Goal: Information Seeking & Learning: Learn about a topic

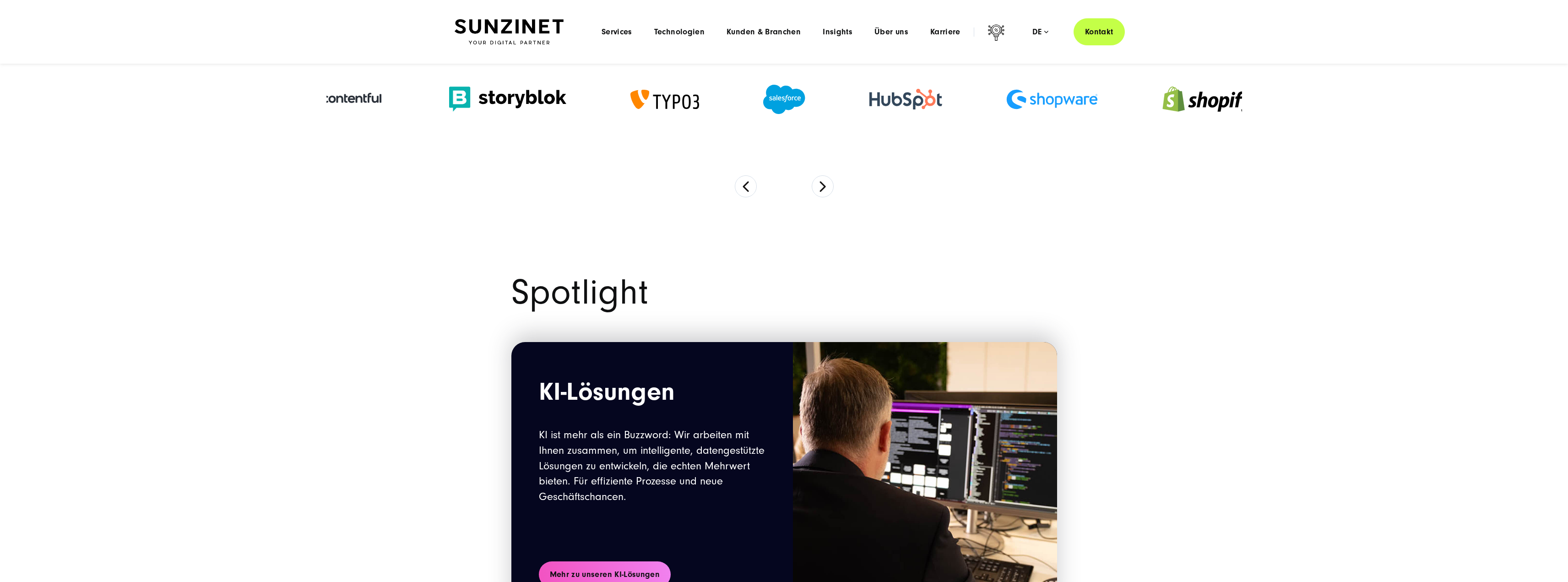
scroll to position [687, 0]
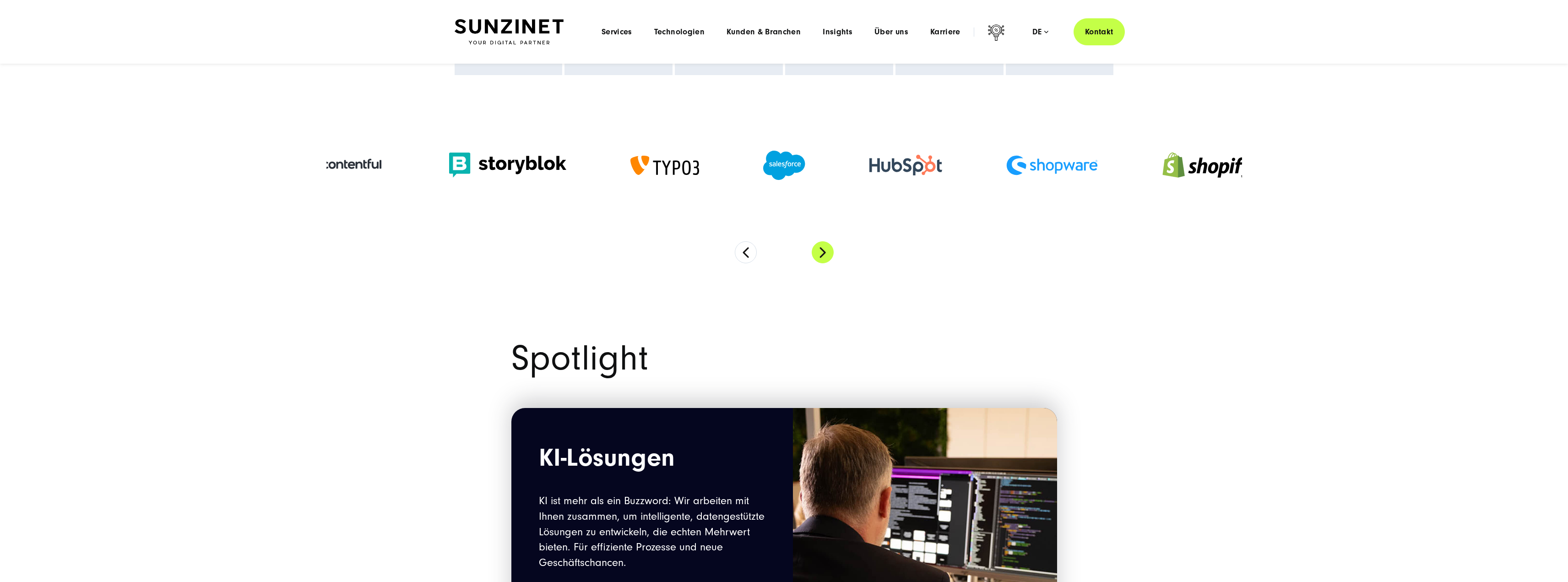
click at [828, 259] on button "Next" at bounding box center [822, 252] width 22 height 22
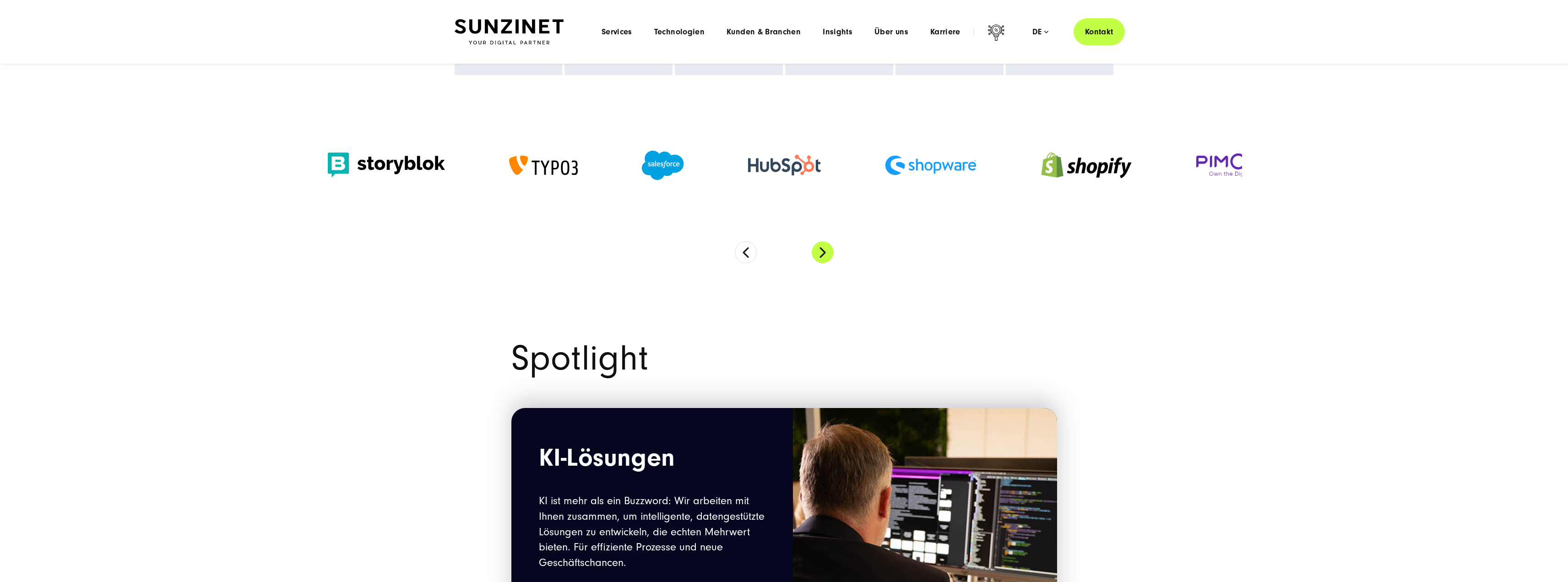
click at [828, 259] on button "Next" at bounding box center [822, 252] width 22 height 22
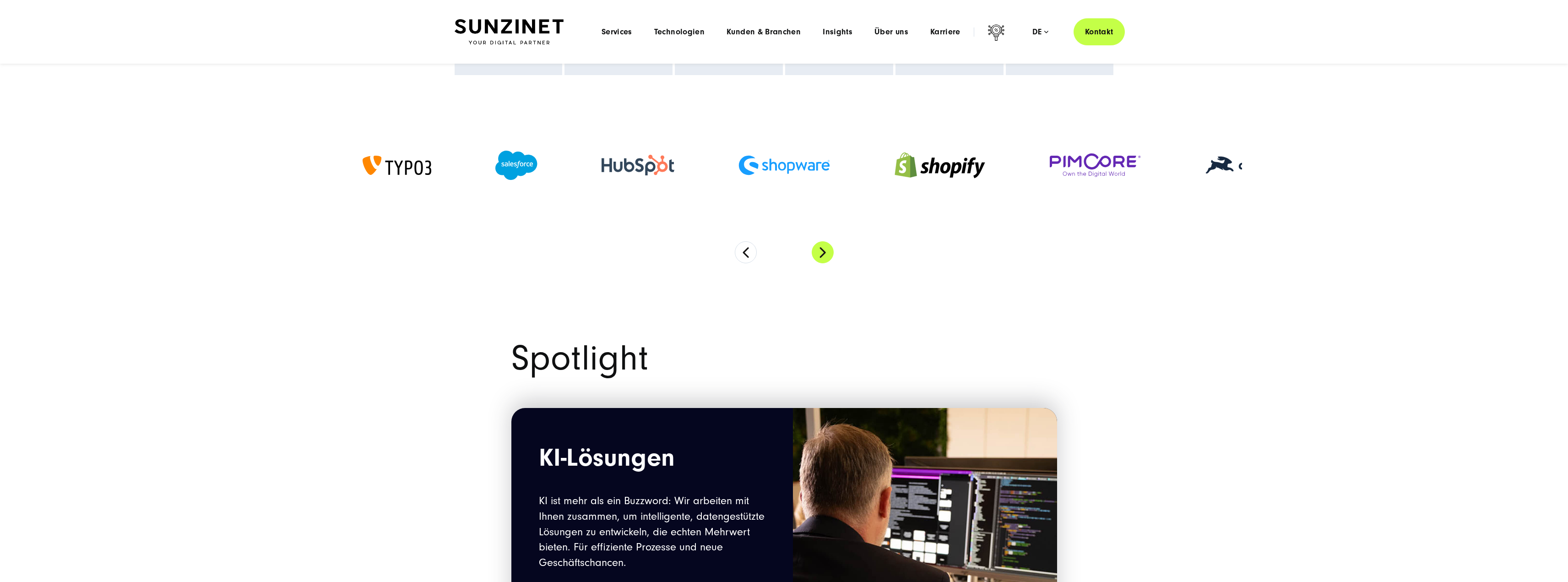
click at [828, 259] on button "Next" at bounding box center [822, 252] width 22 height 22
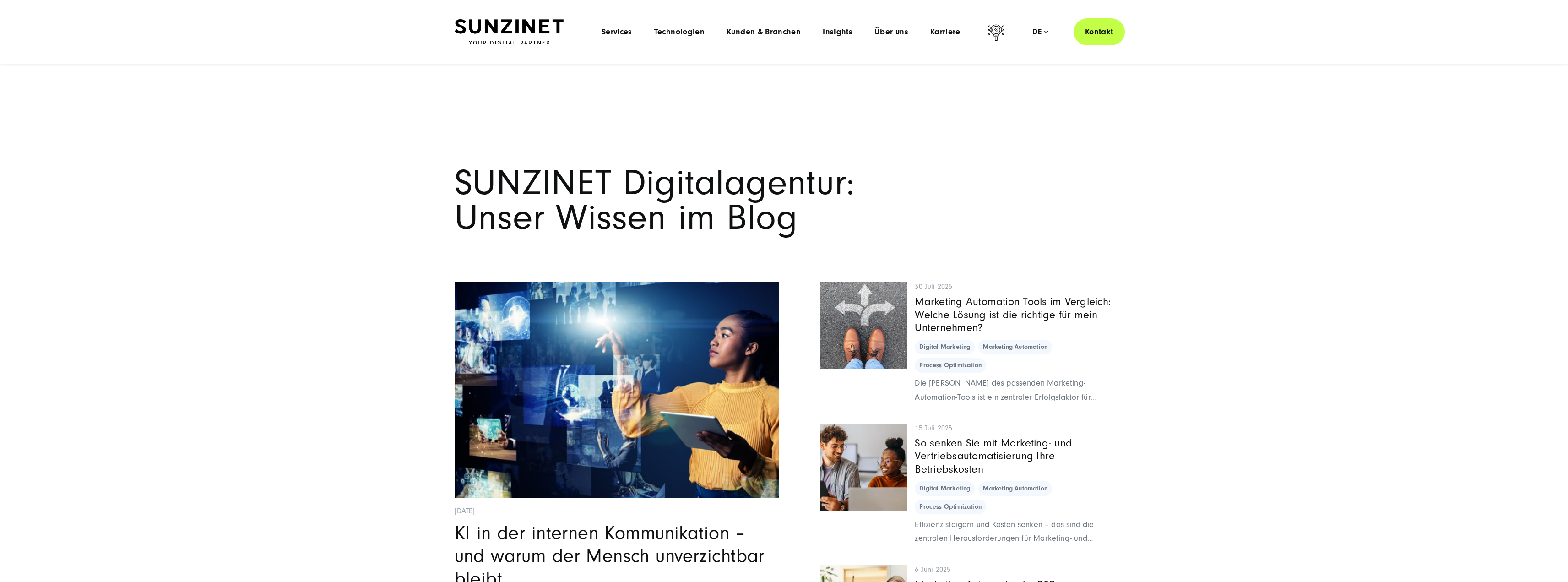
scroll to position [6837, 0]
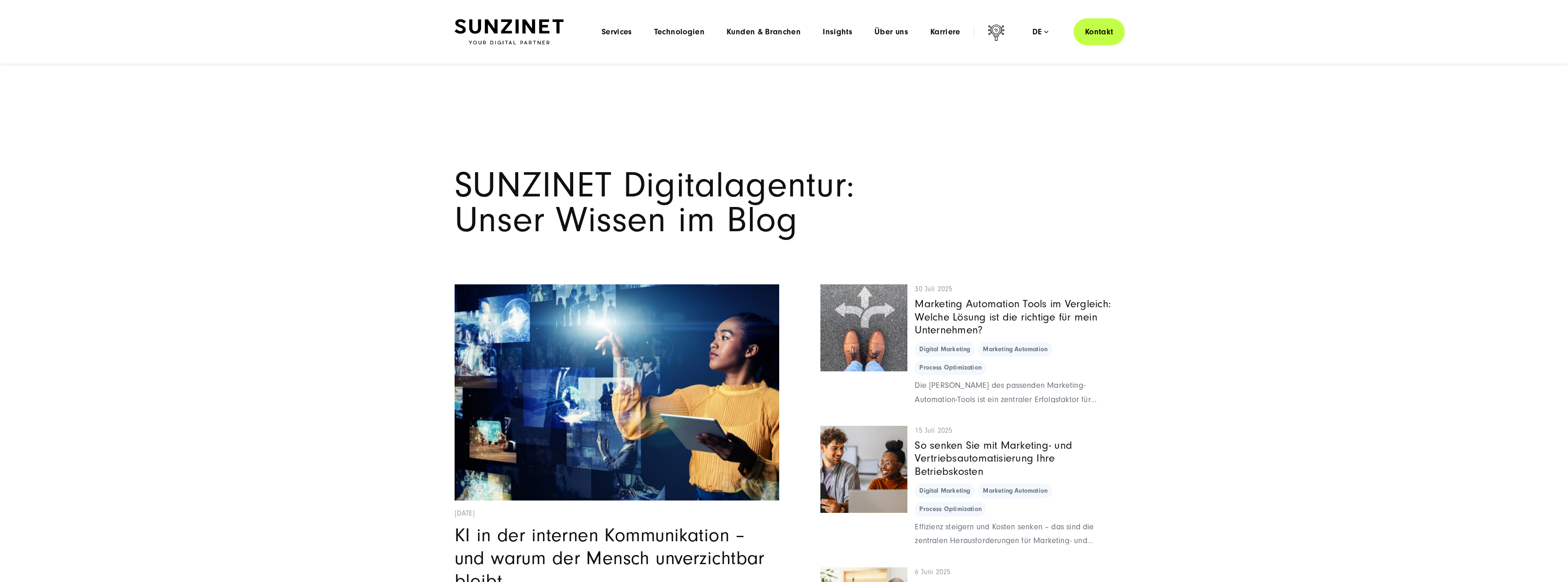
click at [890, 25] on div "Menu Services Menu Full Service Digitalagentur Wir lösen komplexe Herausforderu…" at bounding box center [858, 31] width 534 height 27
click at [891, 27] on span "Über uns" at bounding box center [892, 32] width 34 height 9
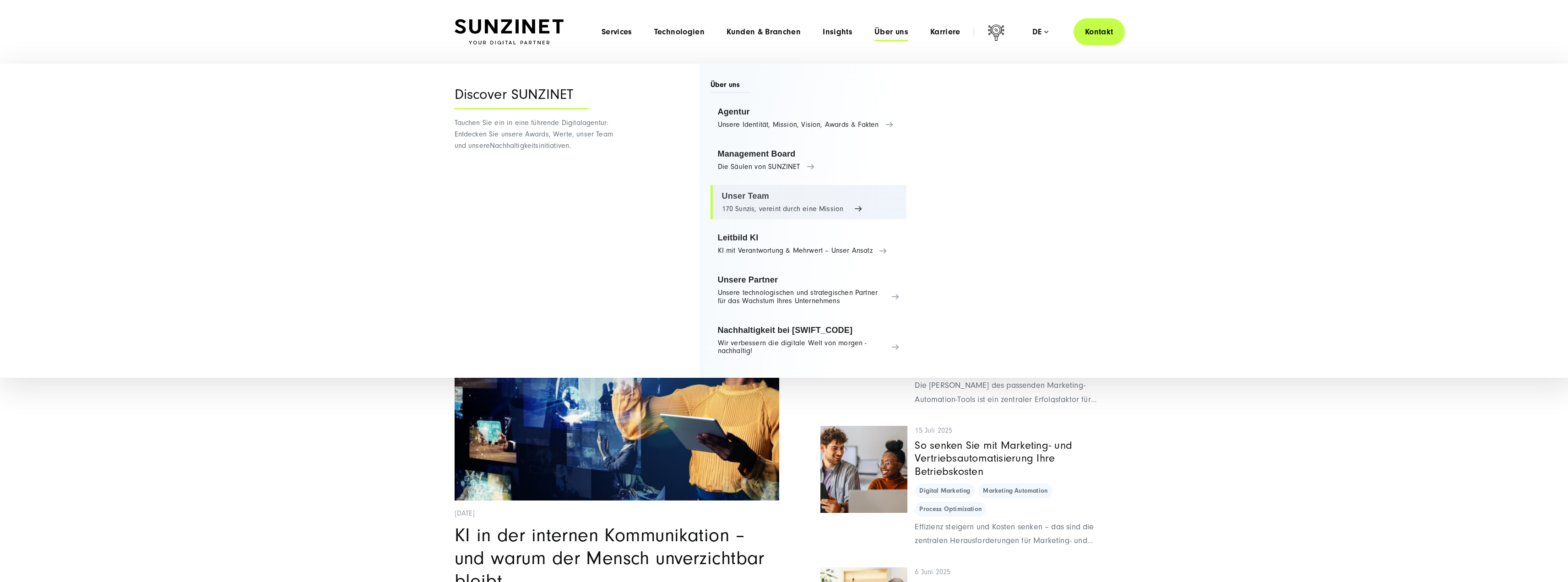
click at [749, 201] on link "Unser Team 170 Sunzis, vereint durch eine Mission" at bounding box center [808, 202] width 196 height 35
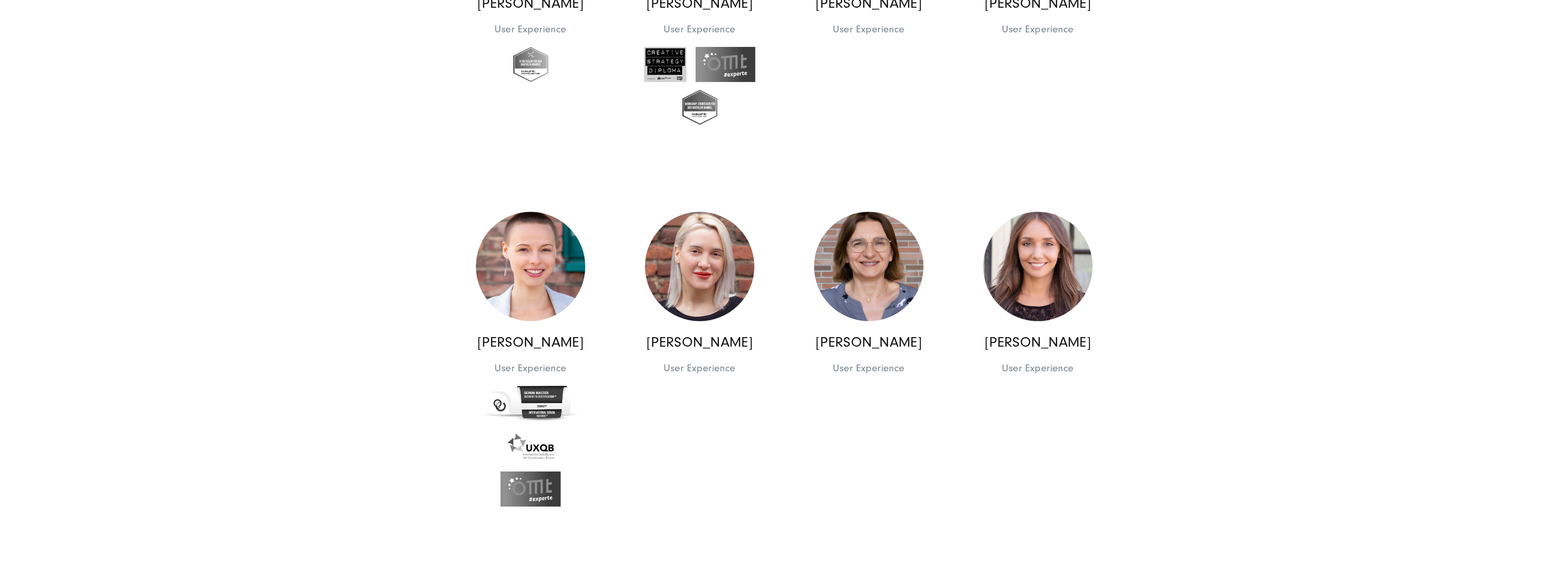
scroll to position [6741, 0]
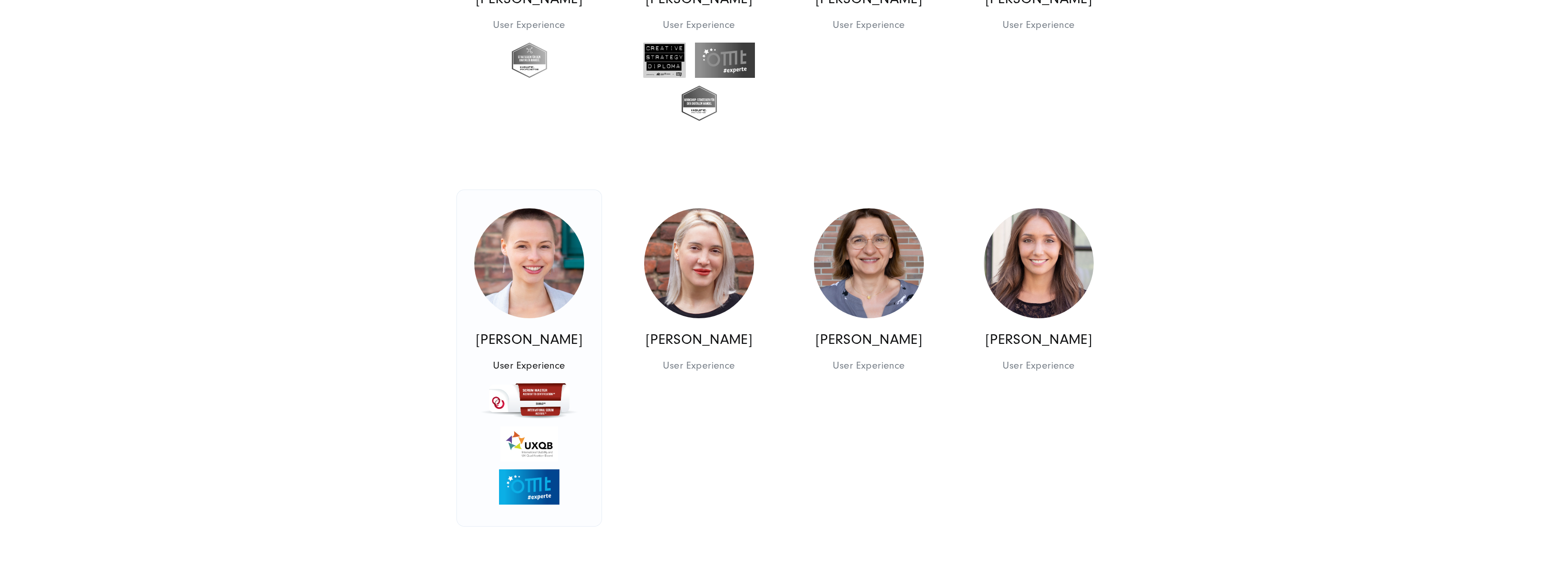
click at [518, 261] on img at bounding box center [529, 263] width 110 height 110
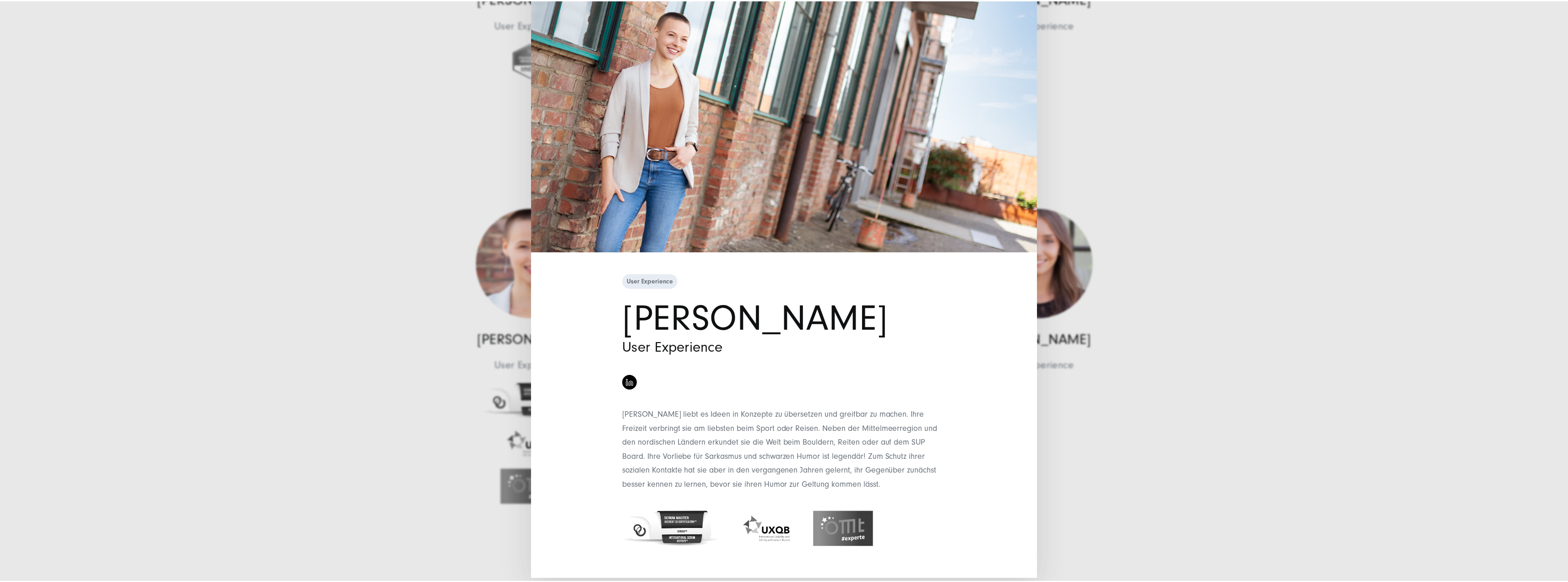
scroll to position [61, 0]
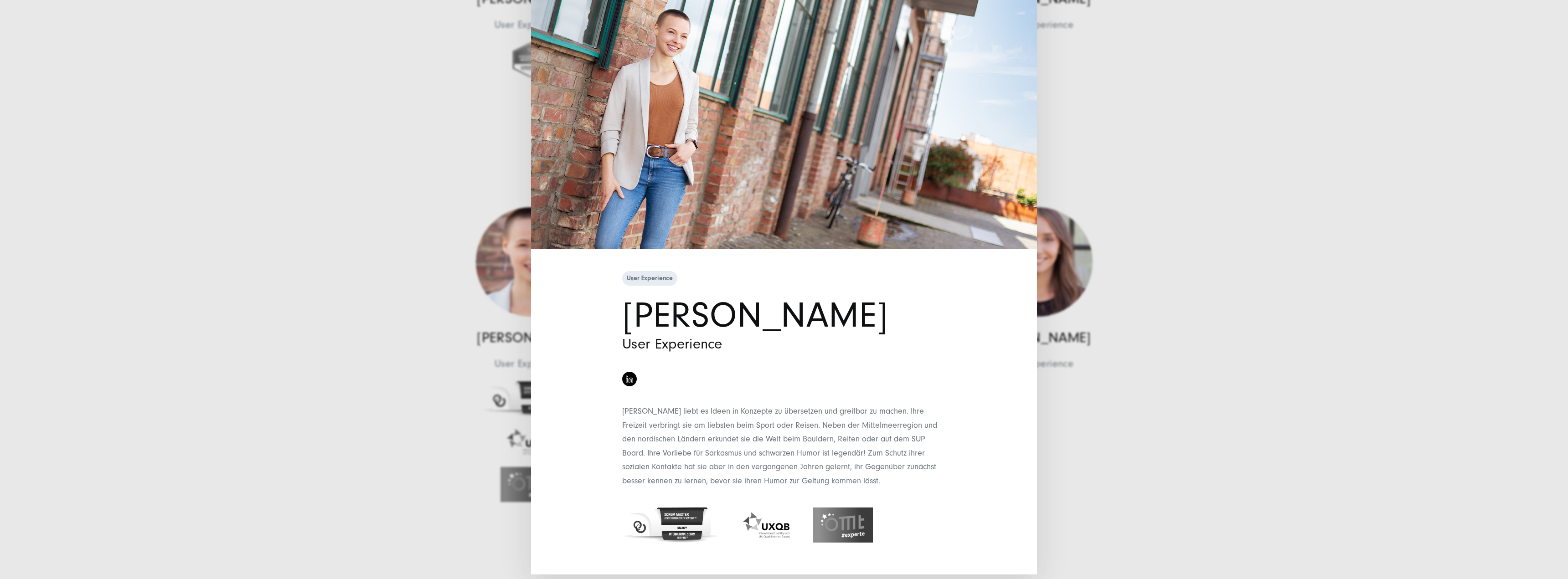
click at [407, 393] on div "User Experience Stephanie Diedrich User Experience" at bounding box center [784, 289] width 1568 height 579
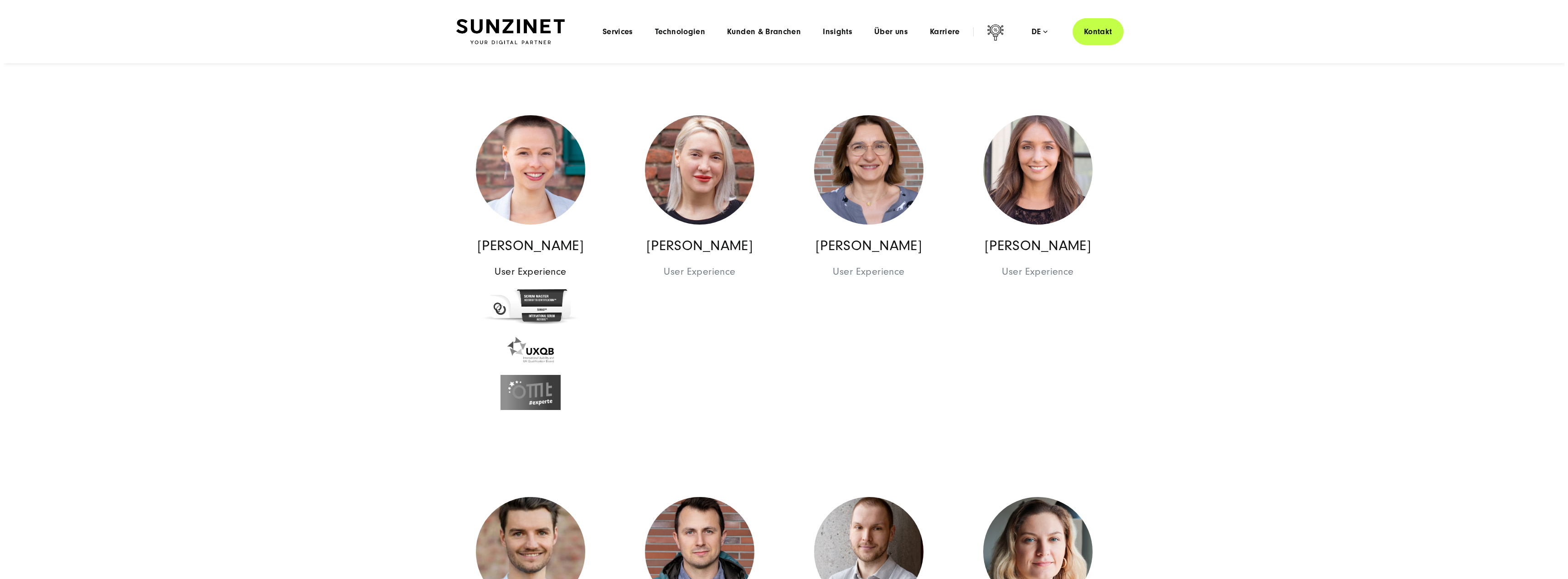
scroll to position [6832, 0]
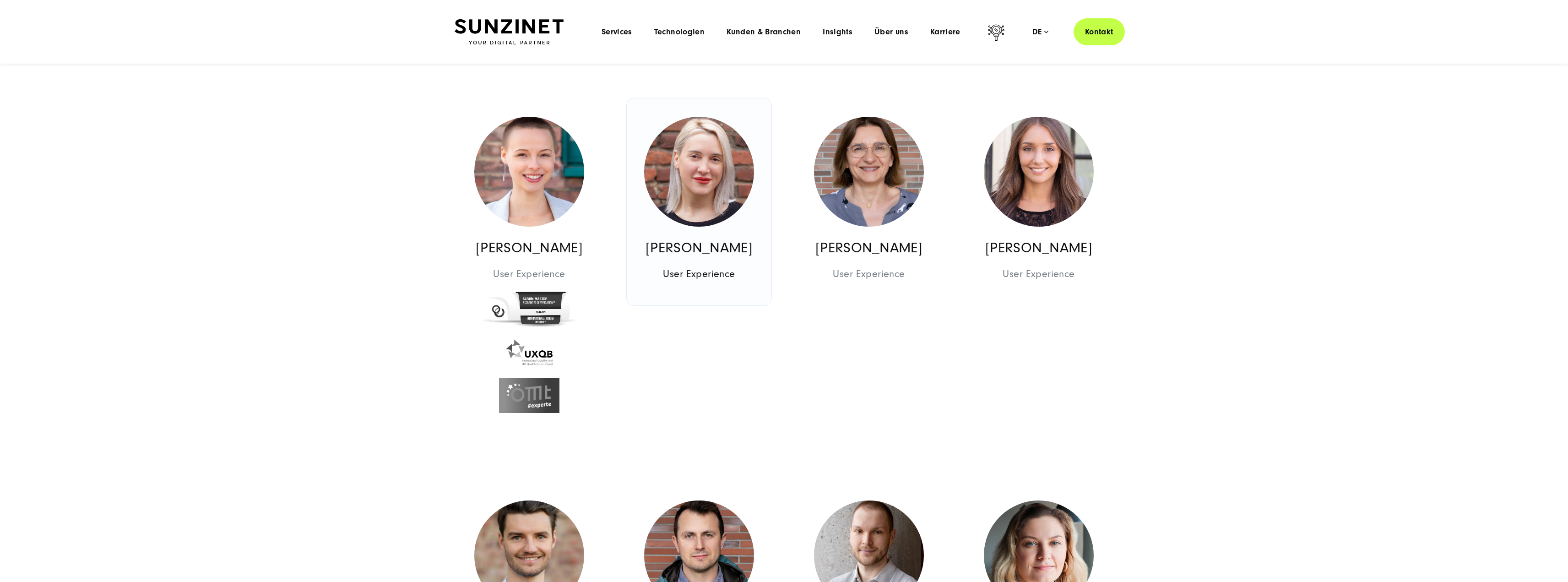
click at [697, 205] on img at bounding box center [699, 171] width 110 height 110
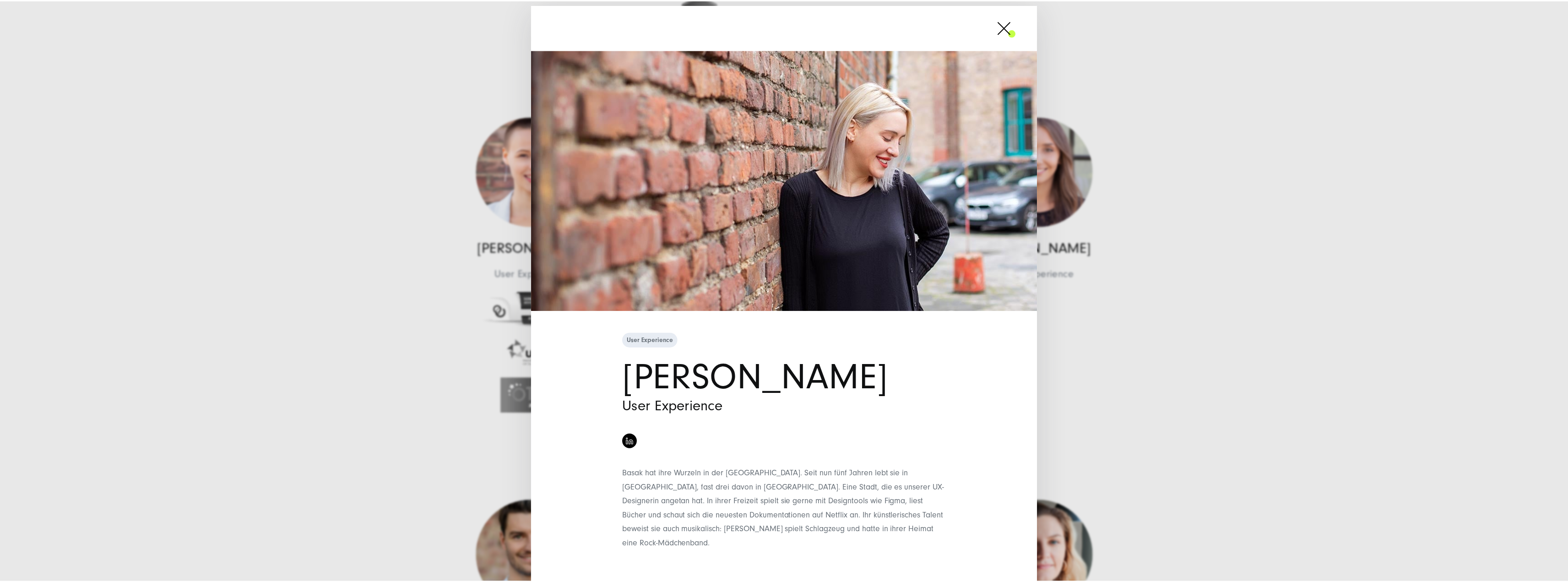
scroll to position [2, 0]
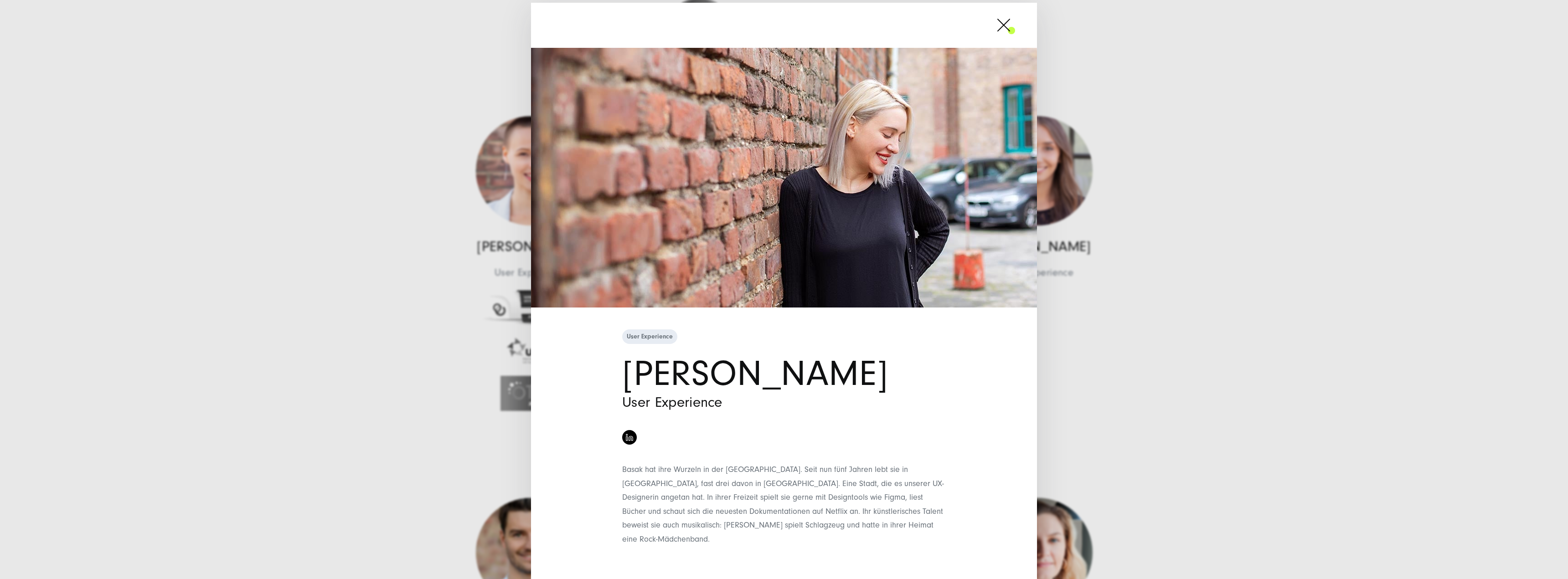
click at [274, 279] on div "User Experience Basak Yalcin User Experience" at bounding box center [784, 289] width 1568 height 579
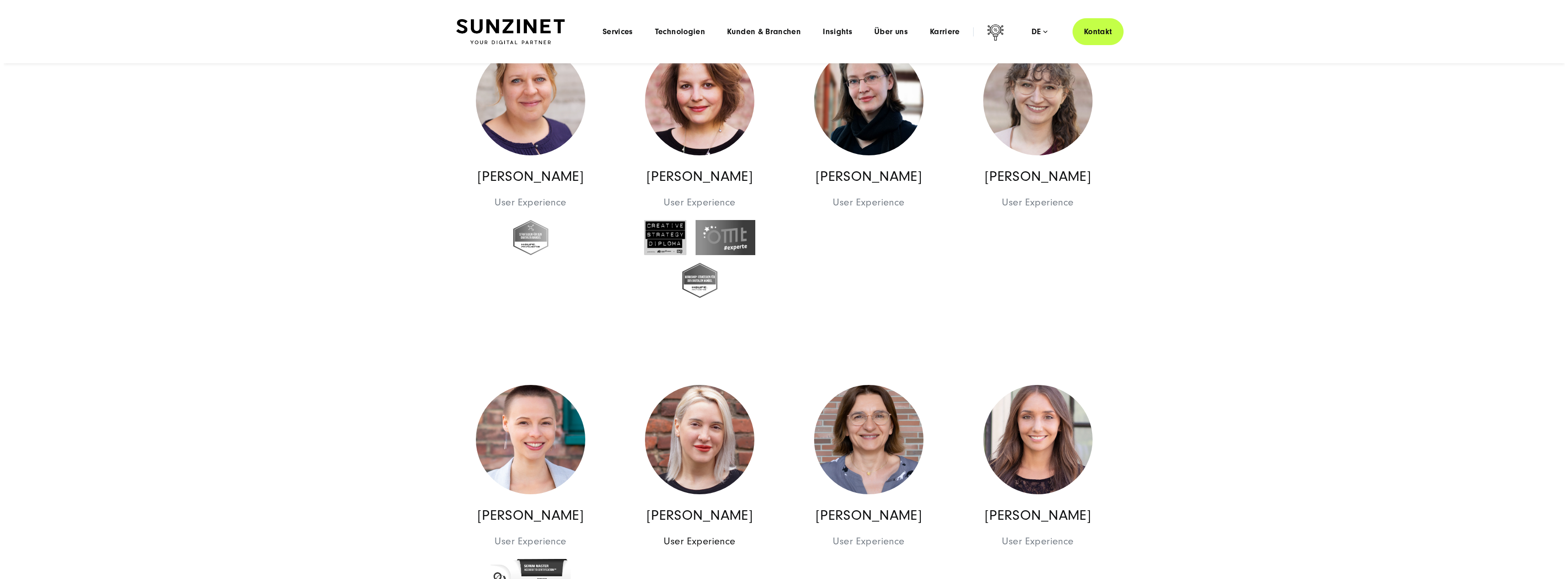
scroll to position [6559, 0]
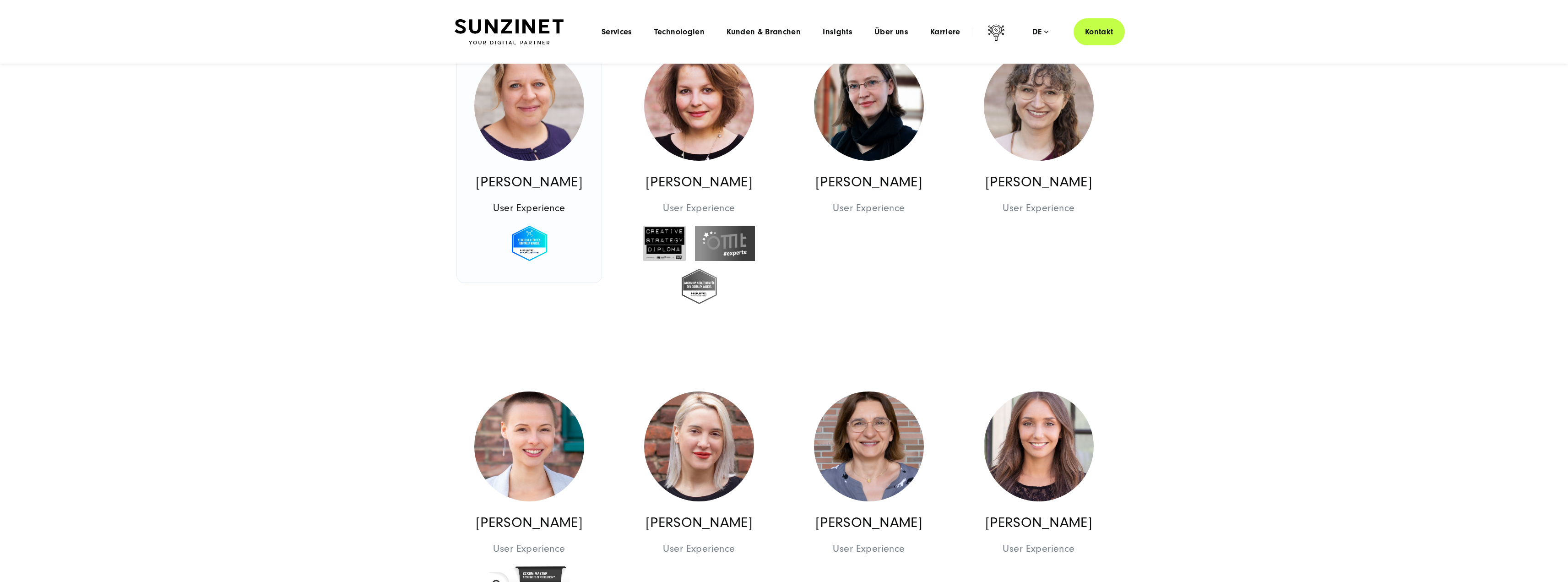
click at [562, 118] on img at bounding box center [529, 106] width 110 height 110
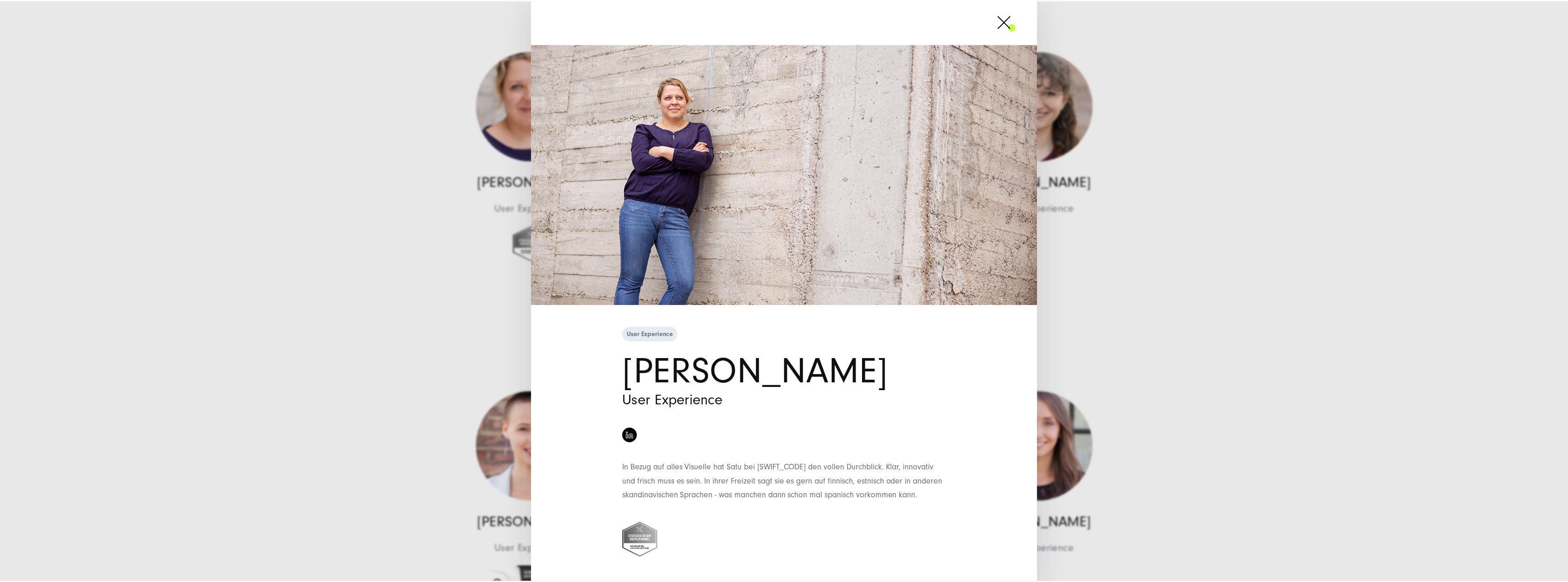
scroll to position [18, 0]
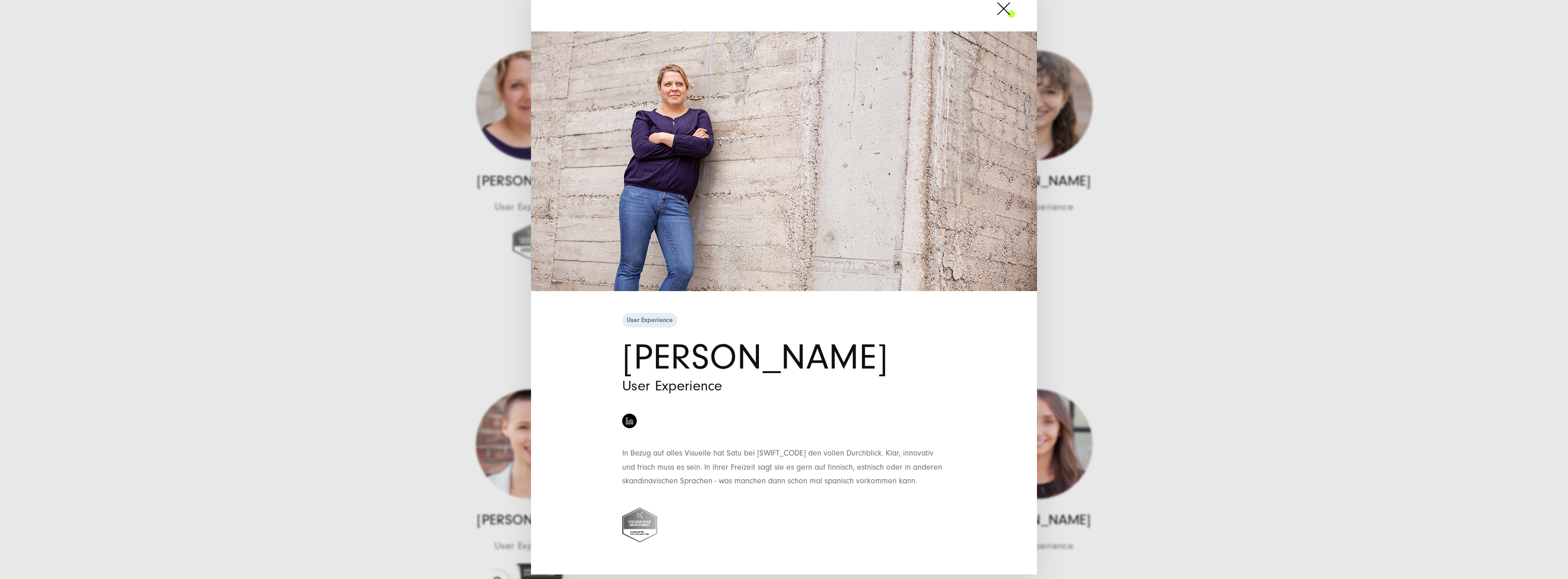
click at [368, 241] on div "User Experience Satu Pflugmacher User Experience" at bounding box center [784, 289] width 1568 height 579
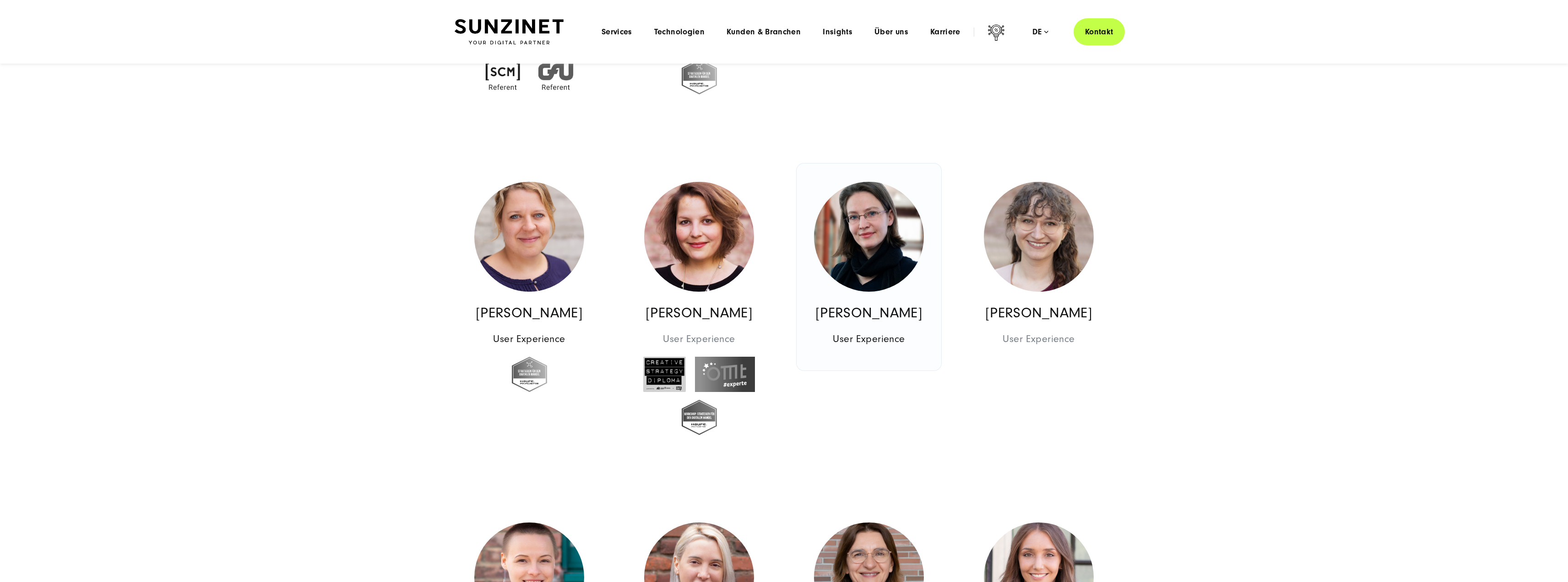
scroll to position [6455, 0]
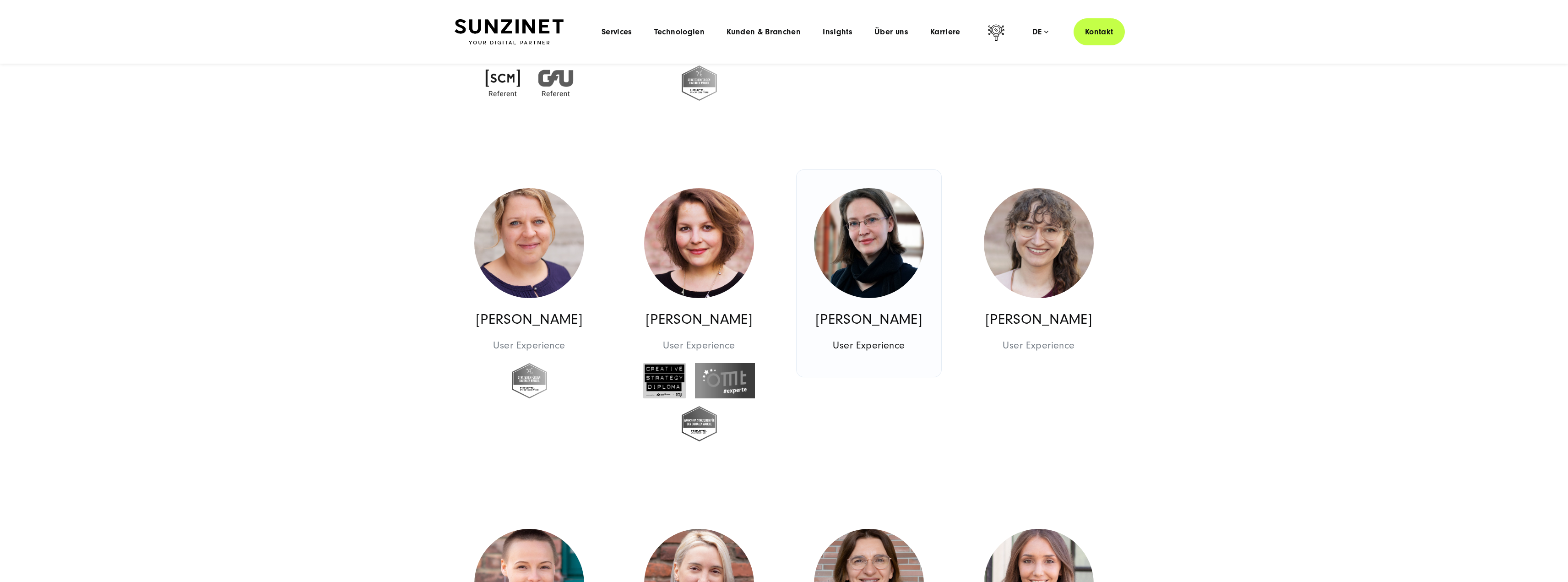
click at [886, 261] on img at bounding box center [869, 243] width 110 height 110
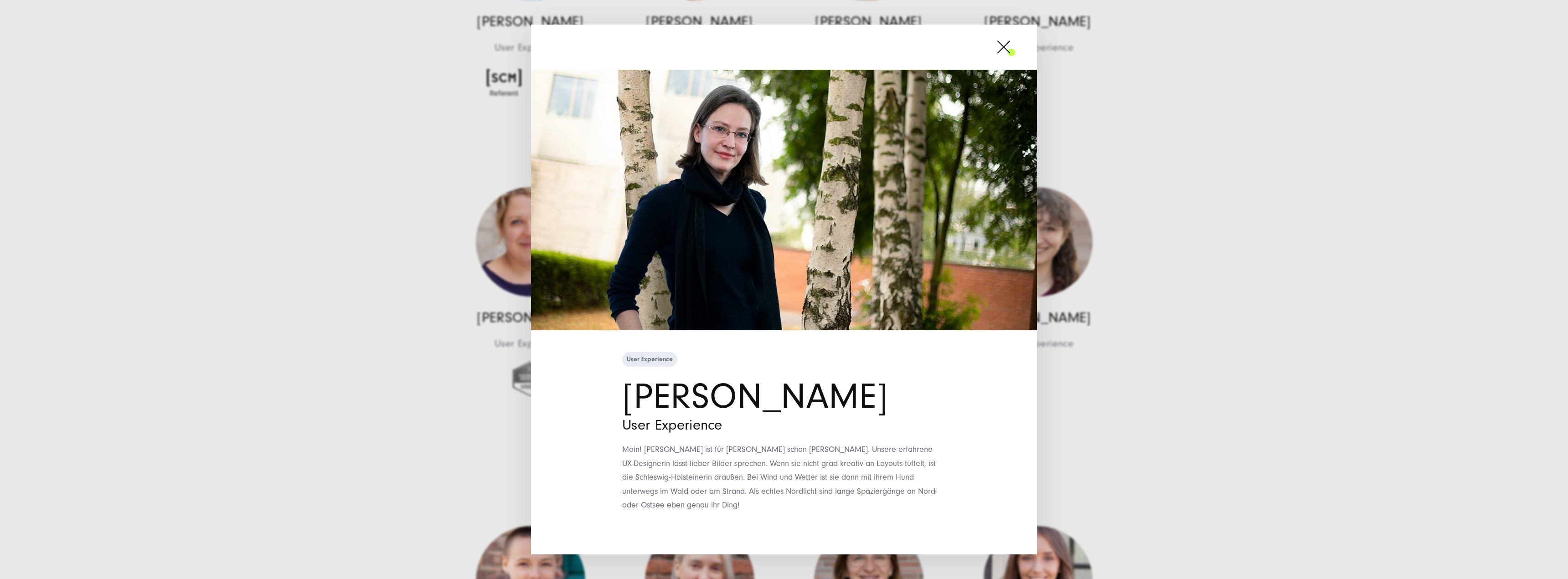
click at [1188, 388] on div "User Experience Janet Richter User Experience" at bounding box center [784, 289] width 1568 height 579
click at [1015, 51] on span at bounding box center [1015, 47] width 0 height 23
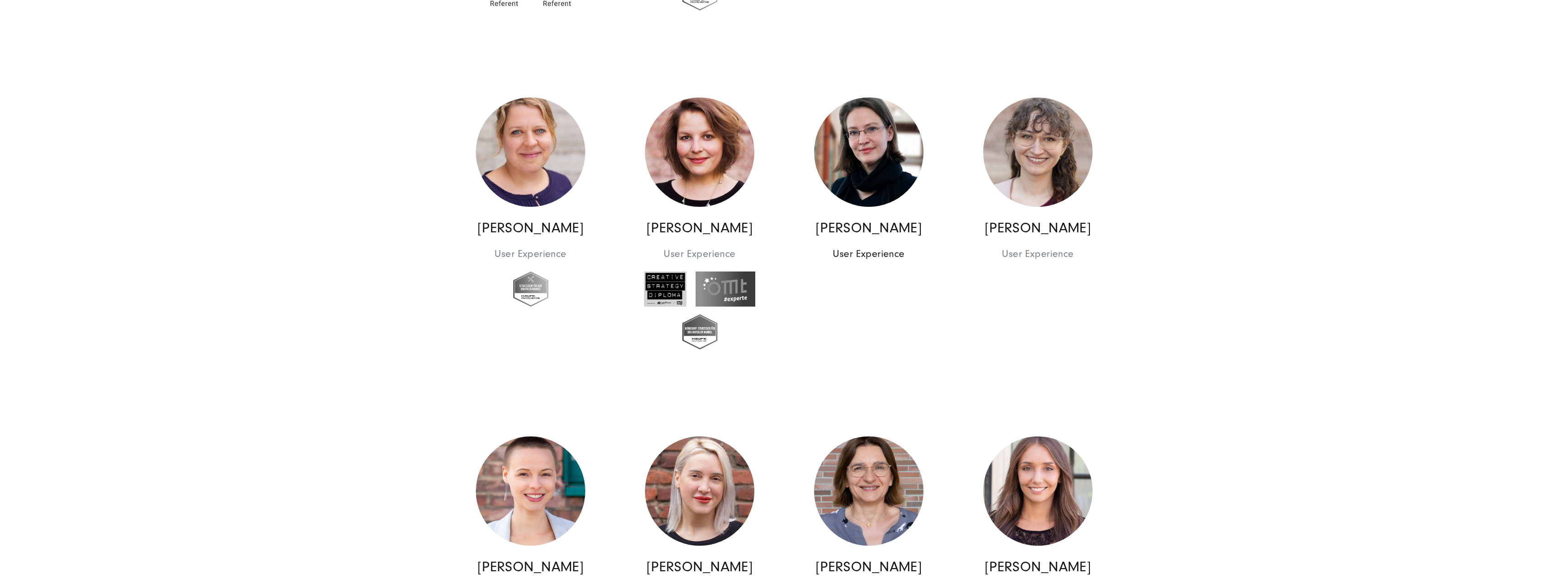
scroll to position [6513, 0]
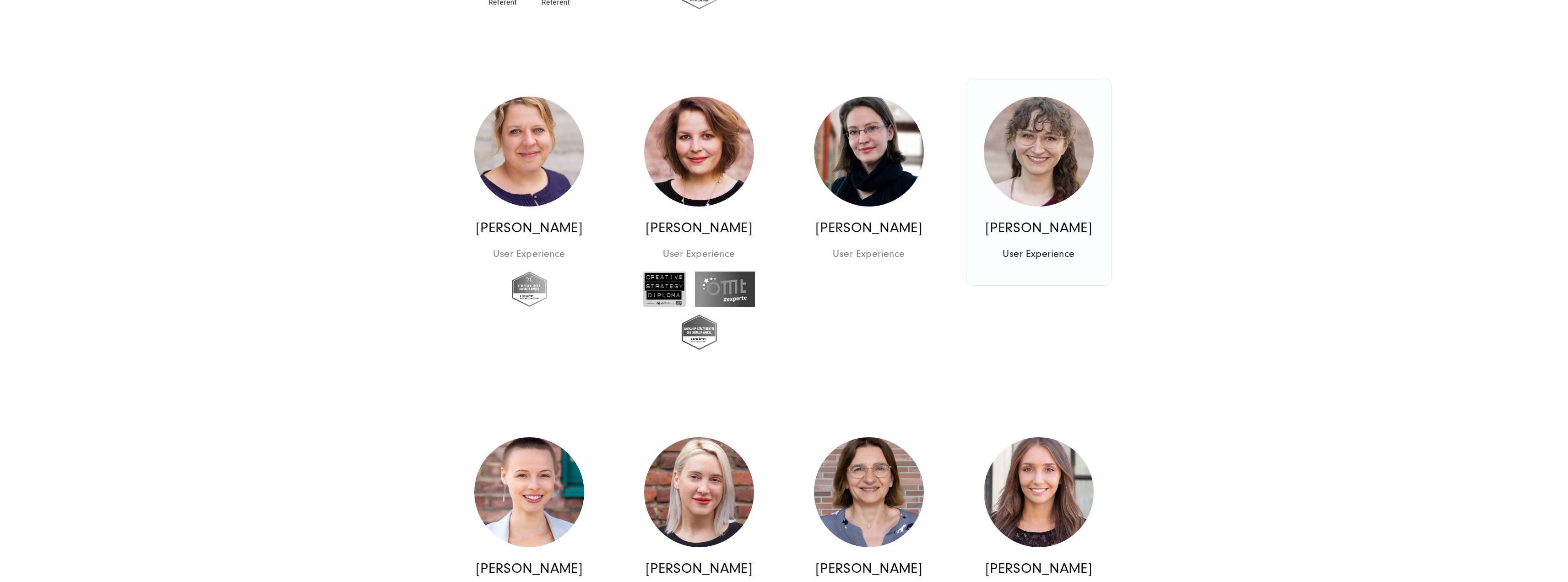
click at [1064, 146] on img at bounding box center [1039, 151] width 110 height 110
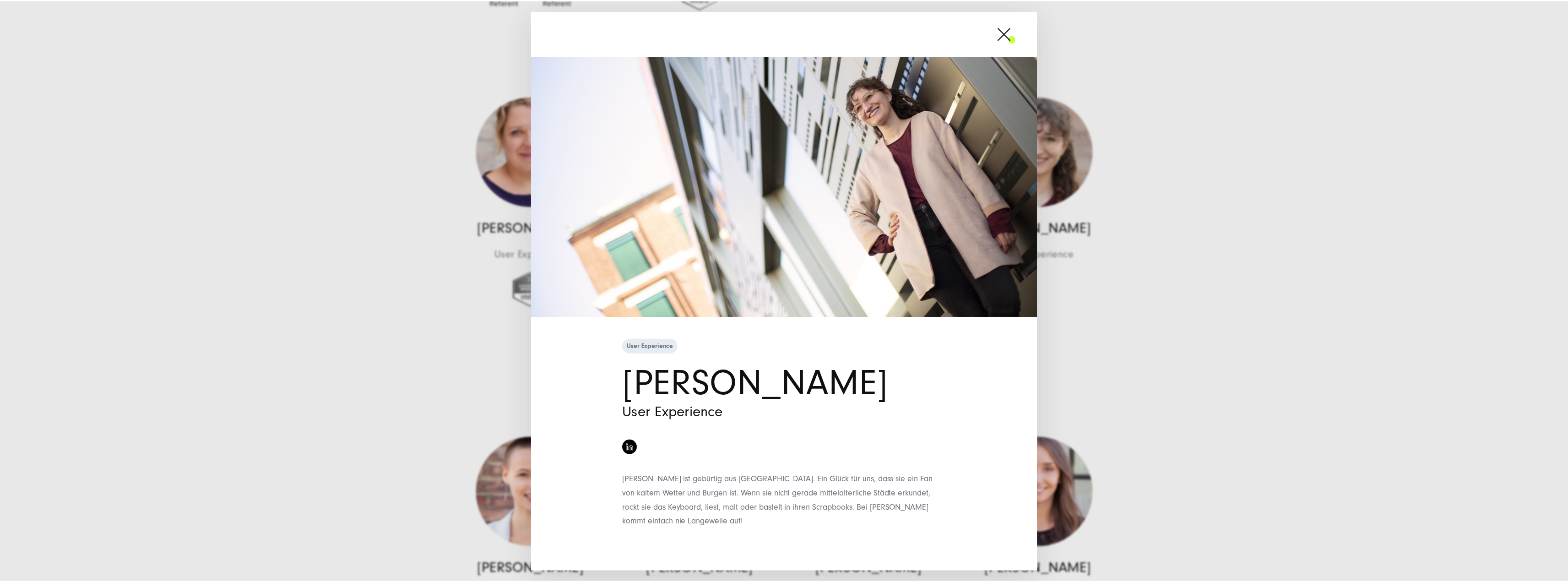
scroll to position [8, 0]
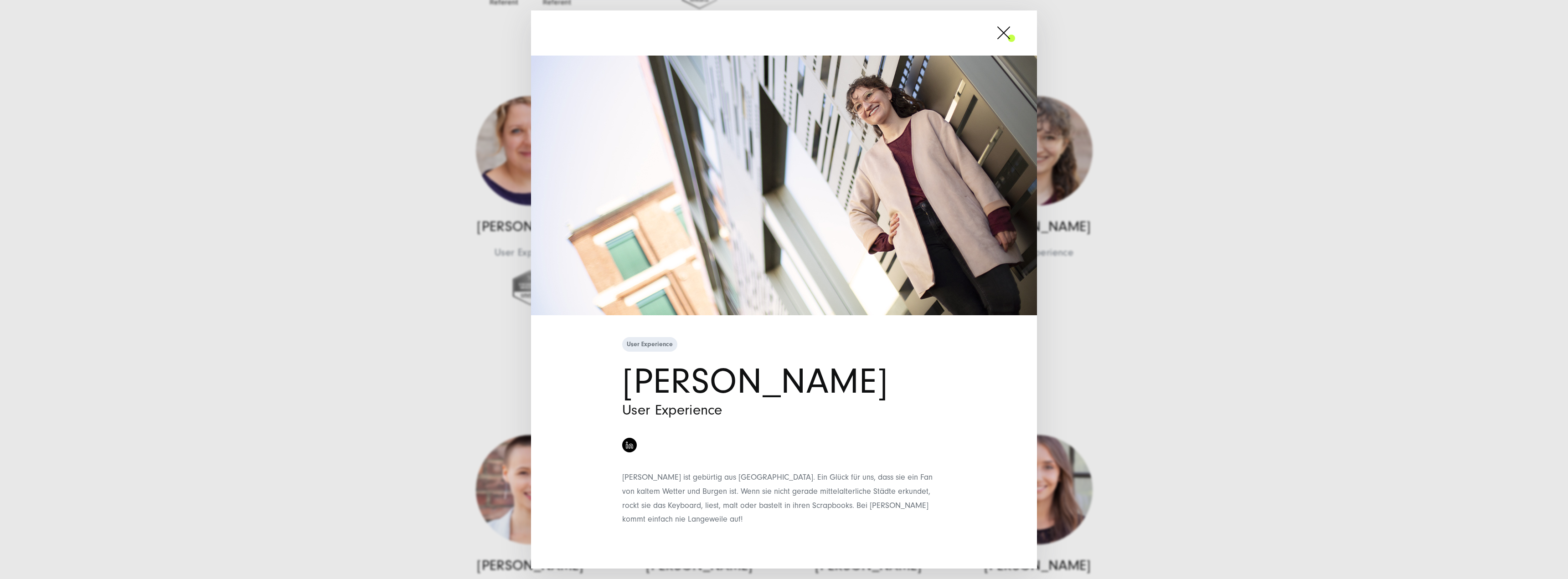
click at [1015, 23] on span at bounding box center [1015, 32] width 0 height 23
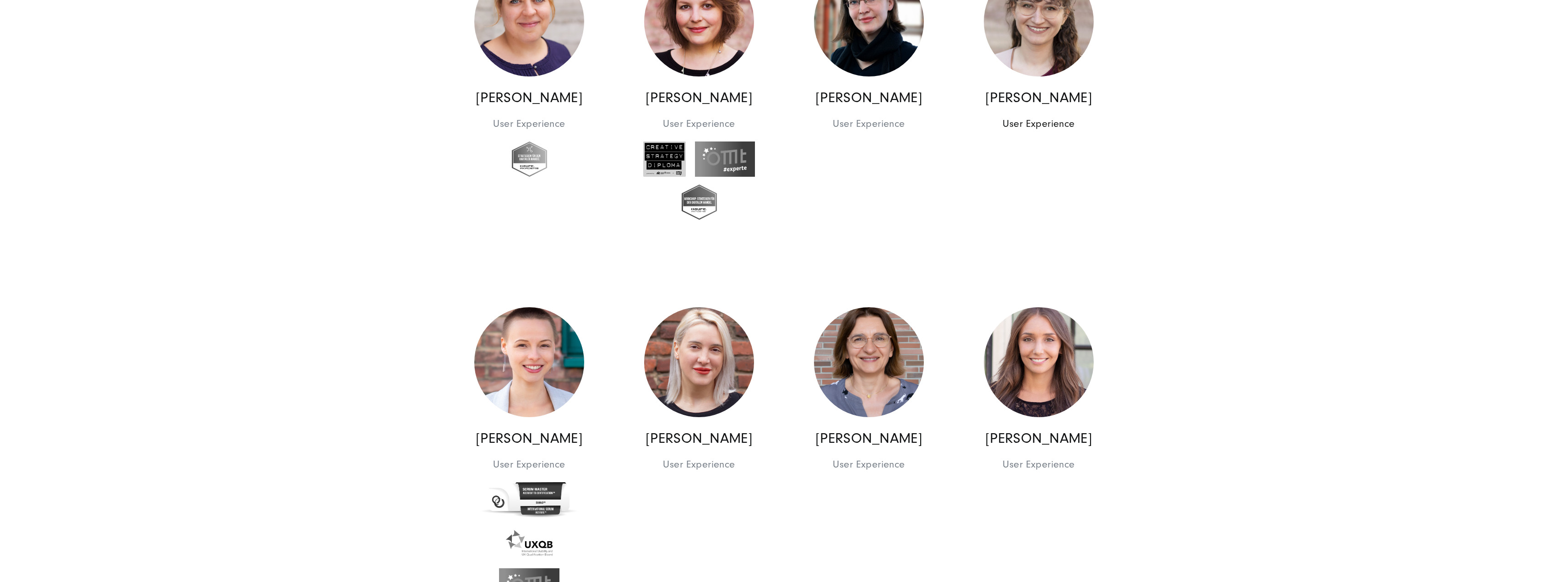
scroll to position [6959, 0]
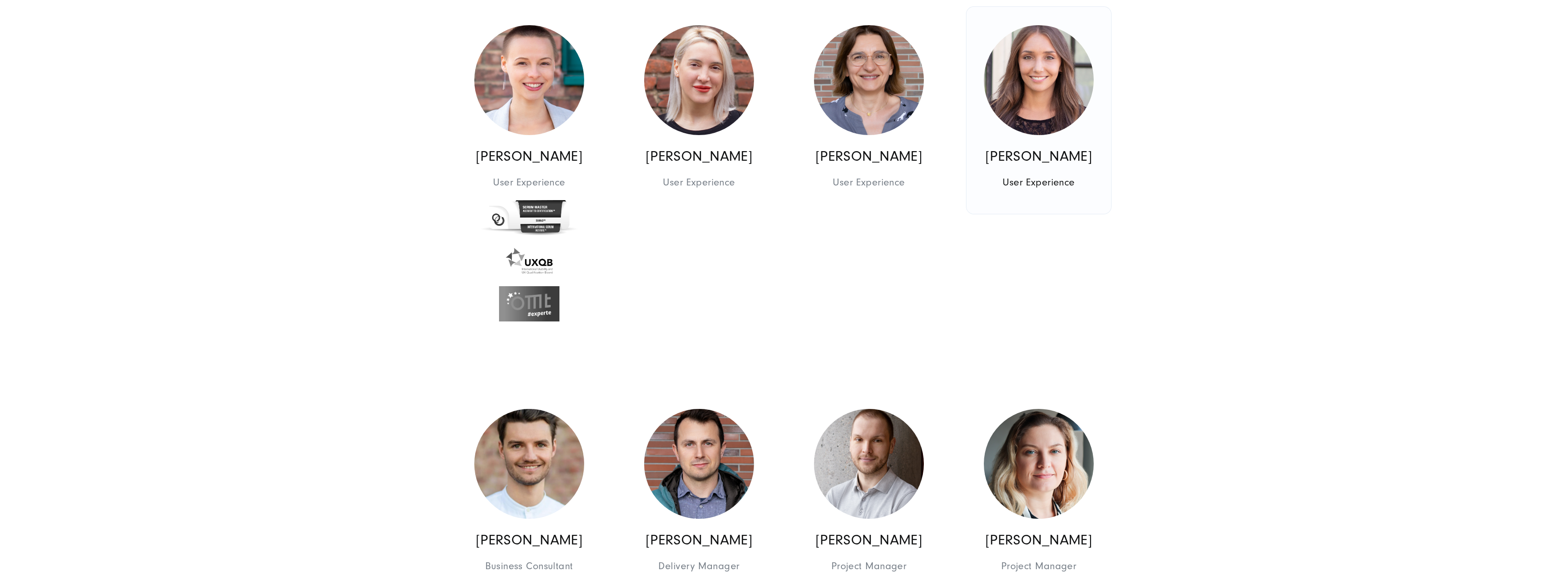
click at [1036, 87] on img at bounding box center [1039, 80] width 110 height 110
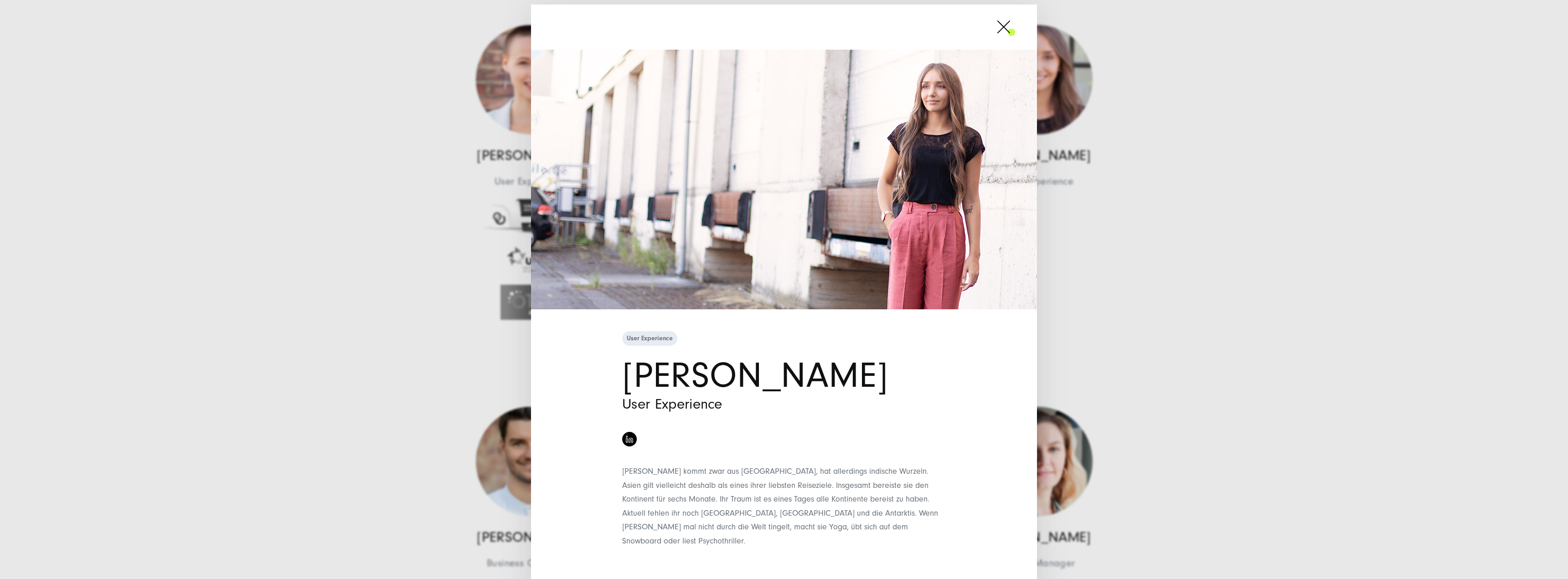
click at [1015, 32] on span at bounding box center [1015, 27] width 0 height 23
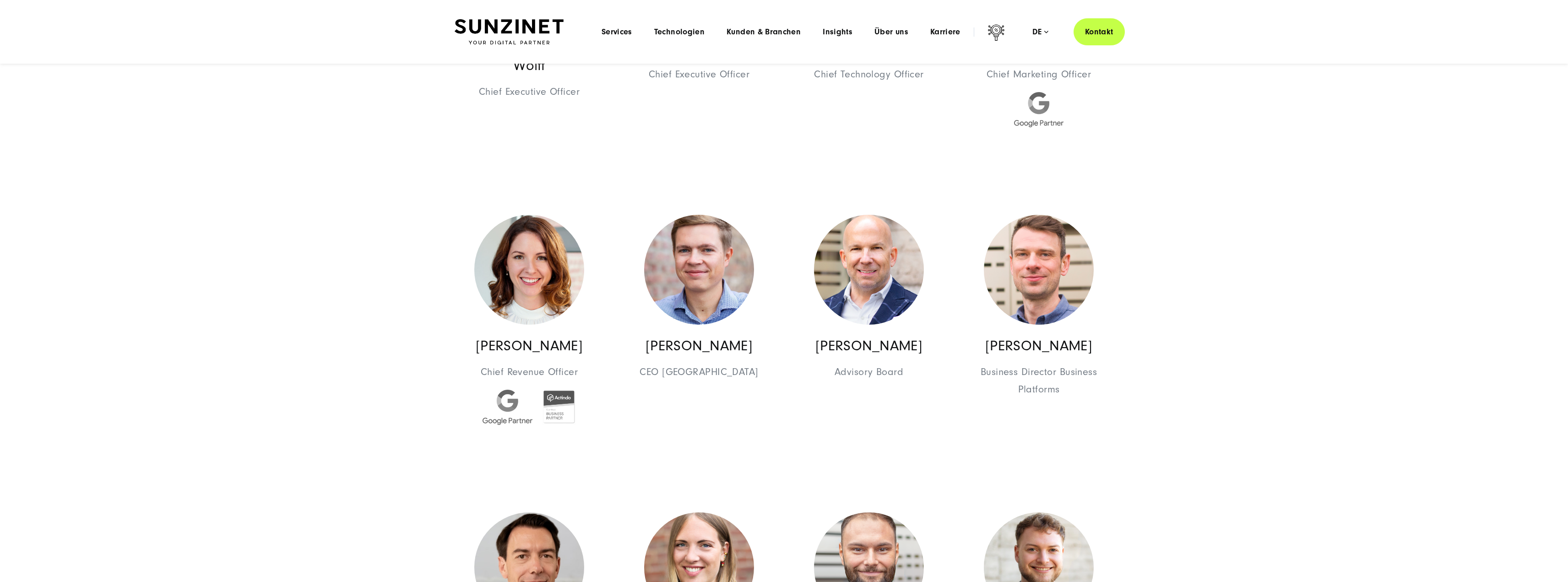
scroll to position [0, 0]
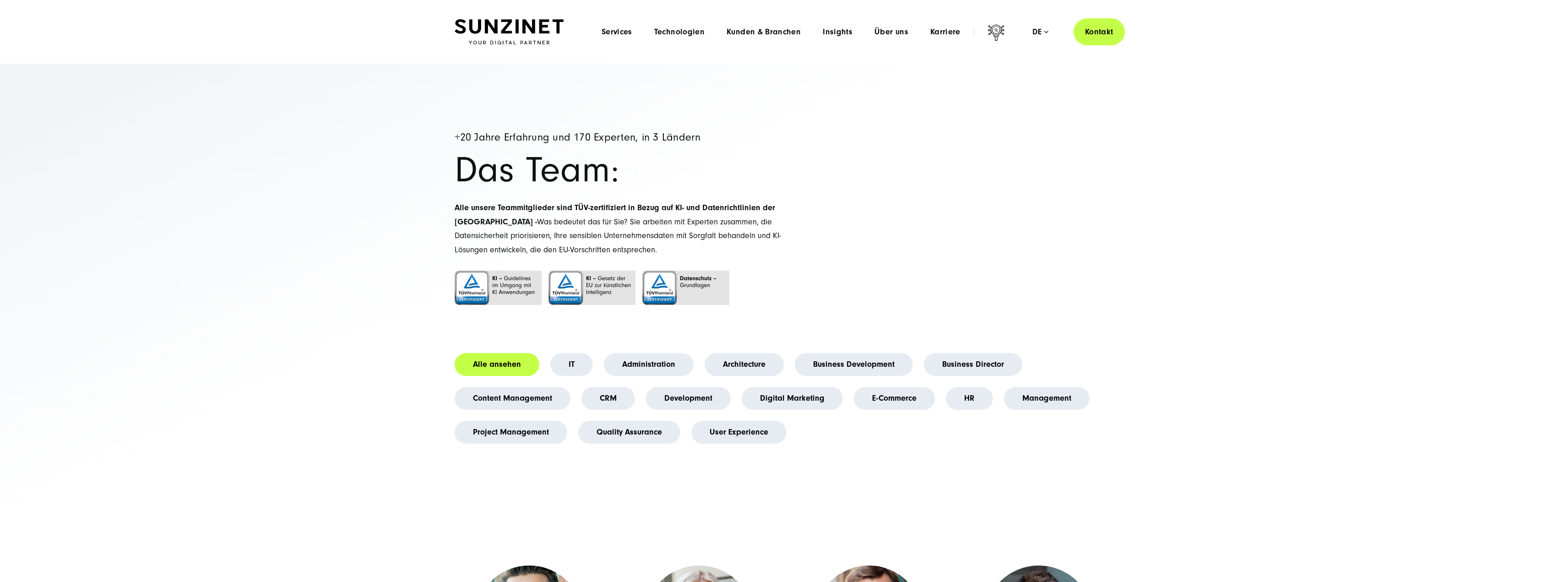
drag, startPoint x: 328, startPoint y: 401, endPoint x: 331, endPoint y: 59, distance: 342.0
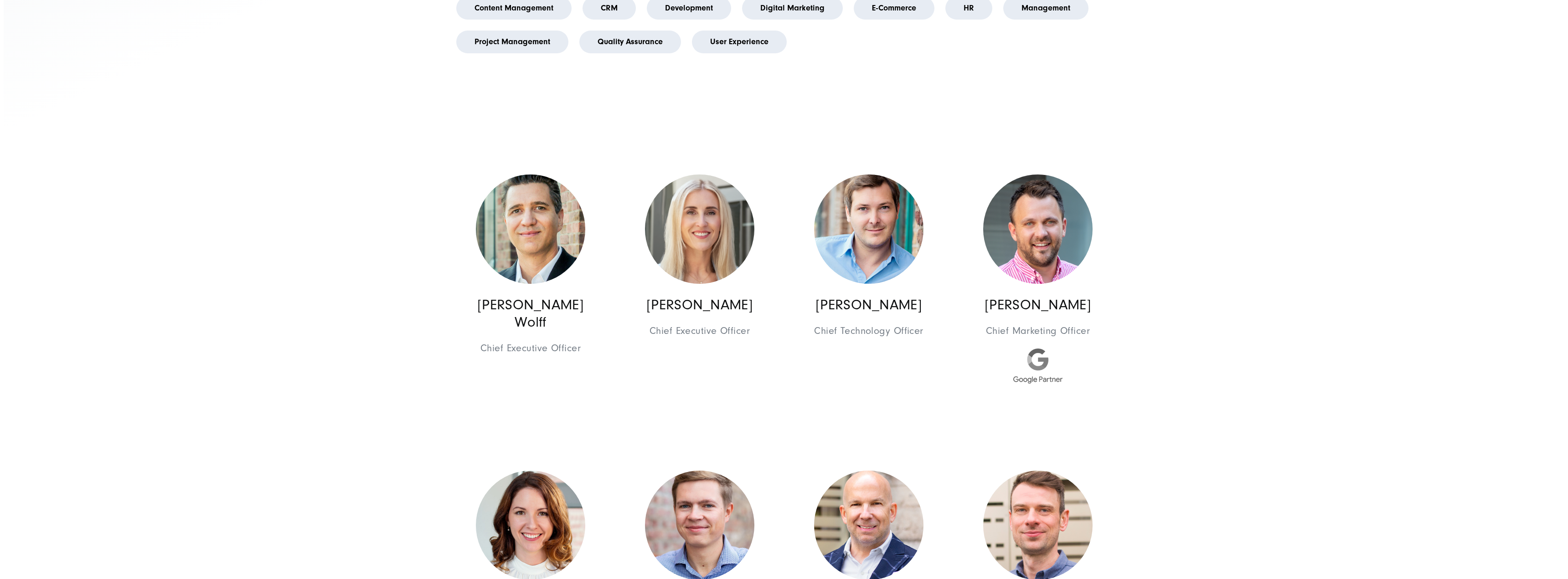
scroll to position [637, 0]
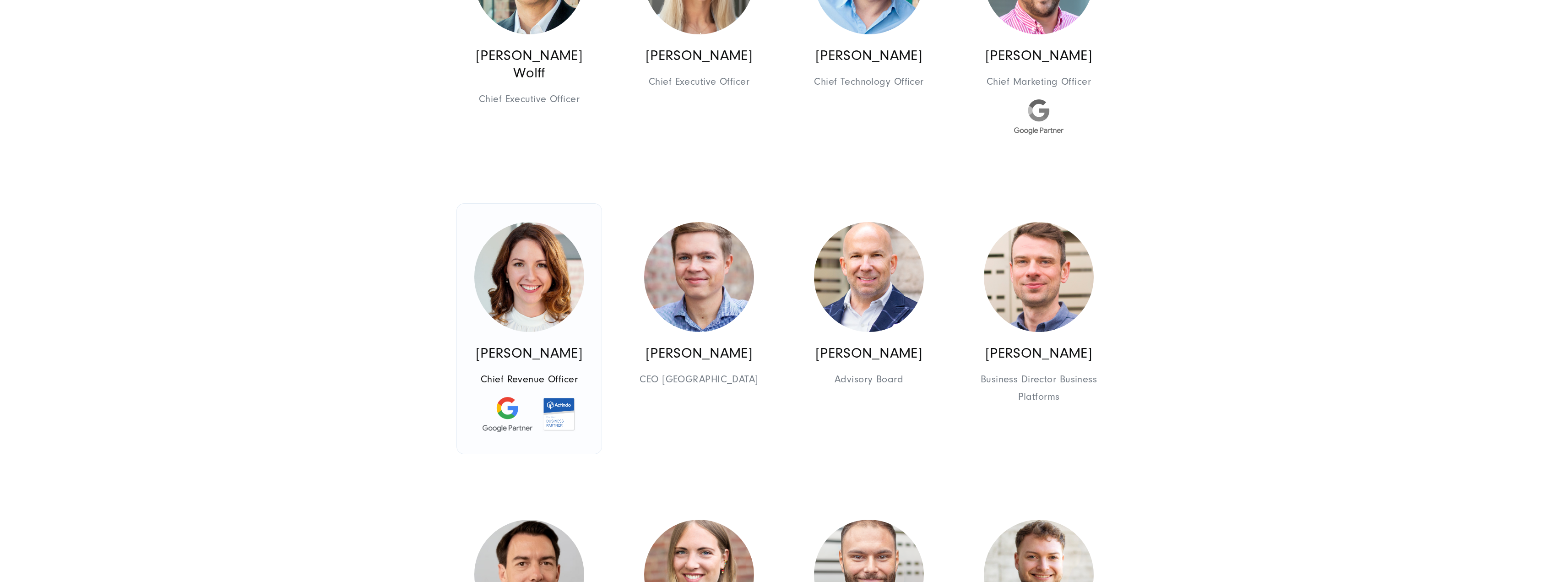
click at [542, 285] on img at bounding box center [529, 277] width 110 height 110
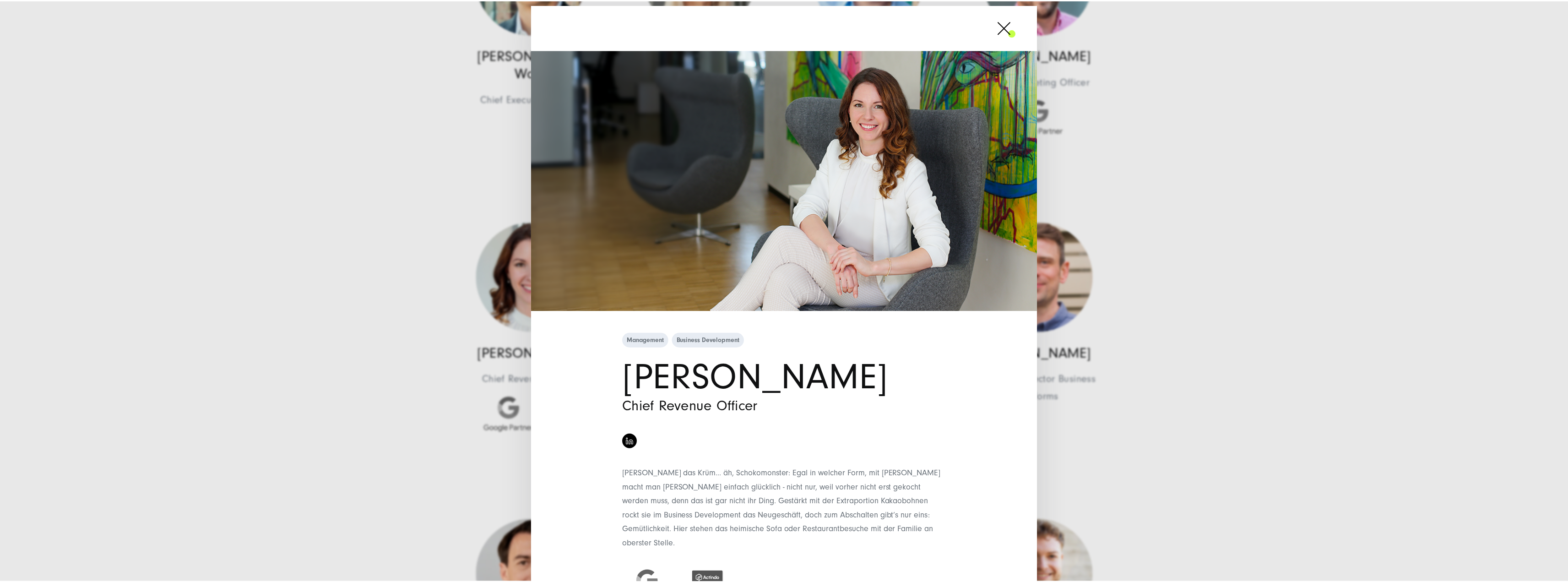
scroll to position [46, 0]
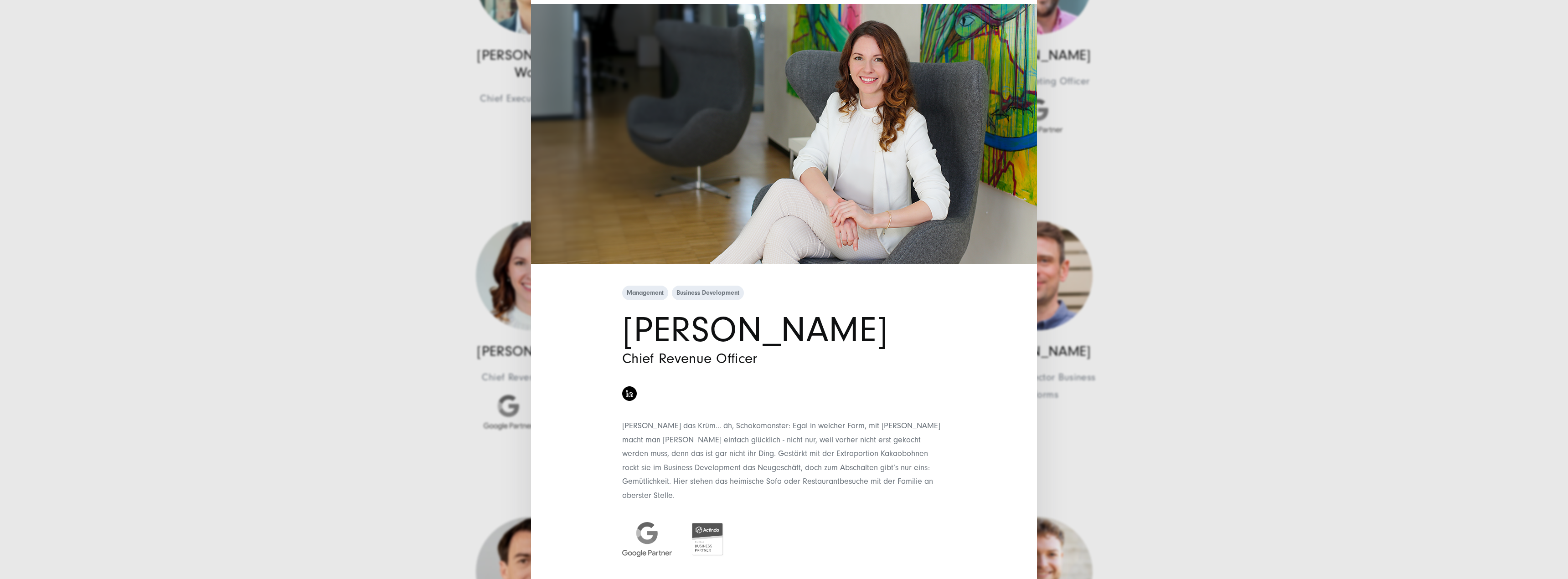
click at [434, 211] on div "Management Business Development Simona Mayer Chief Revenue Officer" at bounding box center [784, 289] width 1568 height 579
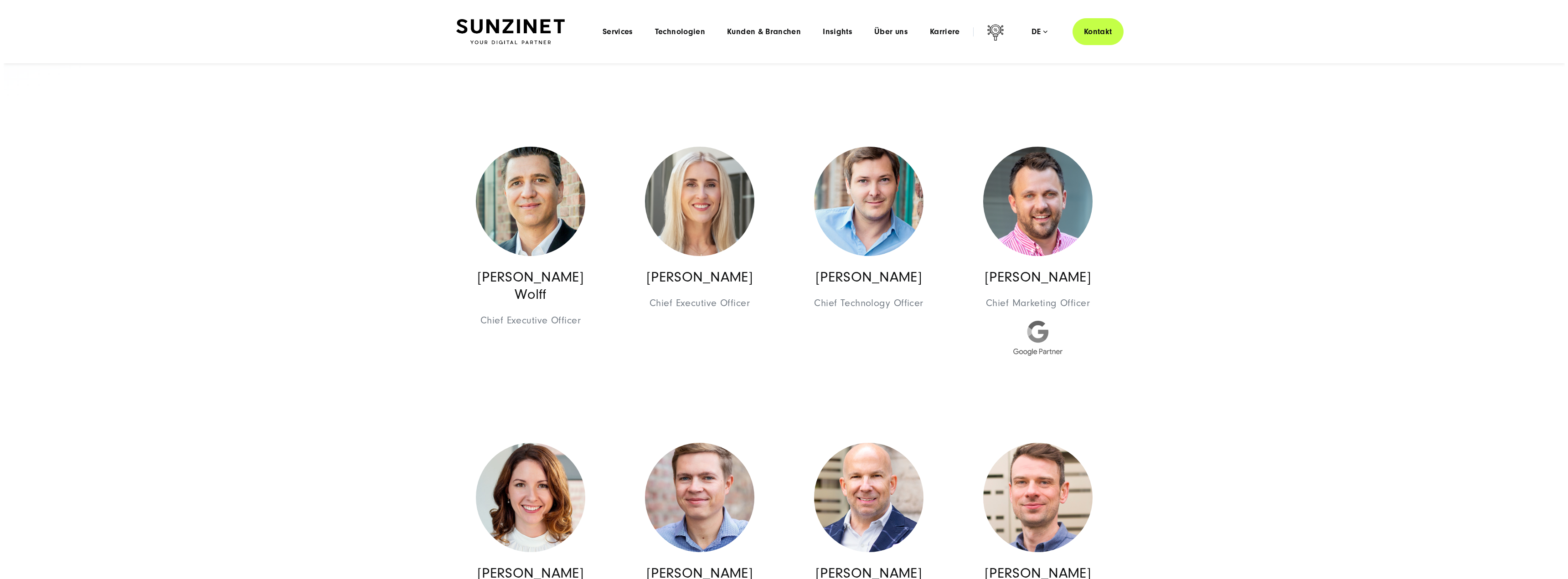
scroll to position [410, 0]
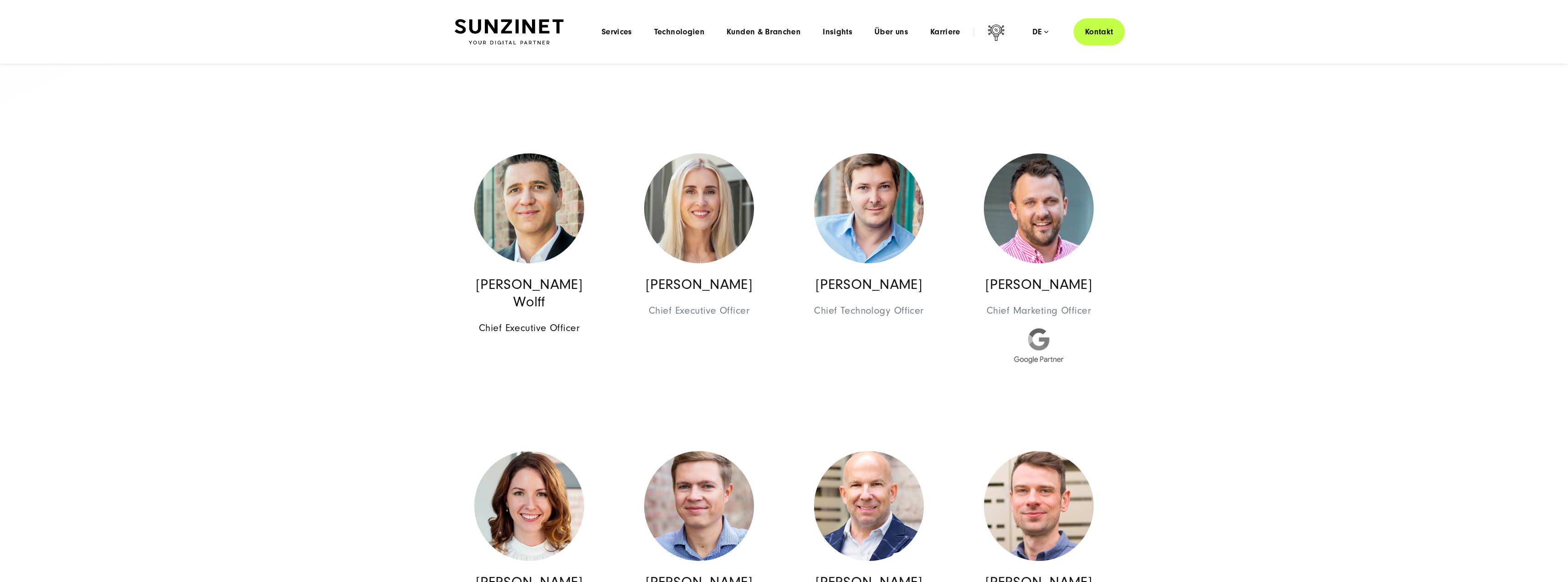
click at [550, 199] on img at bounding box center [529, 208] width 110 height 110
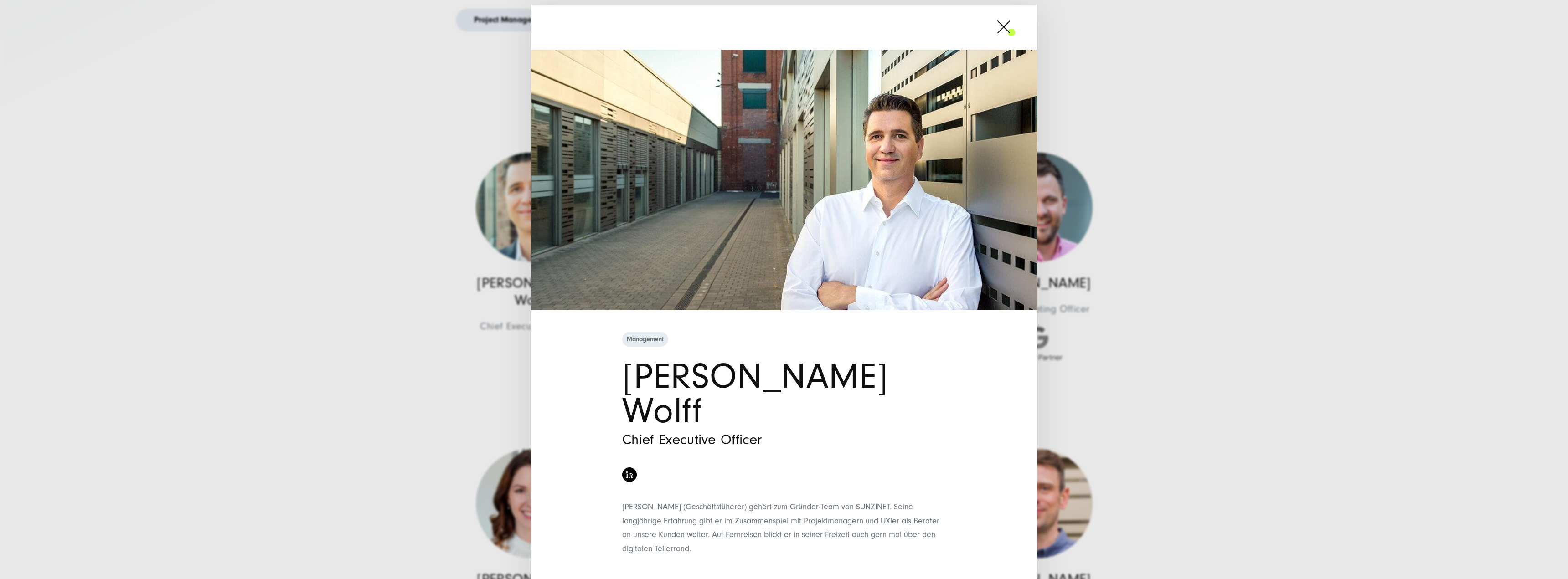
click at [361, 250] on div "Management Georges D.M. Wolff Chief Executive Officer" at bounding box center [784, 289] width 1568 height 579
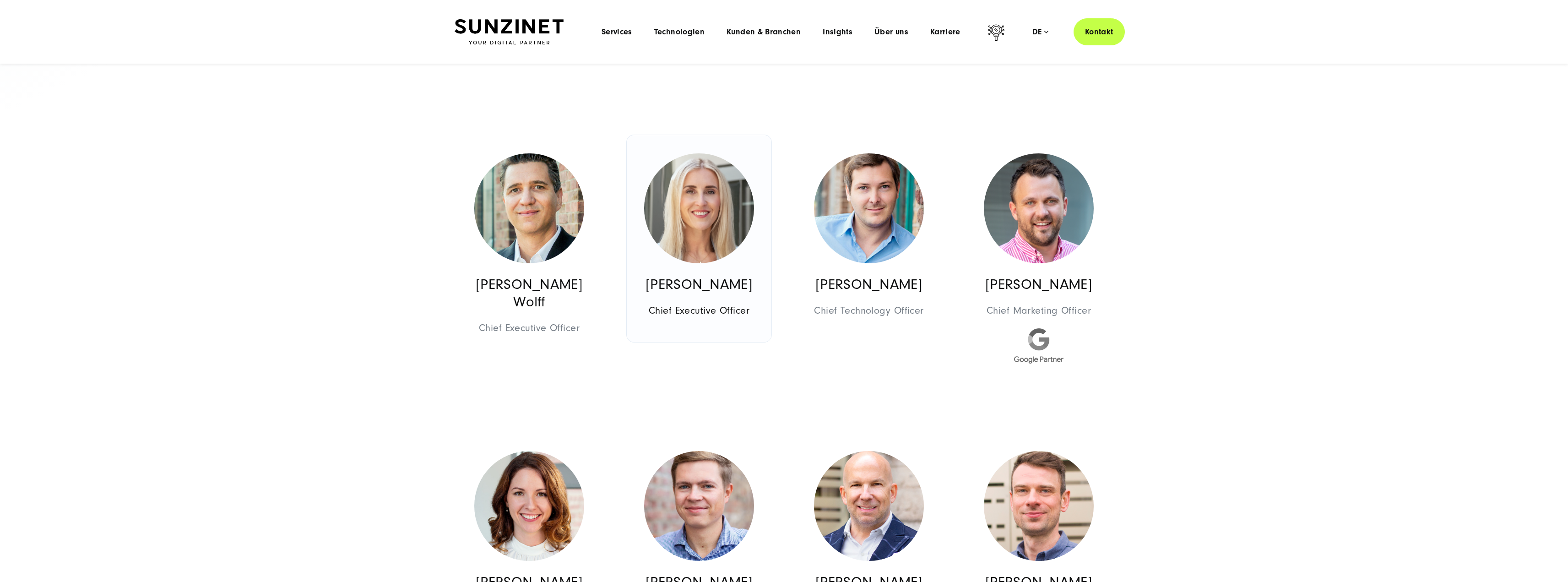
click at [699, 211] on img at bounding box center [699, 208] width 110 height 110
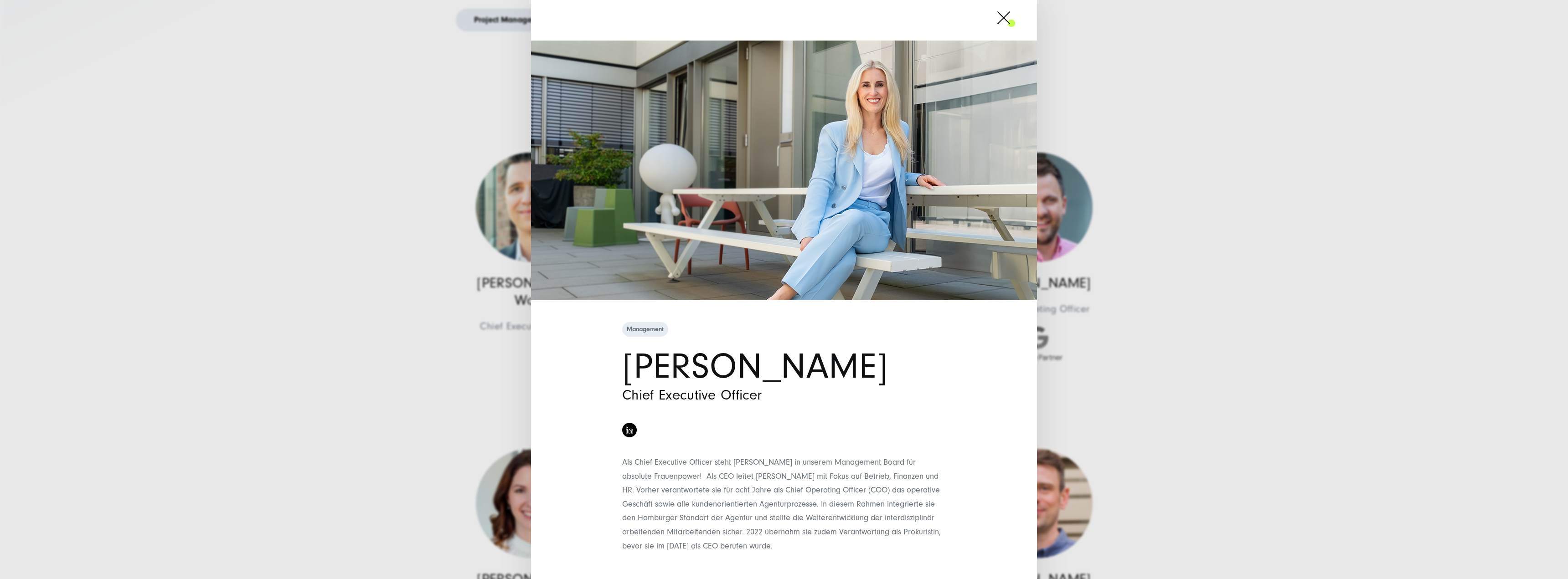
scroll to position [30, 0]
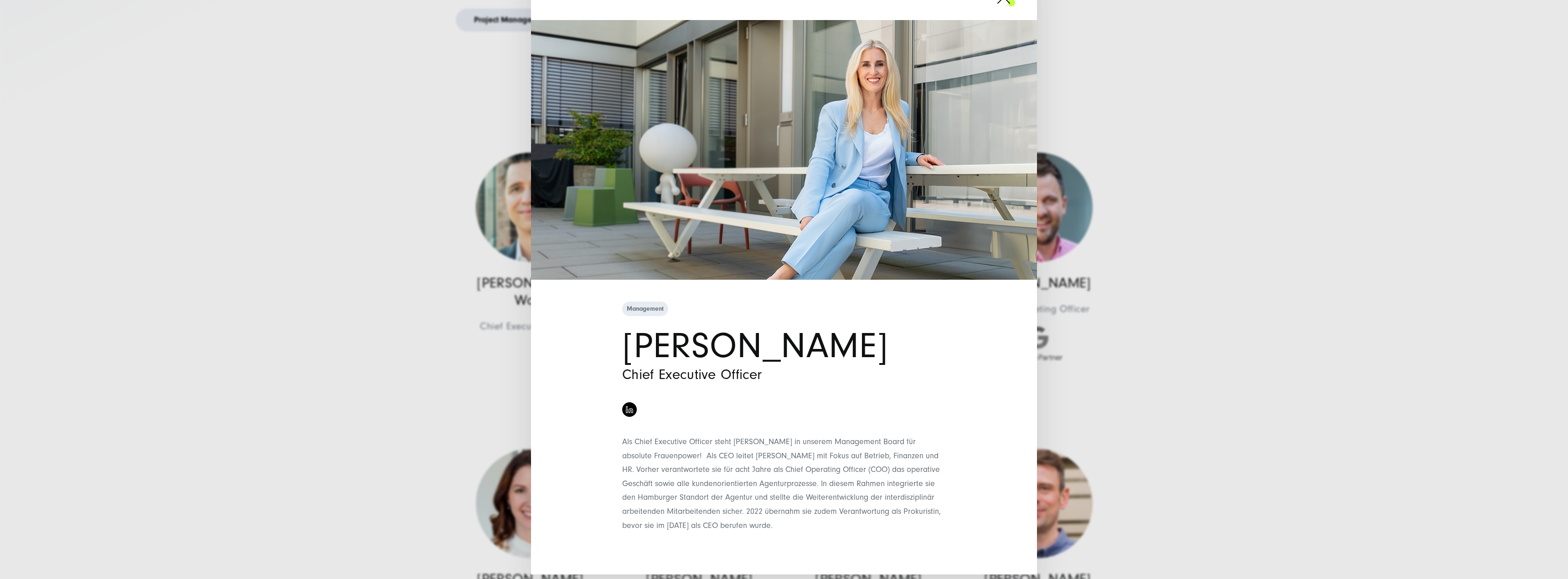
click at [254, 387] on div "Management Theresa Gruhler Chief Executive Officer" at bounding box center [784, 289] width 1568 height 579
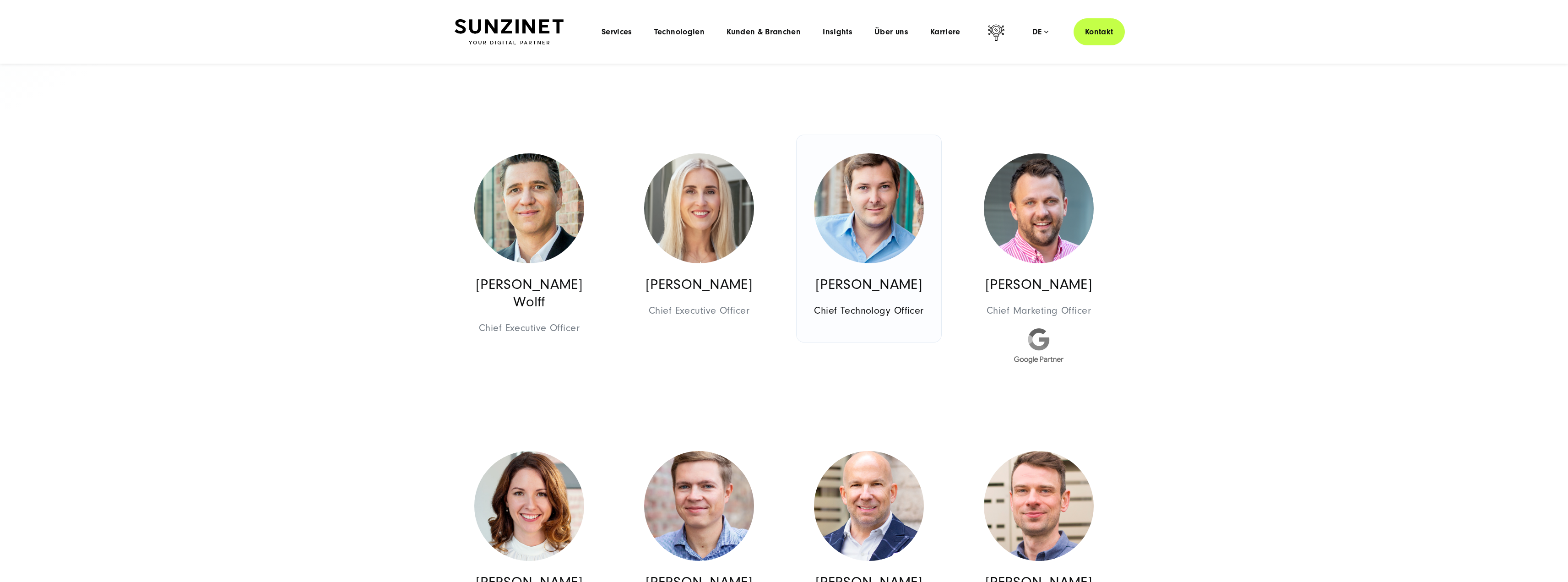
click at [886, 235] on img at bounding box center [869, 208] width 110 height 110
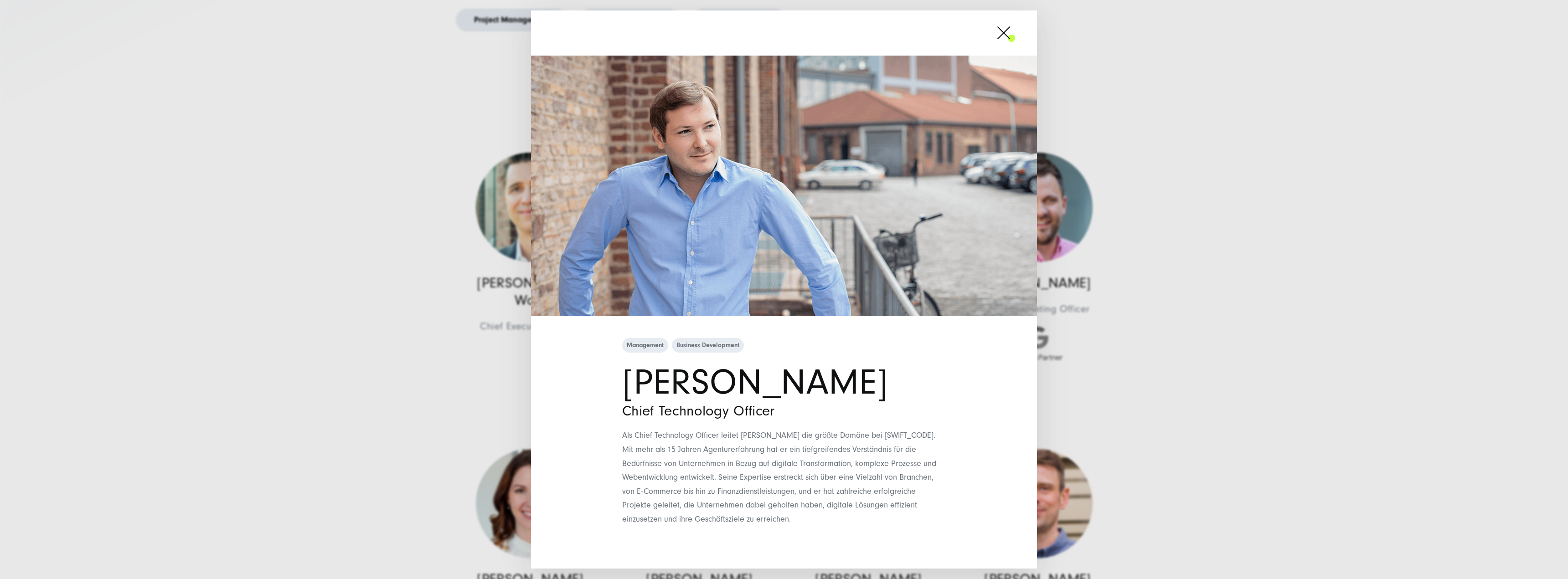
click at [1201, 266] on div "Management Business Development Sebastian Spill Chief Technology Officer Als Ch…" at bounding box center [784, 289] width 1568 height 579
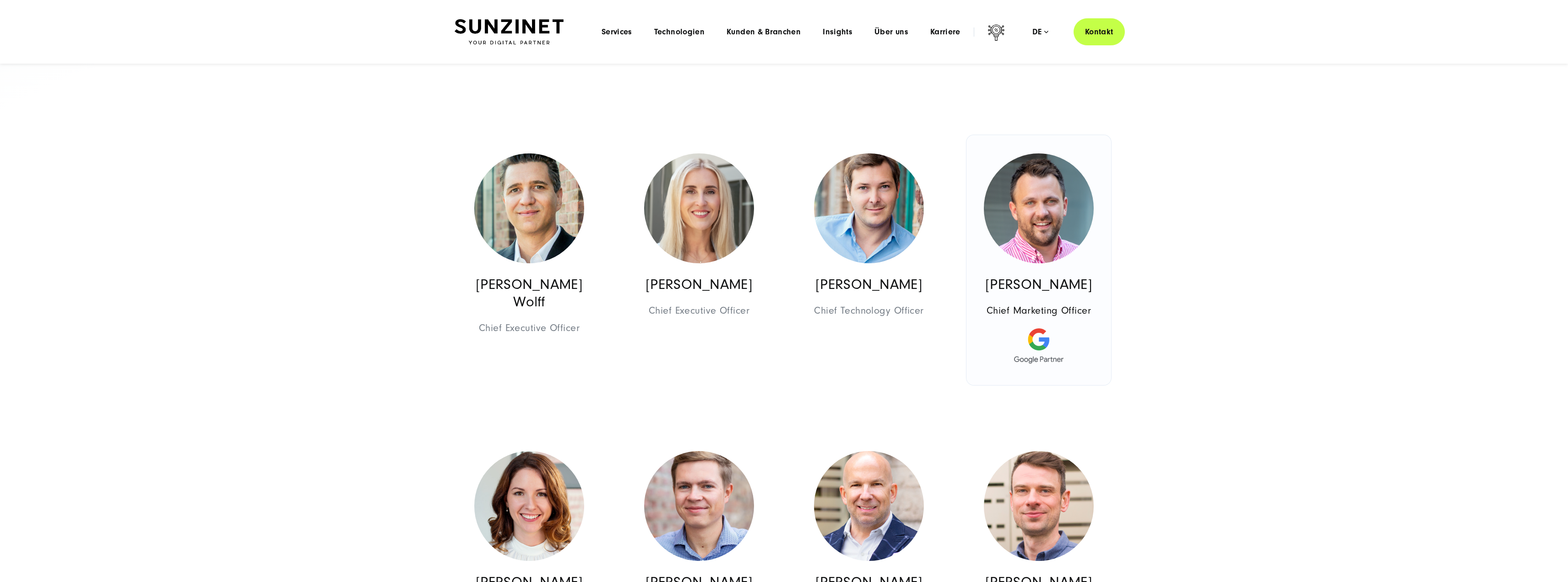
click at [1060, 210] on img at bounding box center [1039, 208] width 110 height 110
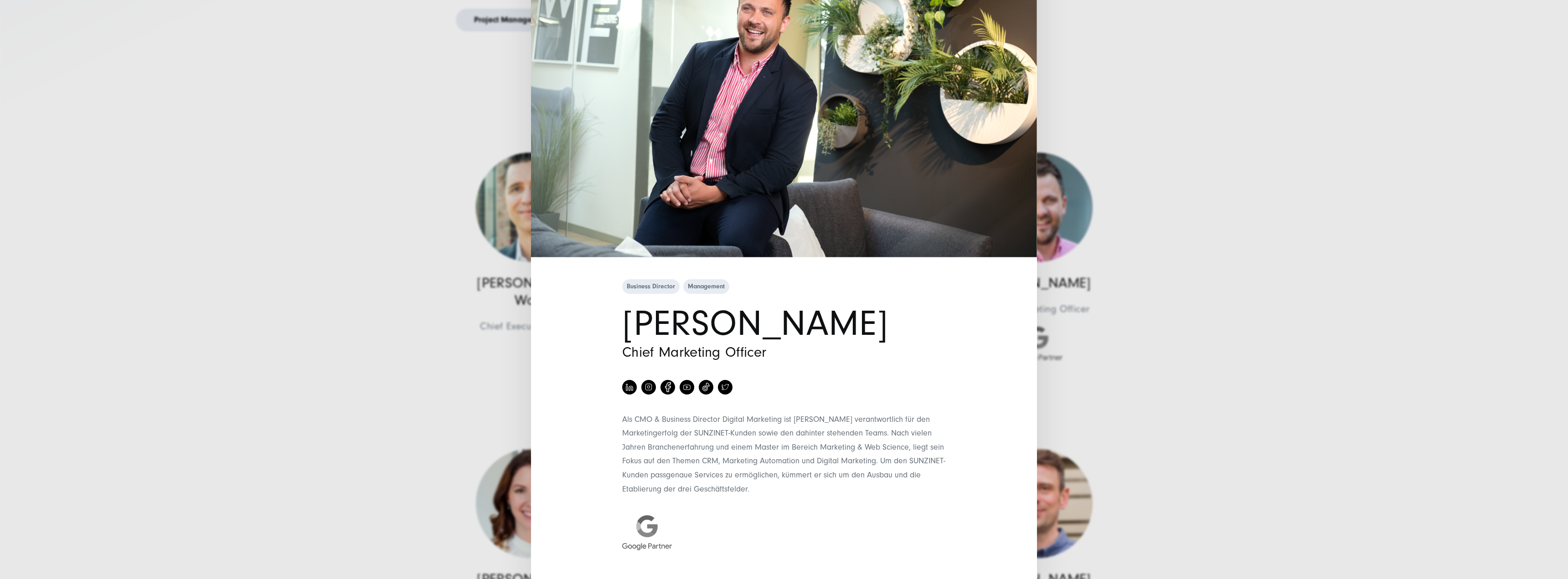
scroll to position [137, 0]
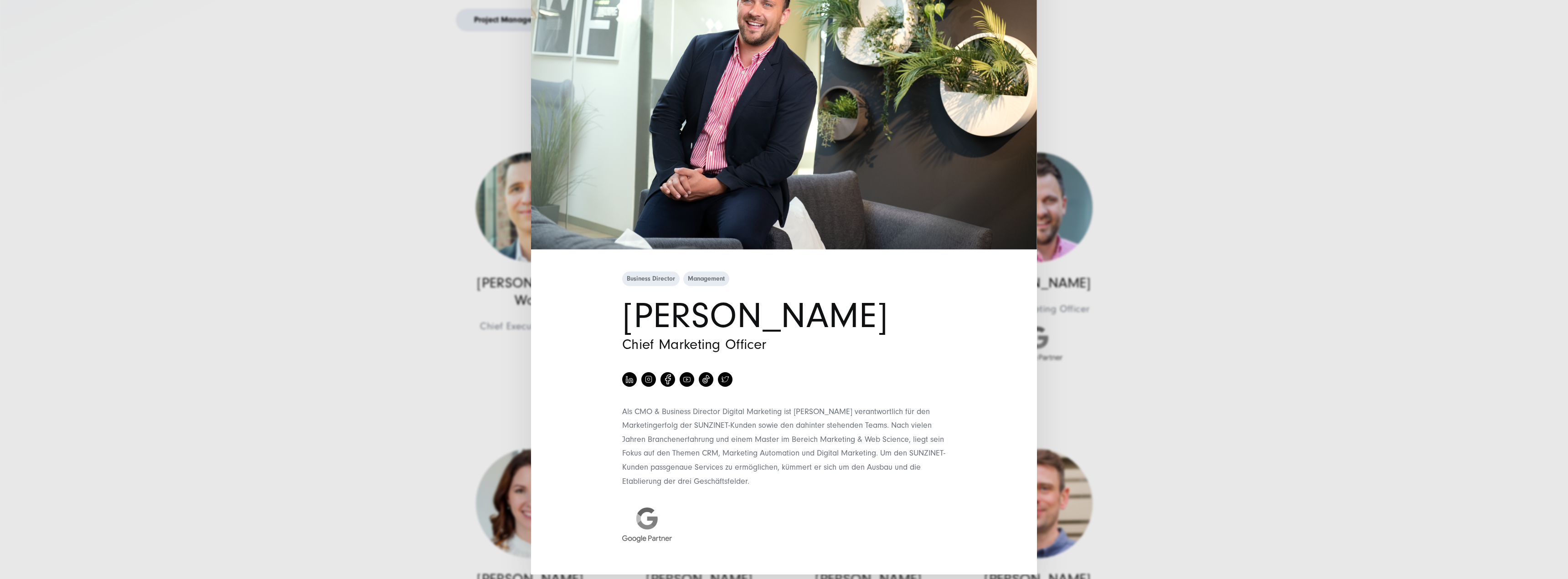
click at [1260, 355] on div "Business Director Management Daniel Palm Chief Marketing Officer" at bounding box center [784, 289] width 1568 height 579
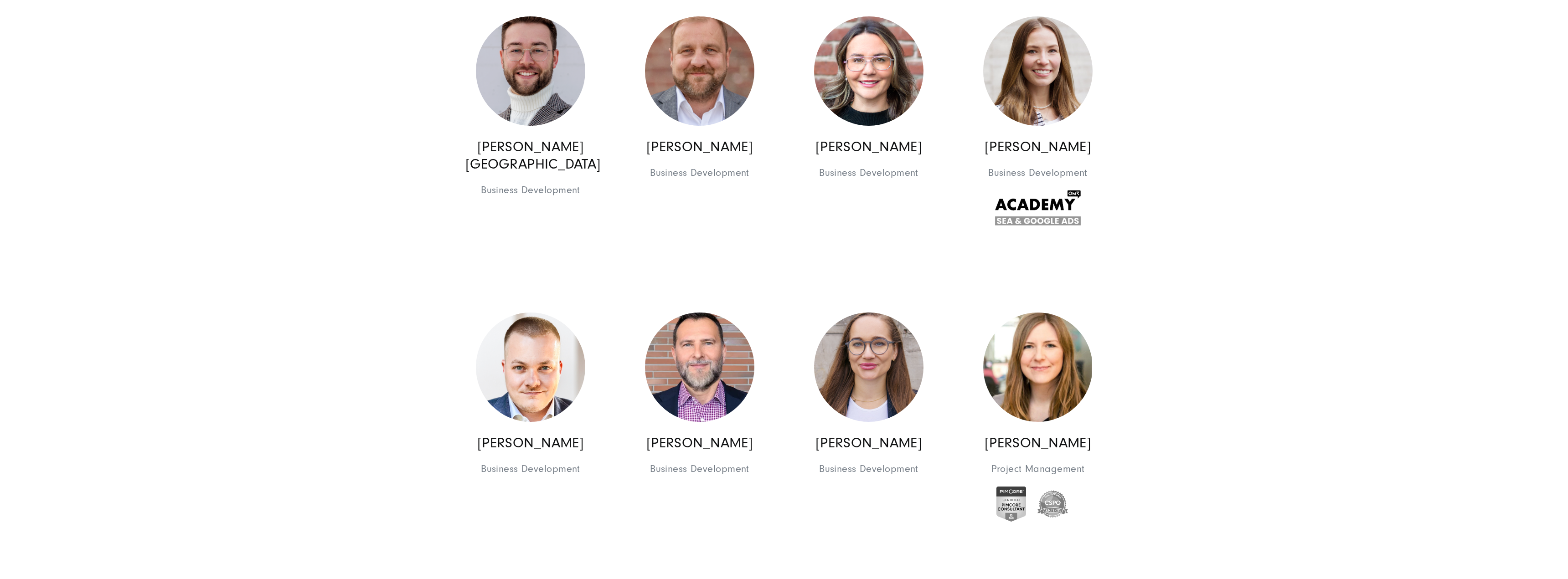
scroll to position [1458, 0]
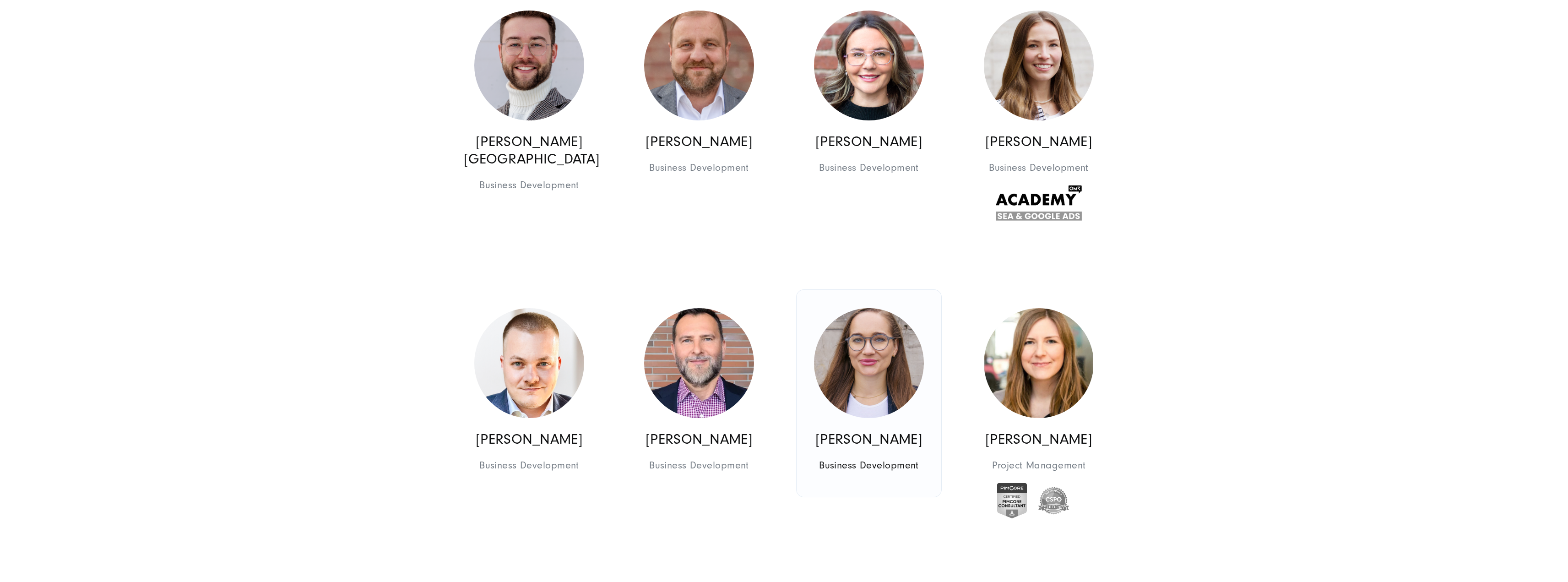
click at [860, 359] on img at bounding box center [869, 363] width 110 height 110
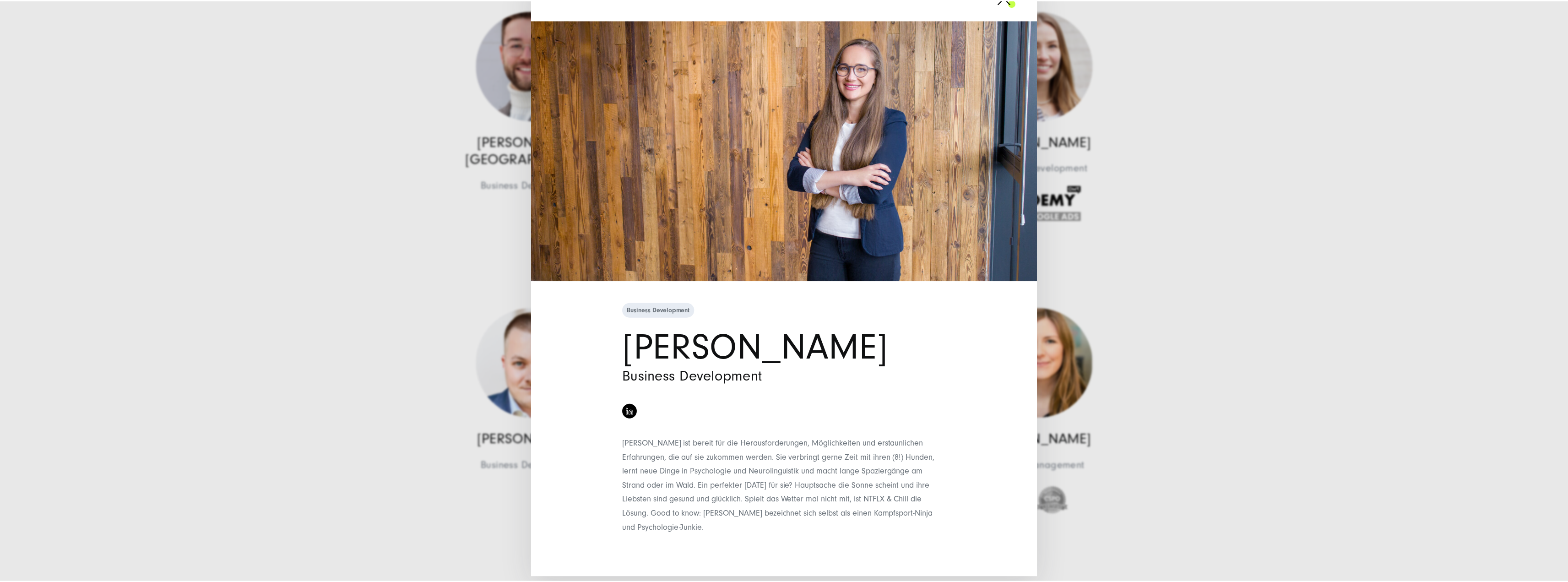
scroll to position [51, 0]
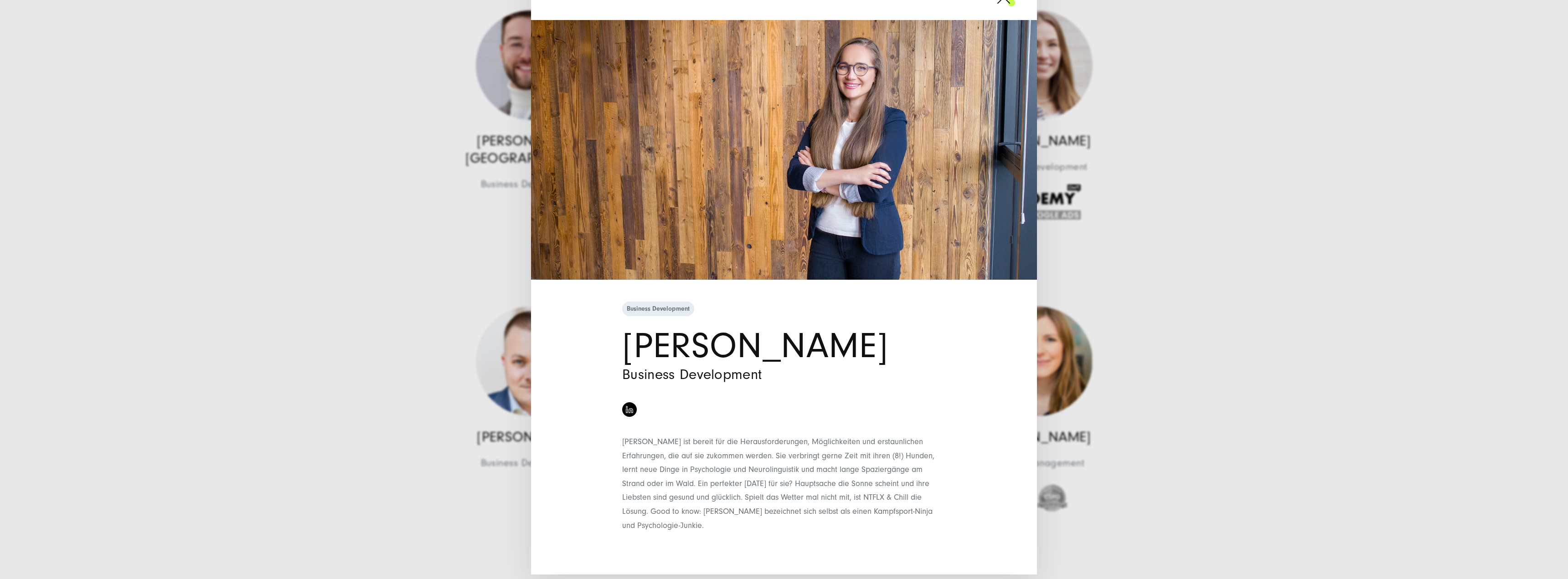
click at [1116, 281] on div "Business Development Martyna Błaszkiewicz Business Development" at bounding box center [784, 289] width 1568 height 579
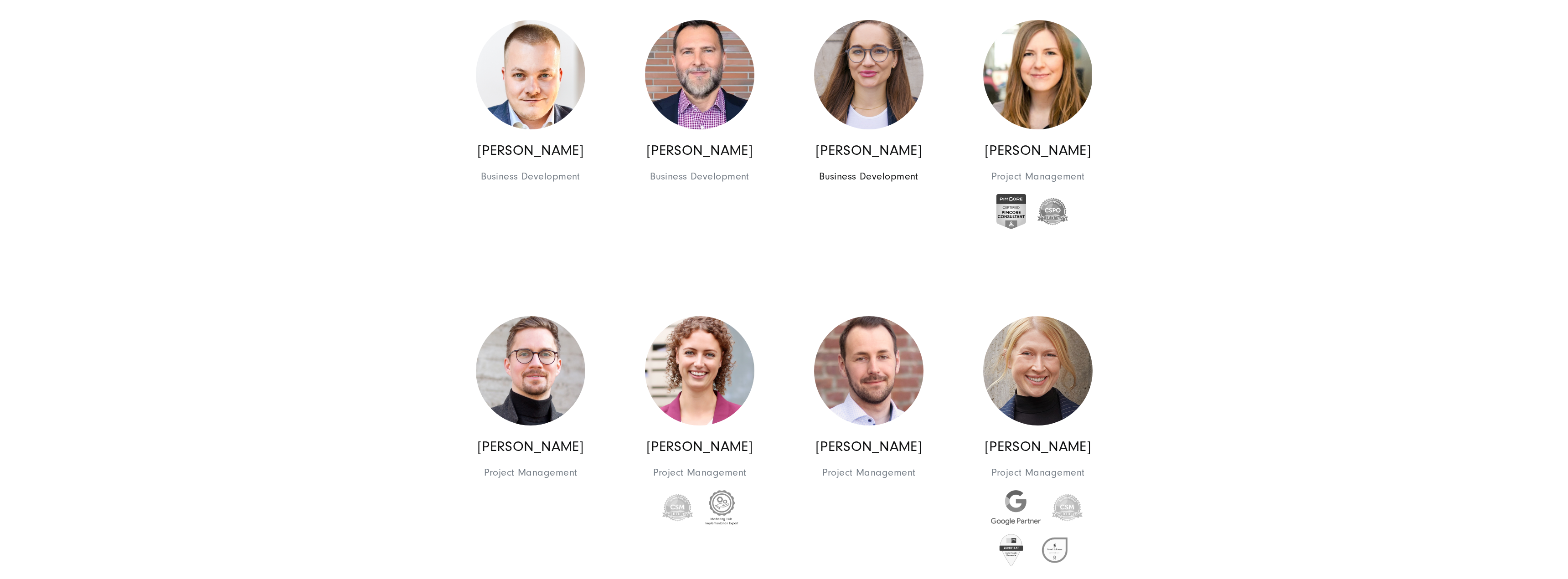
scroll to position [1777, 0]
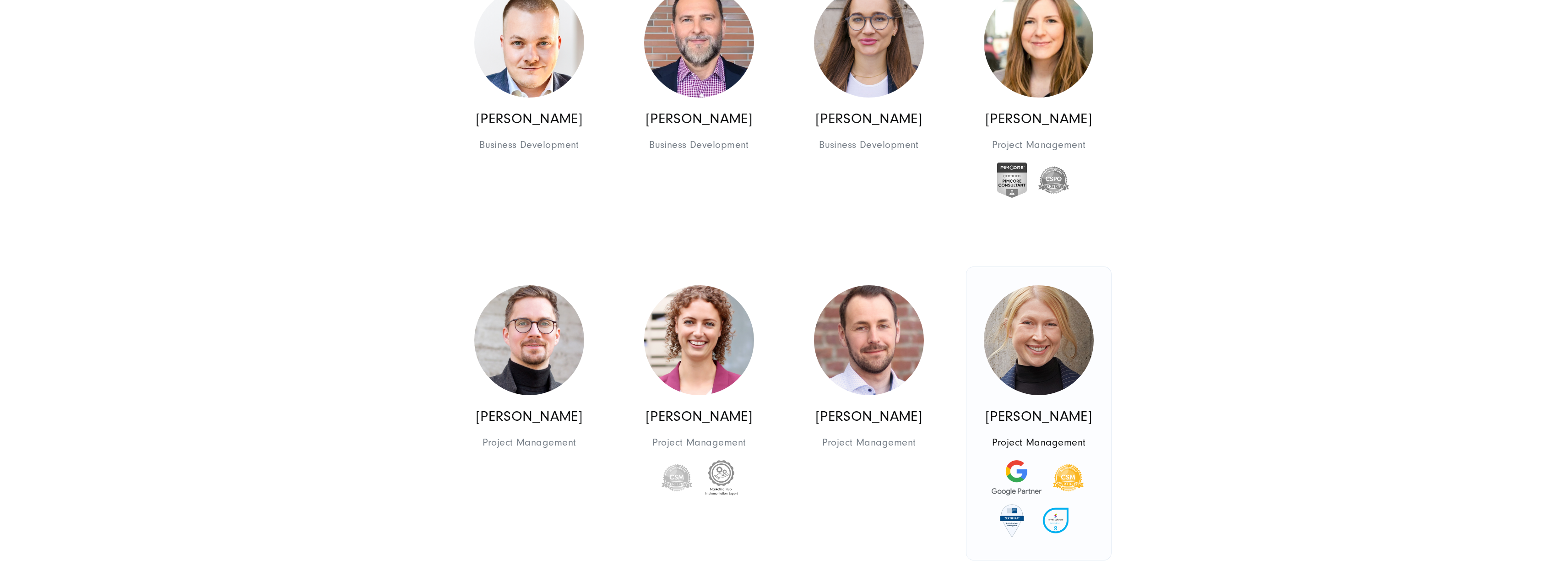
click at [1084, 352] on img at bounding box center [1039, 340] width 110 height 110
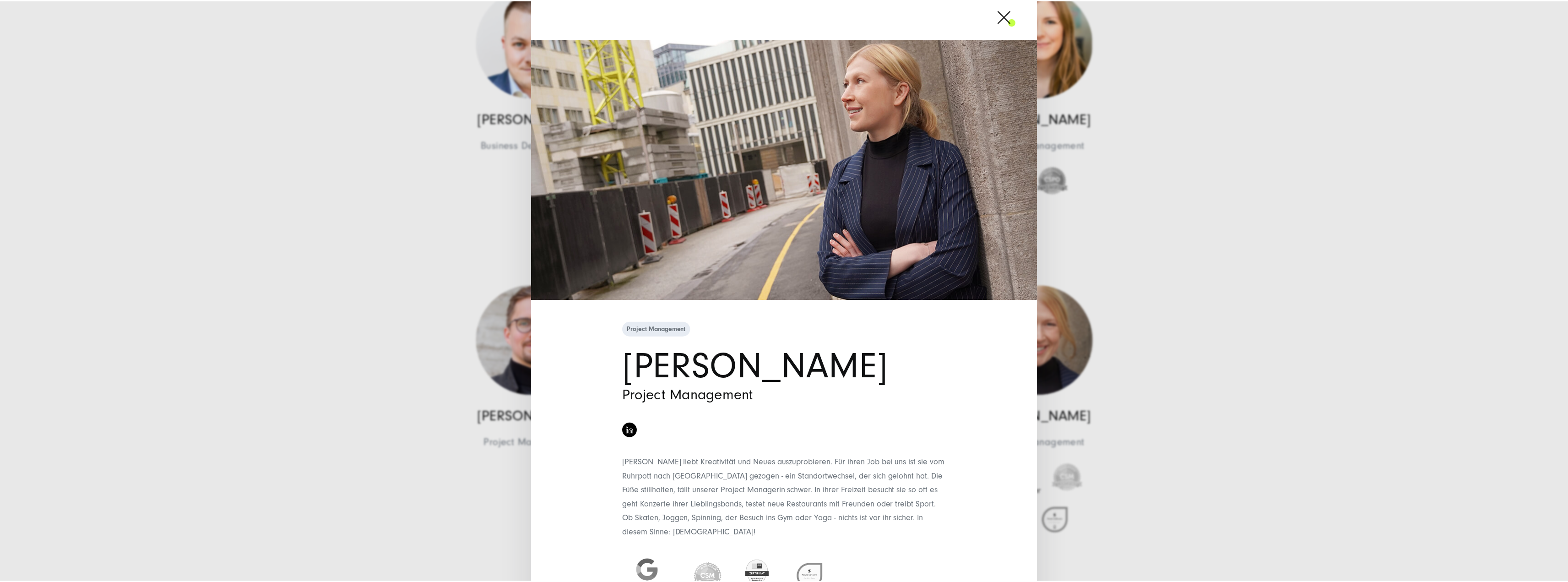
scroll to position [0, 0]
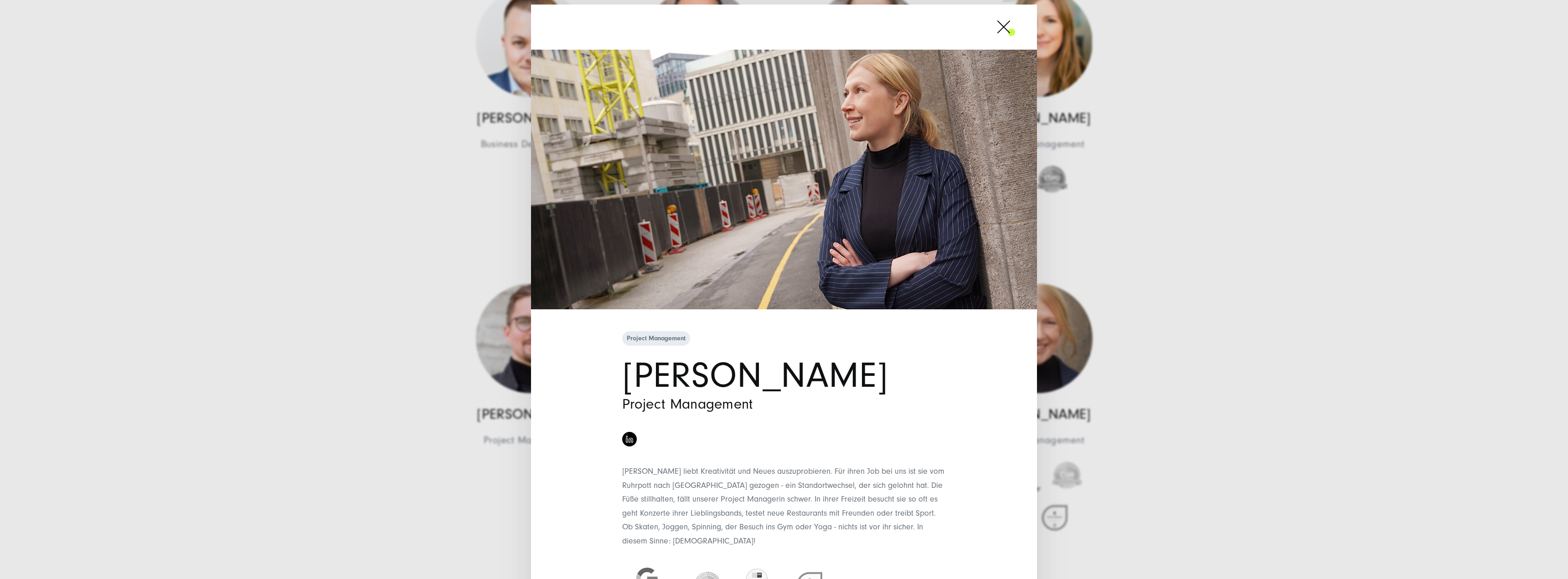
click at [1152, 353] on div "Project Management Marie Schnitzler Project Management" at bounding box center [784, 289] width 1568 height 579
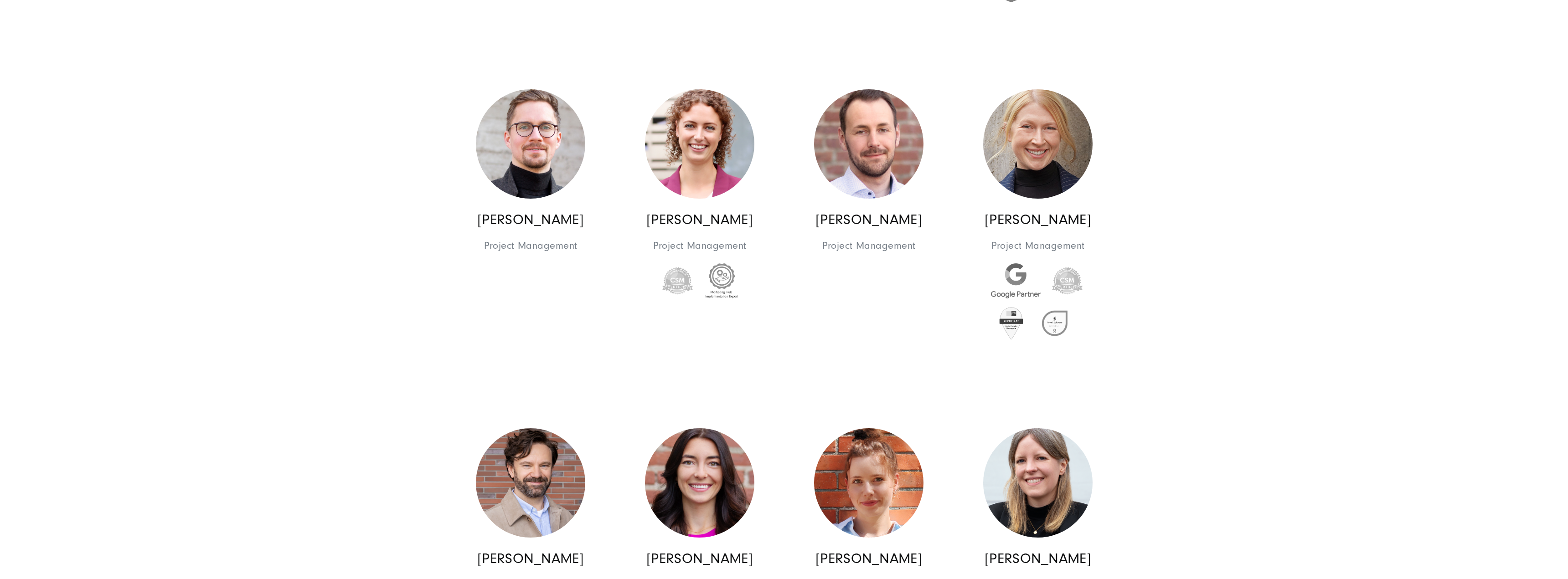
scroll to position [2004, 0]
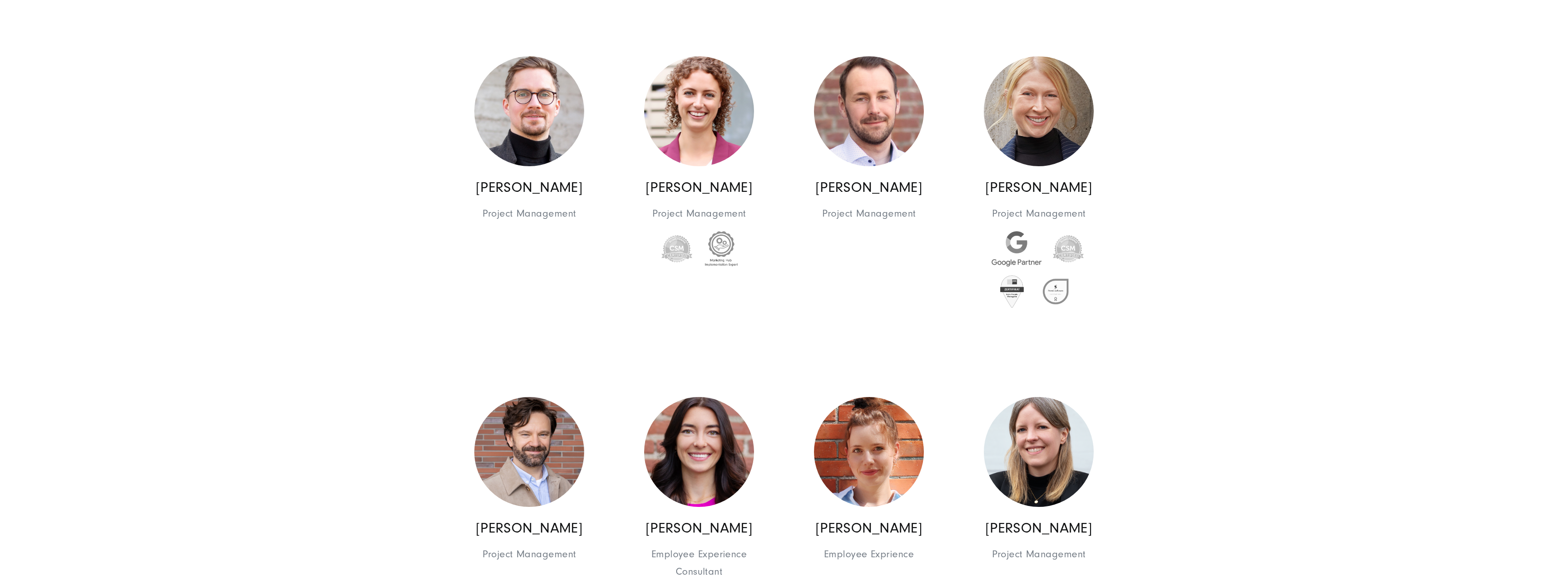
drag, startPoint x: 1117, startPoint y: 299, endPoint x: 1284, endPoint y: 204, distance: 192.1
click at [732, 426] on img at bounding box center [699, 452] width 110 height 110
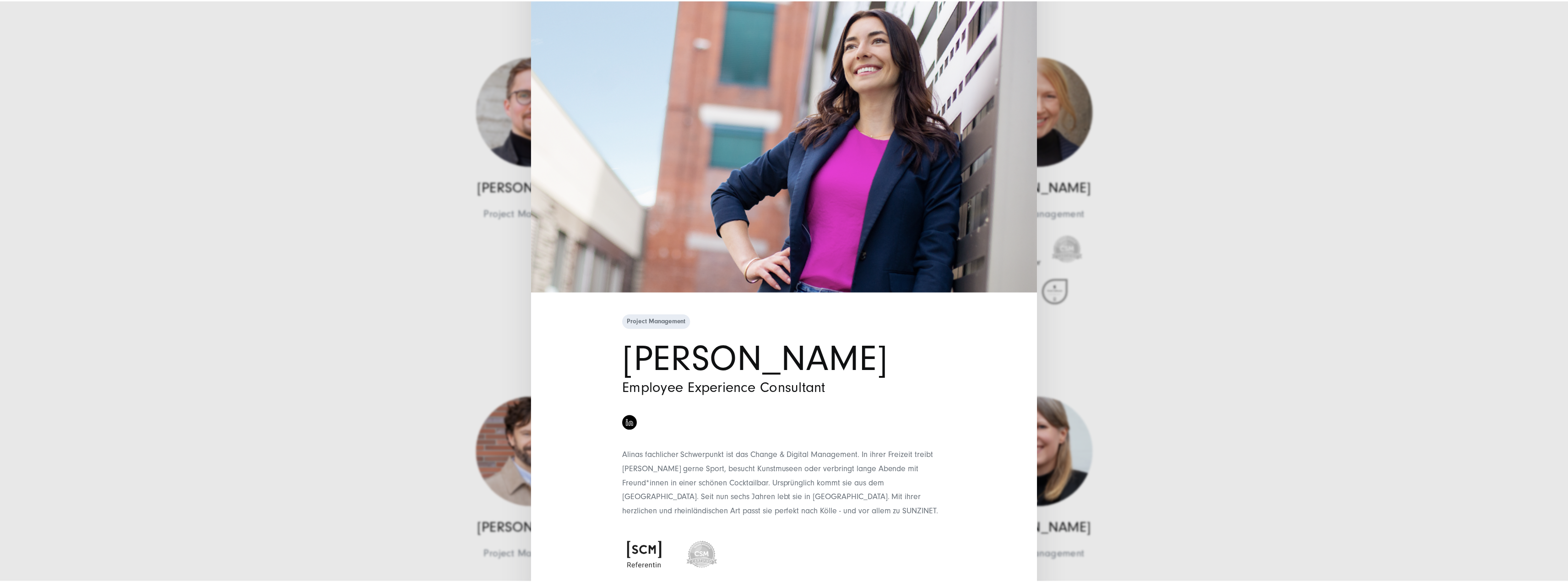
scroll to position [85, 0]
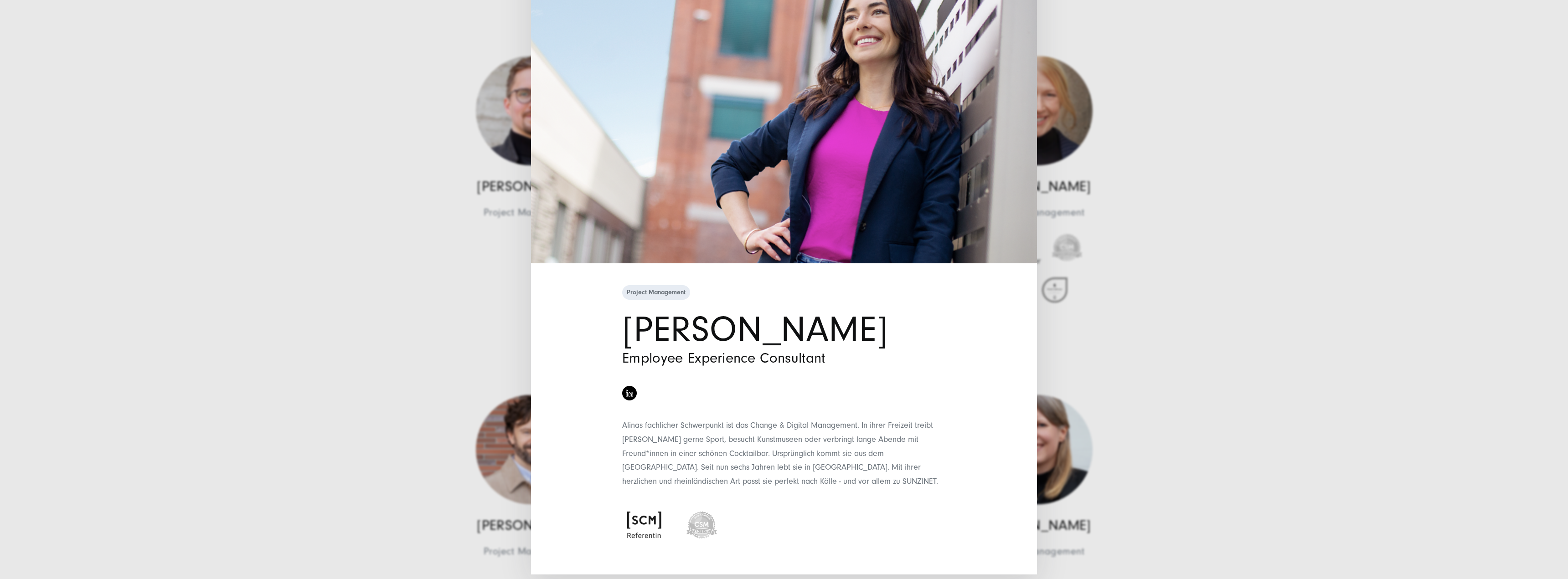
click at [1208, 312] on div "Project Management Alina Looß Employee Experience Consultant" at bounding box center [784, 289] width 1568 height 579
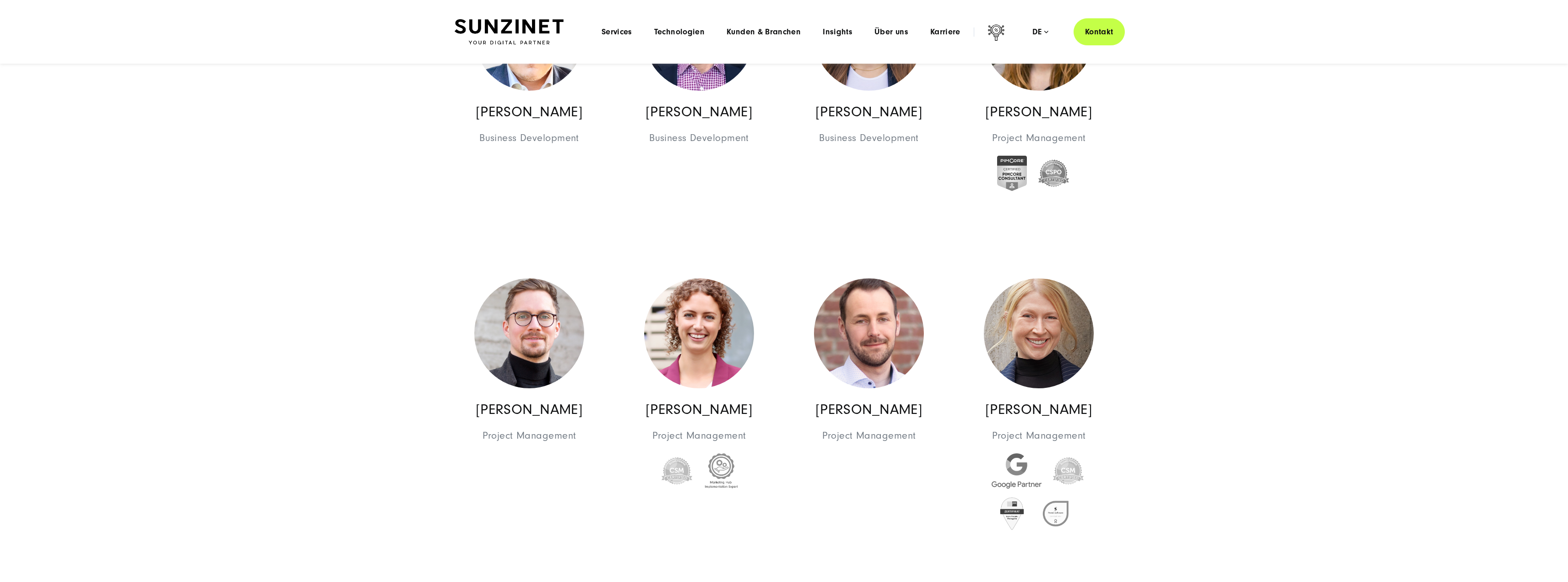
scroll to position [1786, 0]
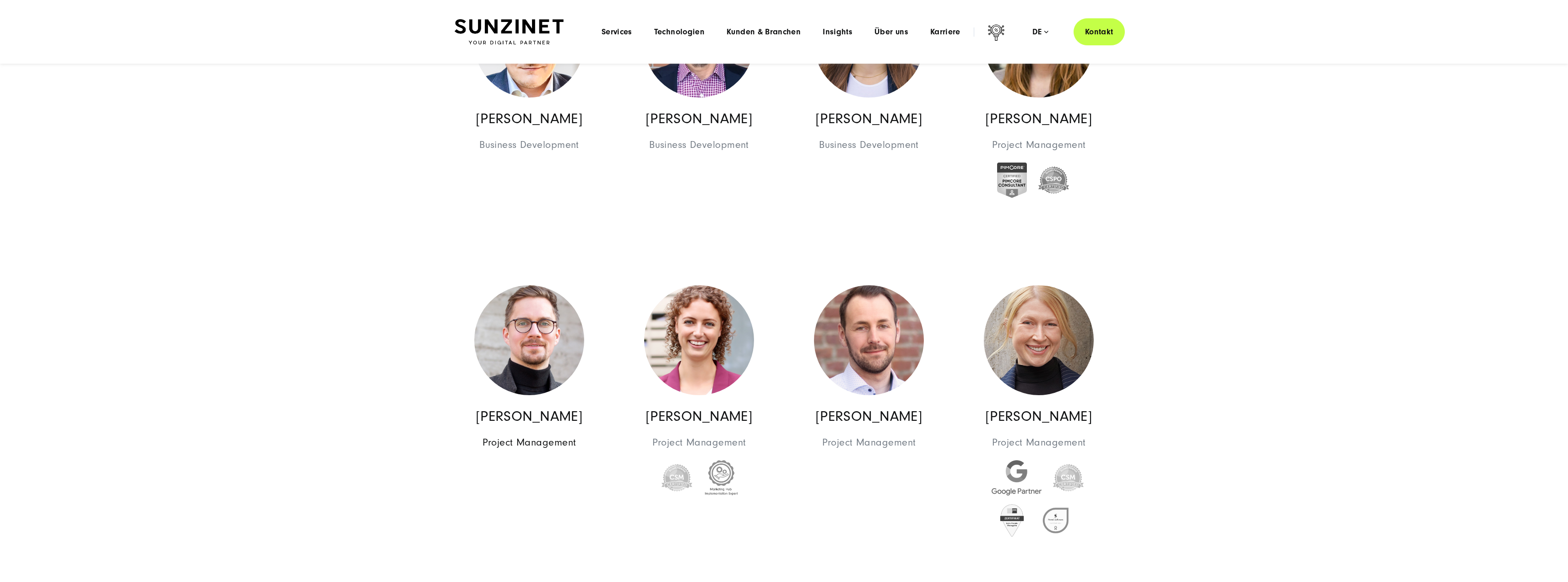
click at [561, 345] on img at bounding box center [529, 340] width 110 height 110
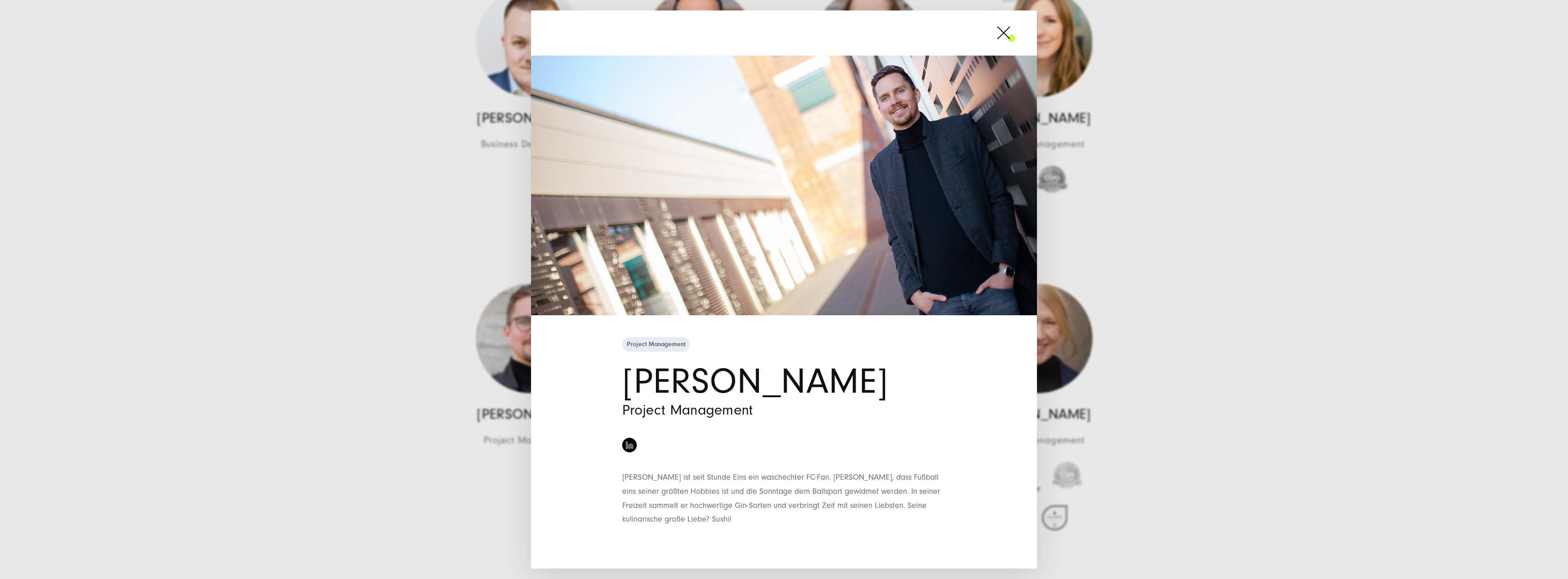
click at [247, 338] on div "Project Management Jonas Müller-Frank Project Management" at bounding box center [784, 289] width 1568 height 579
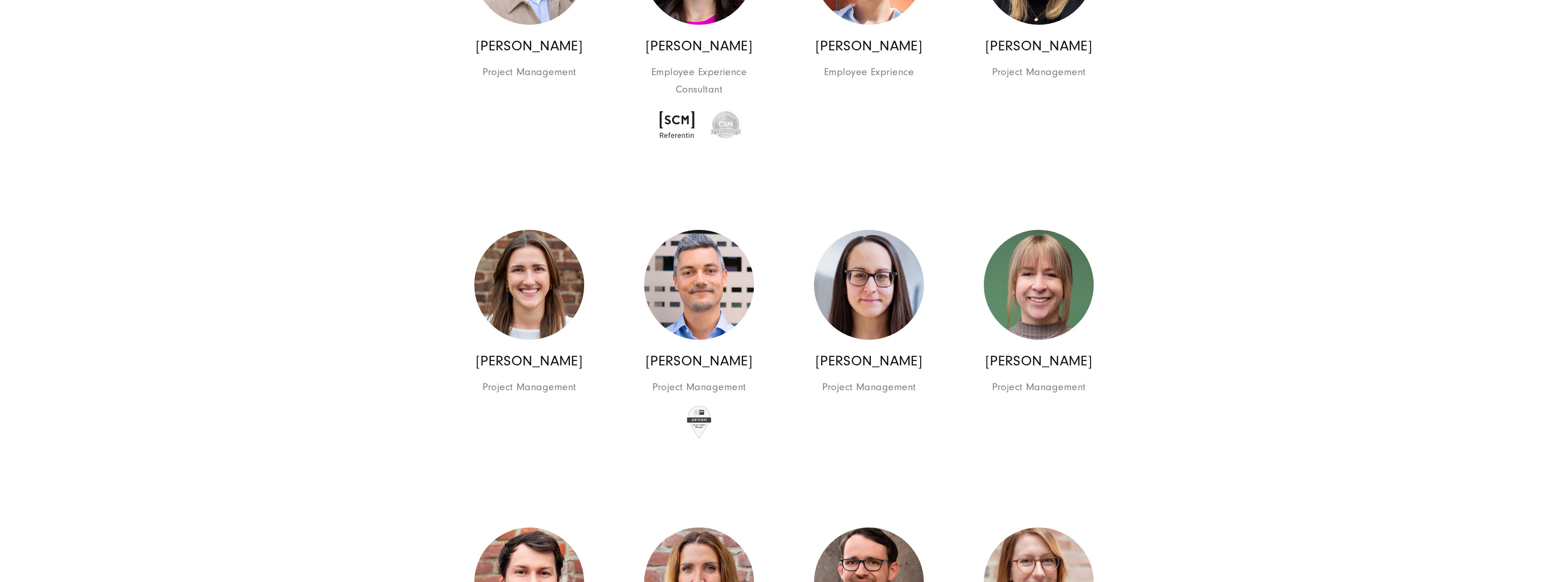
scroll to position [2518, 0]
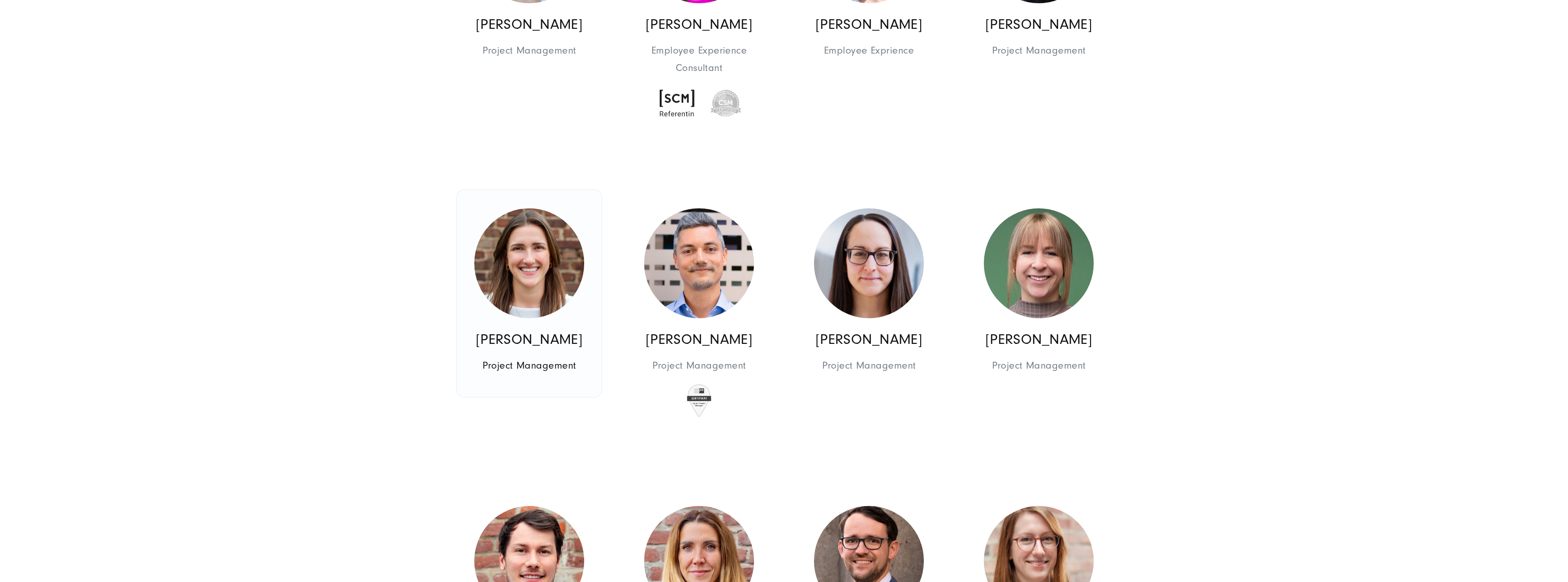
click at [570, 264] on img at bounding box center [529, 263] width 110 height 110
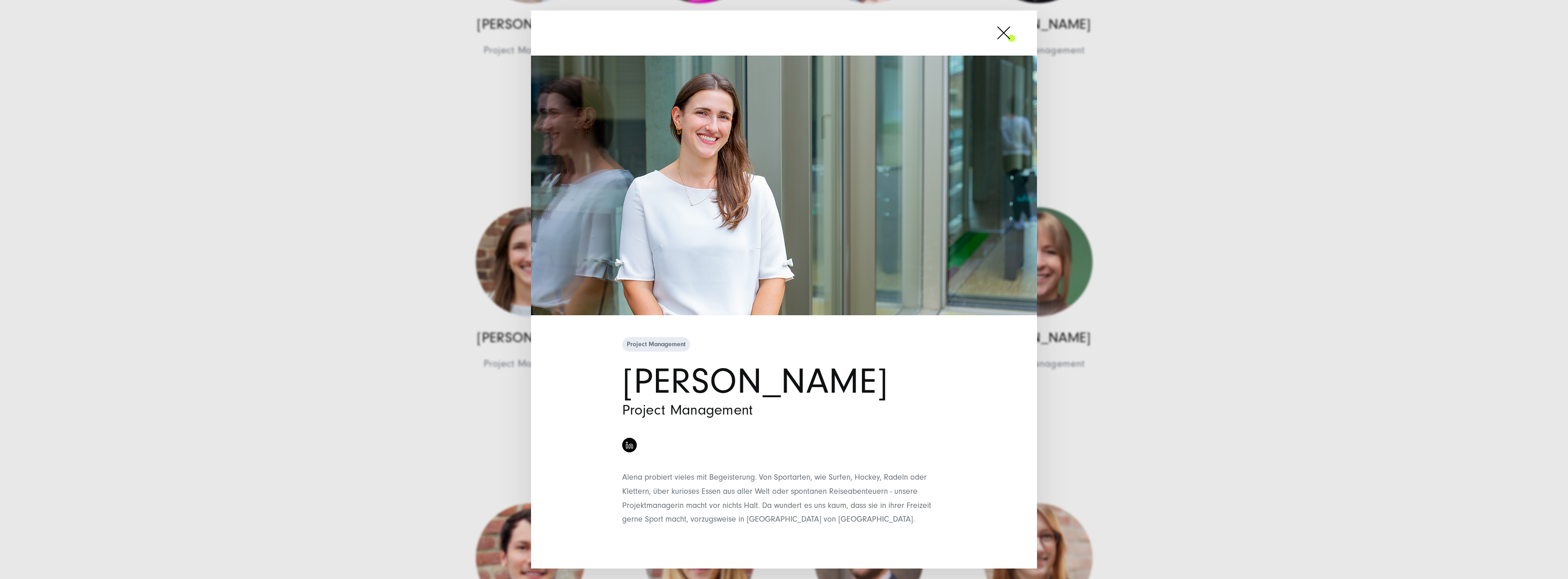
click at [1224, 420] on div "Project Management Alena Roßbach Project Management" at bounding box center [784, 289] width 1568 height 579
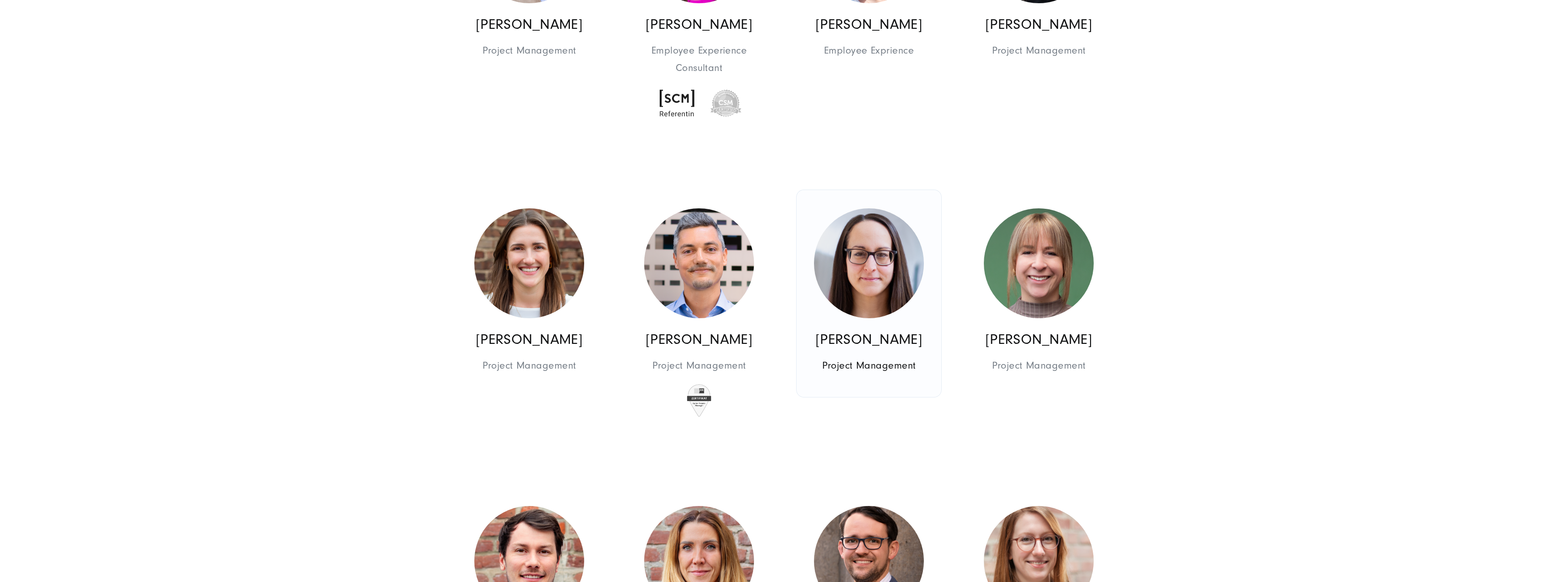
click at [893, 254] on img at bounding box center [869, 263] width 110 height 110
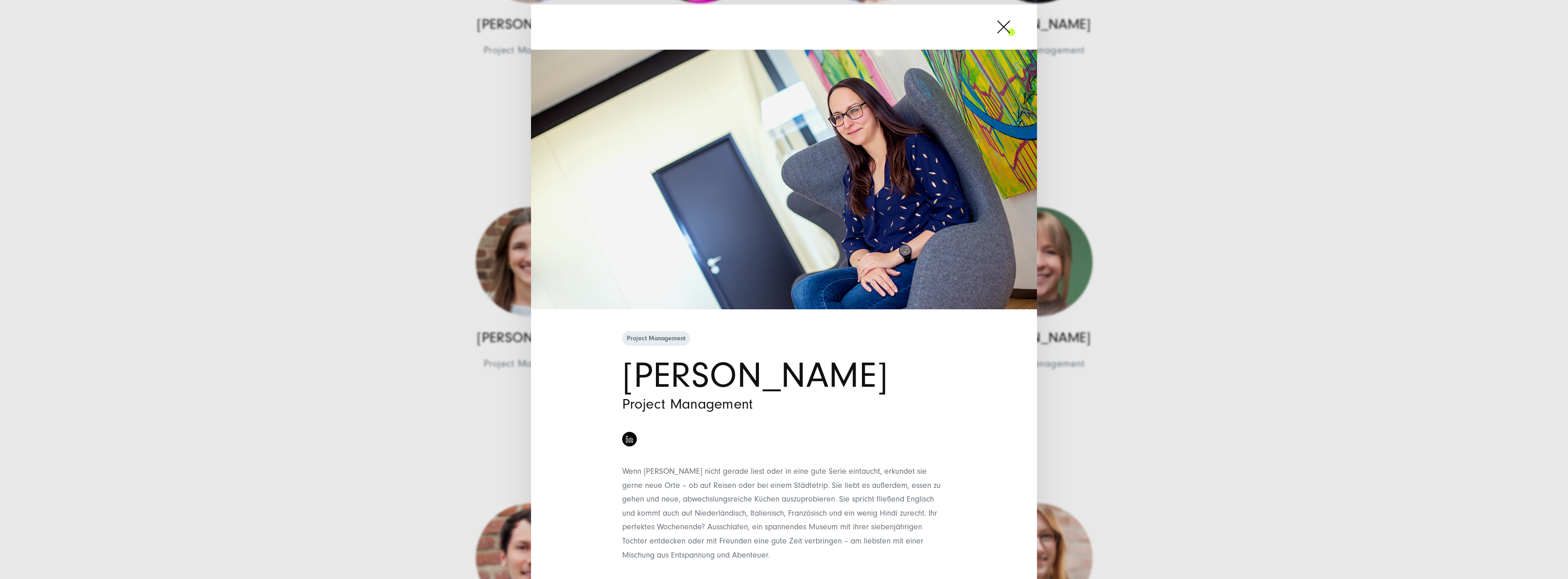
click at [1189, 223] on div "Project Management Sarah Metsch Project Management" at bounding box center [784, 289] width 1568 height 579
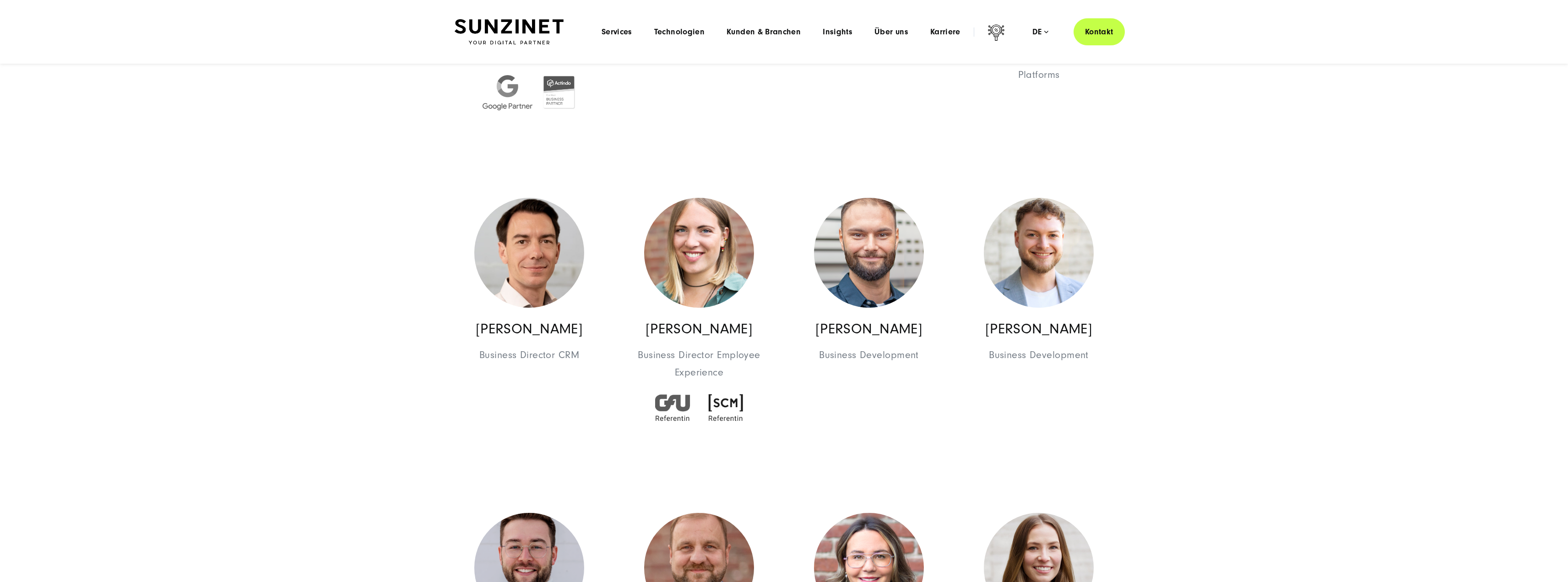
scroll to position [961, 0]
click at [1071, 242] on img at bounding box center [1039, 254] width 110 height 110
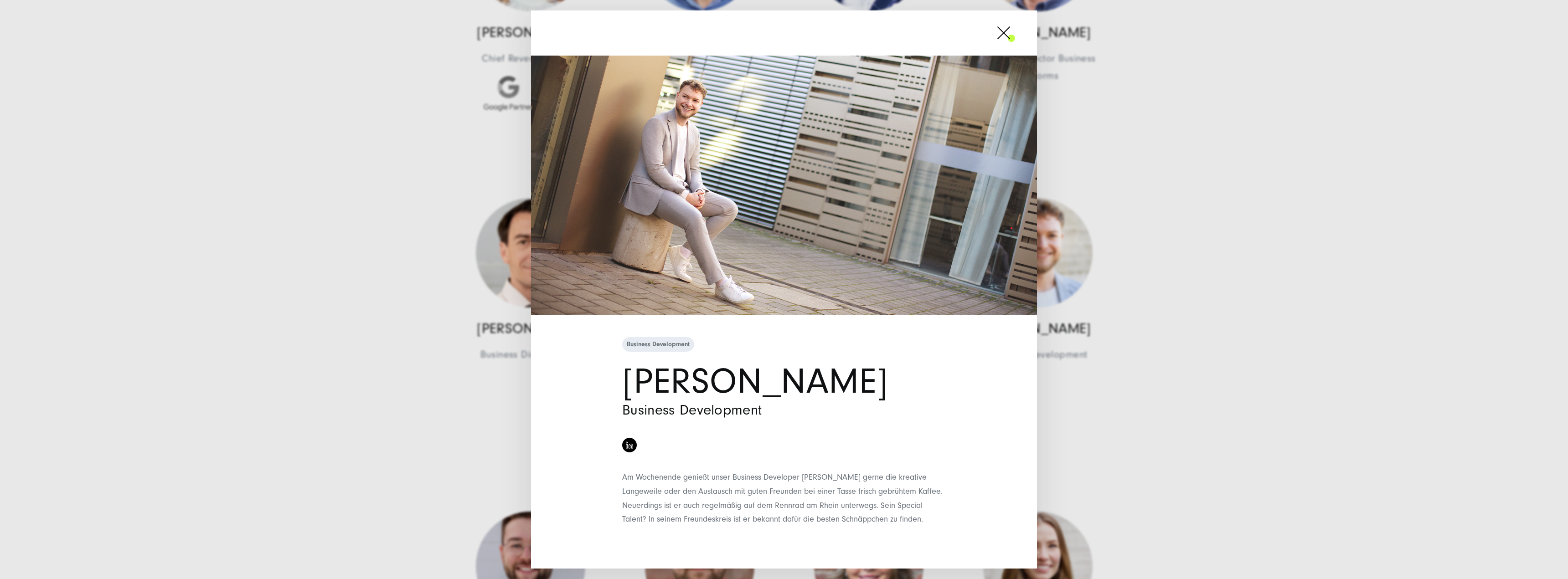
click at [1157, 250] on div "Business Development Dominik Krusemark Business Development" at bounding box center [784, 289] width 1568 height 579
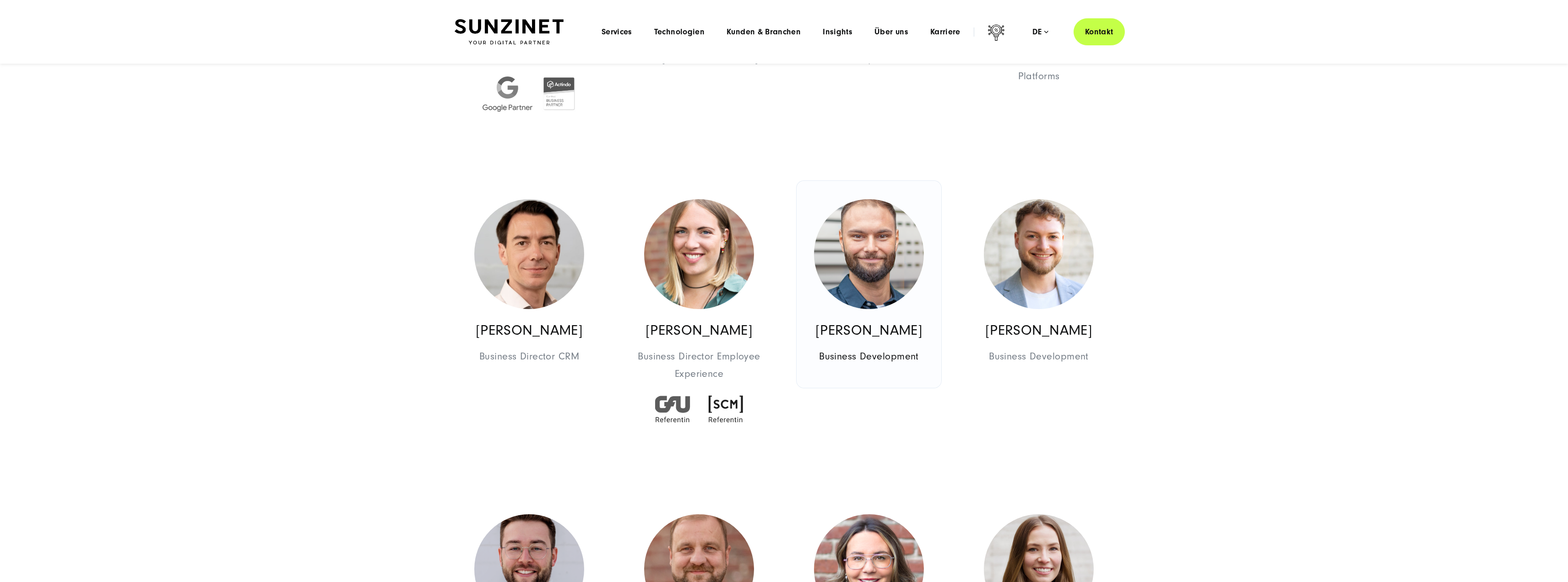
click at [905, 253] on img at bounding box center [869, 254] width 110 height 110
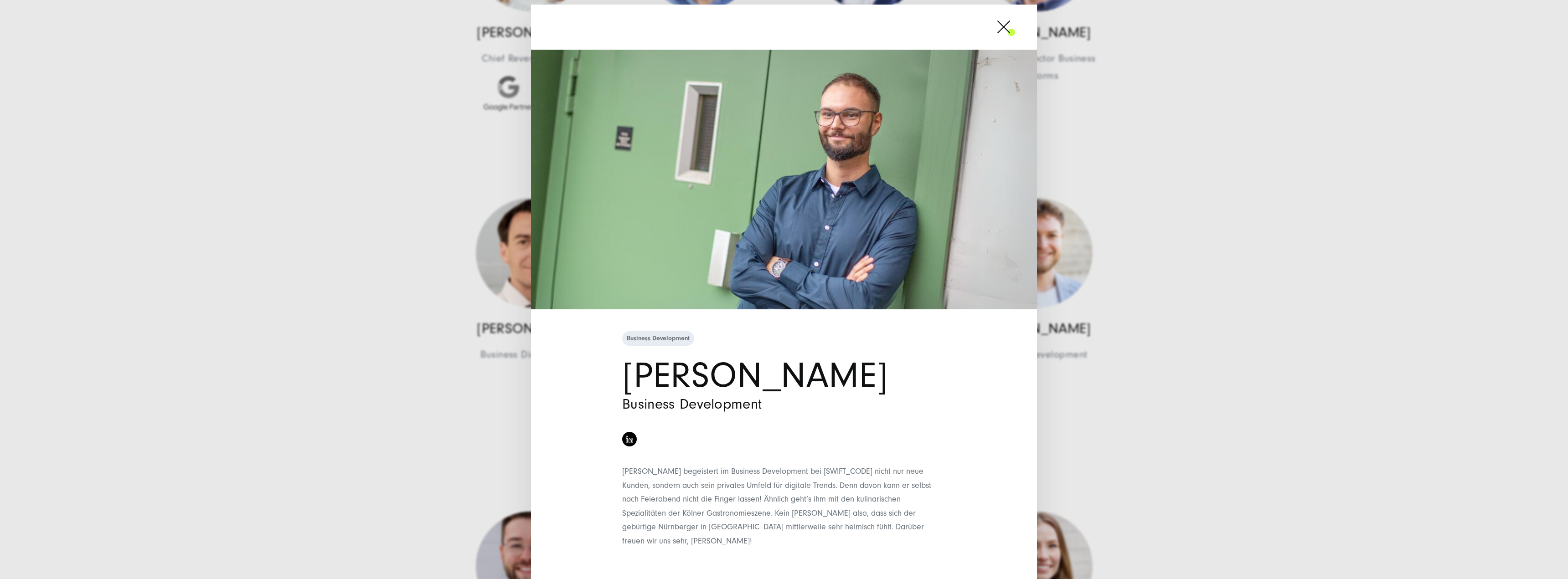
click at [1209, 259] on div "Business Development Lukas Kamm Business Development" at bounding box center [784, 289] width 1568 height 579
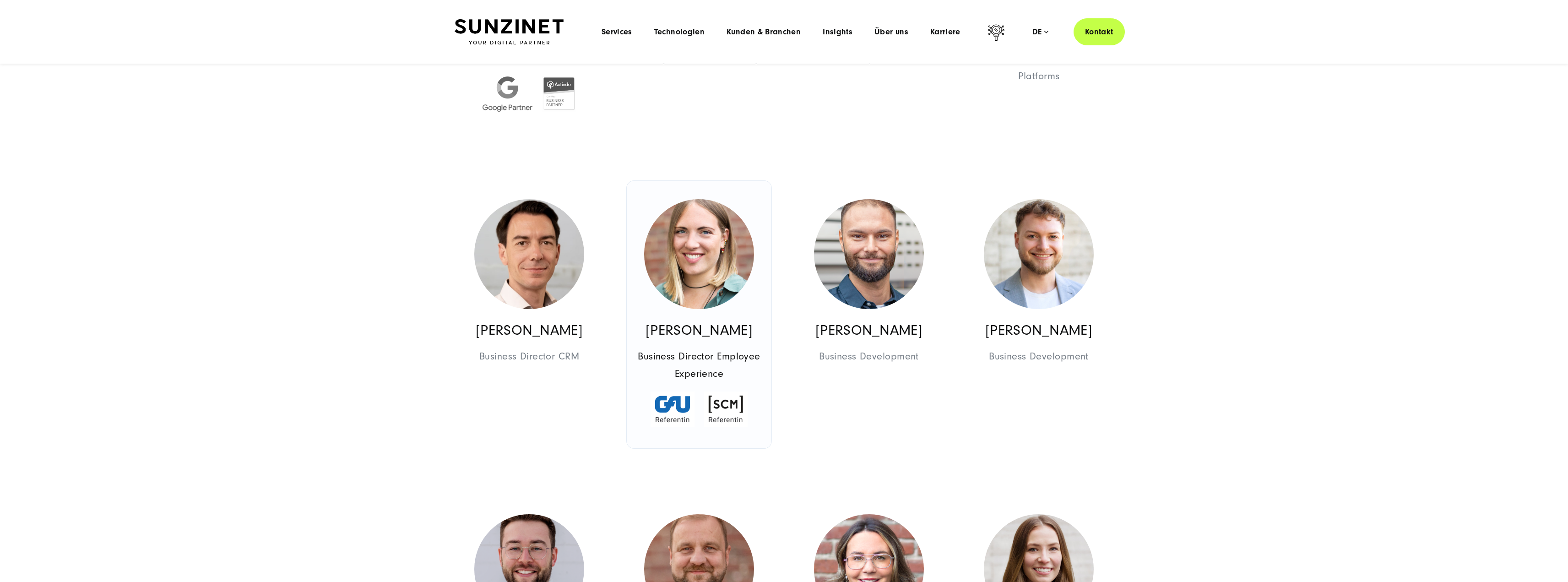
click at [751, 265] on img at bounding box center [699, 254] width 110 height 110
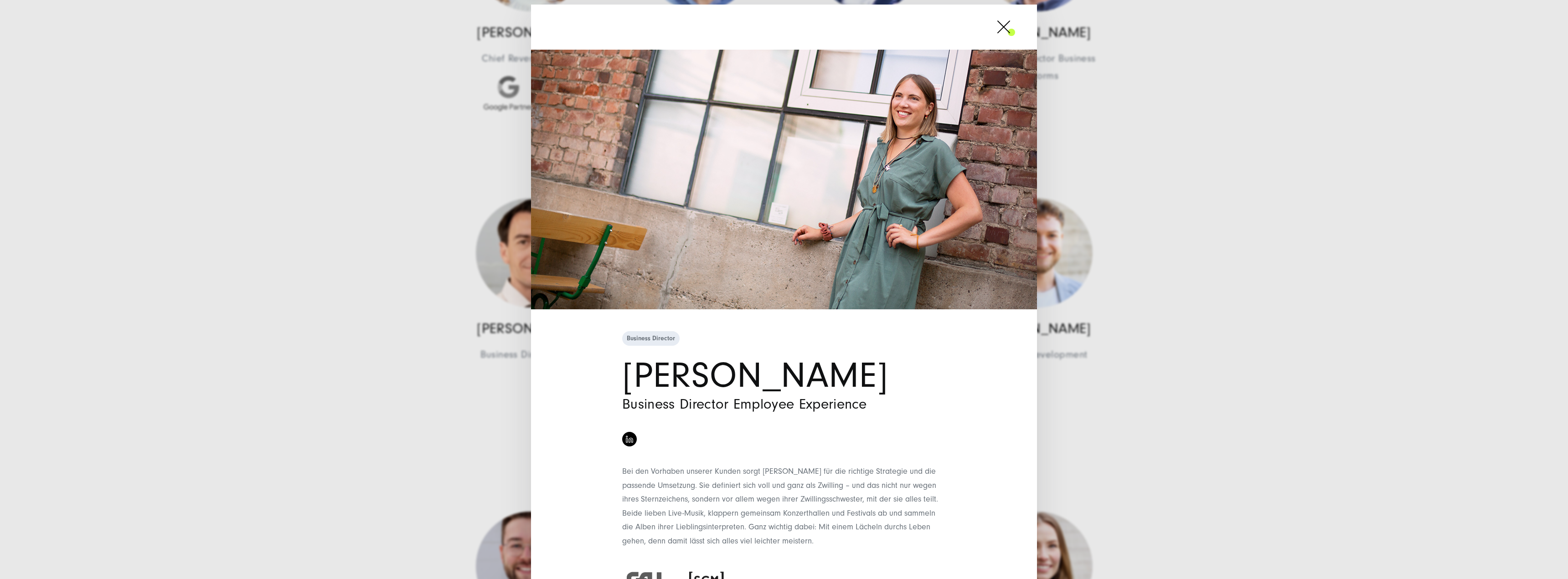
click at [1173, 244] on div "Business Director Eva Ruttgers Business Director Employee Experience" at bounding box center [784, 289] width 1568 height 579
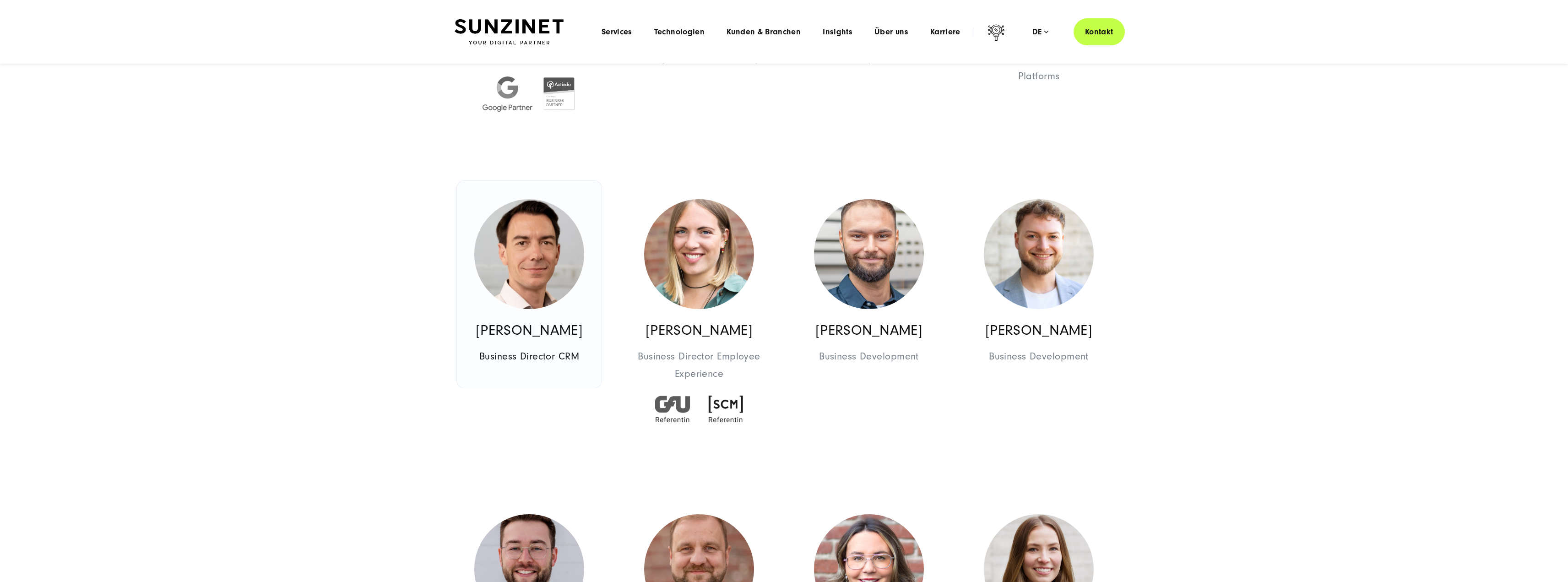
click at [559, 298] on img at bounding box center [529, 254] width 110 height 110
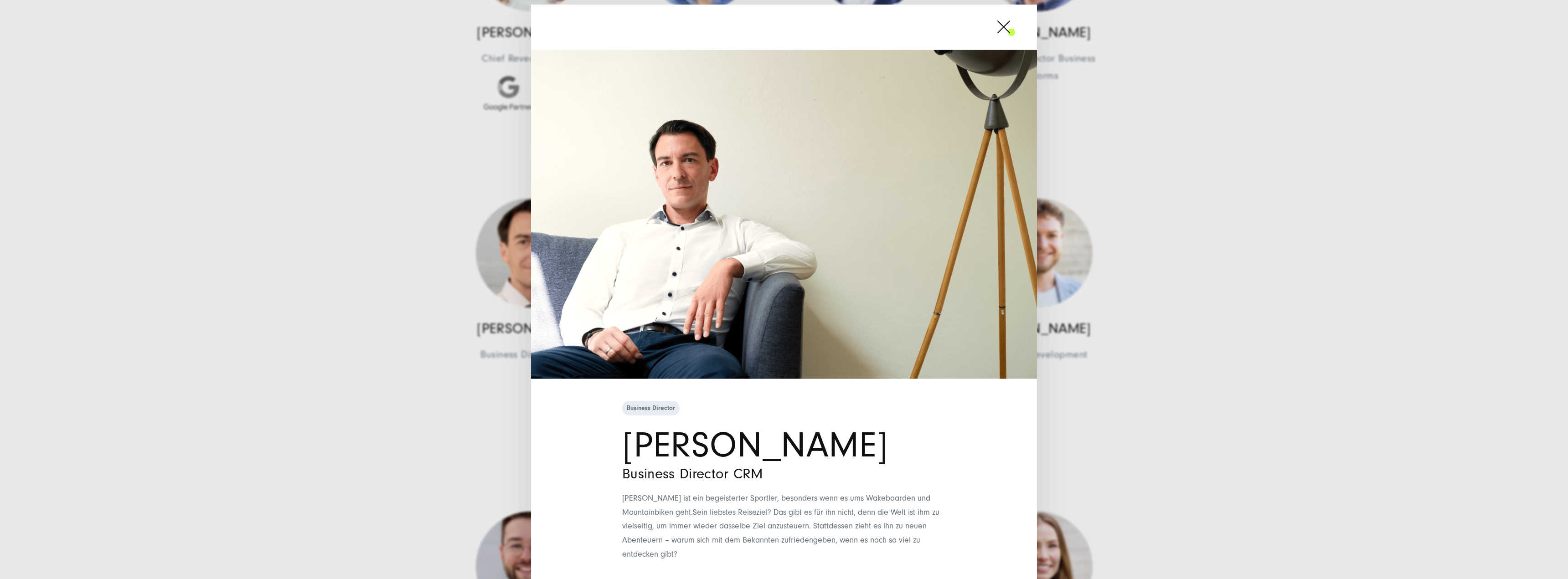
click at [1295, 266] on div "Business Director Christoph Eschweiler Business Director CRM Christoph ist ein …" at bounding box center [784, 289] width 1568 height 579
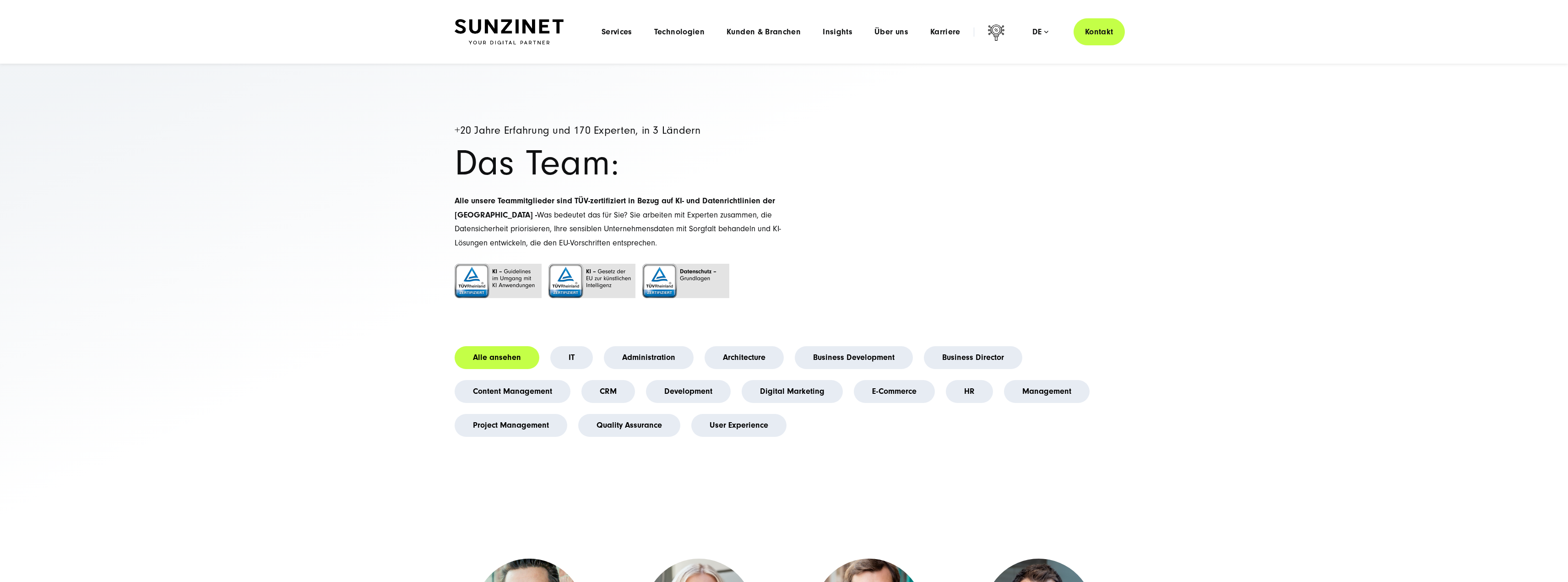
scroll to position [0, 0]
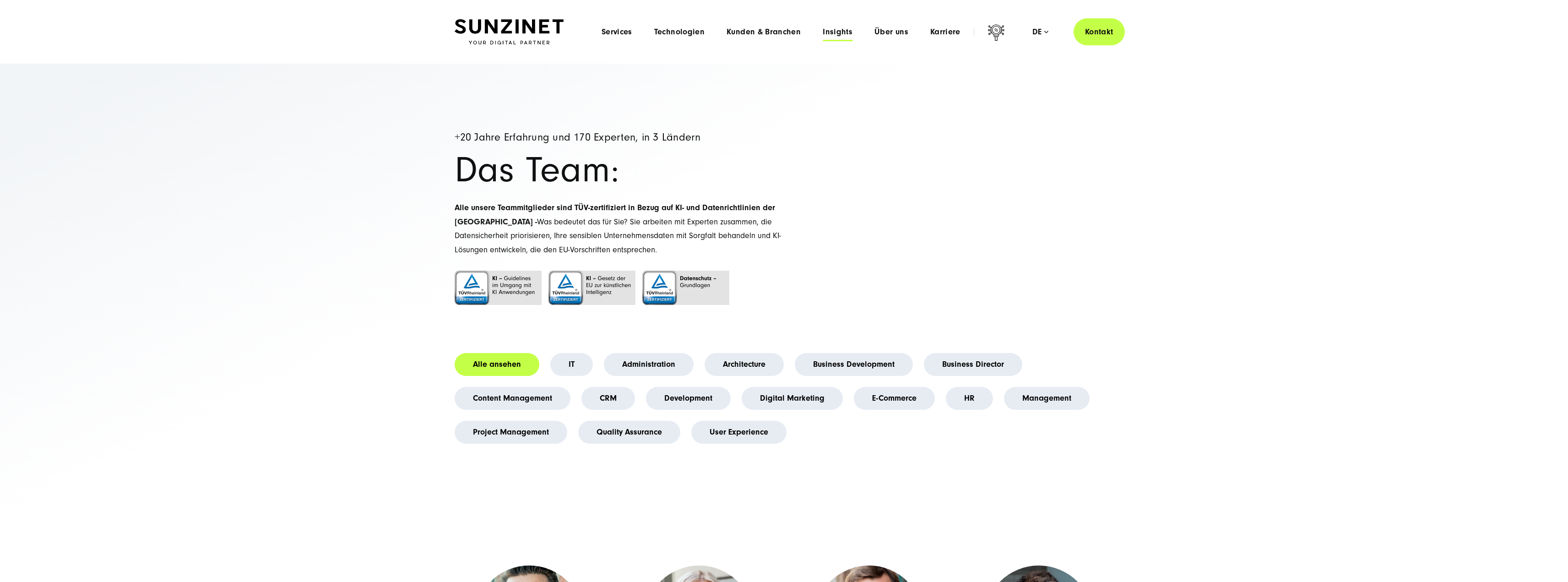
click at [835, 35] on span "Insights" at bounding box center [837, 32] width 30 height 9
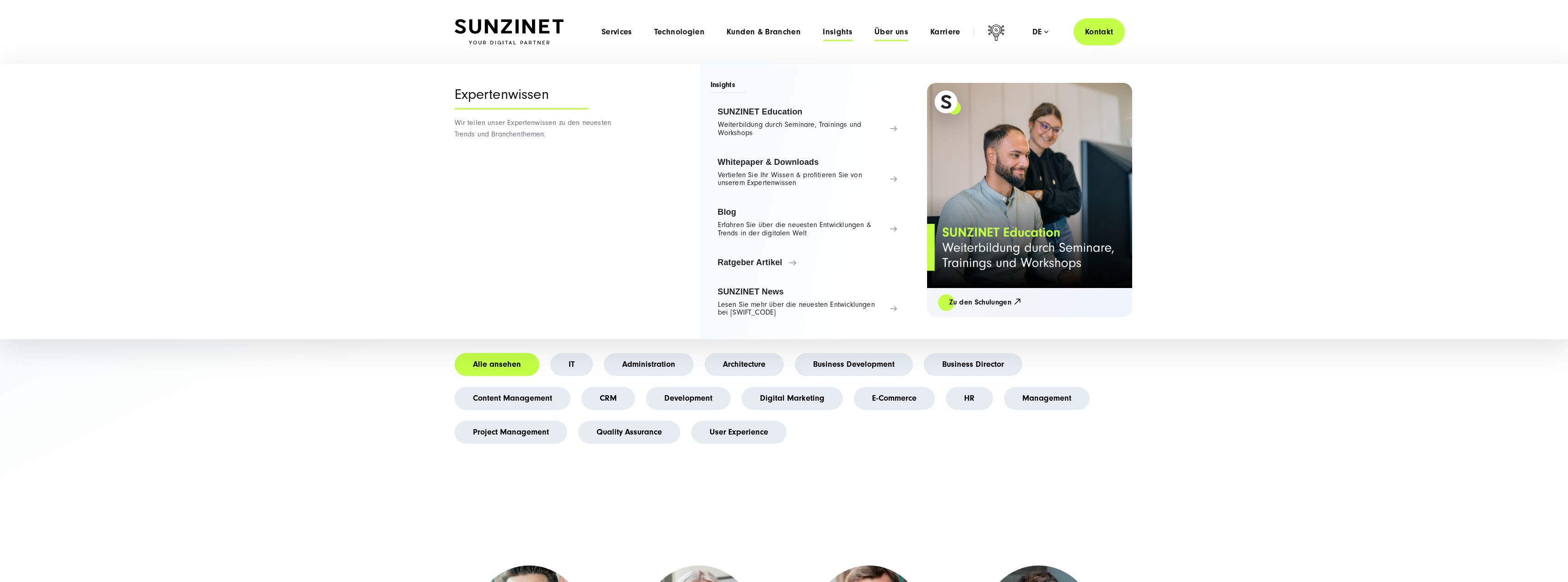
click at [896, 32] on span "Über uns" at bounding box center [892, 32] width 34 height 9
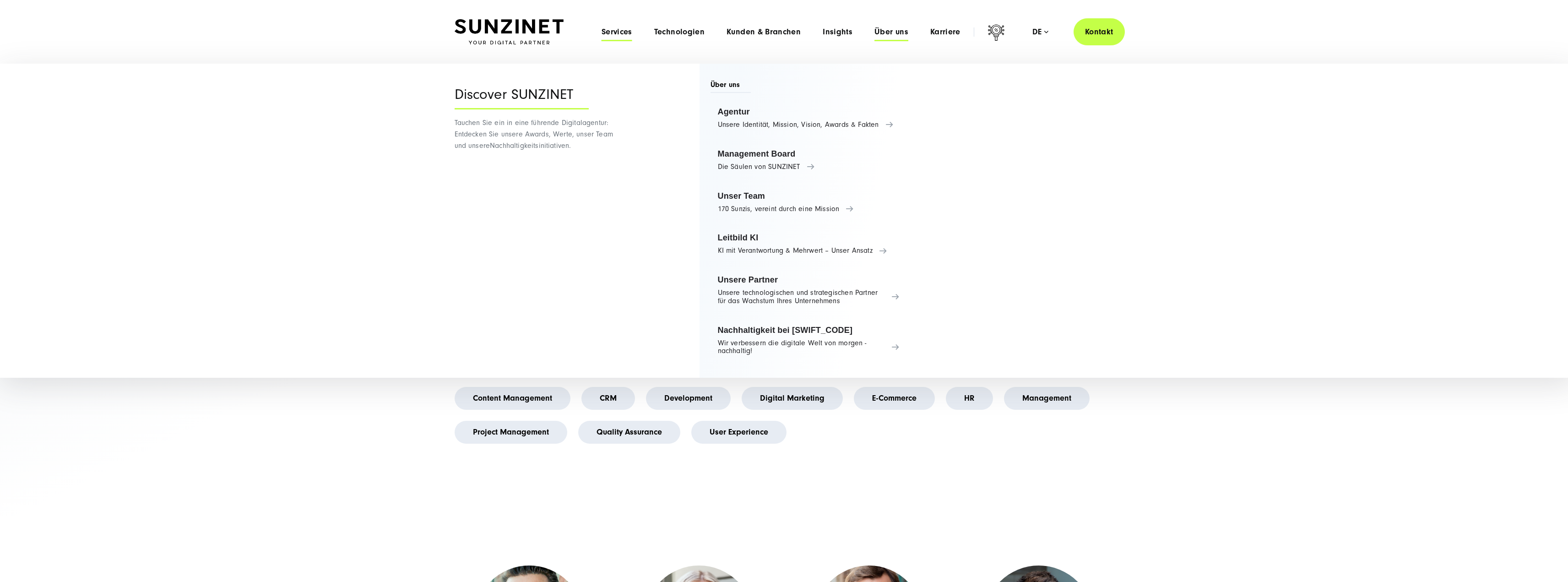
click at [626, 35] on span "Services" at bounding box center [617, 32] width 31 height 9
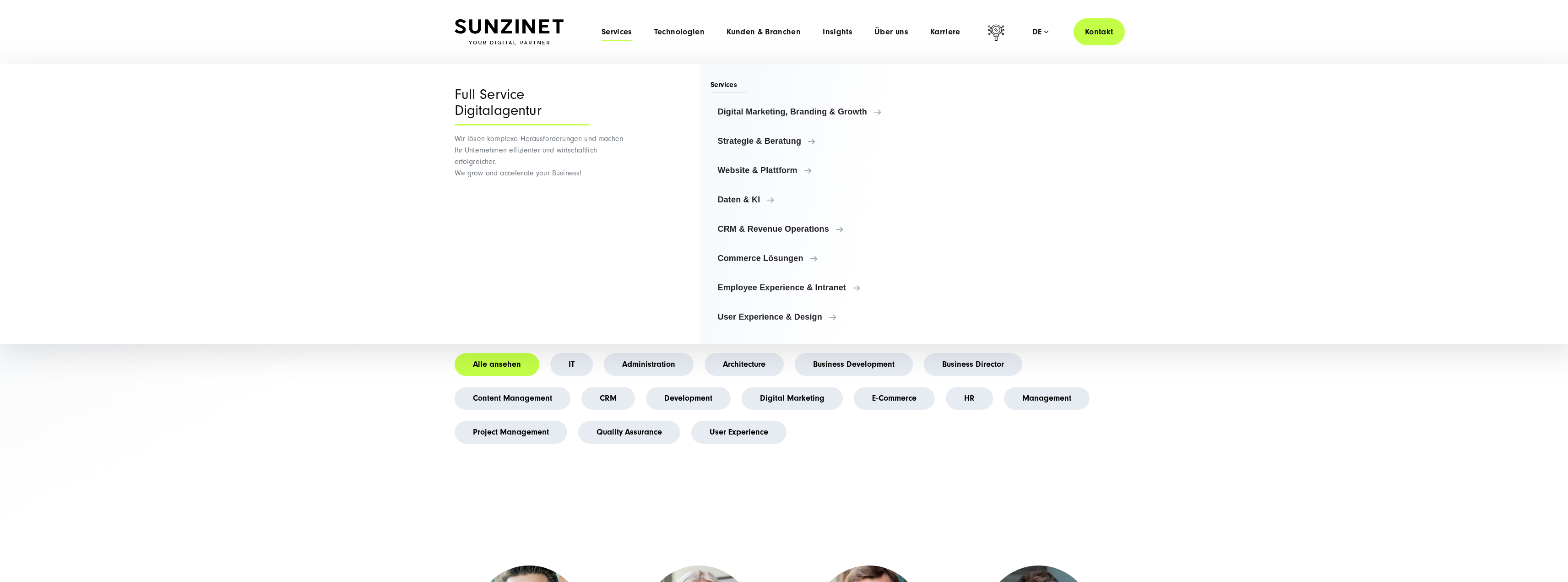
click at [515, 30] on img at bounding box center [509, 32] width 109 height 25
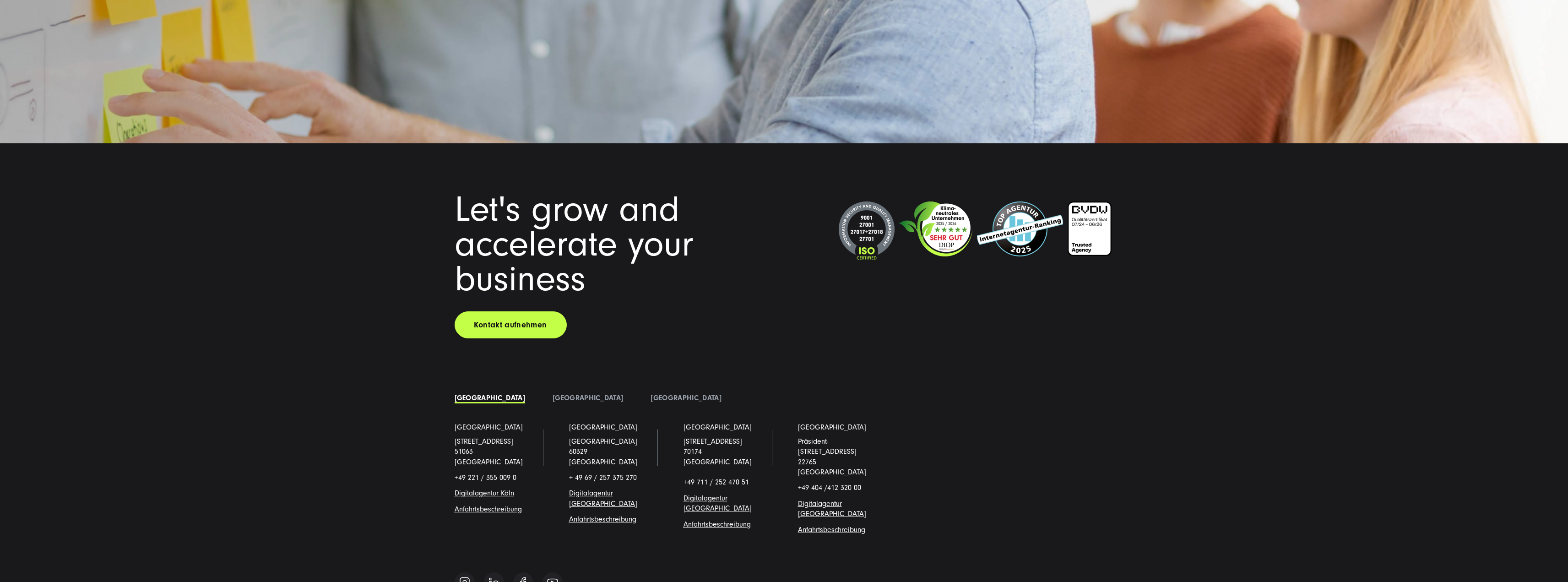
scroll to position [7981, 0]
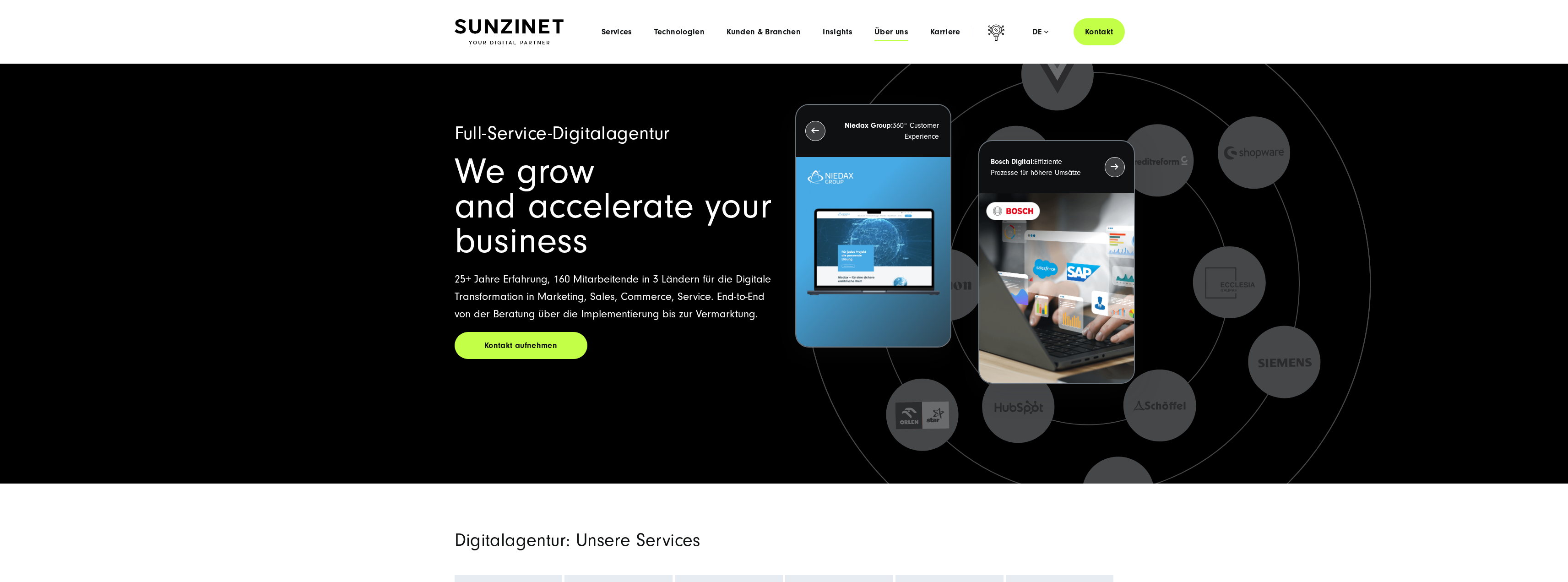
click at [886, 30] on span "Über uns" at bounding box center [892, 32] width 34 height 9
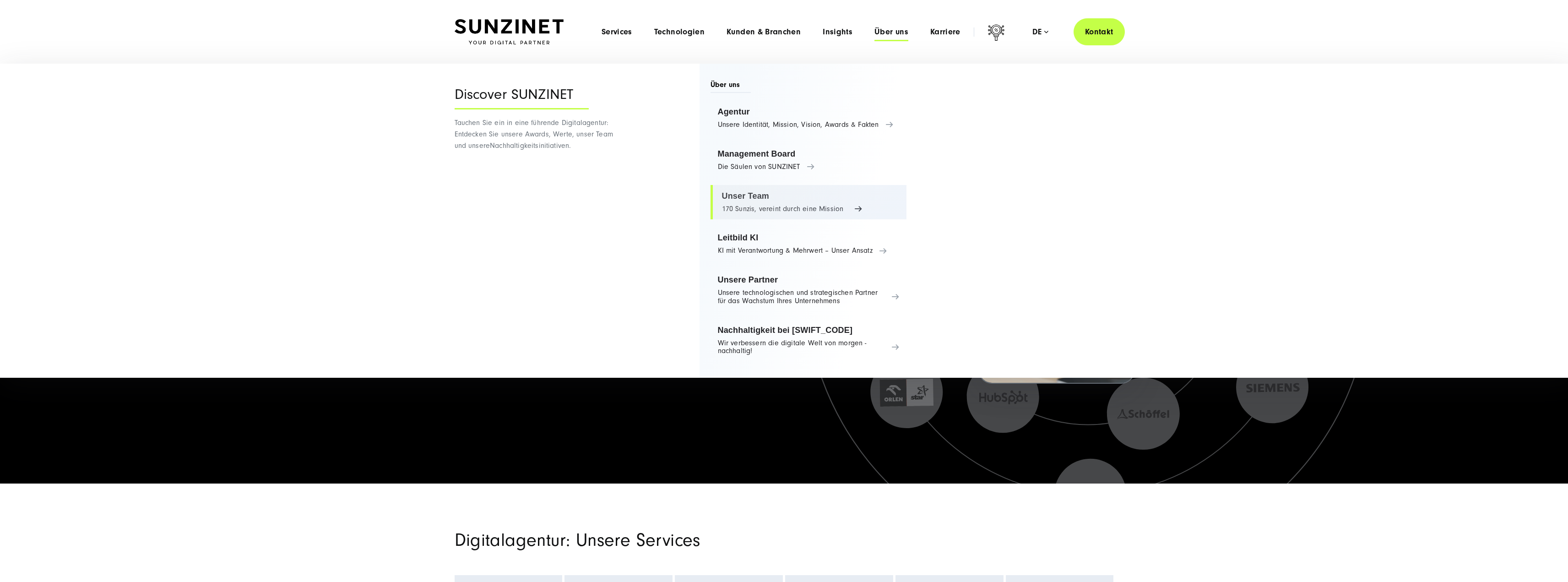
click at [751, 196] on link "Unser Team 170 Sunzis, vereint durch eine Mission" at bounding box center [808, 202] width 196 height 35
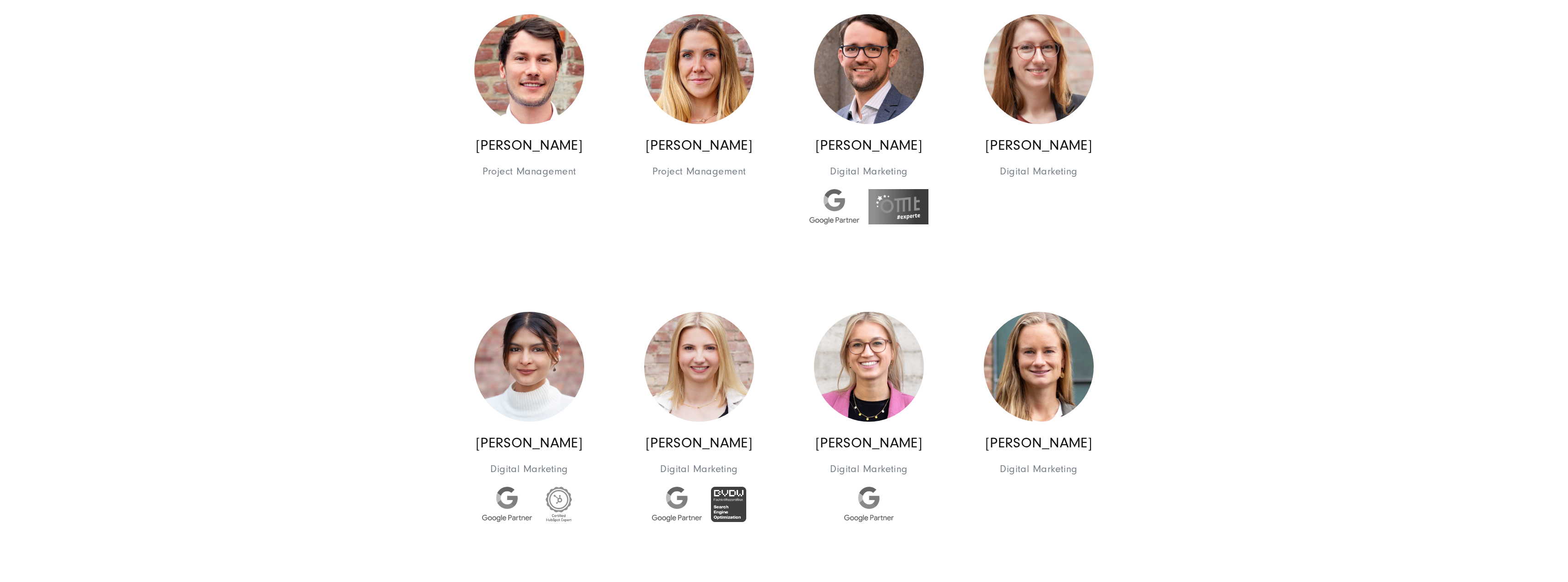
scroll to position [3021, 0]
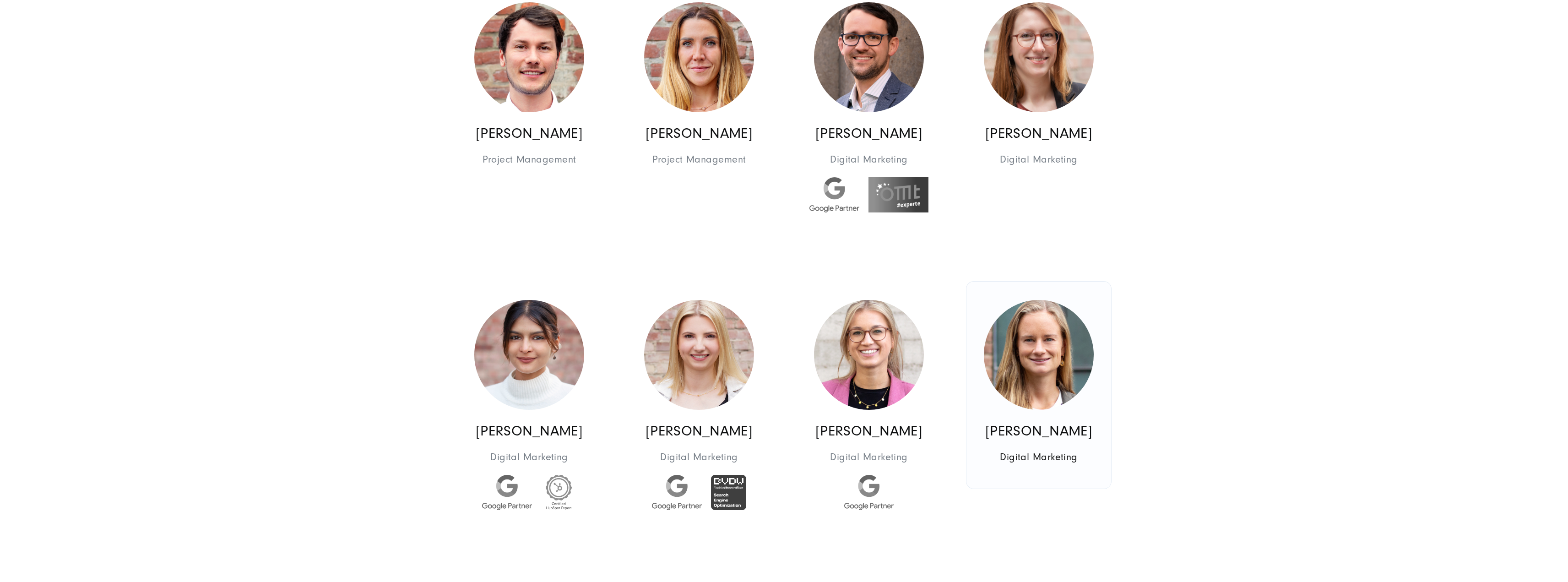
click at [1047, 368] on img at bounding box center [1039, 355] width 110 height 110
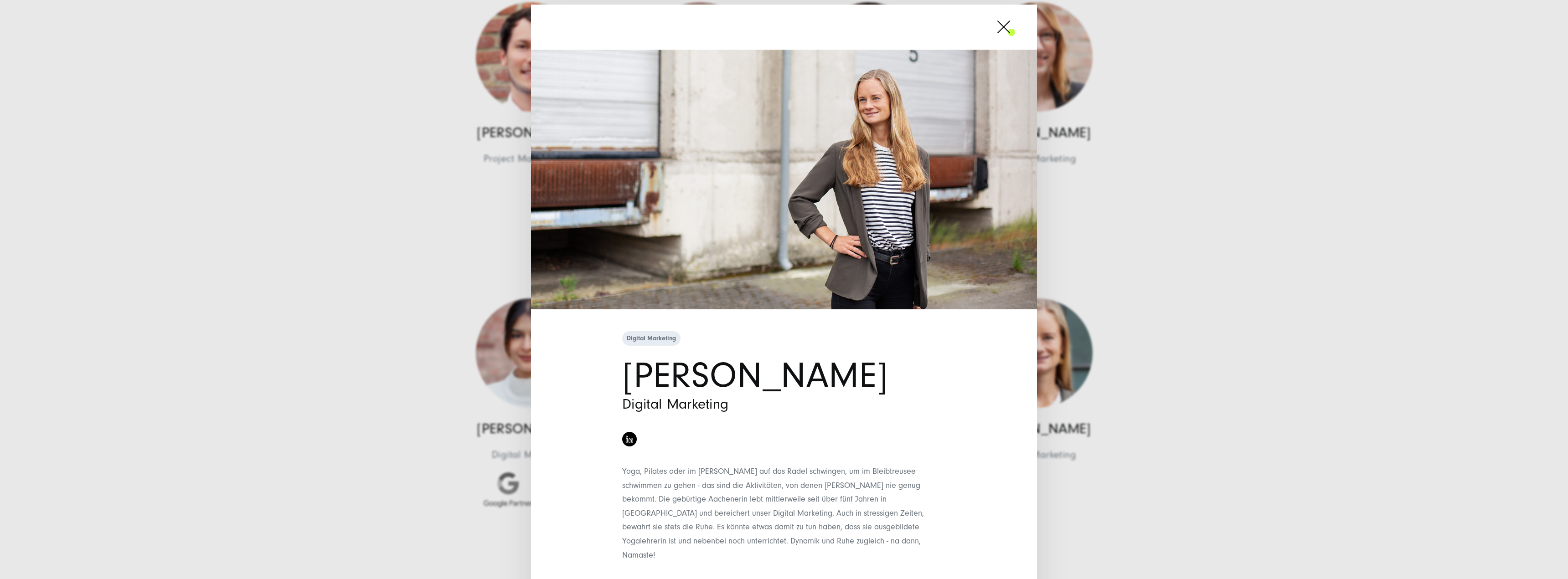
click at [1113, 338] on div "Digital Marketing [PERSON_NAME] Digital Marketing" at bounding box center [784, 289] width 1568 height 579
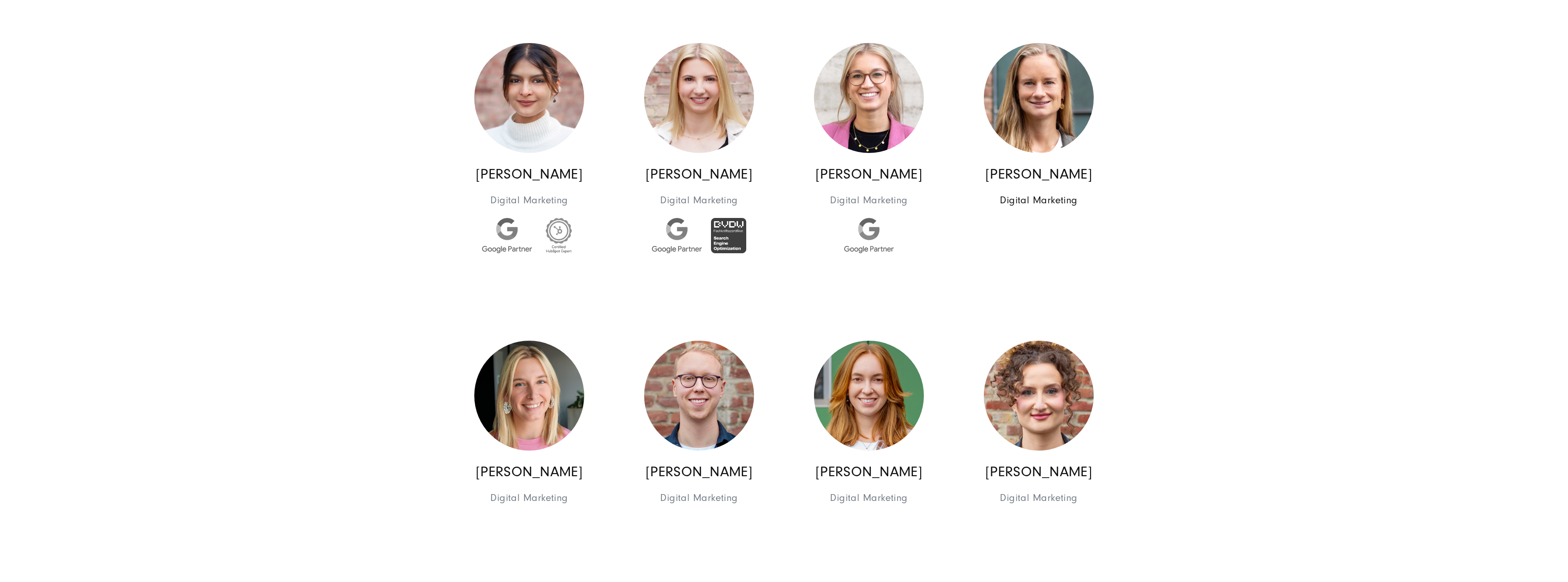
scroll to position [3388, 0]
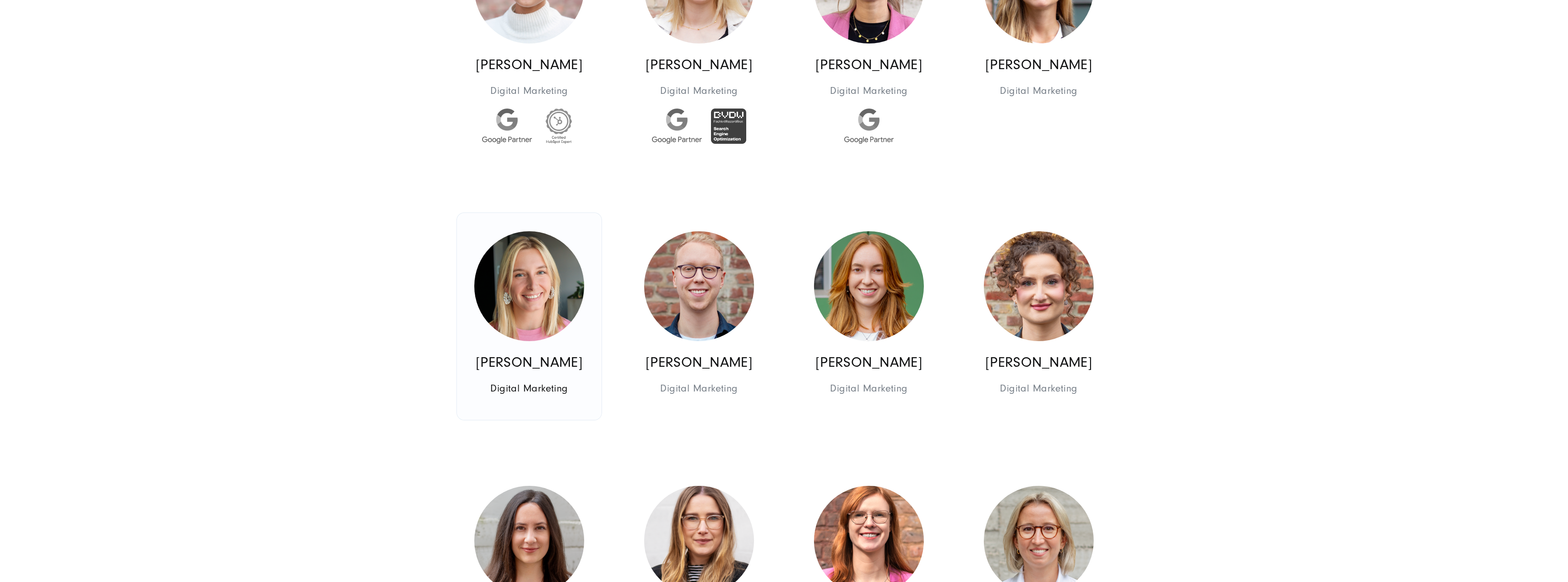
click at [547, 299] on img at bounding box center [529, 286] width 110 height 110
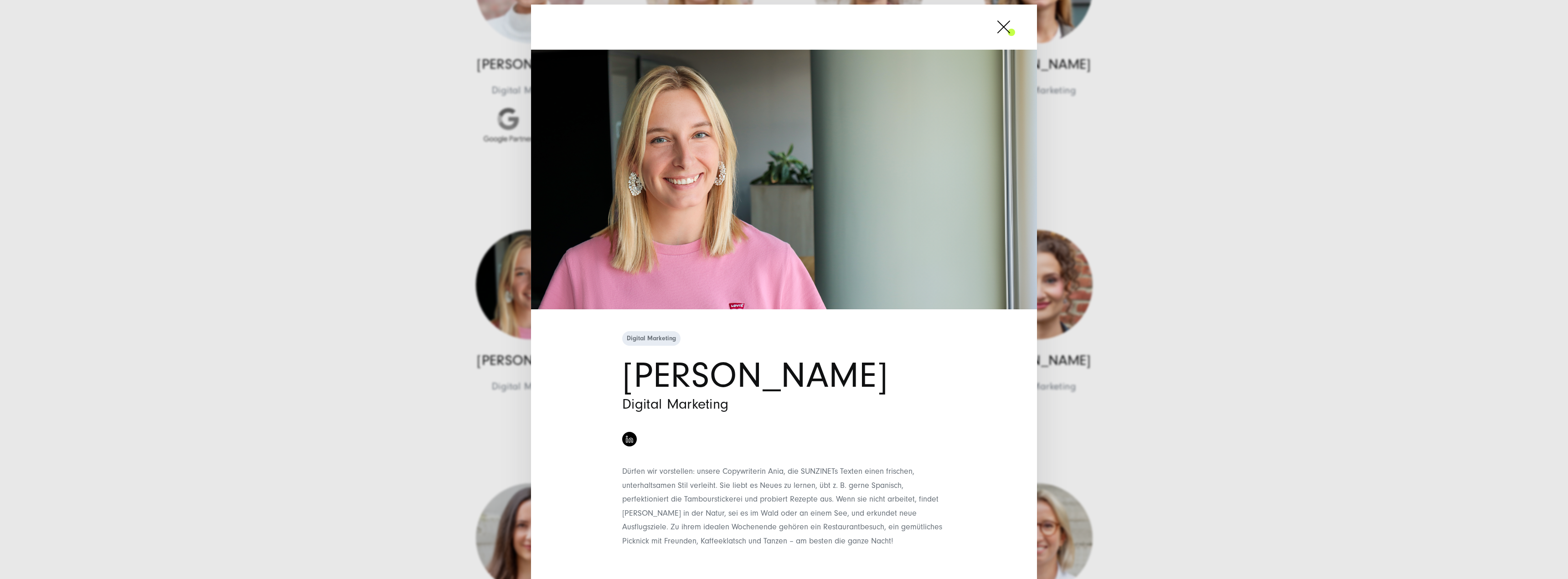
click at [186, 255] on div "Digital Marketing [PERSON_NAME] Digital Marketing" at bounding box center [784, 289] width 1568 height 579
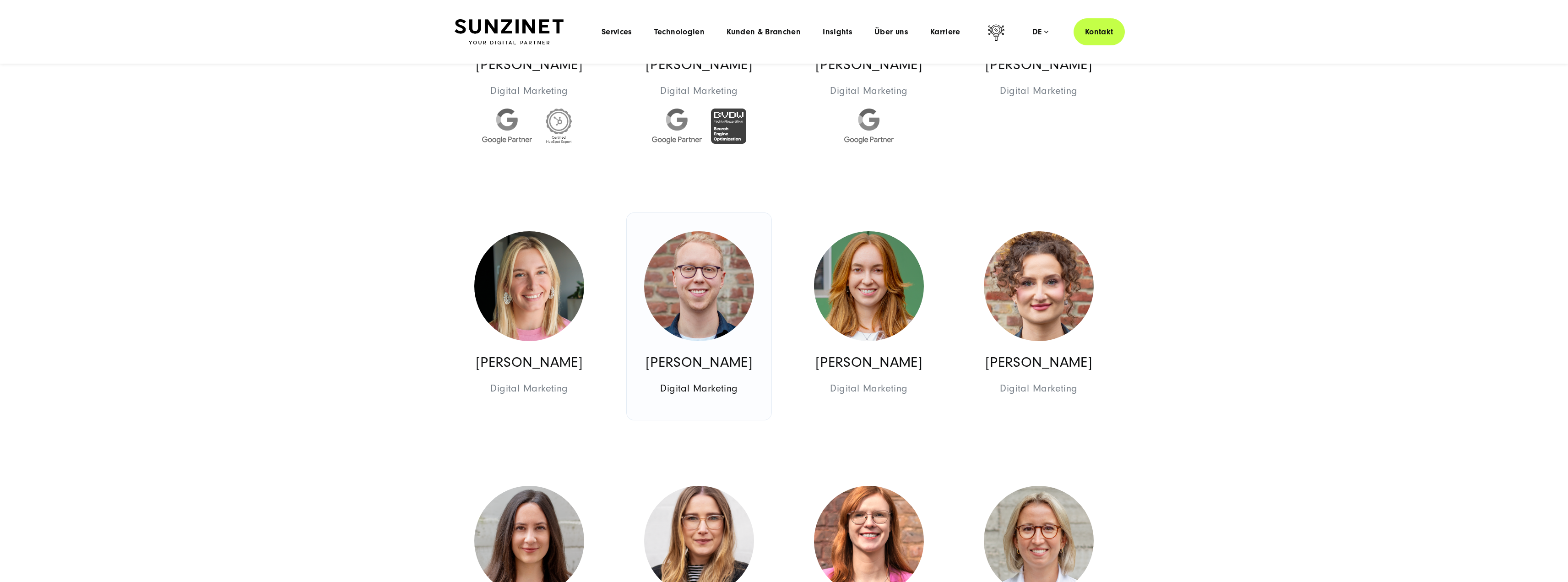
click at [751, 335] on link "[PERSON_NAME] Digital Marketing Digital Marketing" at bounding box center [699, 317] width 145 height 207
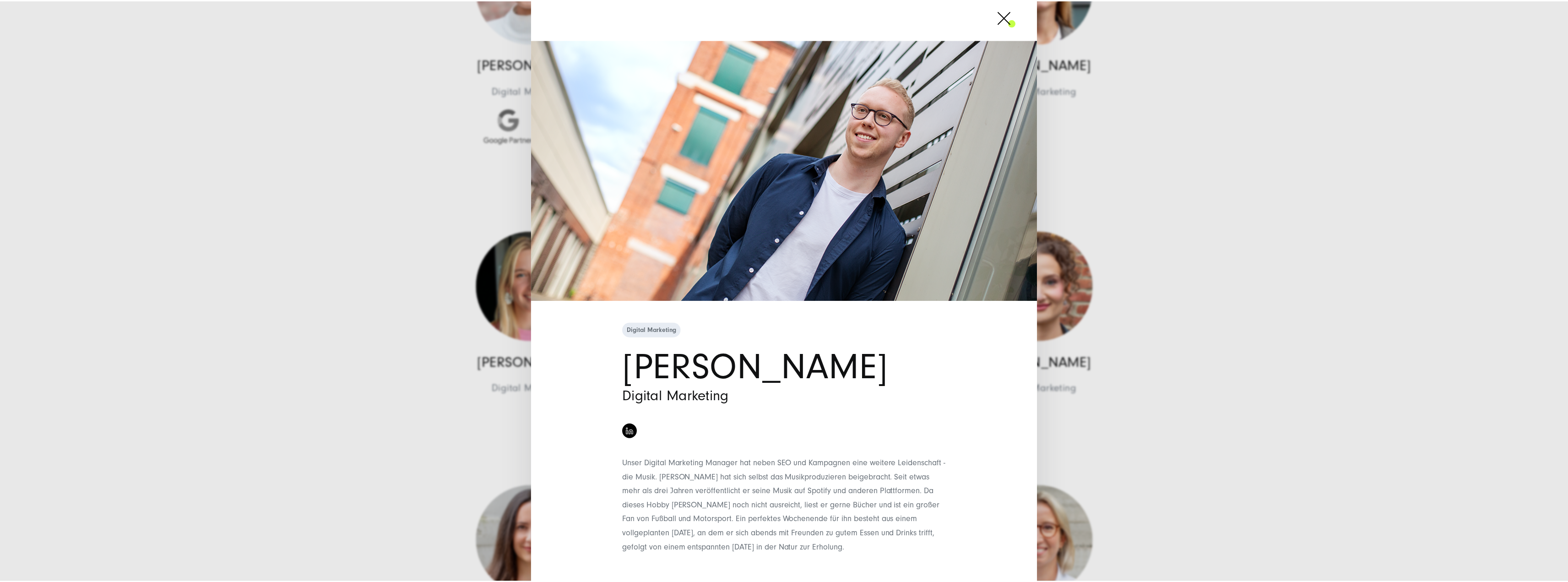
scroll to position [30, 0]
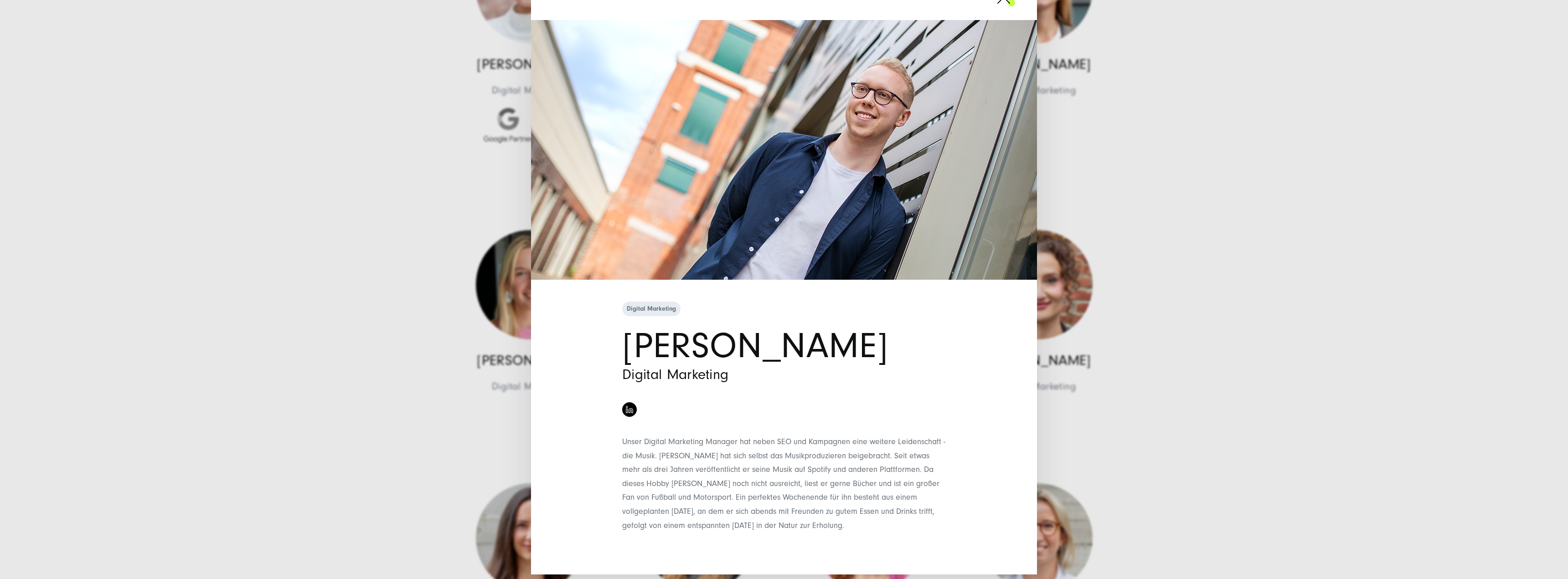
click at [1208, 404] on div "Digital Marketing [PERSON_NAME] Digital Marketing" at bounding box center [784, 289] width 1568 height 579
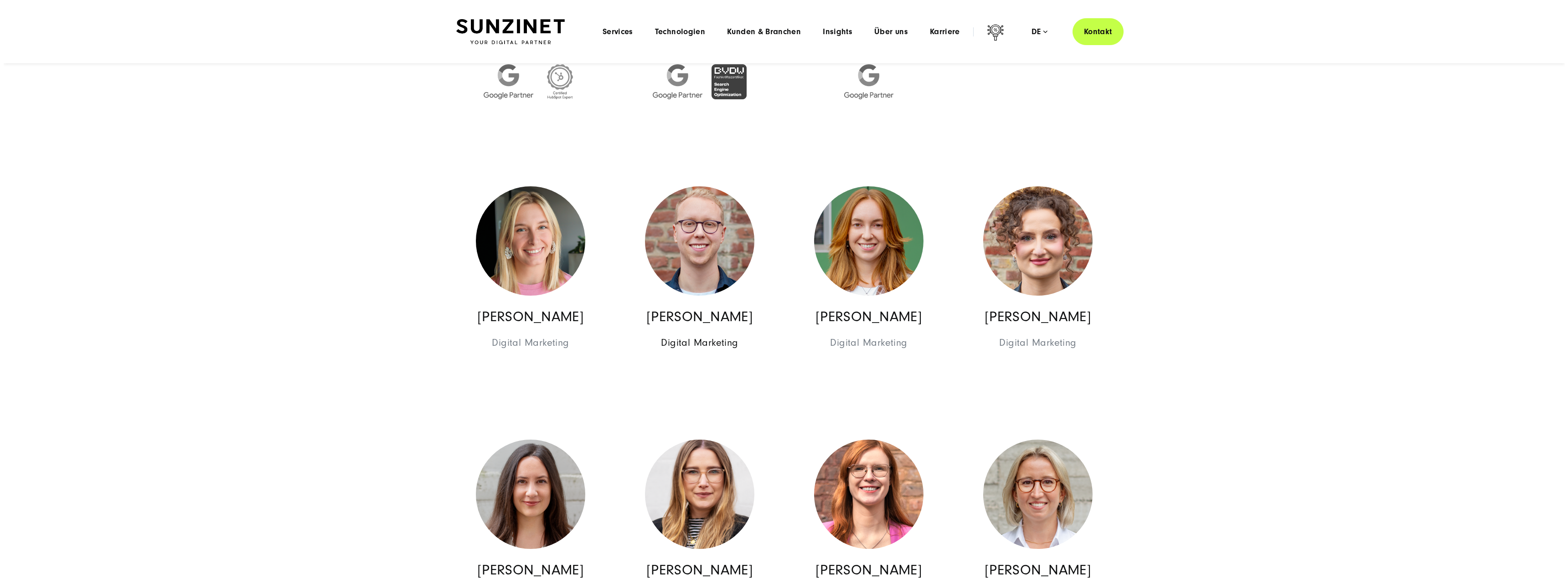
scroll to position [3370, 0]
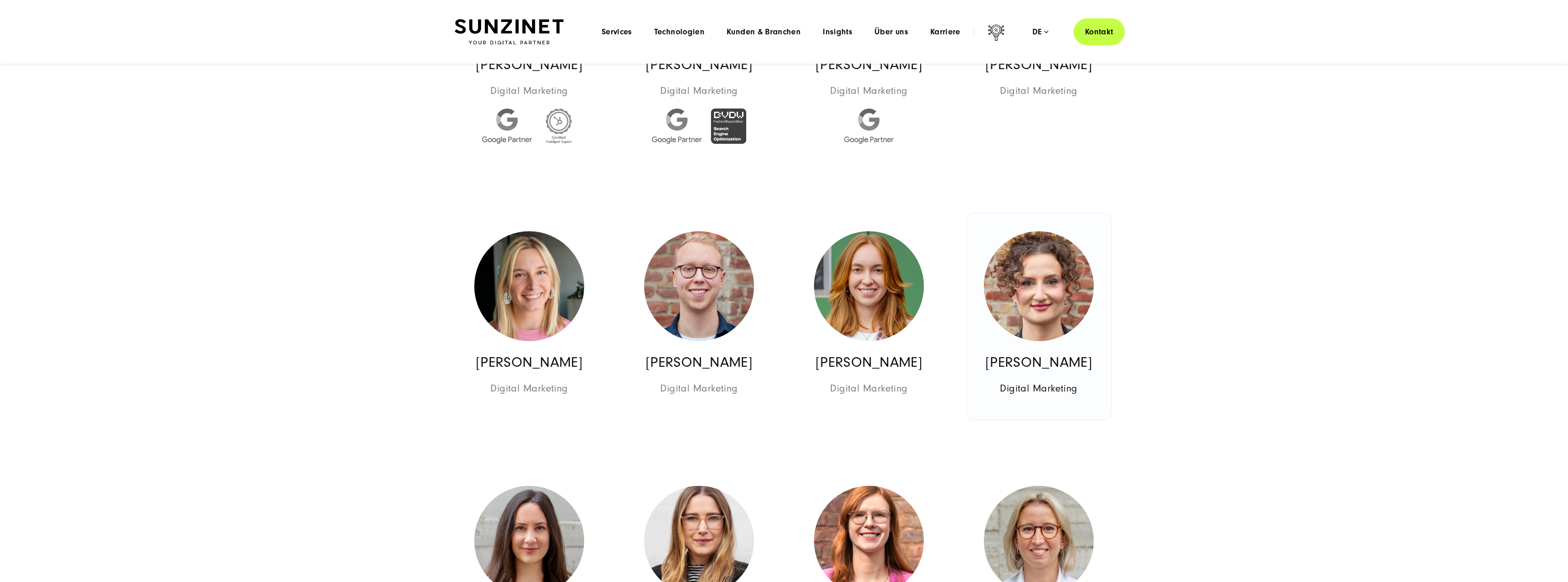
click at [1099, 334] on link "[PERSON_NAME] Digital Marketing Digital Marketing" at bounding box center [1039, 317] width 145 height 207
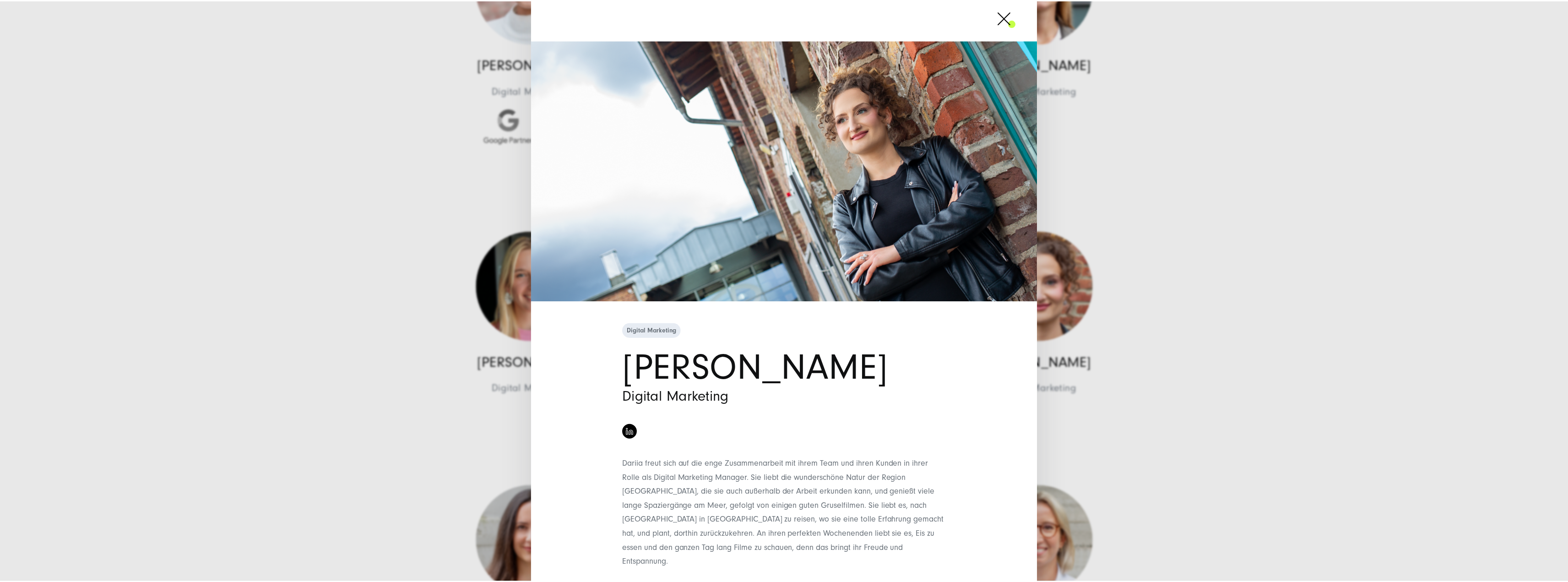
scroll to position [30, 0]
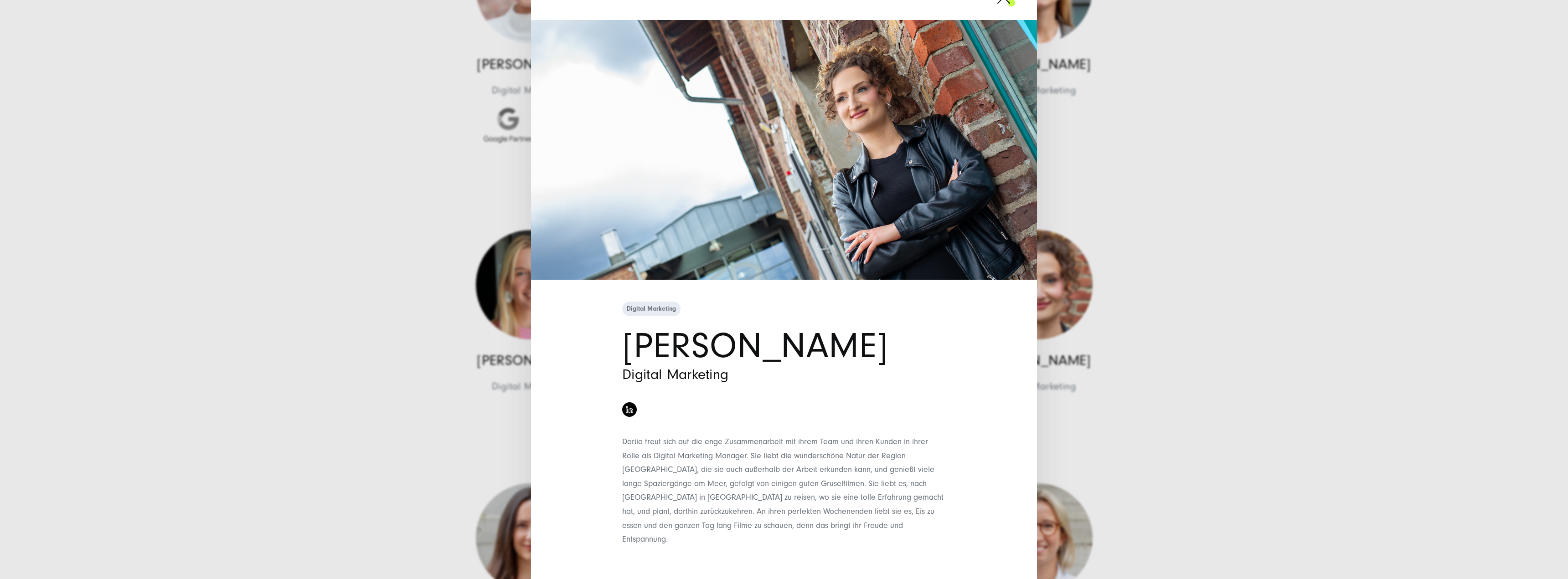
click at [1136, 408] on div "Digital Marketing [PERSON_NAME] Digital Marketing" at bounding box center [784, 289] width 1568 height 579
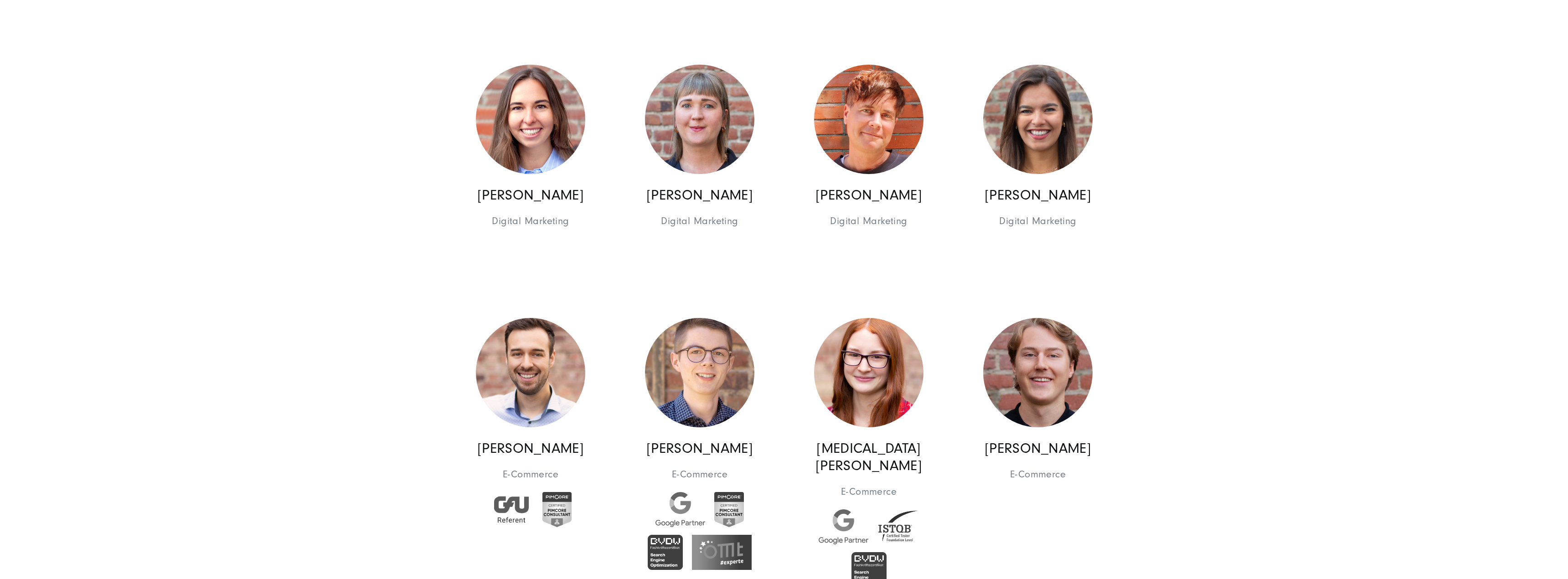
scroll to position [4145, 0]
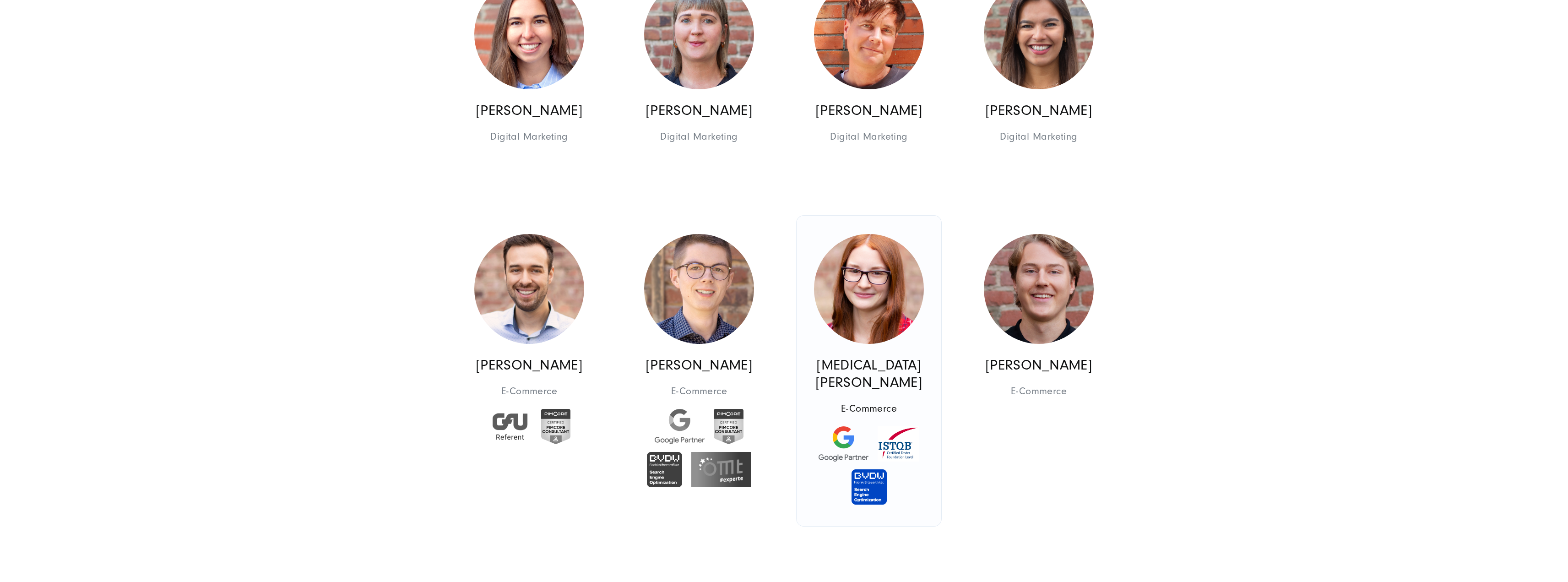
click at [849, 282] on img at bounding box center [869, 289] width 110 height 110
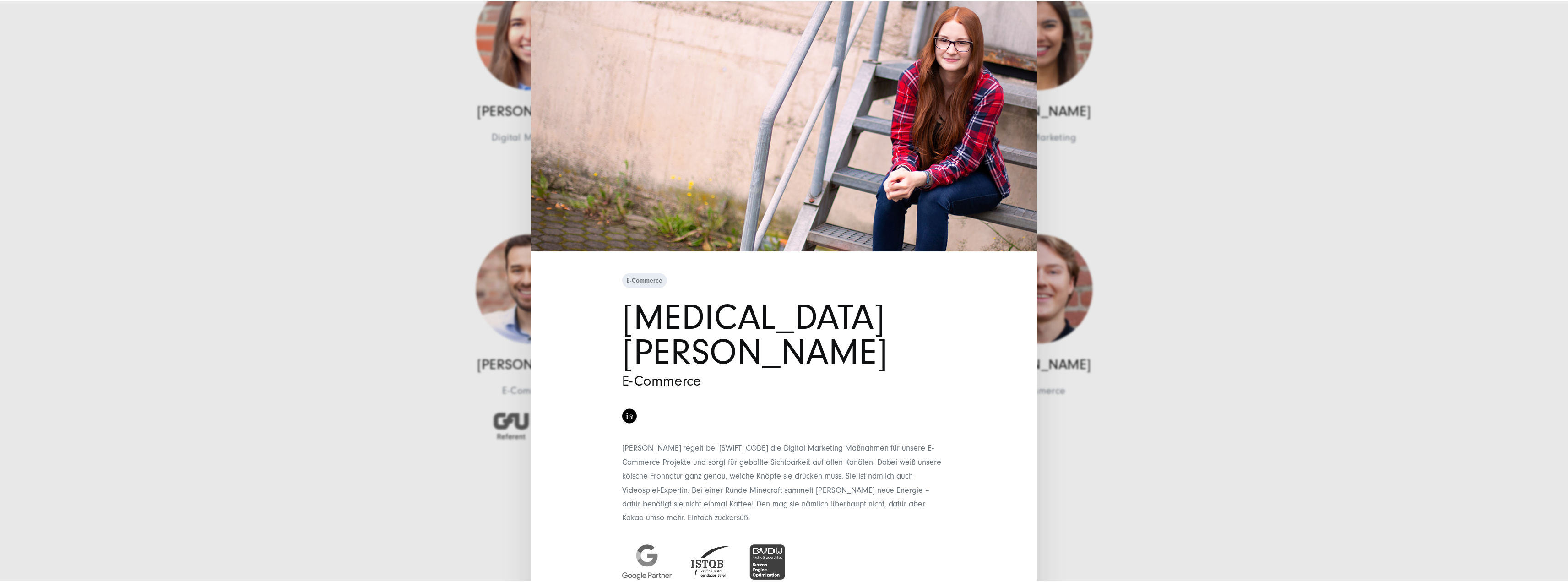
scroll to position [61, 0]
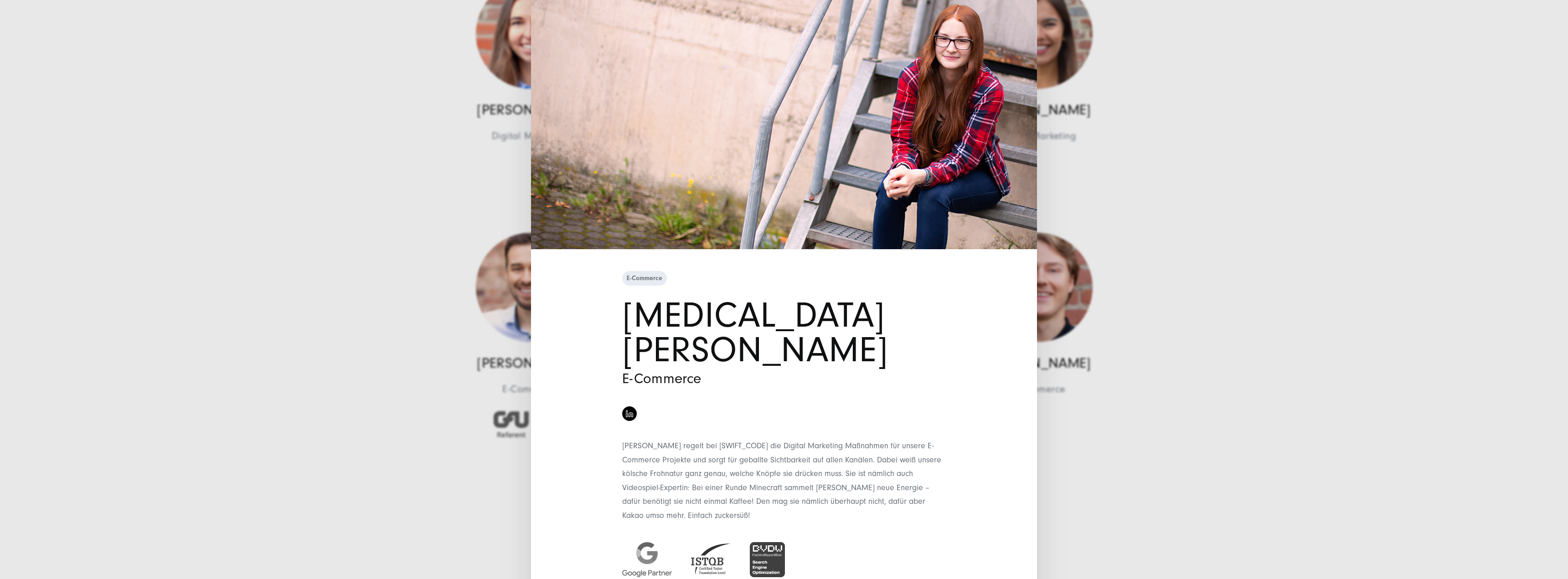
click at [335, 301] on div "E-Commerce [MEDICAL_DATA][PERSON_NAME] E-Commerce" at bounding box center [784, 289] width 1568 height 579
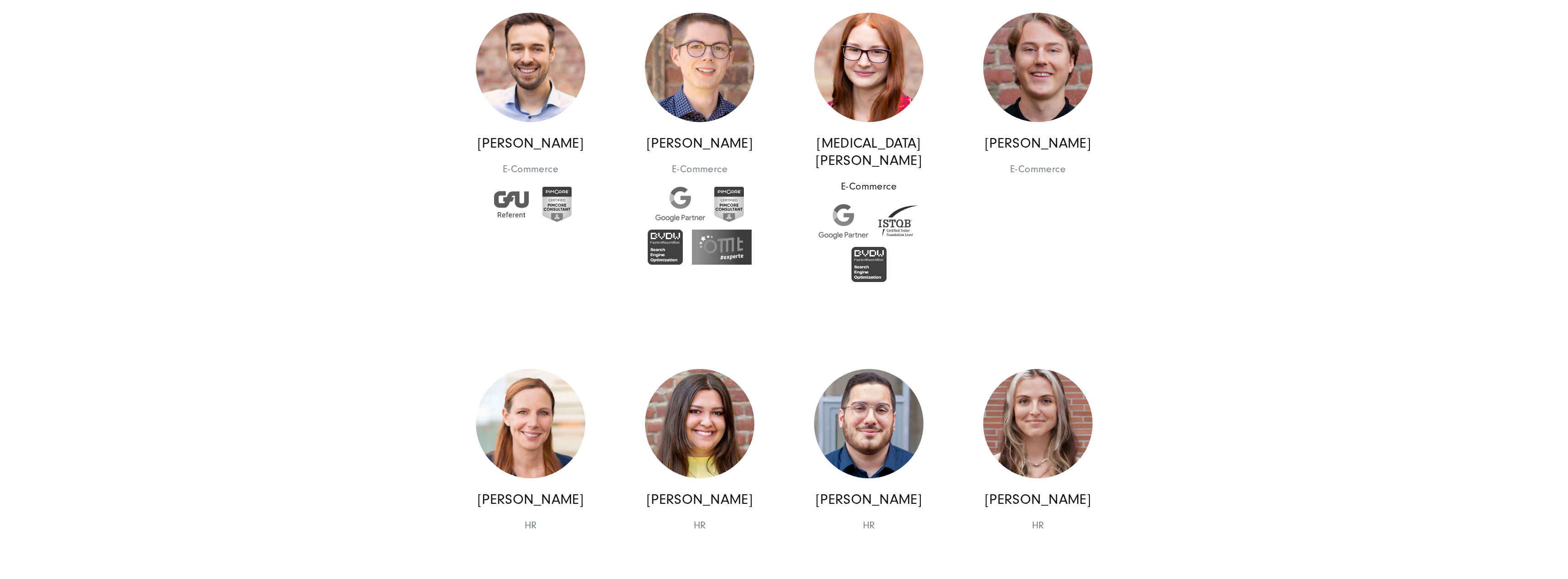
scroll to position [4373, 0]
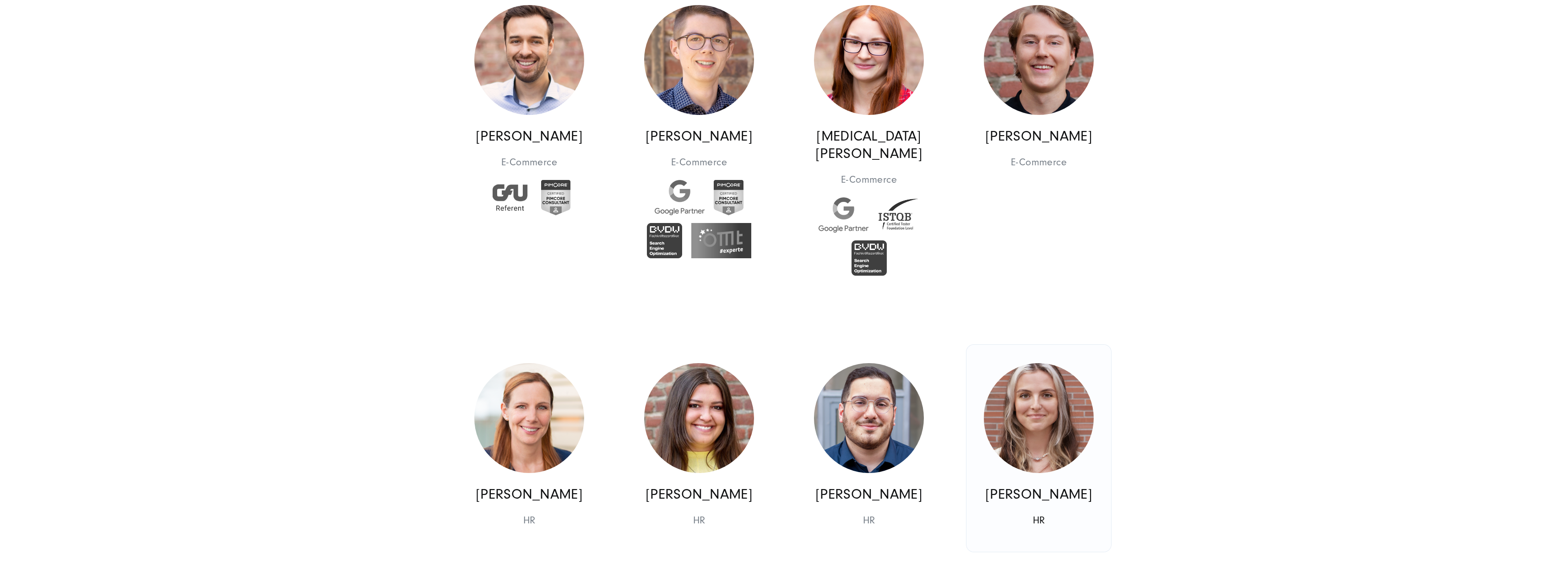
click at [1091, 446] on link "[PERSON_NAME] HR HR" at bounding box center [1039, 448] width 145 height 207
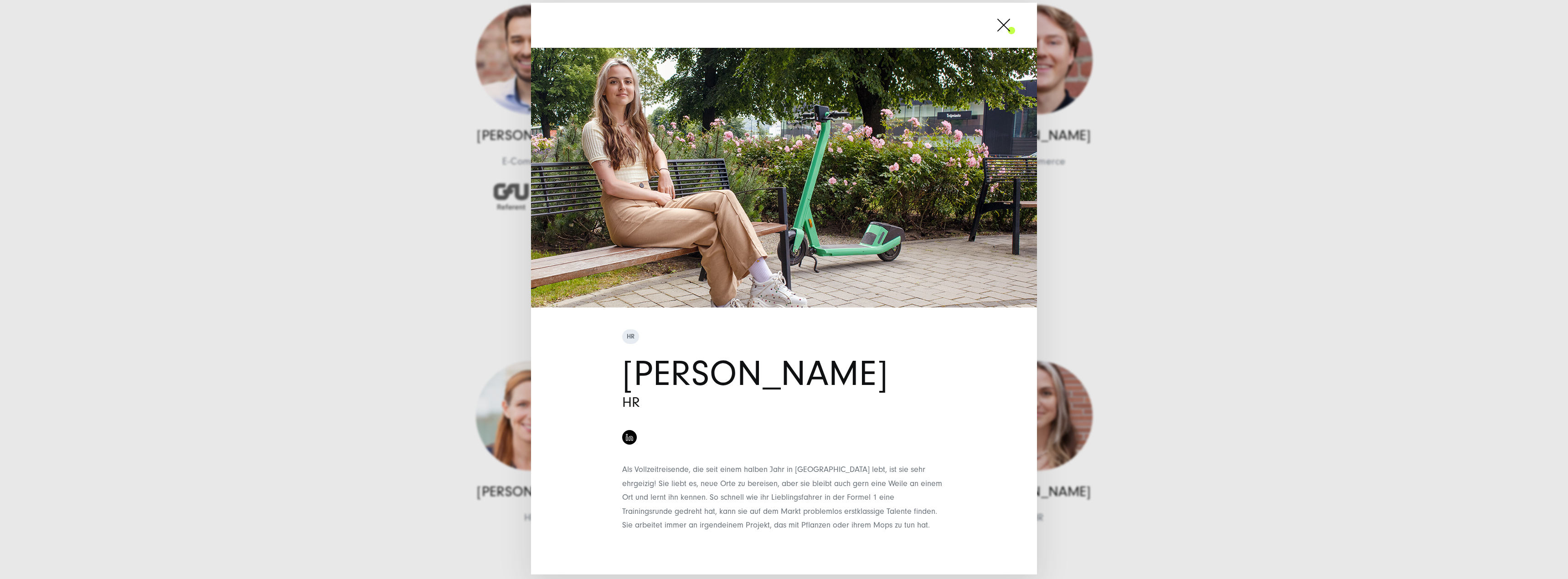
scroll to position [36, 0]
click at [1269, 399] on div "HR [PERSON_NAME] HR" at bounding box center [784, 289] width 1568 height 579
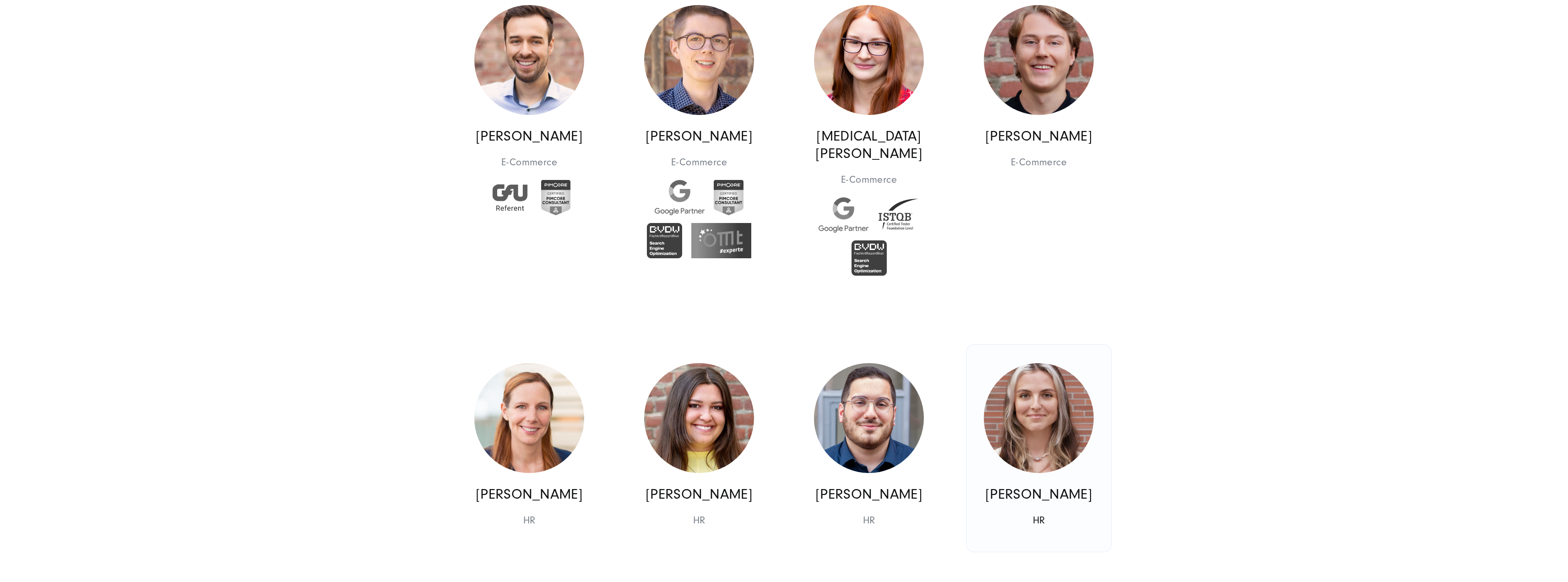
click at [1075, 377] on img at bounding box center [1039, 418] width 110 height 110
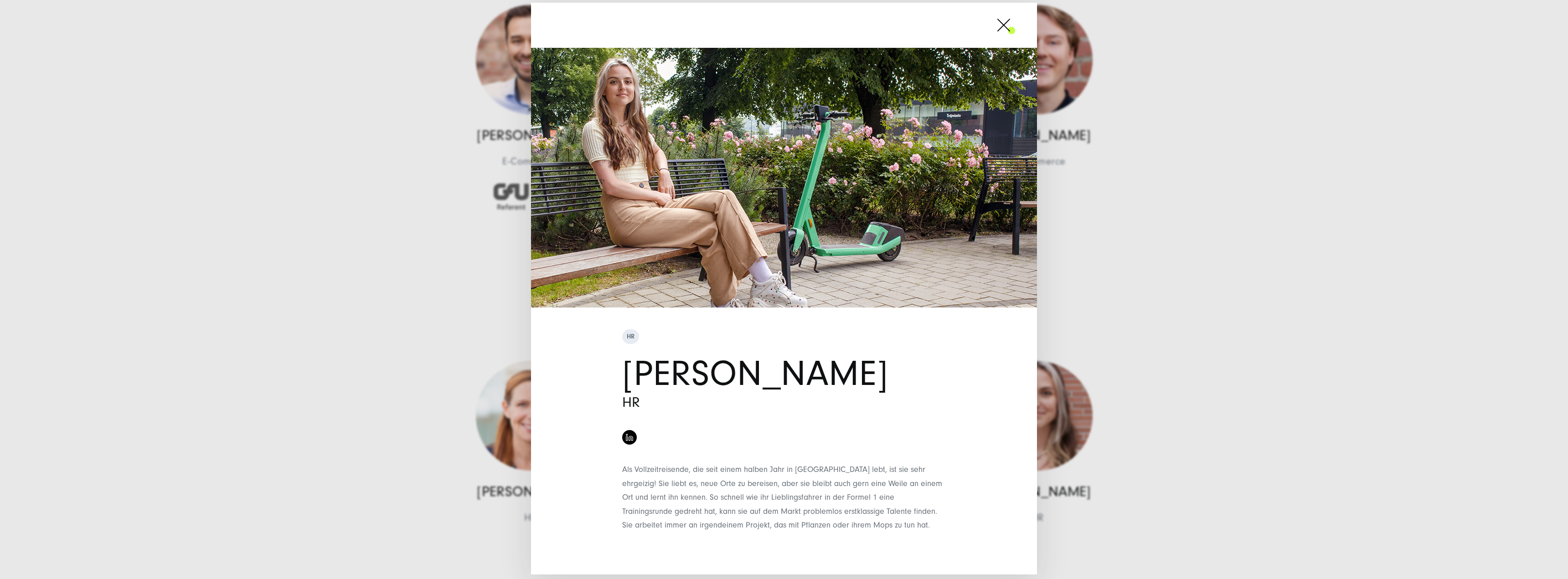
click at [1166, 338] on div "HR [PERSON_NAME] HR" at bounding box center [784, 289] width 1568 height 579
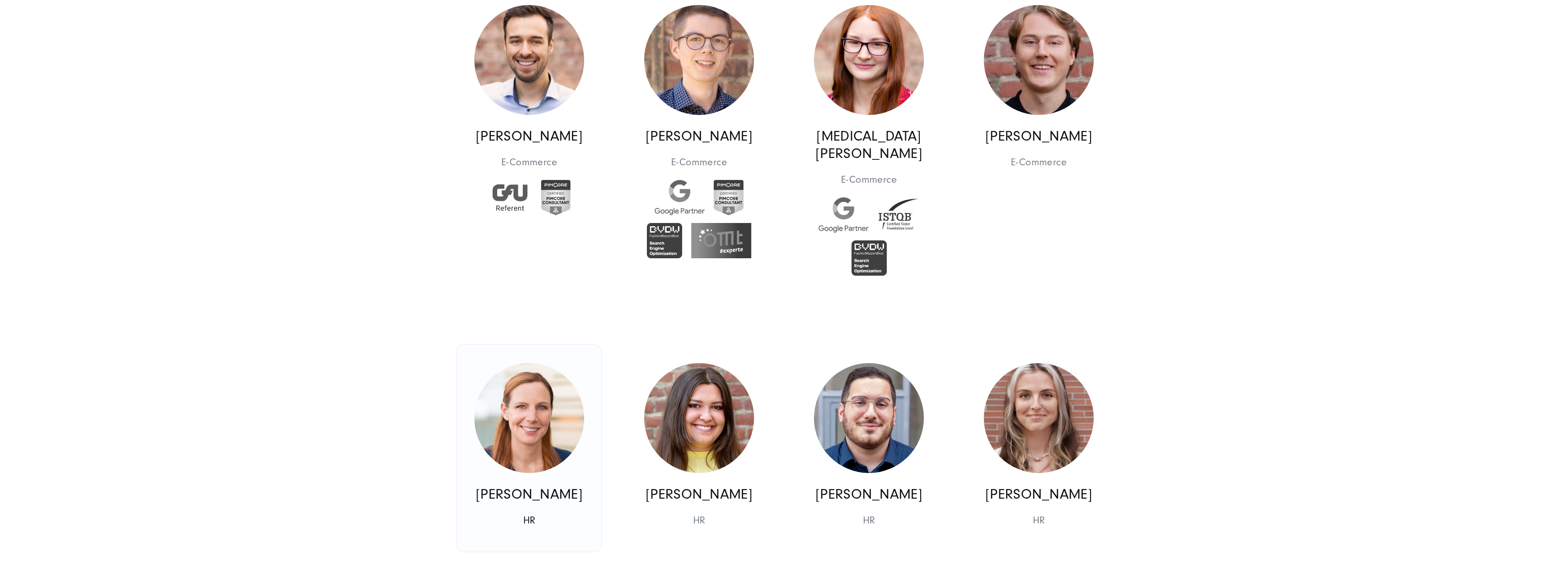
click at [544, 402] on img at bounding box center [529, 436] width 110 height 147
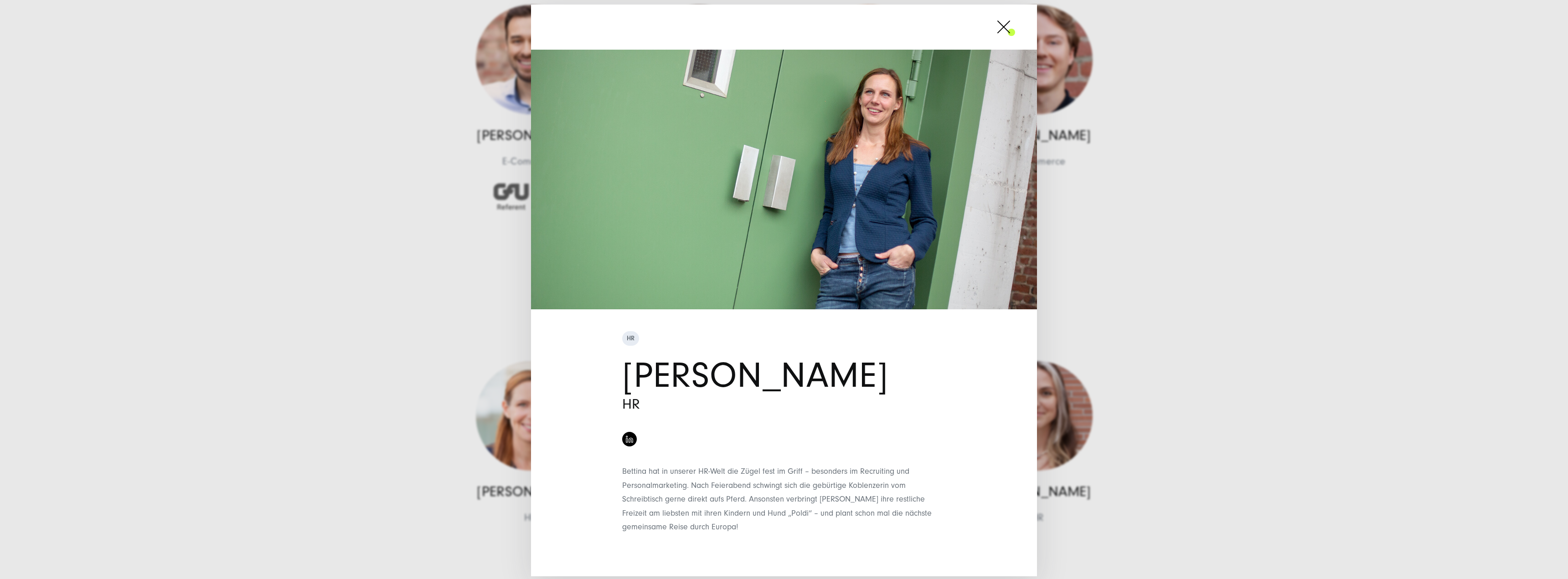
click at [1119, 296] on div "HR [PERSON_NAME] HR" at bounding box center [784, 289] width 1568 height 579
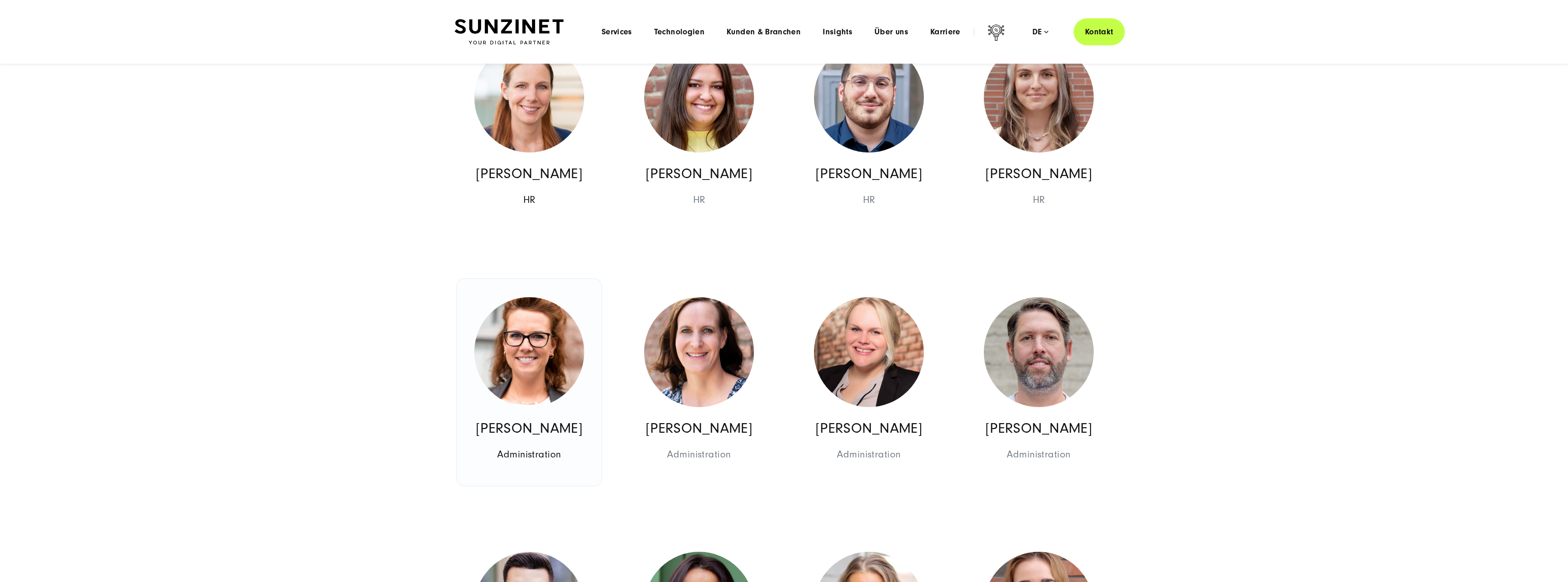
scroll to position [4578, 0]
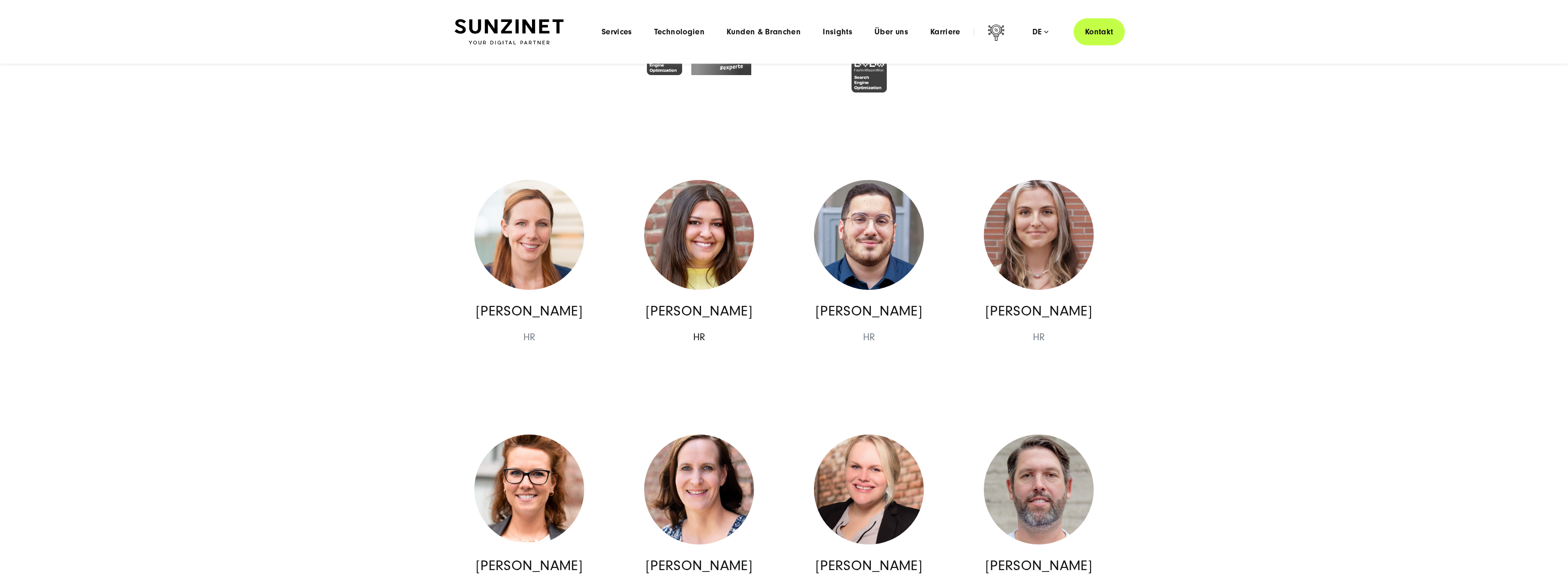
click at [719, 222] on img at bounding box center [699, 235] width 110 height 110
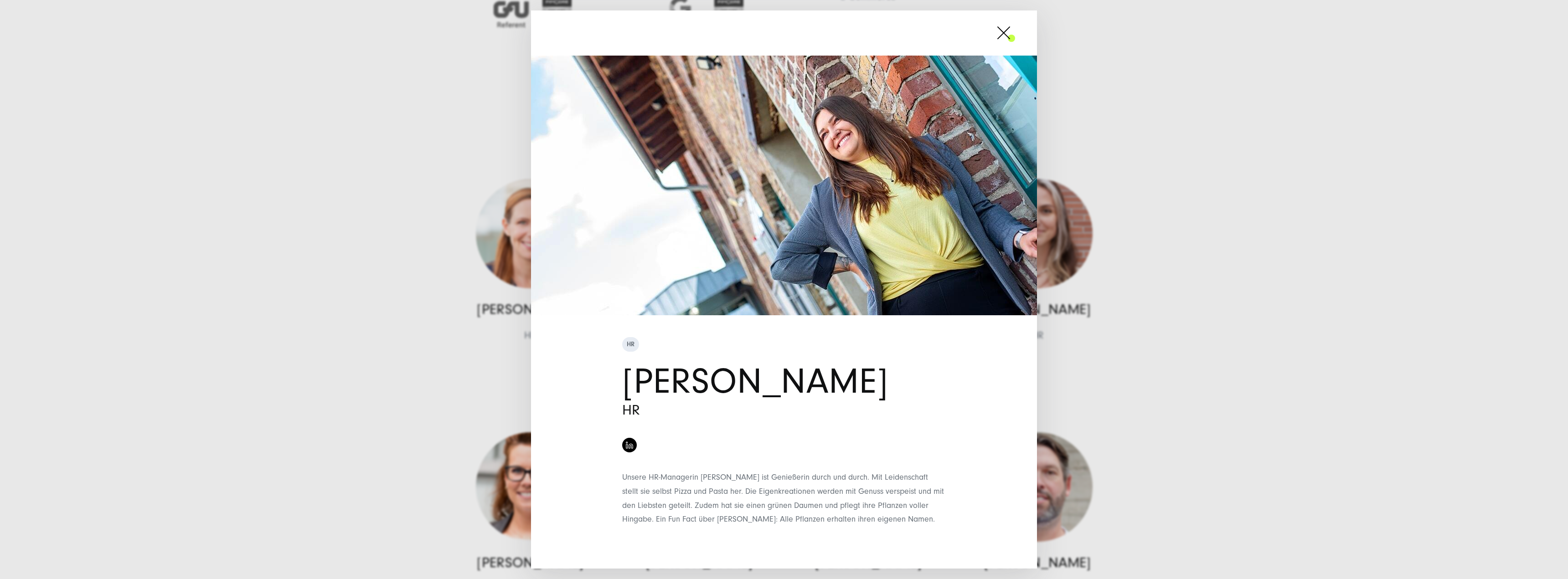
click at [1122, 356] on div "HR [PERSON_NAME] HR" at bounding box center [784, 289] width 1568 height 579
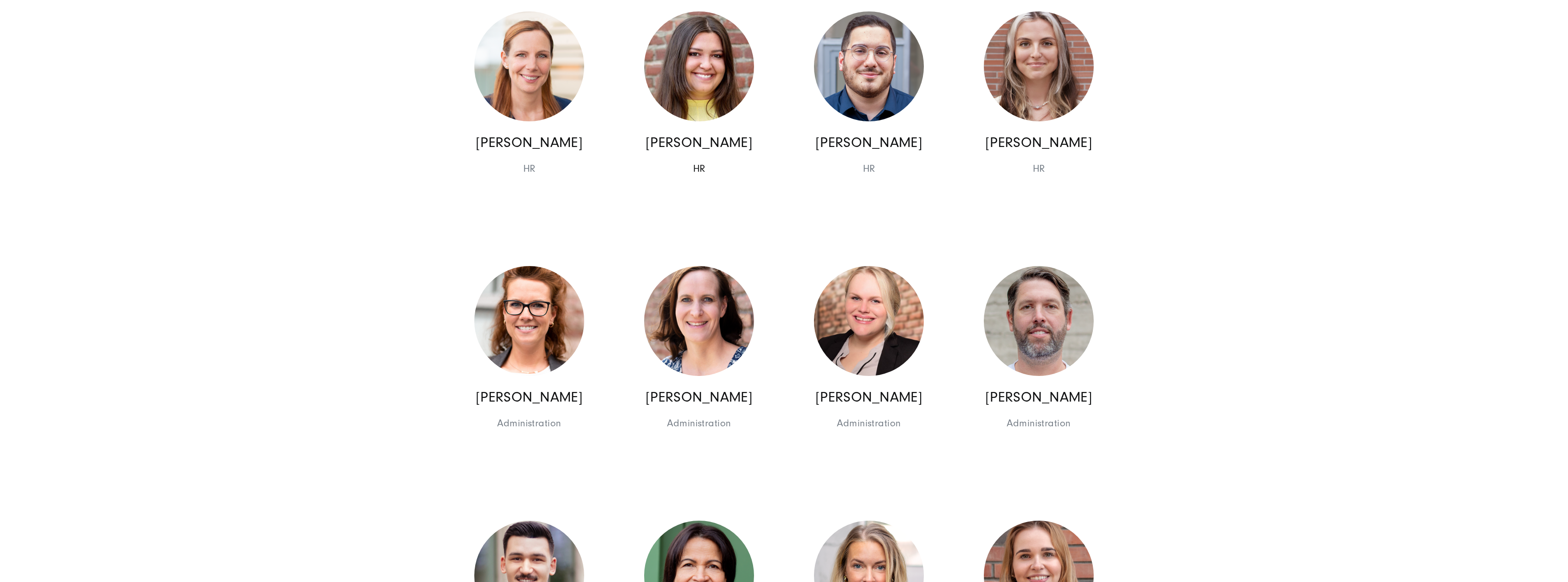
scroll to position [4762, 0]
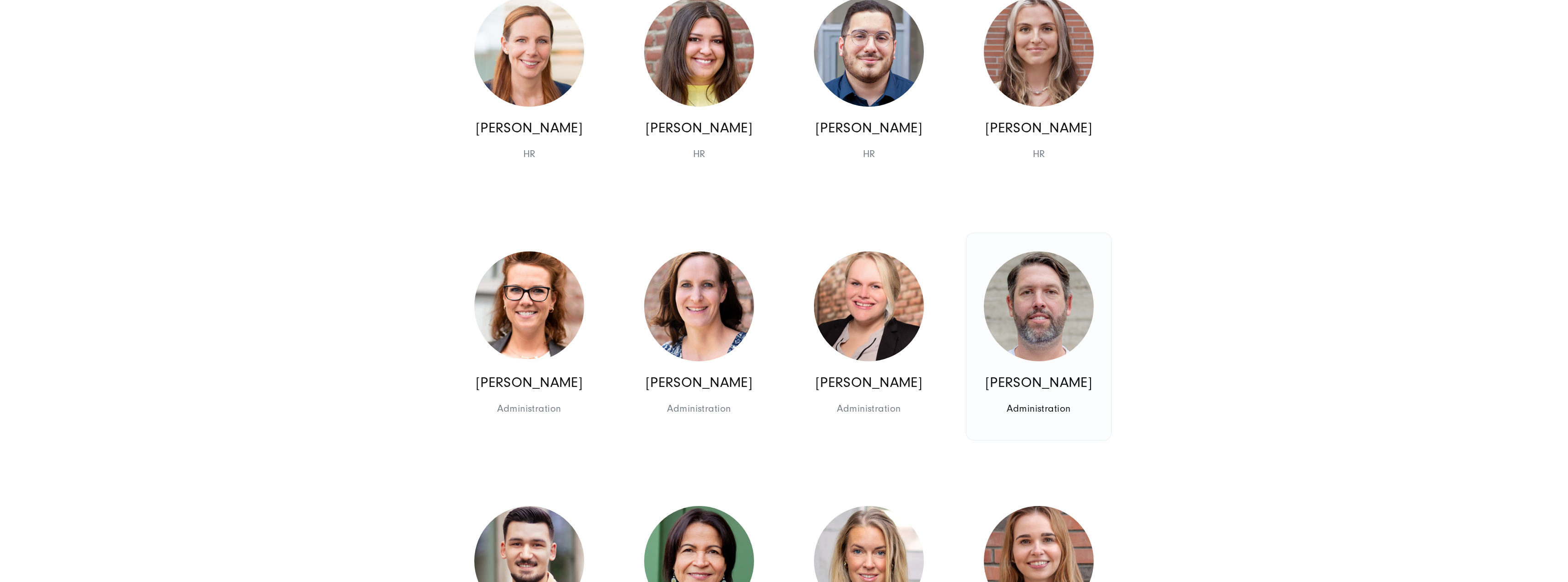
click at [1045, 320] on img at bounding box center [1039, 306] width 110 height 110
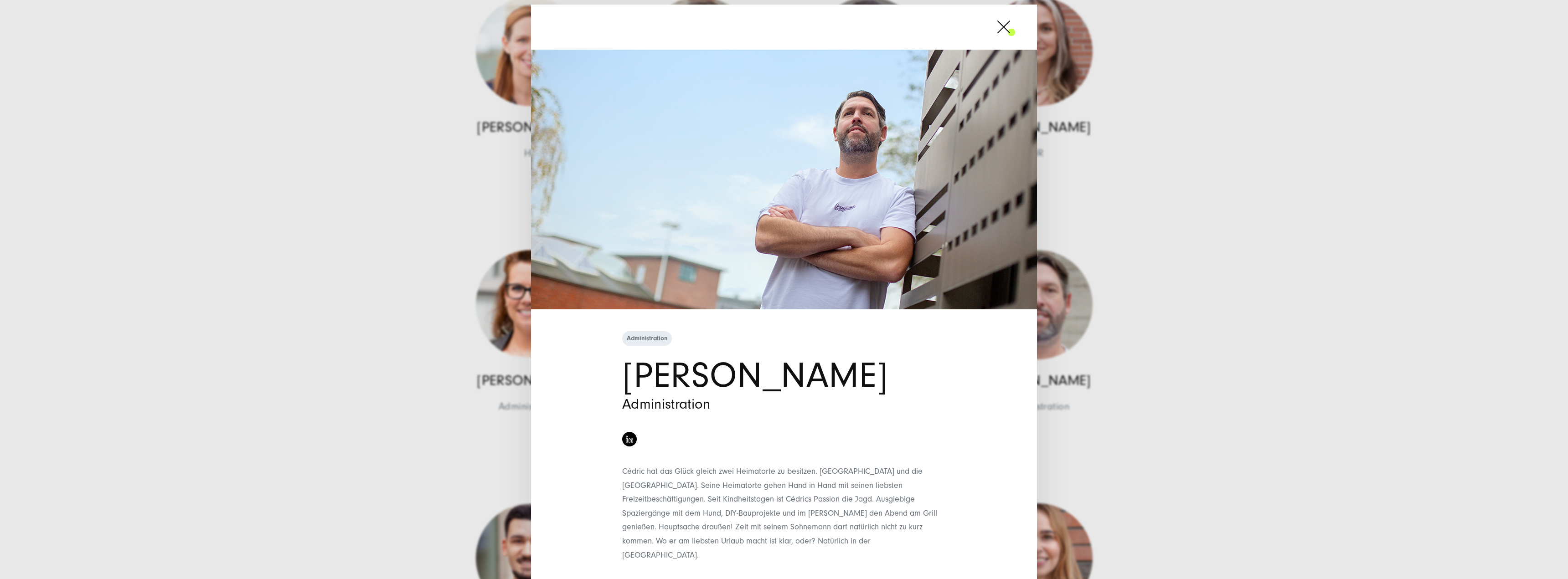
click at [1211, 362] on div "Administration [PERSON_NAME] Administration" at bounding box center [784, 289] width 1568 height 579
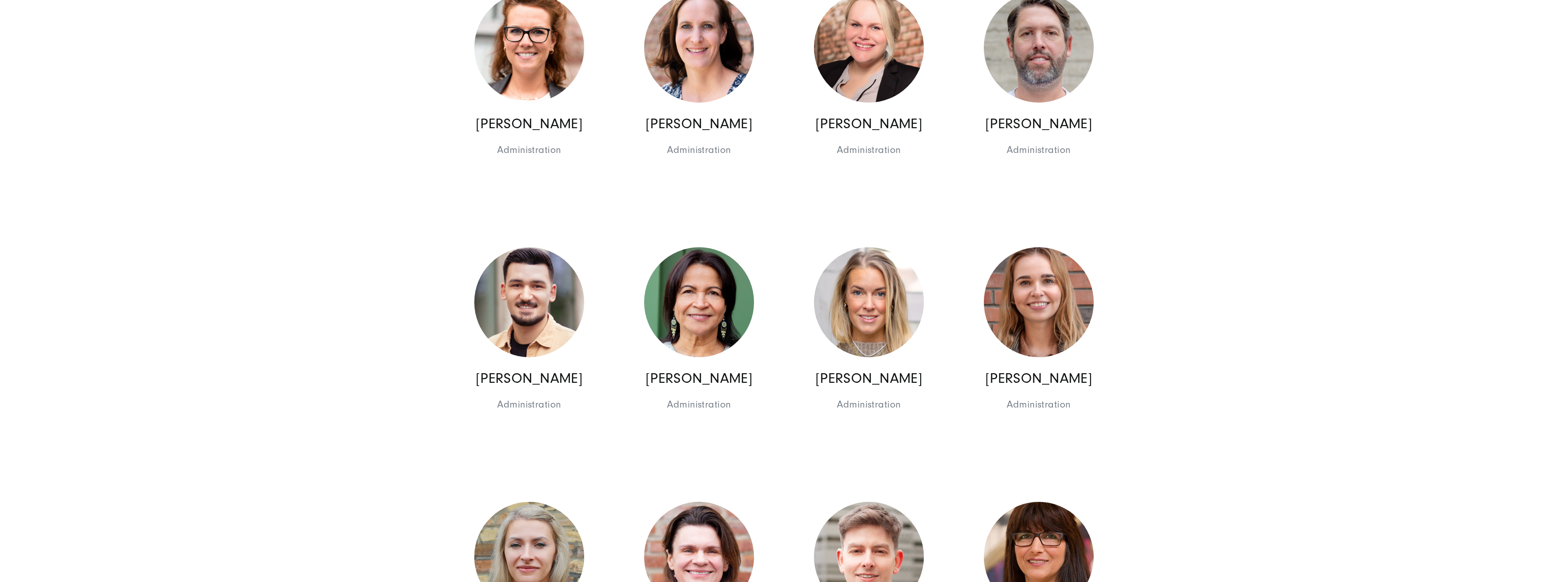
scroll to position [5036, 0]
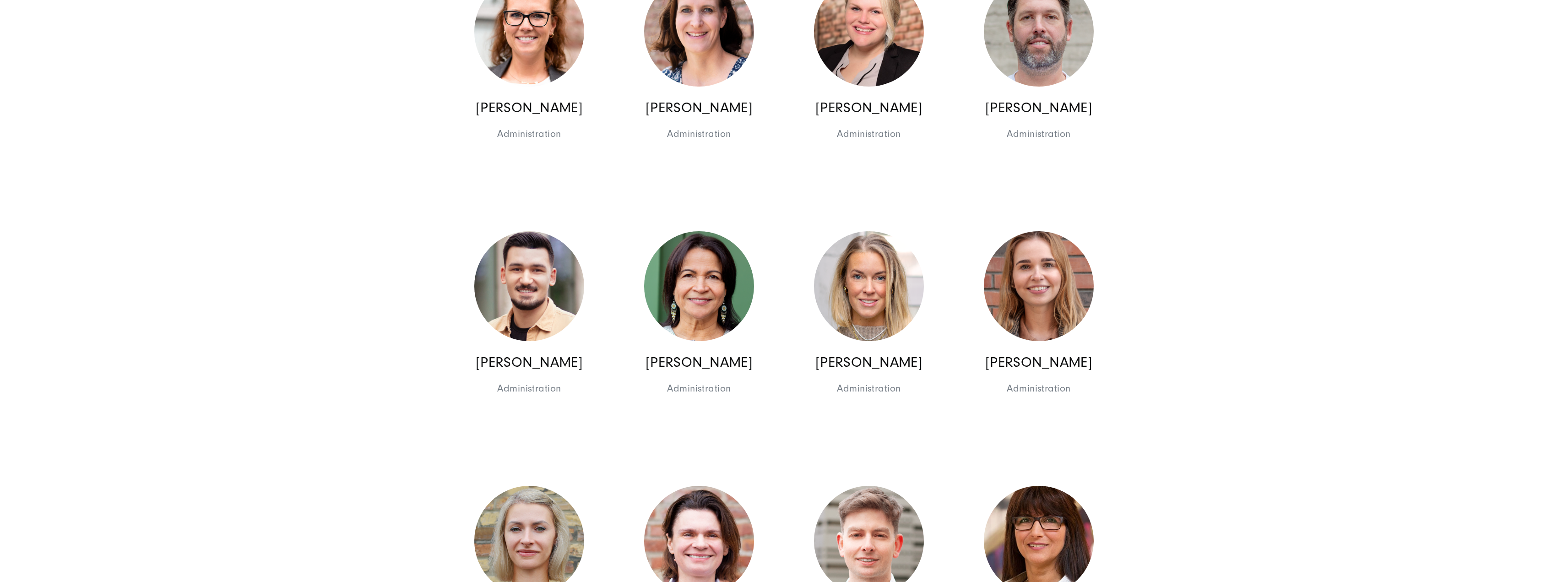
drag, startPoint x: 1219, startPoint y: 373, endPoint x: 1199, endPoint y: 386, distance: 23.9
click at [1199, 386] on section "+20 Jahre Erfahrung und 170 Experten, in 3 Ländern Das Team: Alle unsere Teammi…" at bounding box center [784, 365] width 1568 height 10676
click at [915, 340] on link "[PERSON_NAME] Administration Administration" at bounding box center [869, 317] width 145 height 207
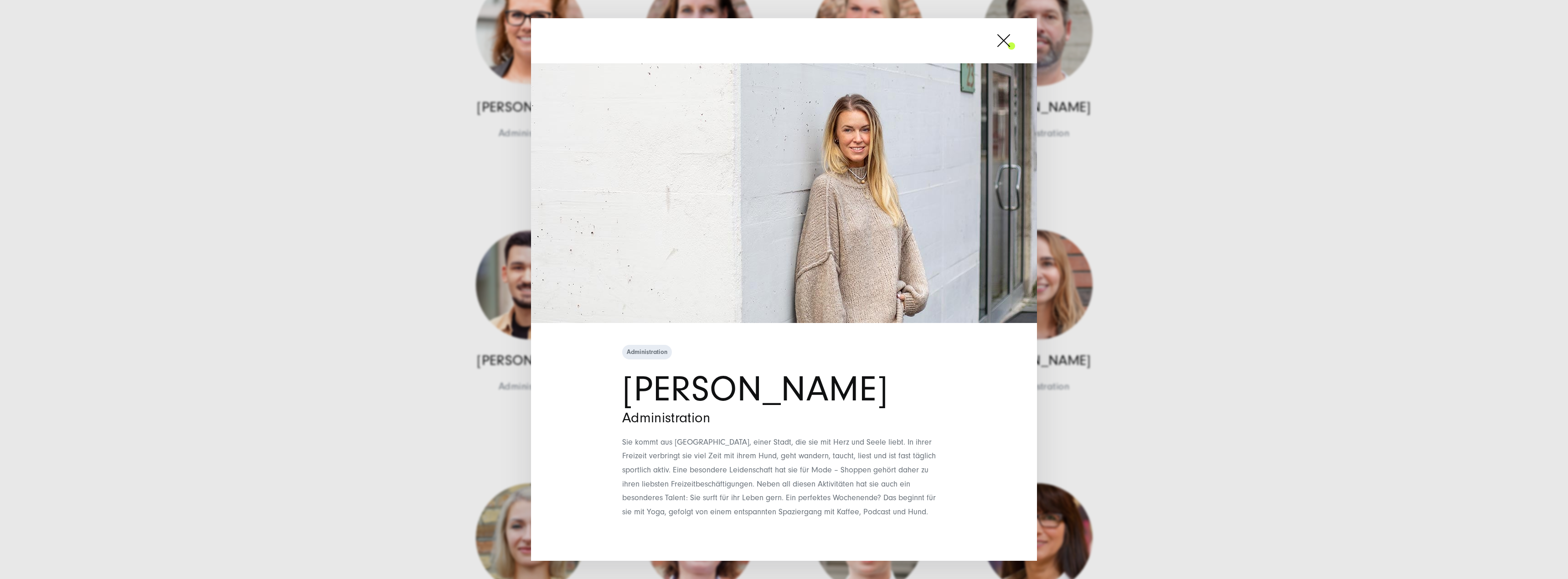
drag, startPoint x: 1243, startPoint y: 292, endPoint x: 1245, endPoint y: 300, distance: 8.2
click at [1245, 300] on div "Administration [PERSON_NAME] Administration" at bounding box center [784, 289] width 1568 height 579
click at [1184, 318] on div "Administration [PERSON_NAME] Administration" at bounding box center [784, 289] width 1568 height 579
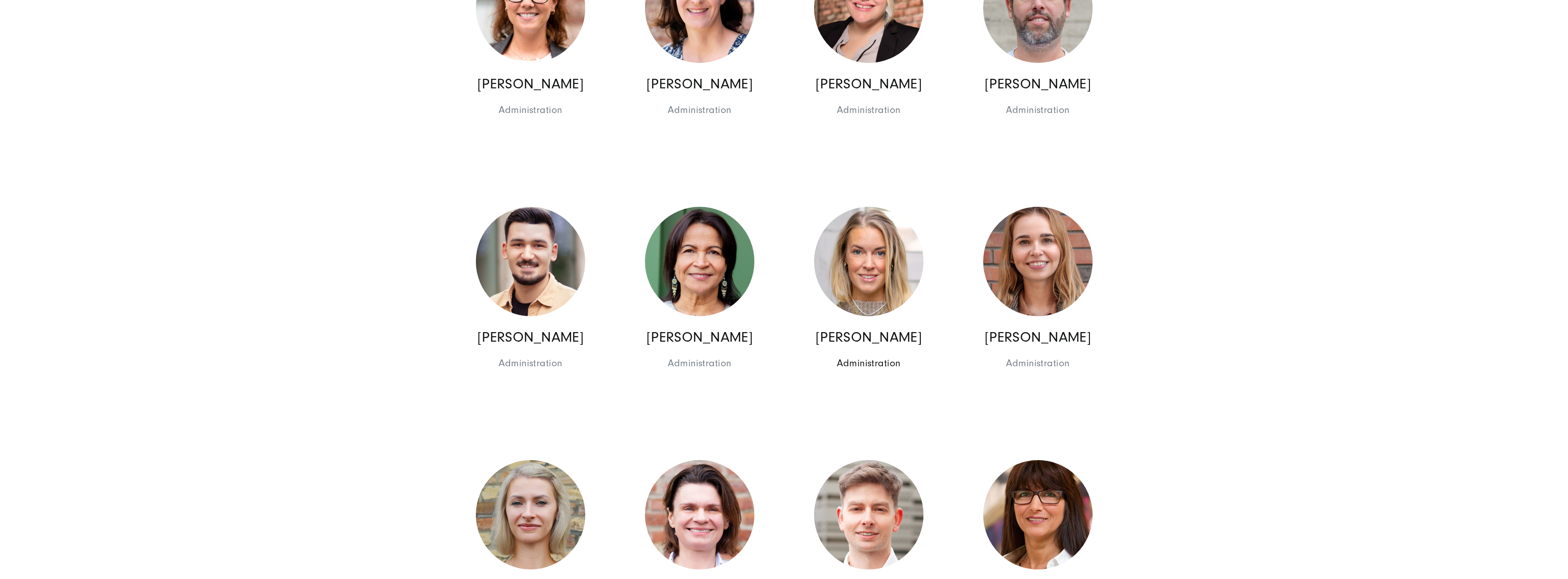
scroll to position [5147, 0]
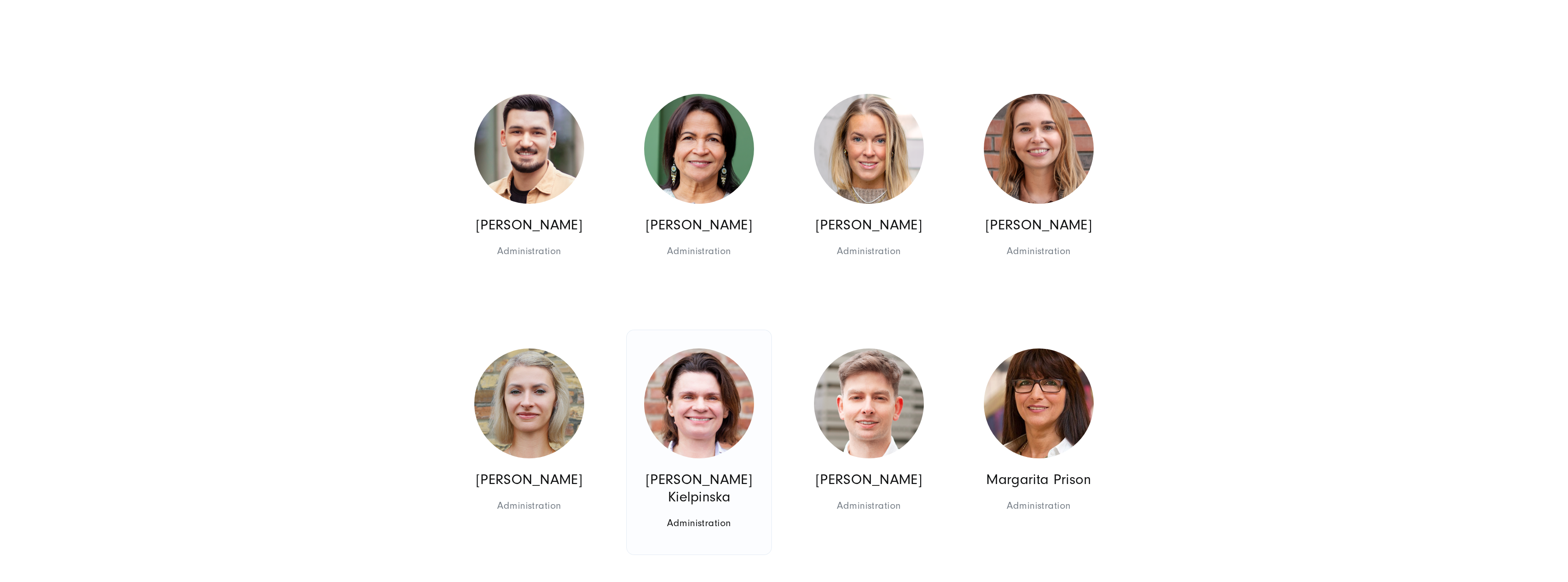
click at [759, 471] on p "[PERSON_NAME] Kielpinska" at bounding box center [699, 487] width 131 height 35
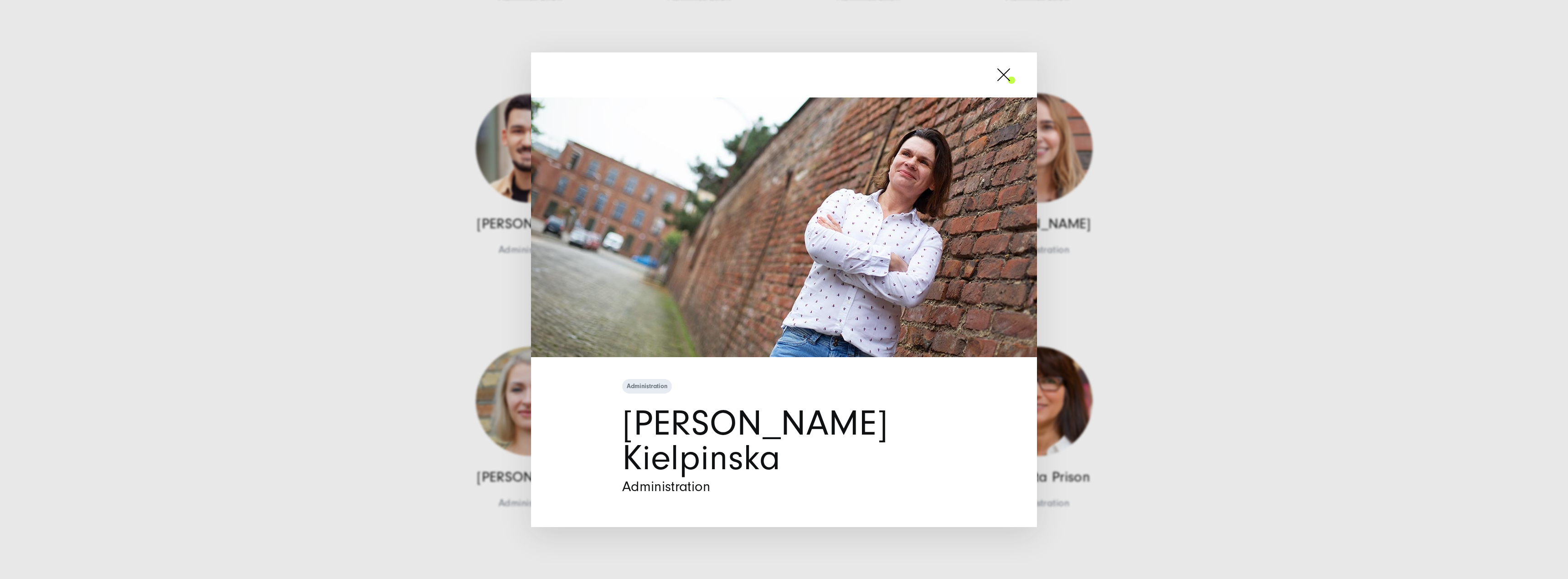
drag, startPoint x: 1317, startPoint y: 238, endPoint x: 1314, endPoint y: 233, distance: 5.8
click at [1315, 235] on div "Administration [PERSON_NAME] Kielpinska Administration" at bounding box center [784, 289] width 1568 height 579
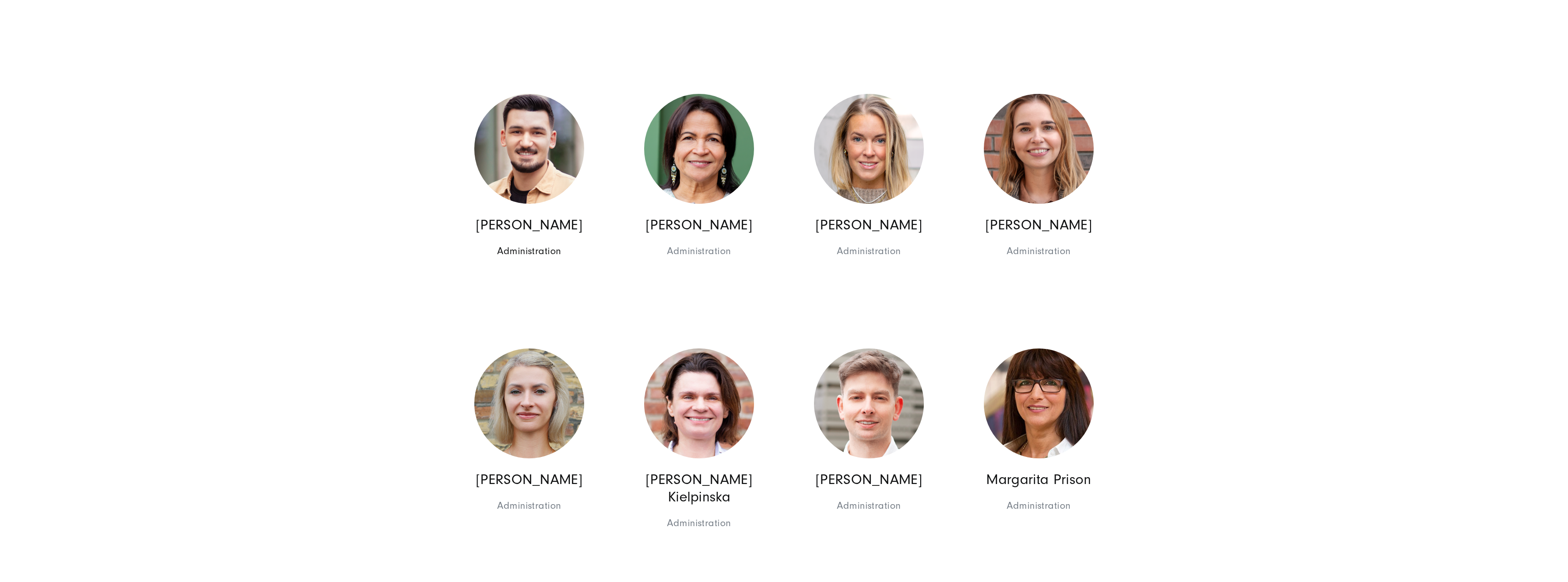
click at [553, 153] on img at bounding box center [529, 149] width 110 height 110
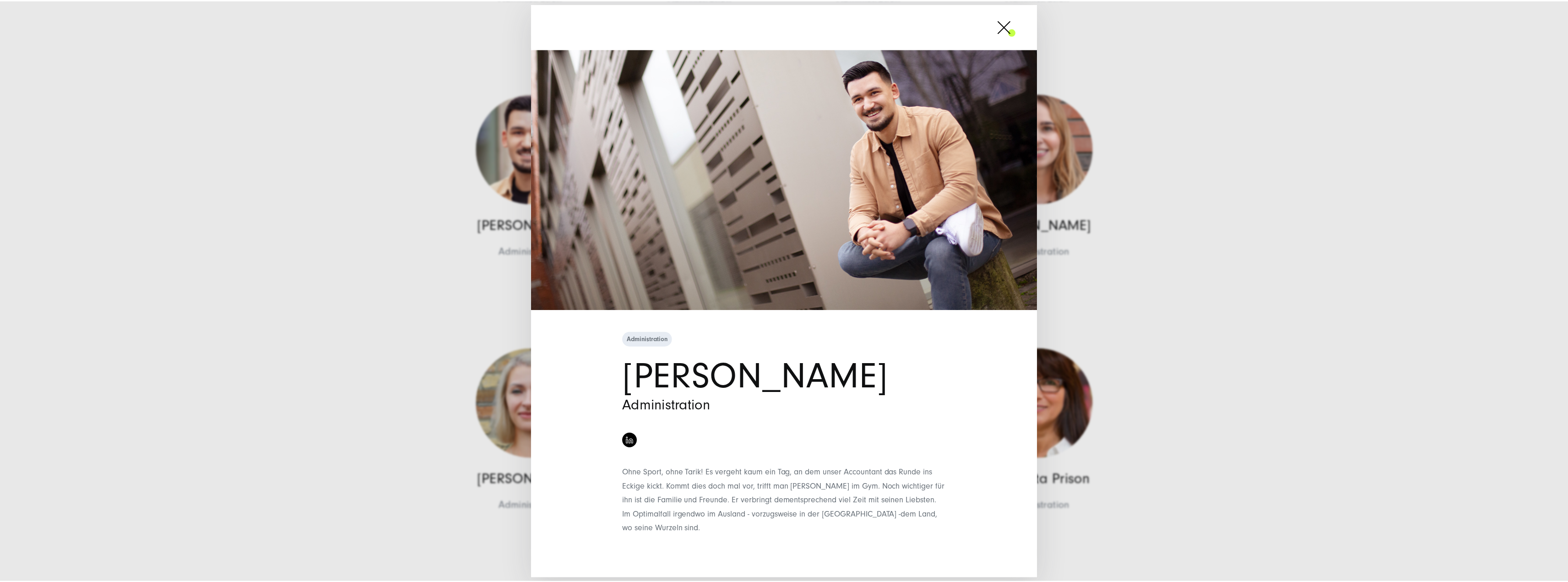
scroll to position [2, 0]
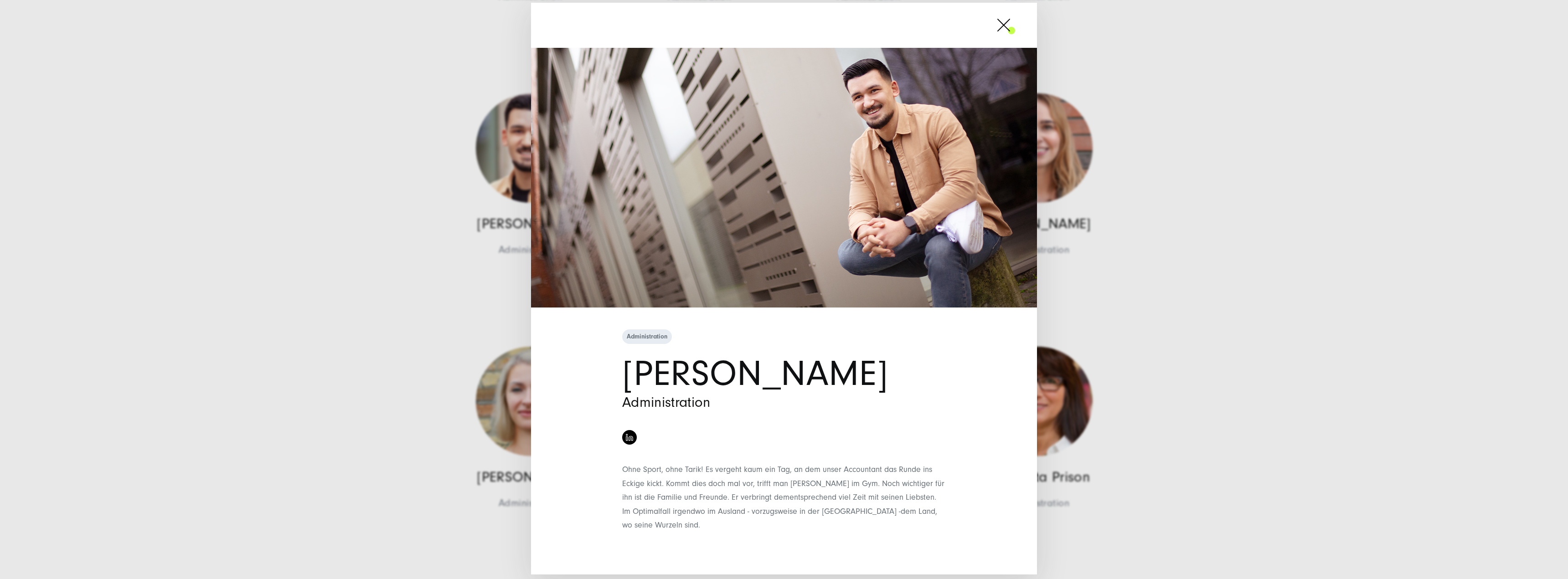
click at [306, 204] on div "Administration [PERSON_NAME] Administration" at bounding box center [784, 289] width 1568 height 579
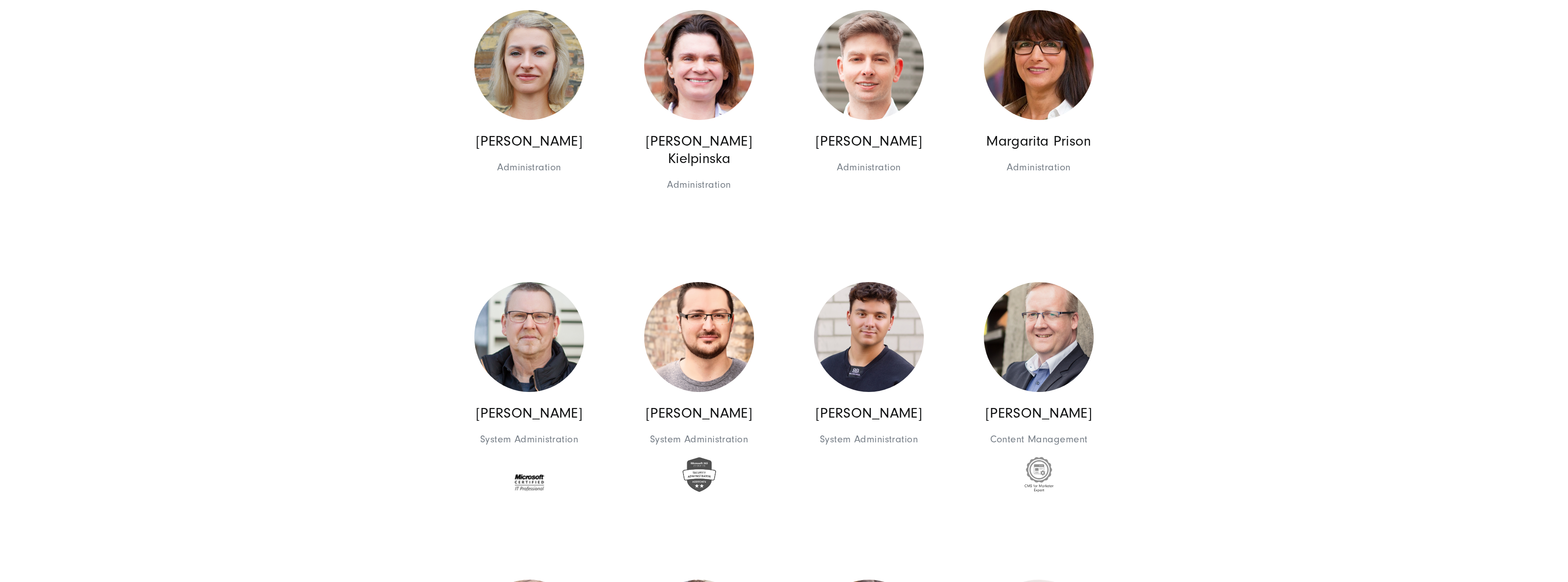
scroll to position [5540, 0]
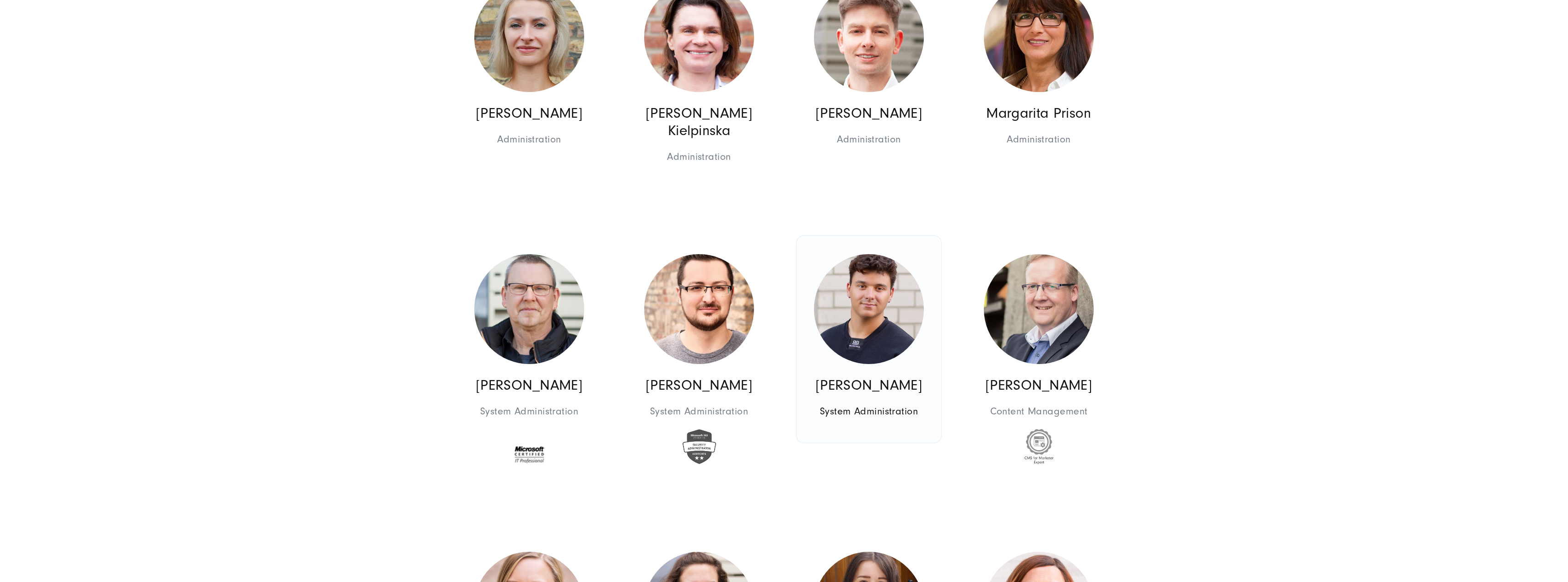
click at [887, 434] on link "[PERSON_NAME] System Administration Administration IT" at bounding box center [869, 340] width 145 height 207
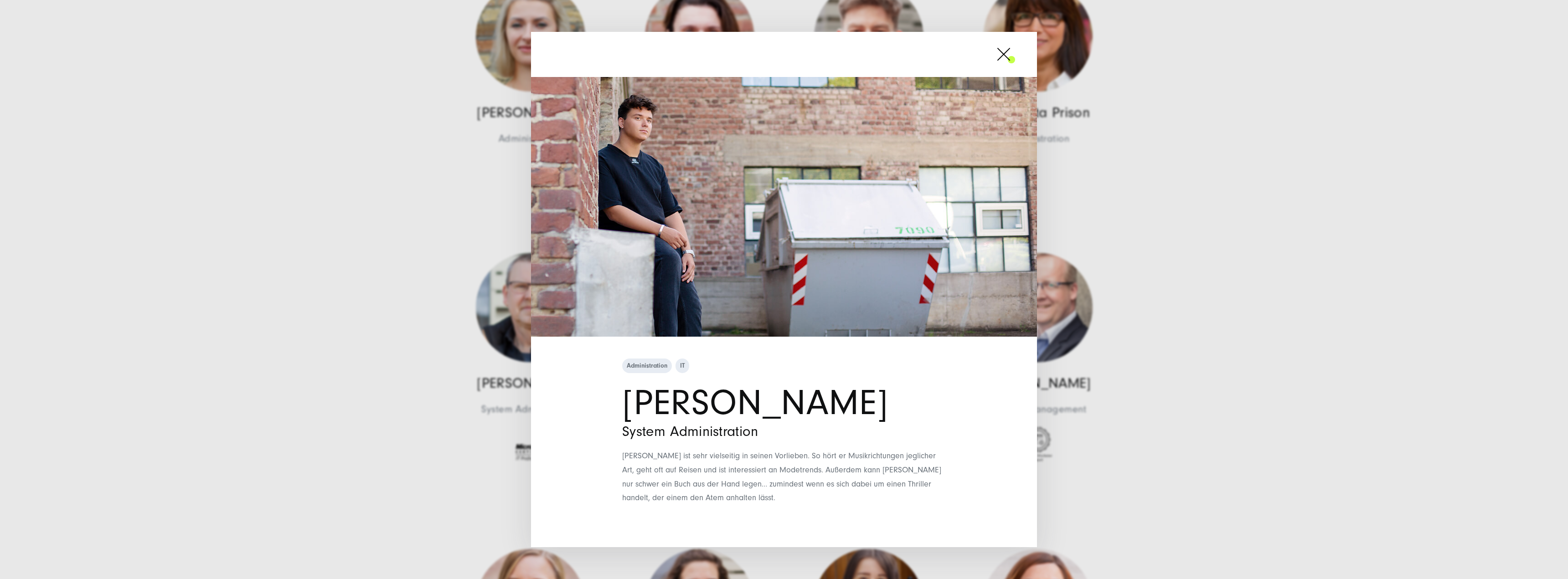
click at [1144, 372] on div "Administration IT [PERSON_NAME] System Administration" at bounding box center [784, 289] width 1568 height 579
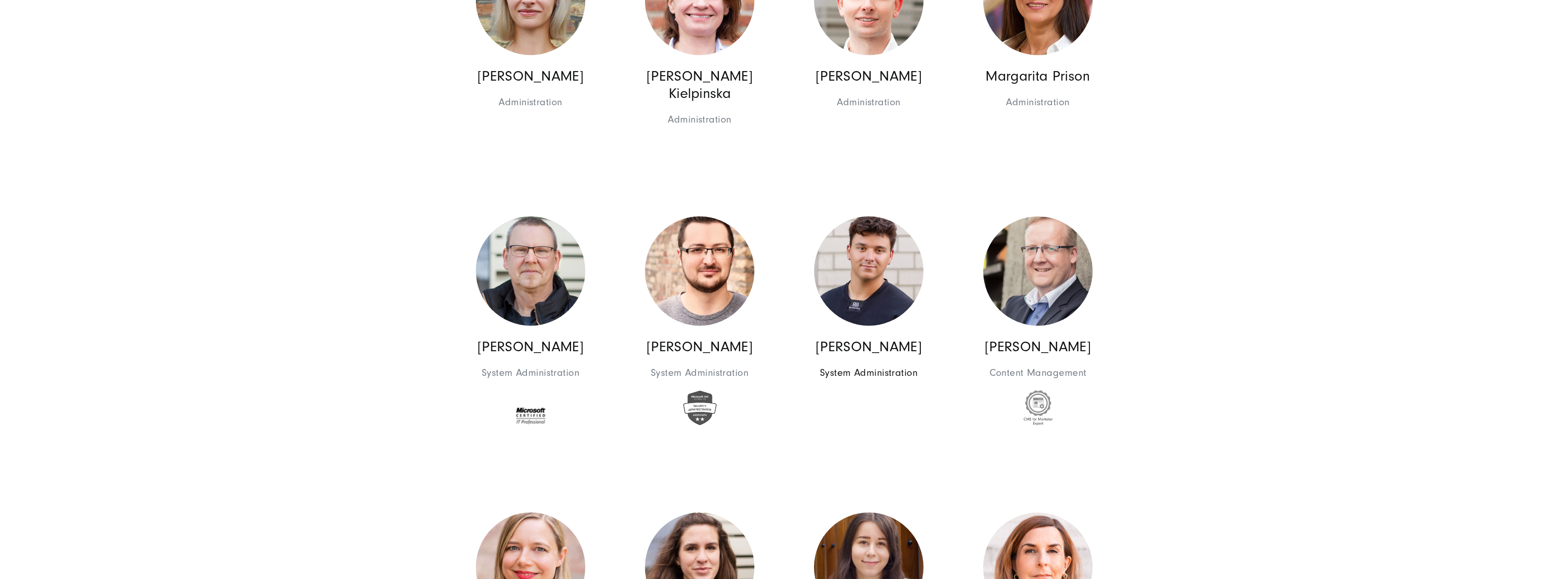
scroll to position [5648, 0]
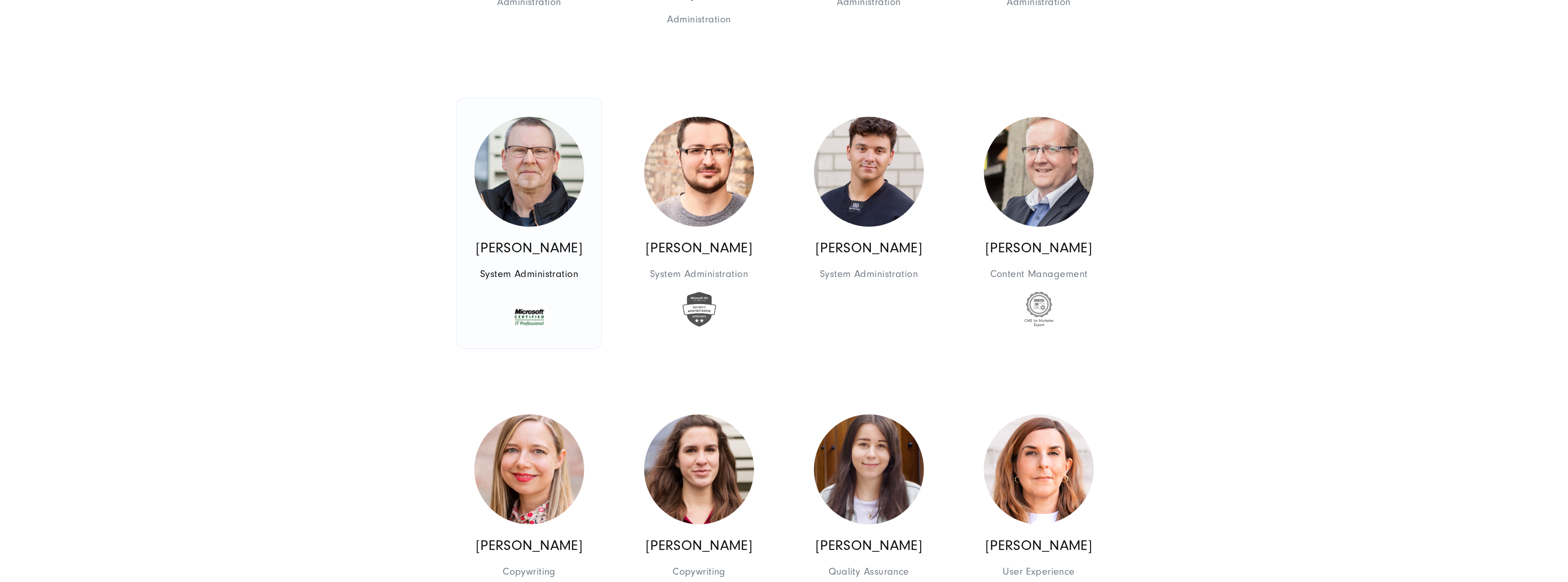
click at [532, 335] on link "[PERSON_NAME] System Administration Administration IT" at bounding box center [529, 224] width 145 height 250
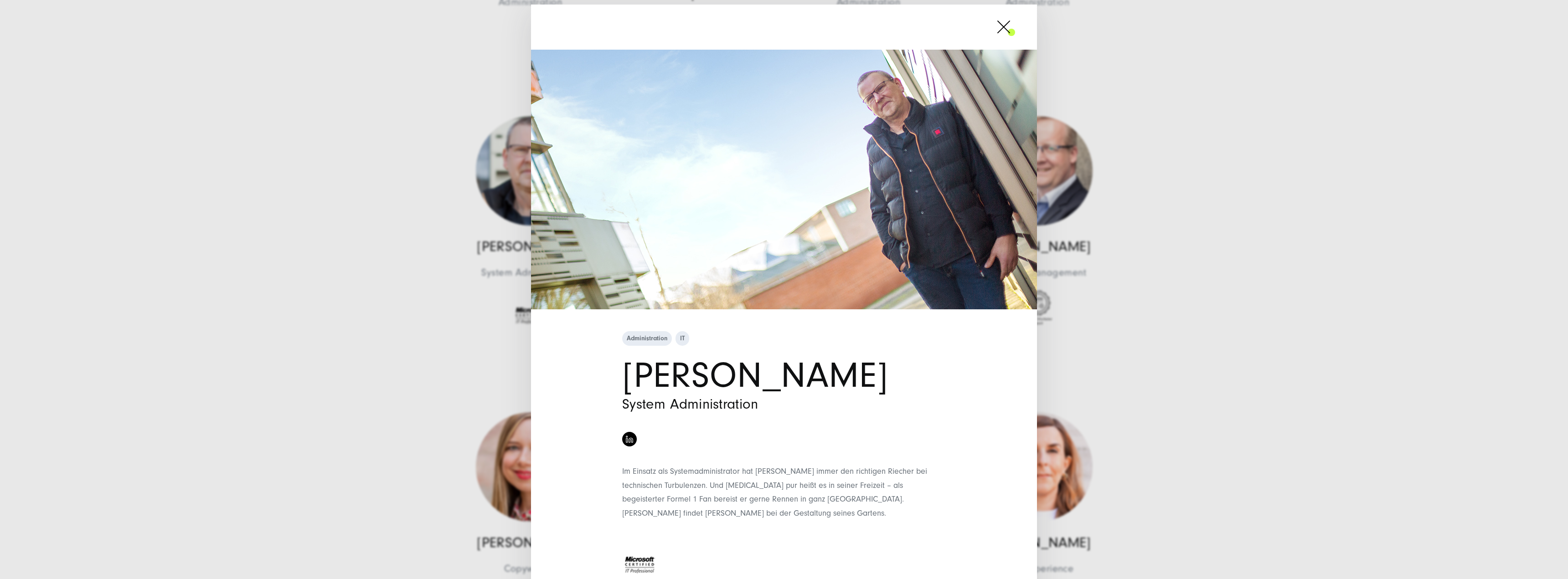
click at [389, 344] on div "Administration IT [PERSON_NAME] System Administration" at bounding box center [784, 289] width 1568 height 579
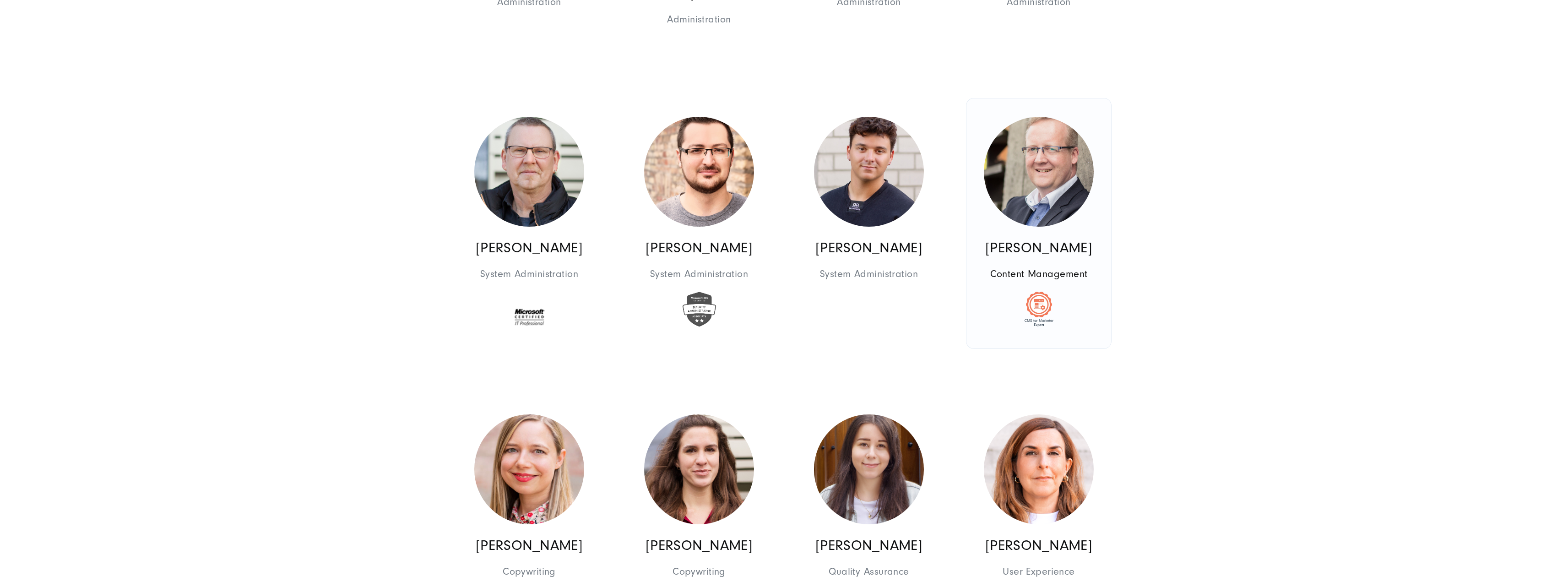
click at [1084, 231] on link "[PERSON_NAME] Content Management Content Management" at bounding box center [1039, 224] width 145 height 250
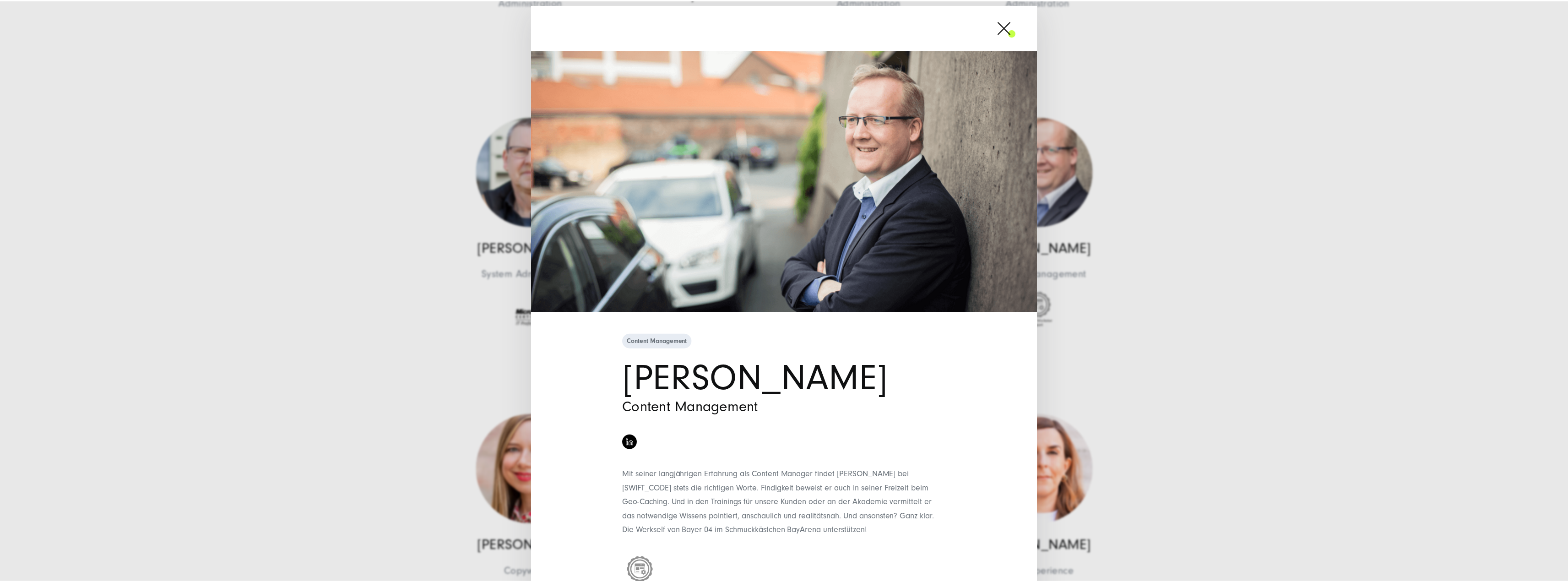
scroll to position [46, 0]
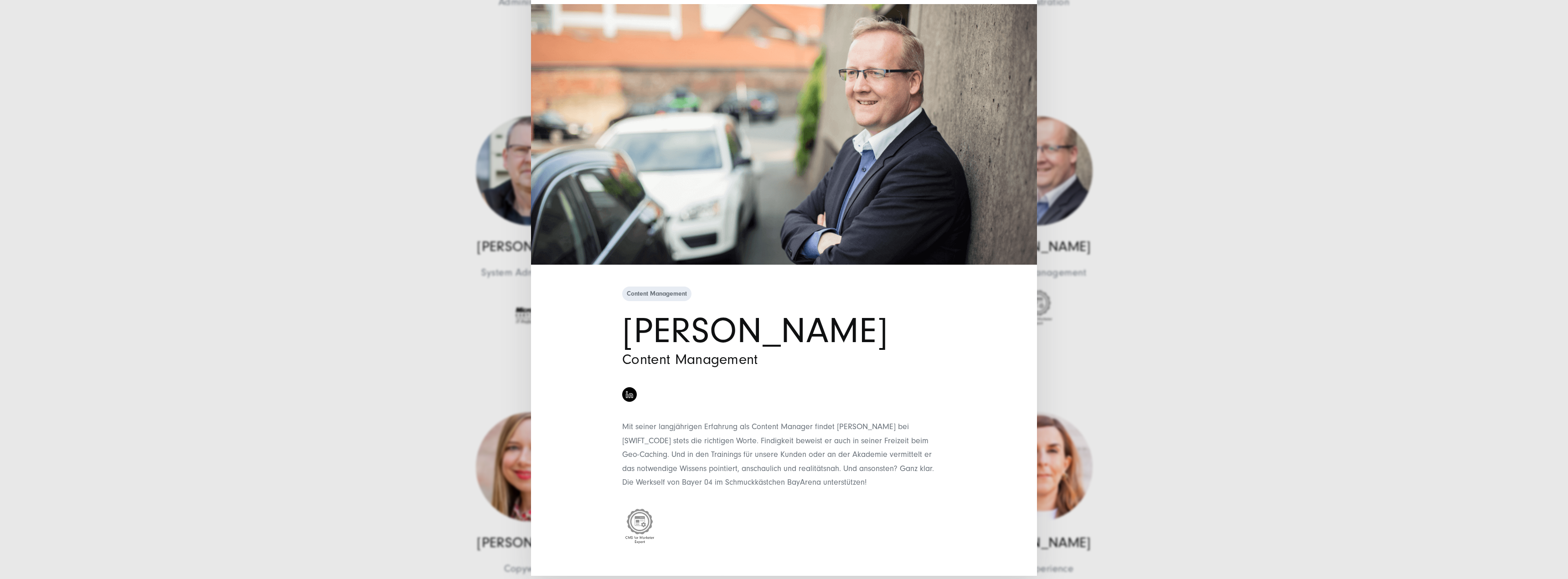
click at [1164, 394] on div "Content Management [PERSON_NAME] Content Management" at bounding box center [784, 289] width 1568 height 579
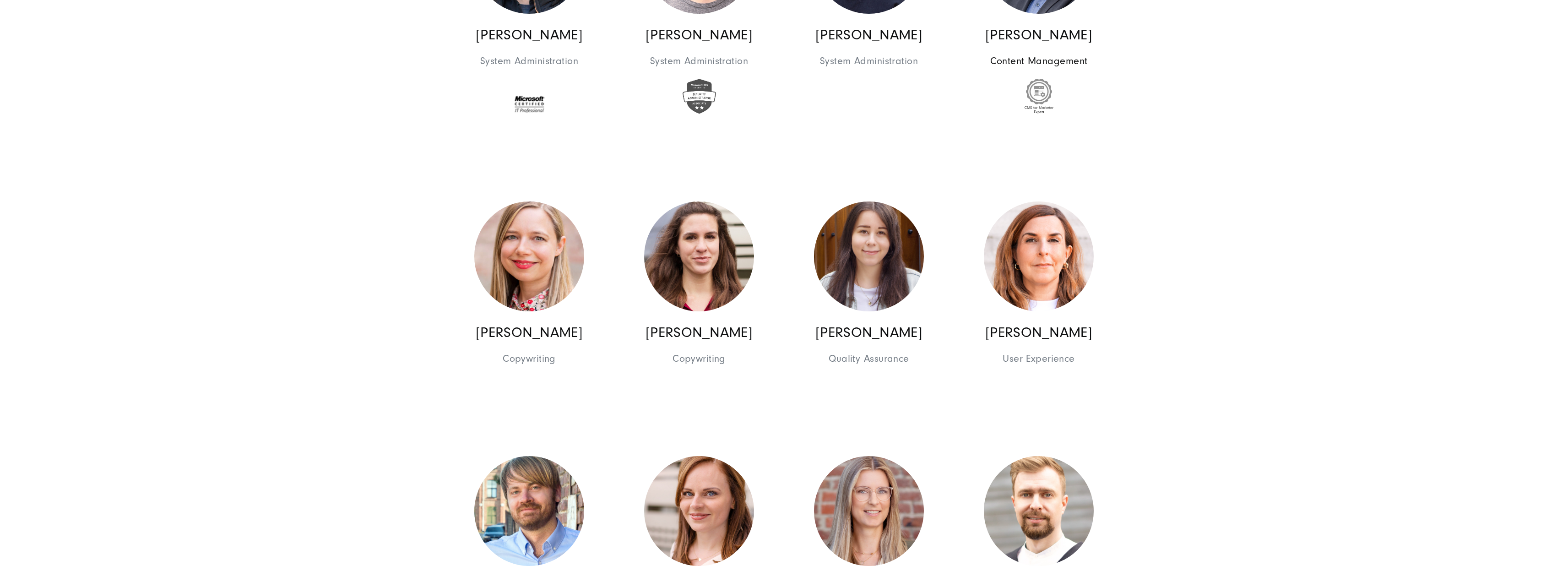
scroll to position [5906, 0]
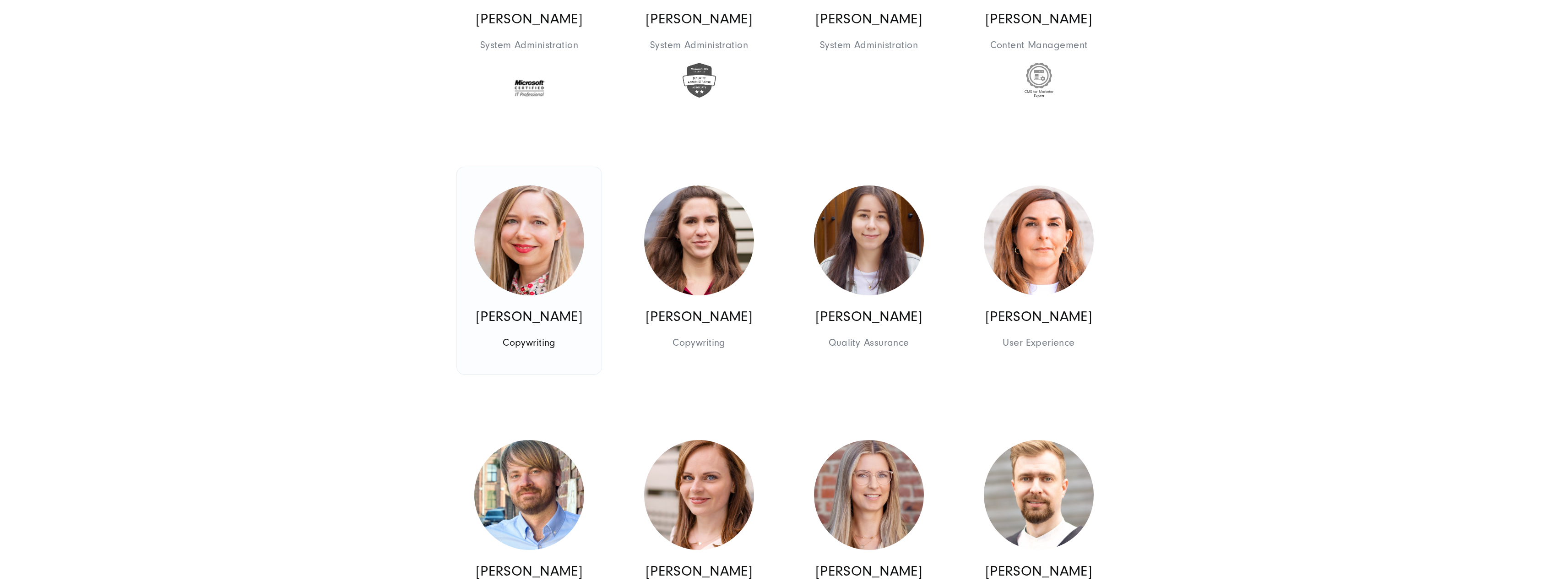
click at [584, 276] on link "[PERSON_NAME] Copywriting Digital Marketing" at bounding box center [529, 270] width 145 height 207
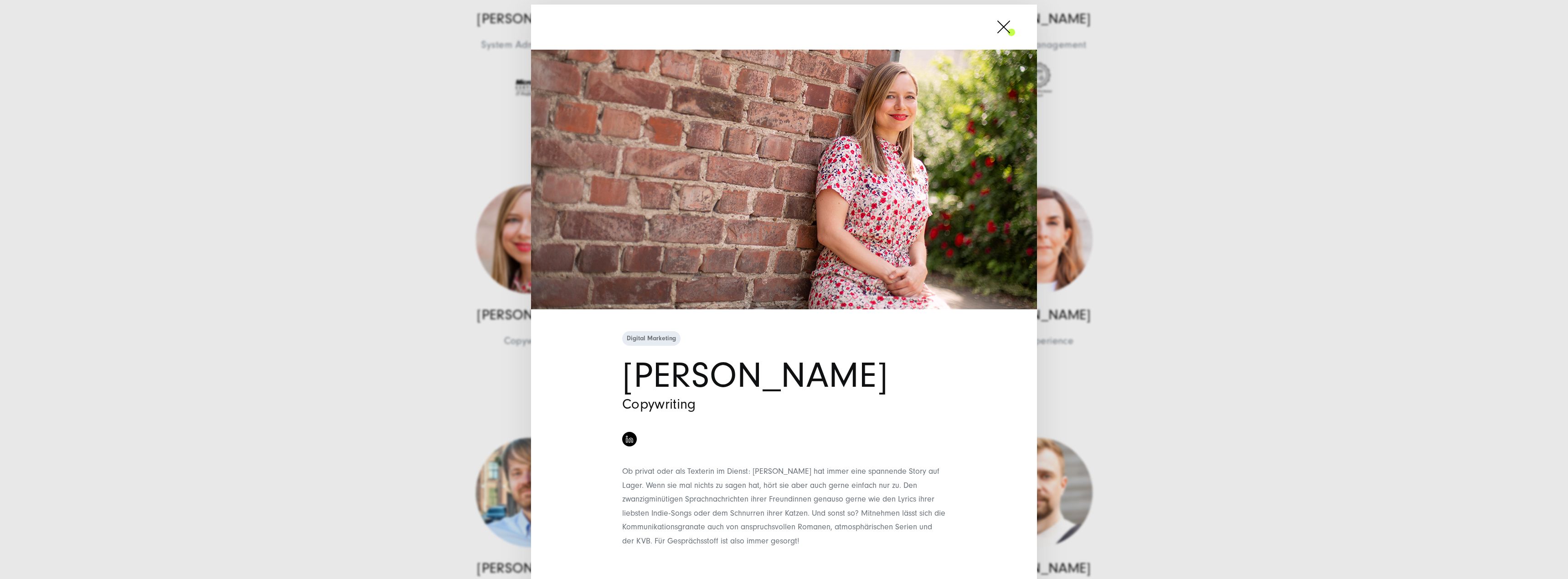
click at [344, 272] on div "Digital Marketing [PERSON_NAME] Copywriting" at bounding box center [784, 289] width 1568 height 579
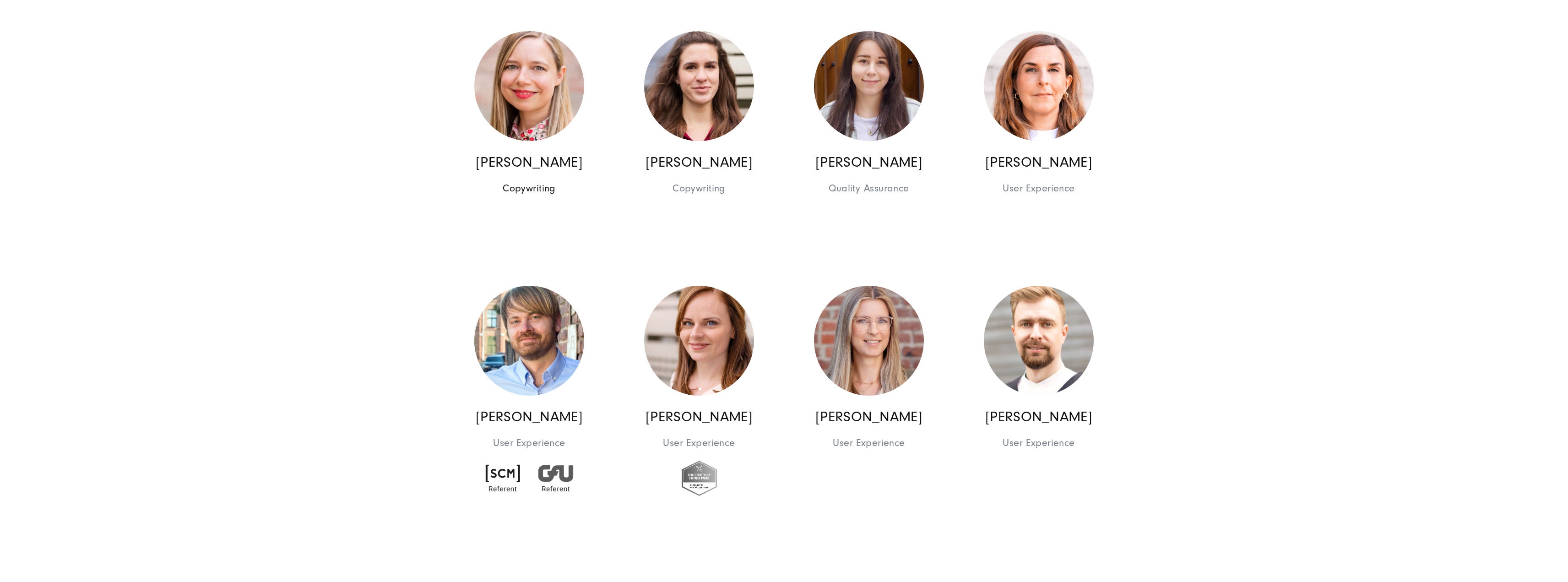
scroll to position [6089, 0]
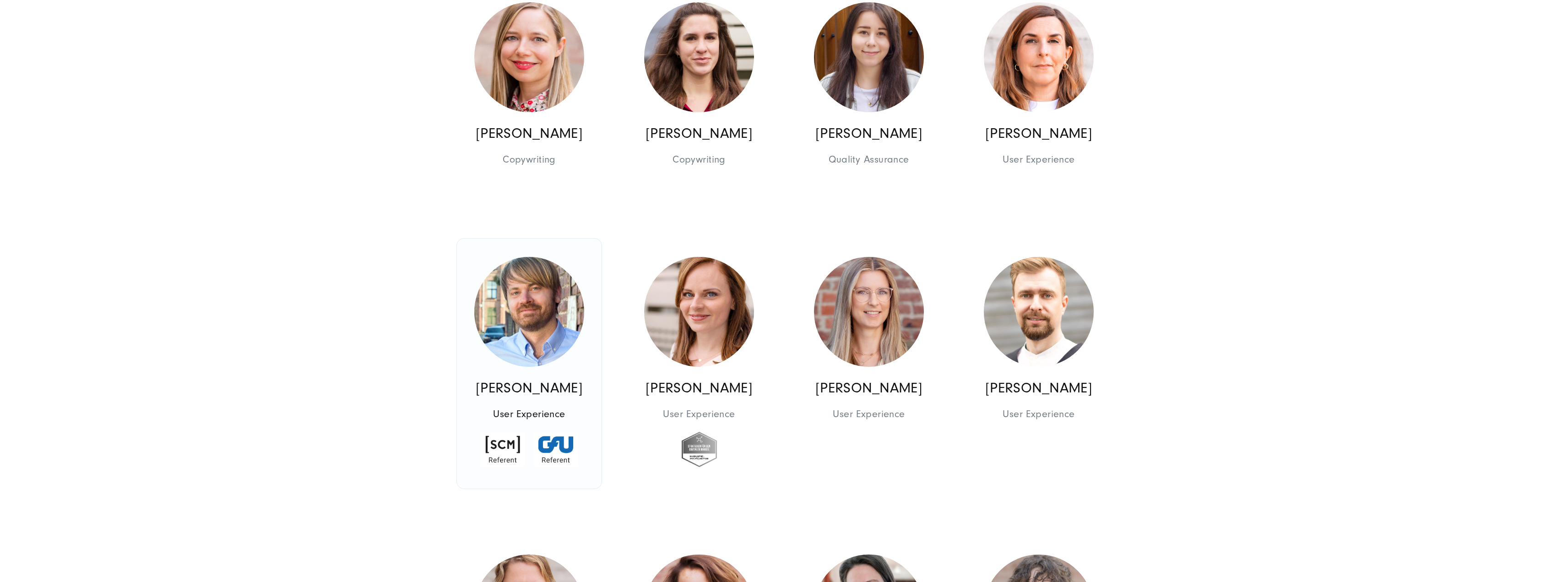
click at [501, 323] on img at bounding box center [529, 312] width 110 height 110
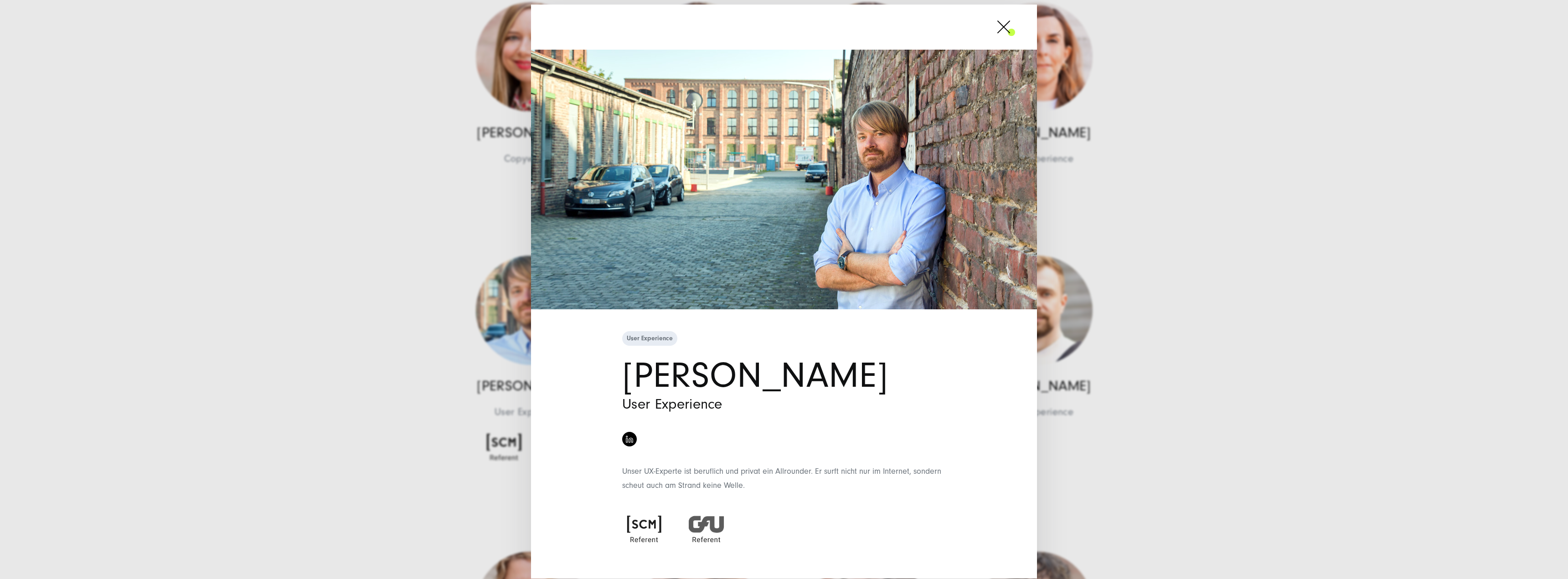
click at [258, 195] on div "User Experience [PERSON_NAME] User Experience Unser UX-Experte ist beruflich un…" at bounding box center [784, 289] width 1568 height 579
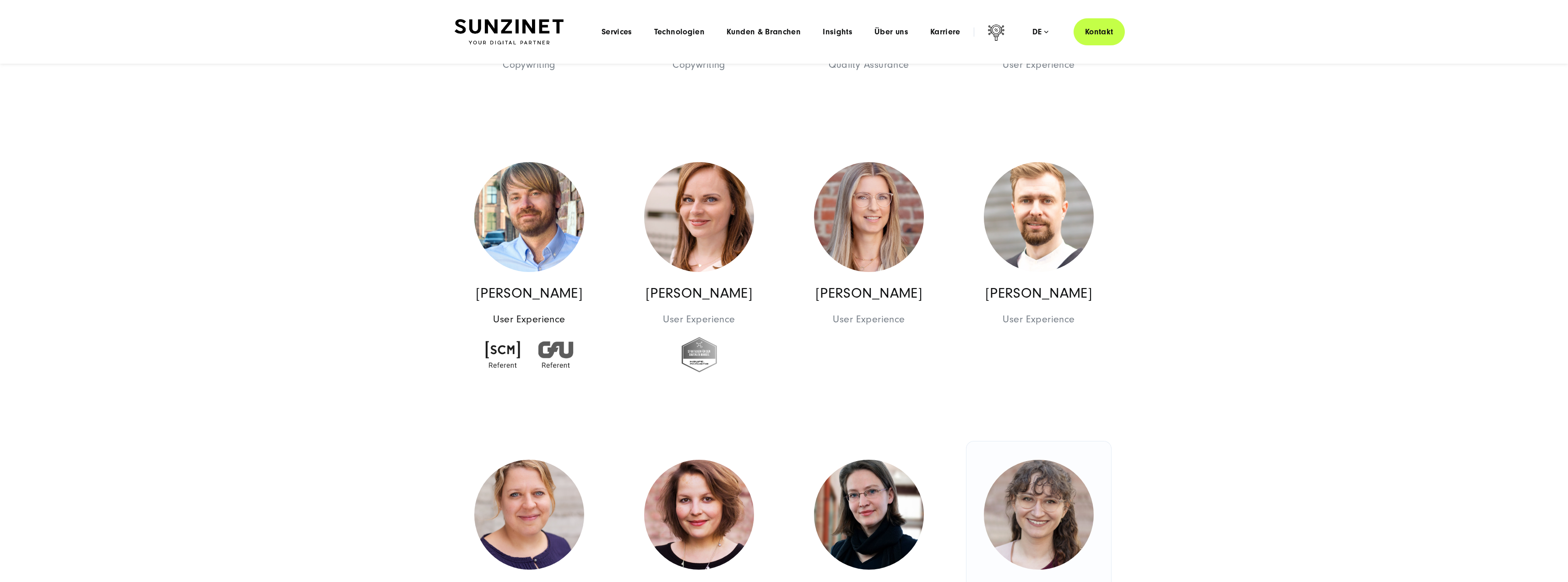
scroll to position [6180, 0]
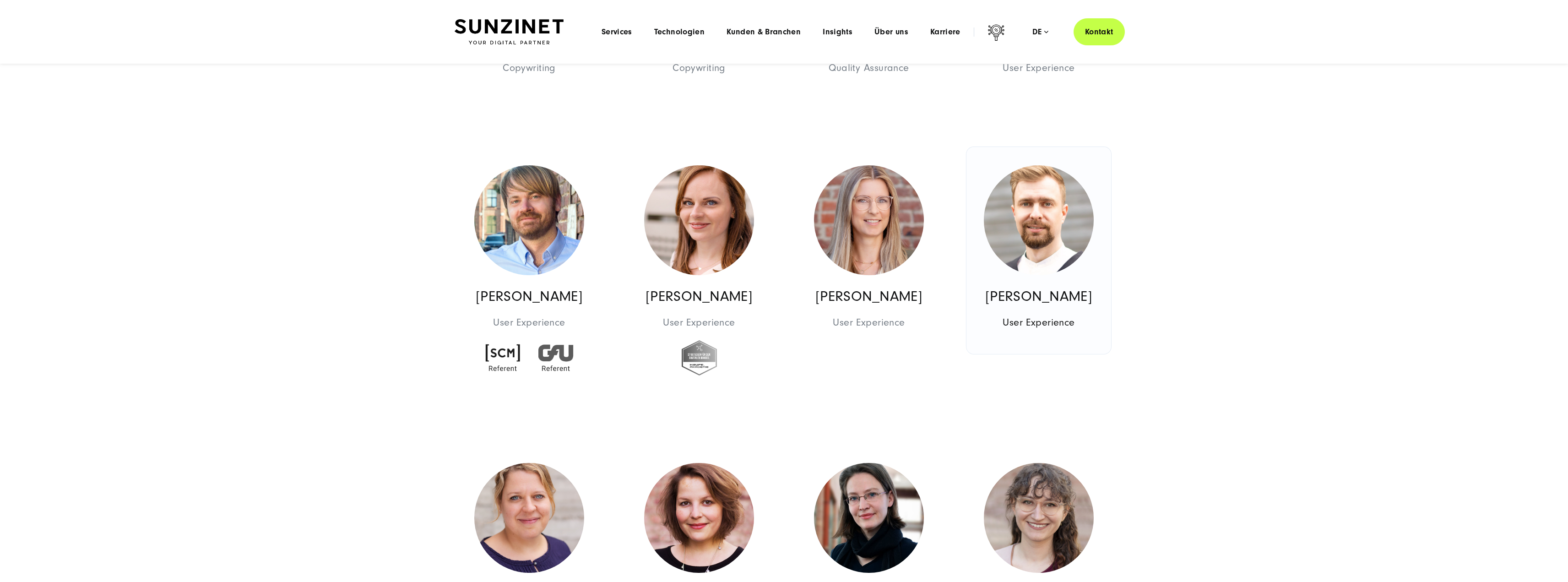
click at [1065, 239] on img at bounding box center [1039, 220] width 110 height 110
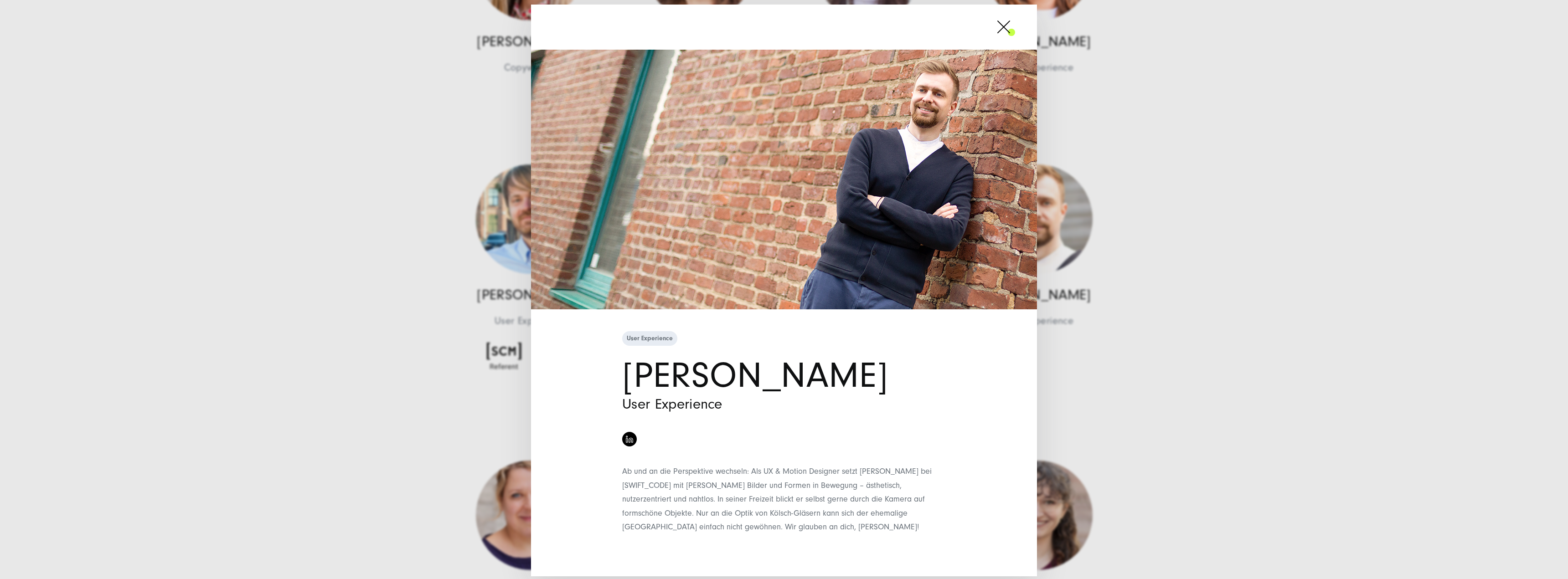
click at [1308, 355] on div "User Experience [PERSON_NAME] User Experience" at bounding box center [784, 289] width 1568 height 579
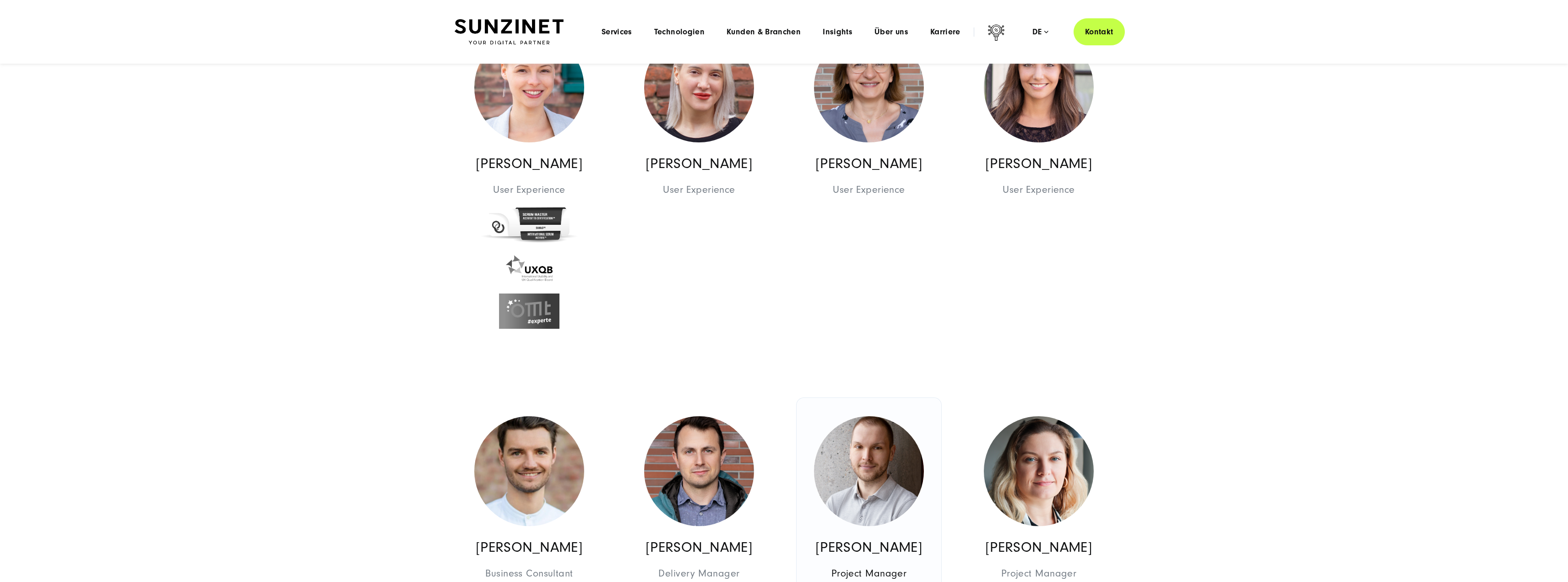
scroll to position [6776, 0]
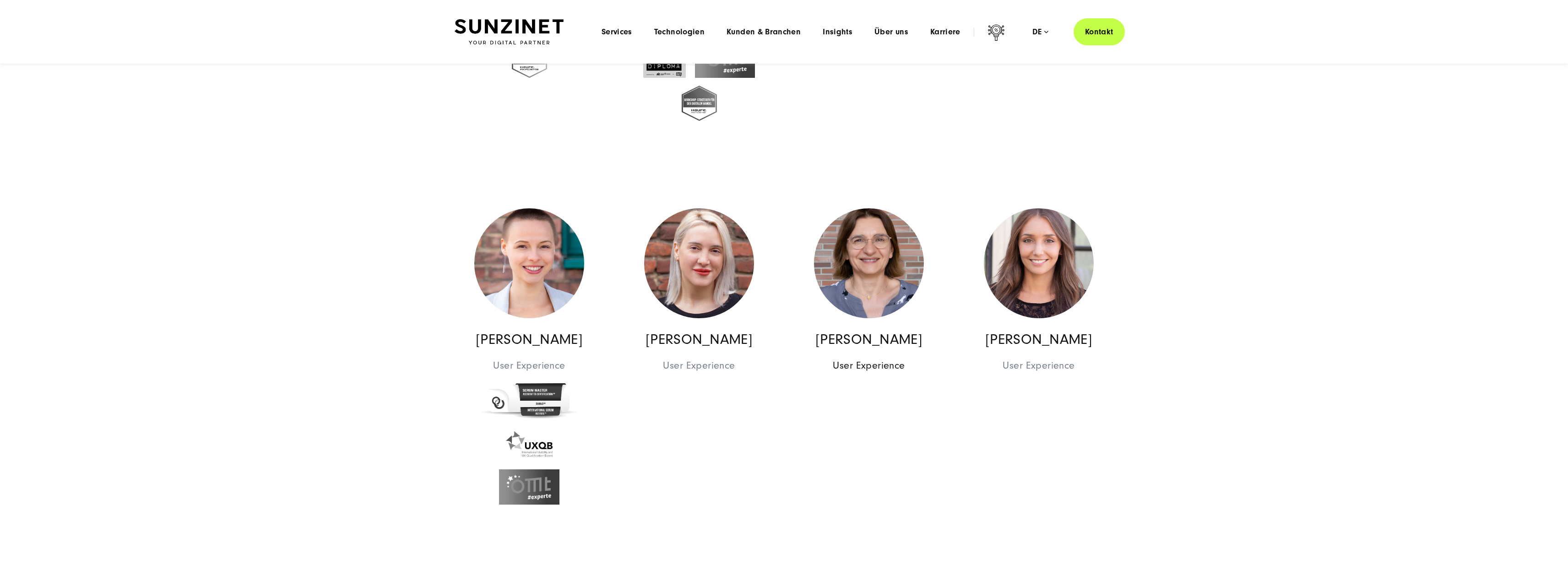
drag, startPoint x: 901, startPoint y: 340, endPoint x: 925, endPoint y: 381, distance: 47.5
click at [901, 340] on p "[PERSON_NAME]" at bounding box center [869, 339] width 131 height 18
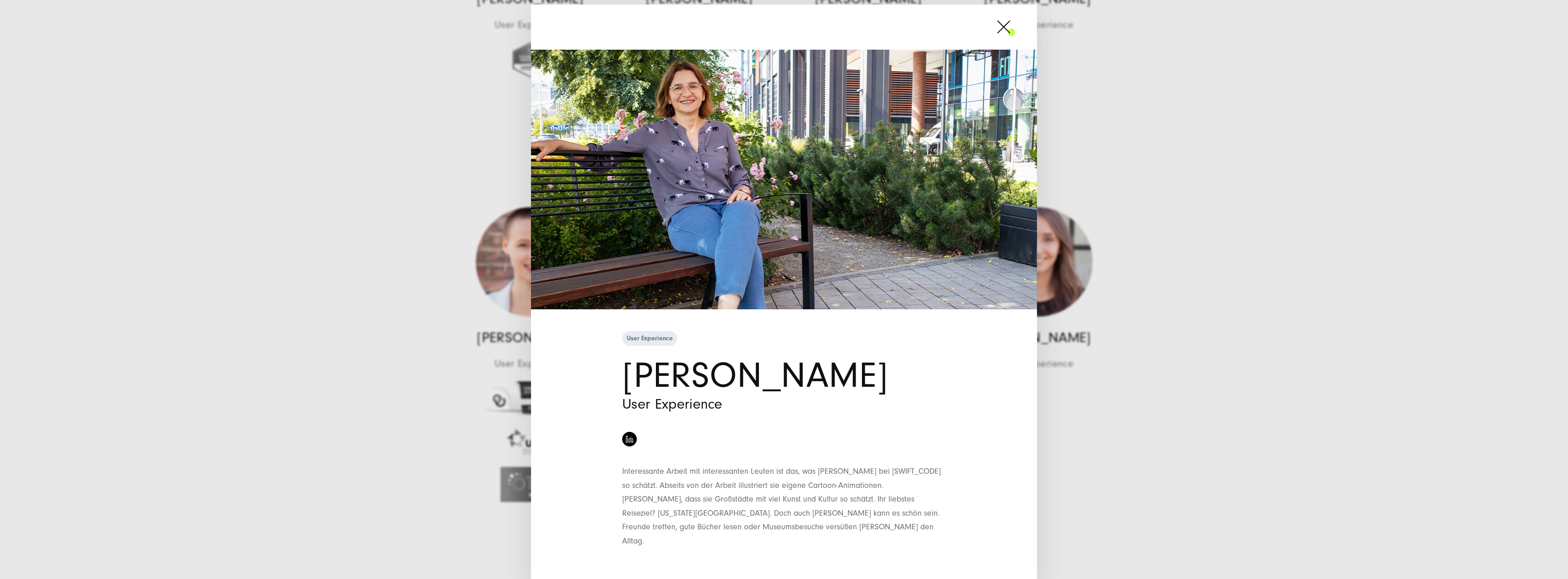
click at [1277, 449] on div "User Experience [PERSON_NAME] User Experience" at bounding box center [784, 289] width 1568 height 579
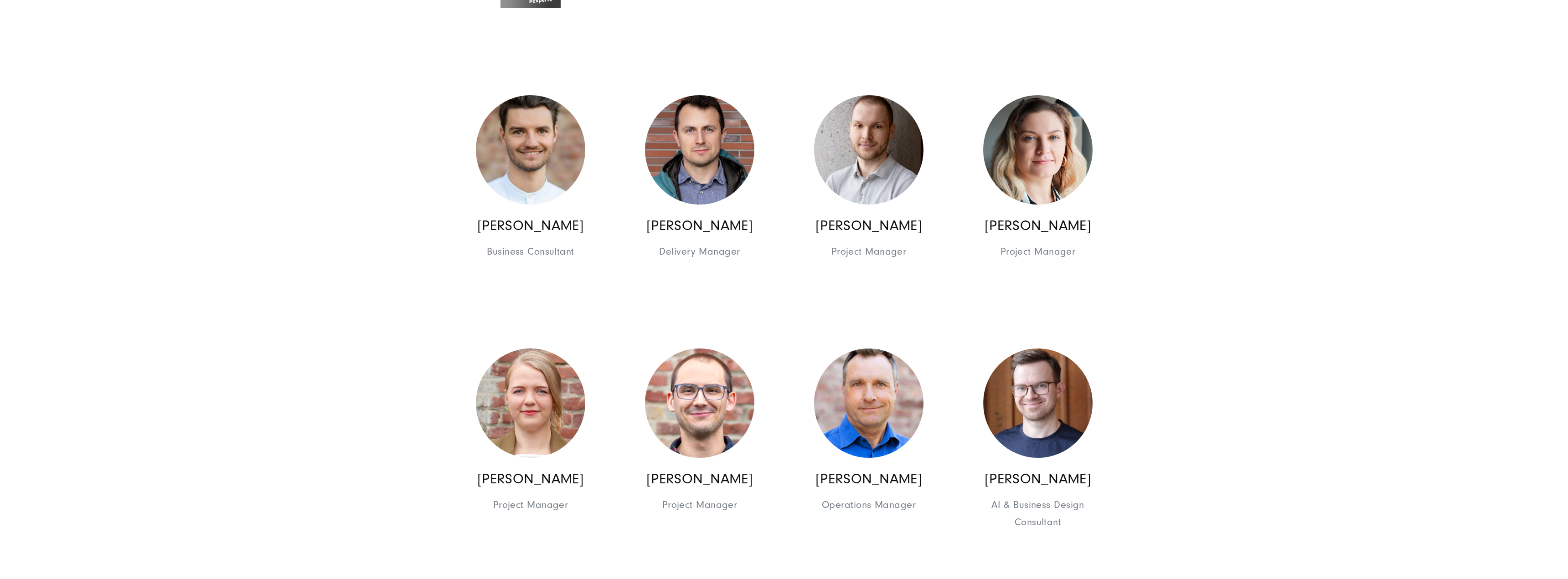
scroll to position [7242, 0]
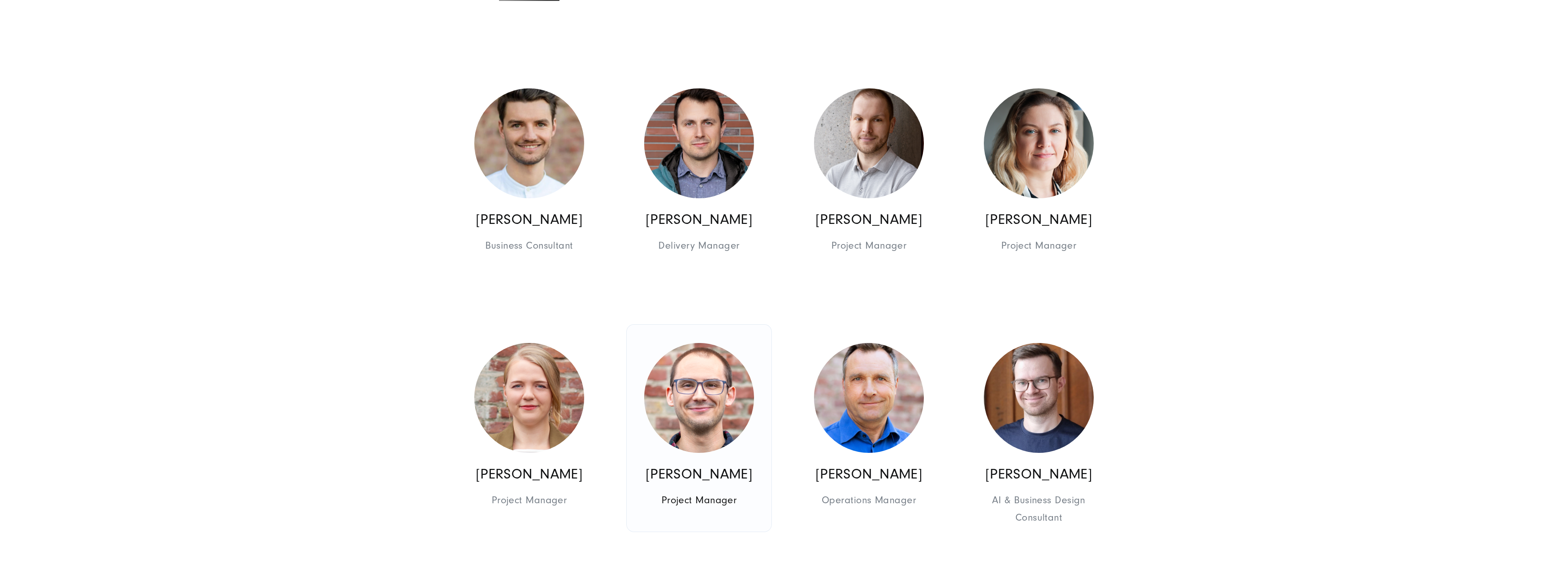
click at [764, 465] on p "[PERSON_NAME]" at bounding box center [699, 474] width 131 height 18
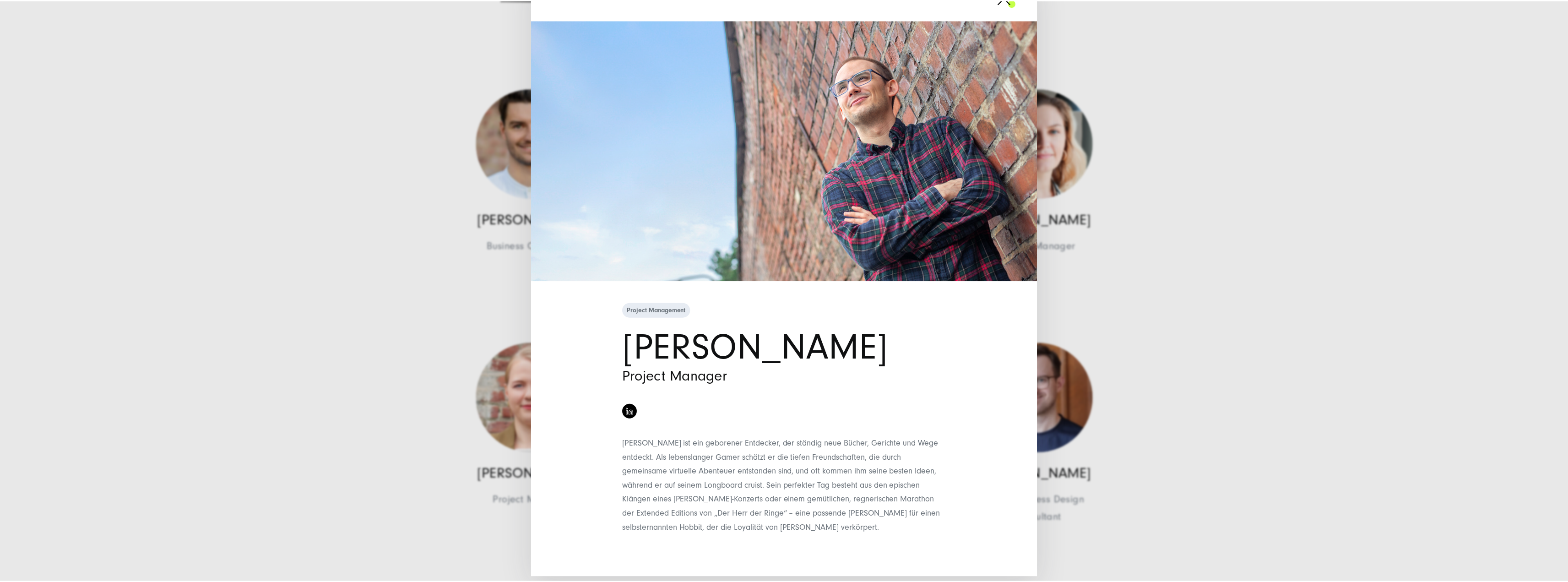
scroll to position [65, 0]
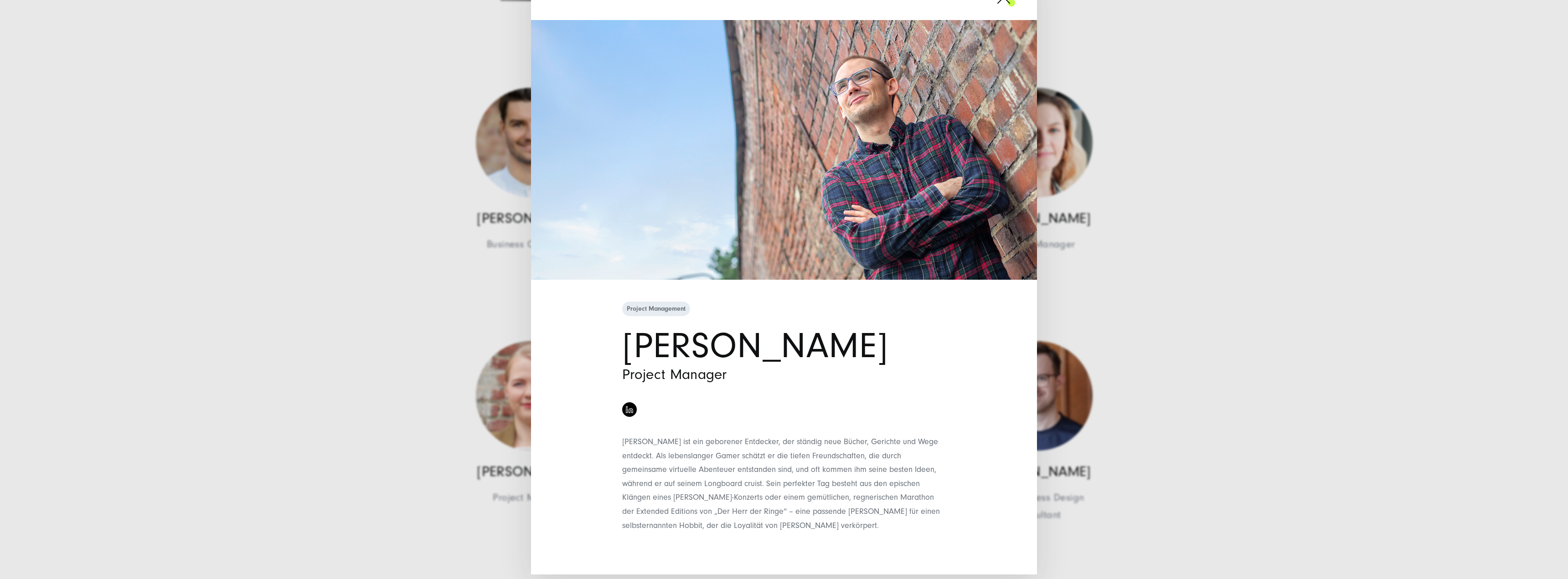
click at [1266, 262] on div "Project Management [PERSON_NAME] Project Manager" at bounding box center [784, 289] width 1568 height 579
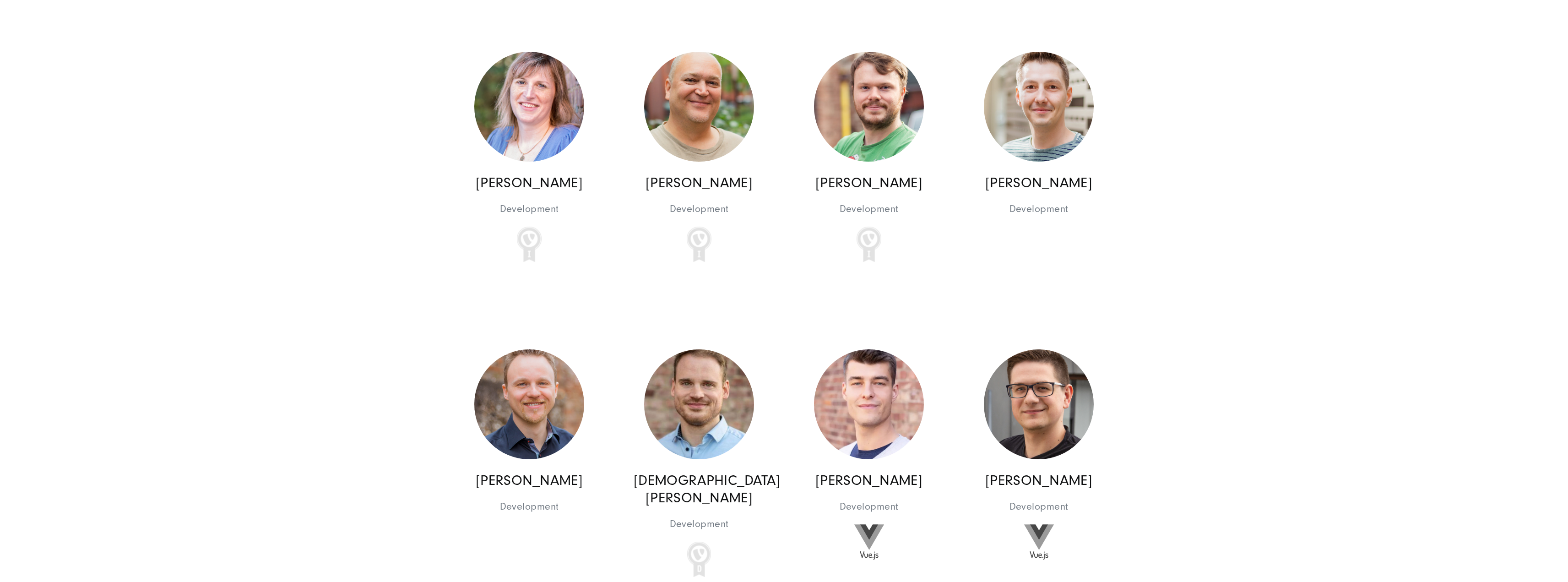
scroll to position [7875, 0]
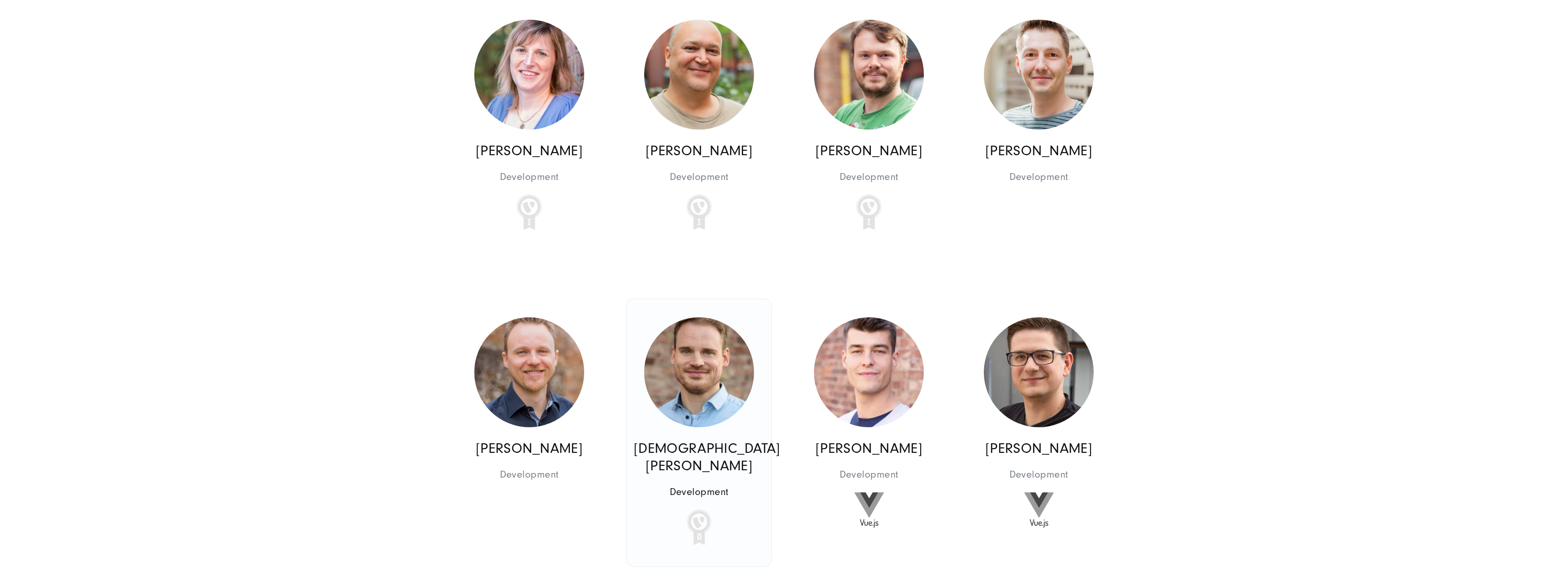
click at [744, 424] on link "[DEMOGRAPHIC_DATA][PERSON_NAME] Development Development" at bounding box center [699, 433] width 145 height 267
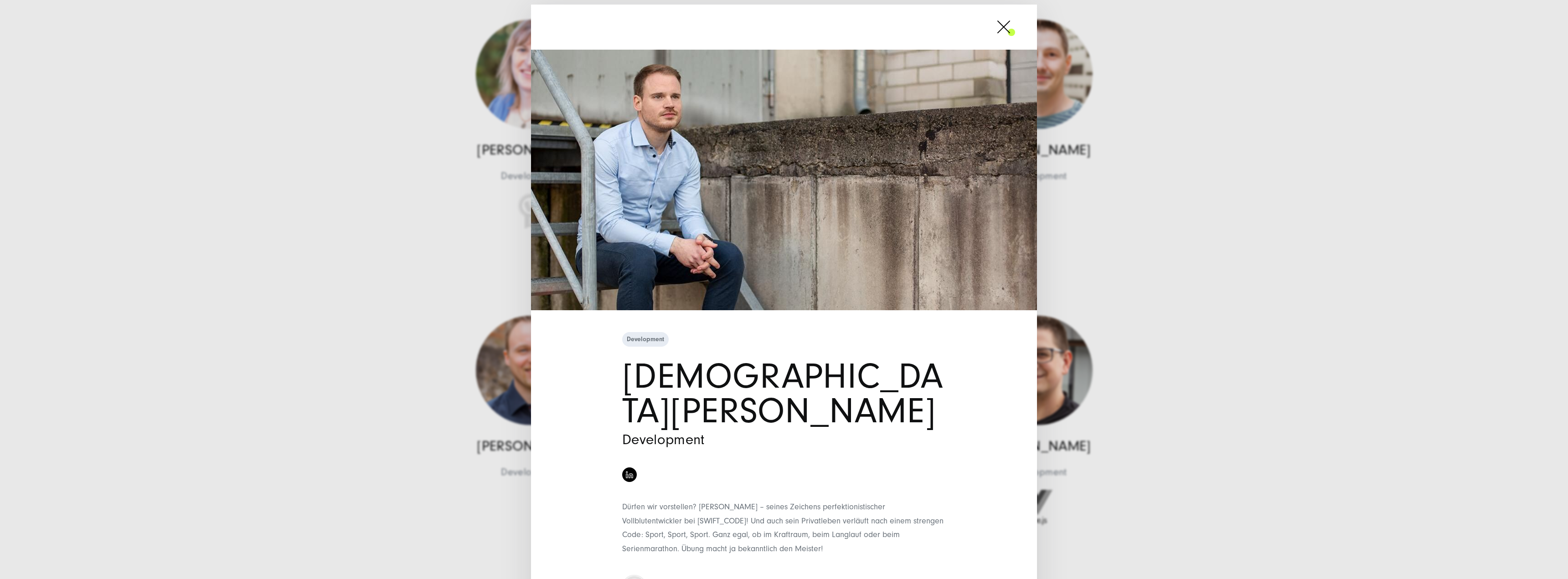
drag, startPoint x: 381, startPoint y: 274, endPoint x: 387, endPoint y: 269, distance: 7.8
click at [384, 272] on div "Development [DEMOGRAPHIC_DATA][PERSON_NAME] Development" at bounding box center [784, 289] width 1568 height 579
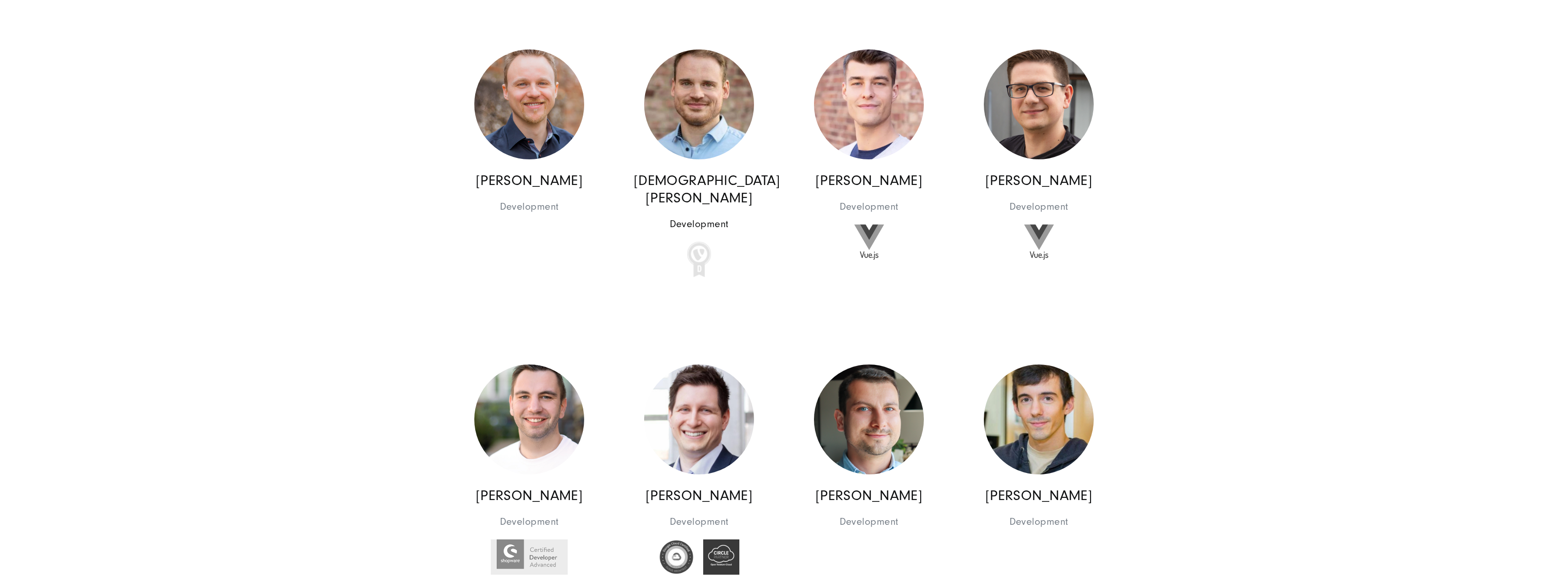
scroll to position [8149, 0]
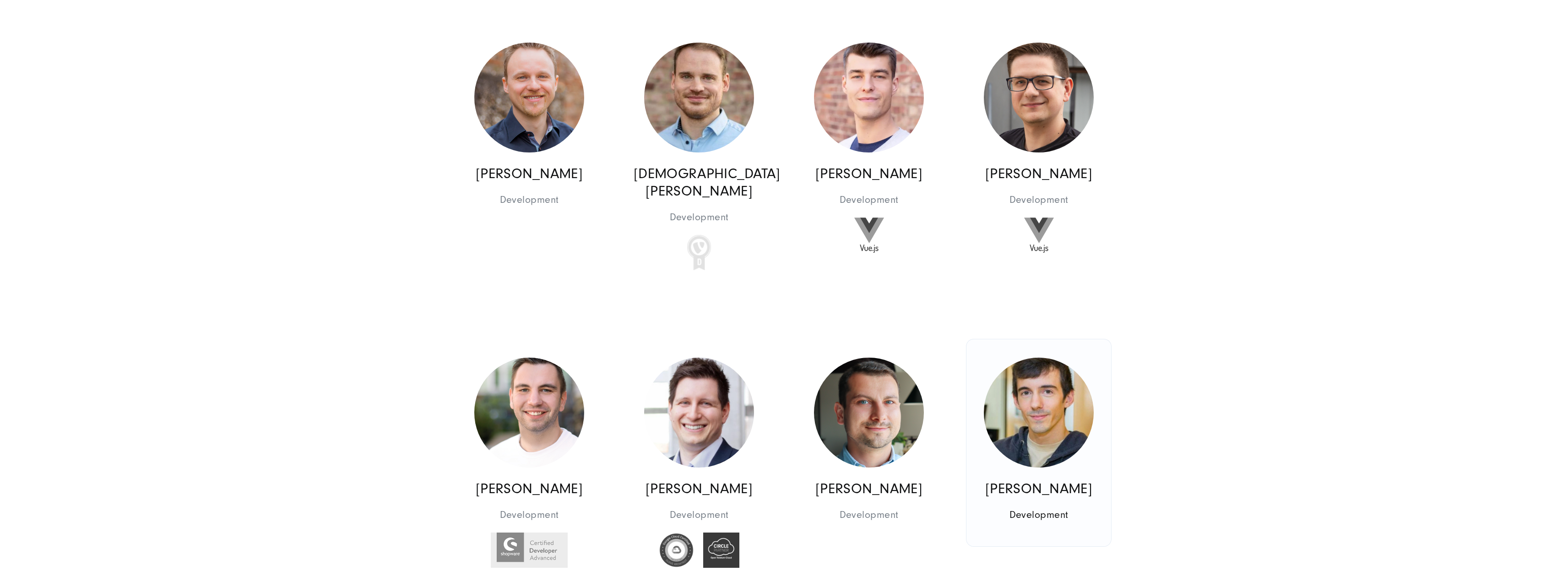
click at [1084, 498] on link "[PERSON_NAME] Development Development" at bounding box center [1039, 443] width 145 height 207
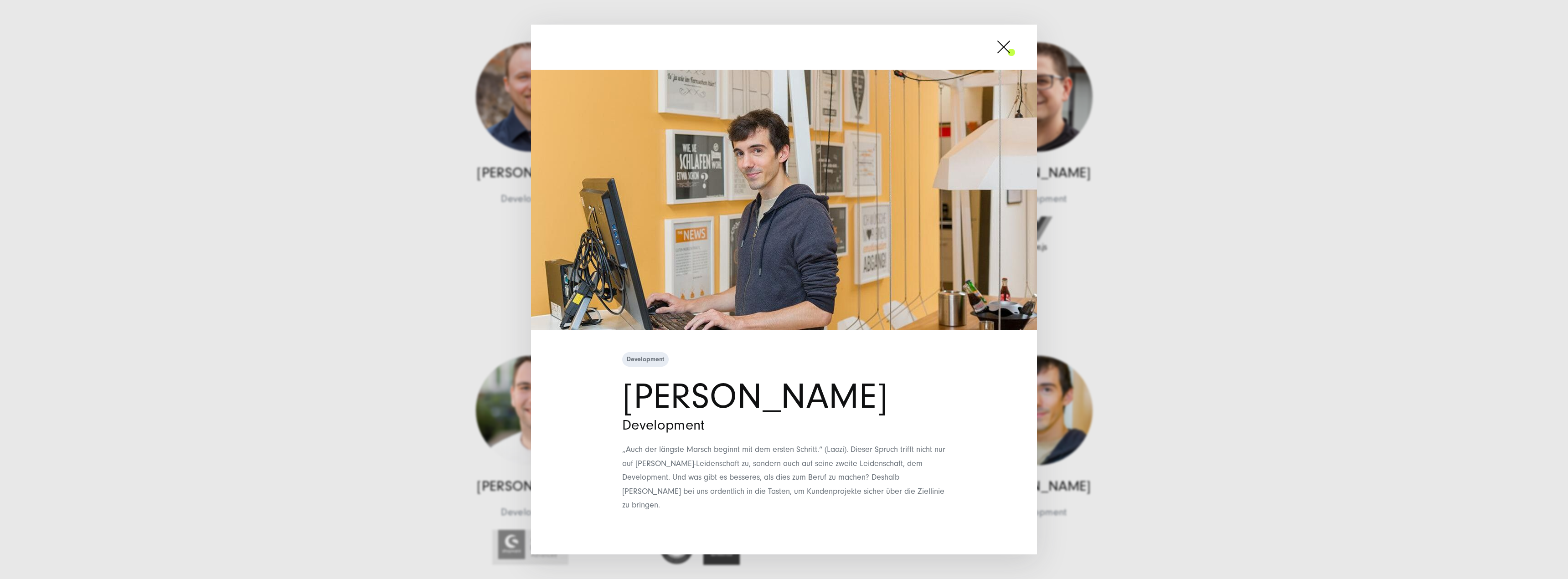
click at [1152, 486] on div "Development [PERSON_NAME] Development" at bounding box center [784, 289] width 1568 height 579
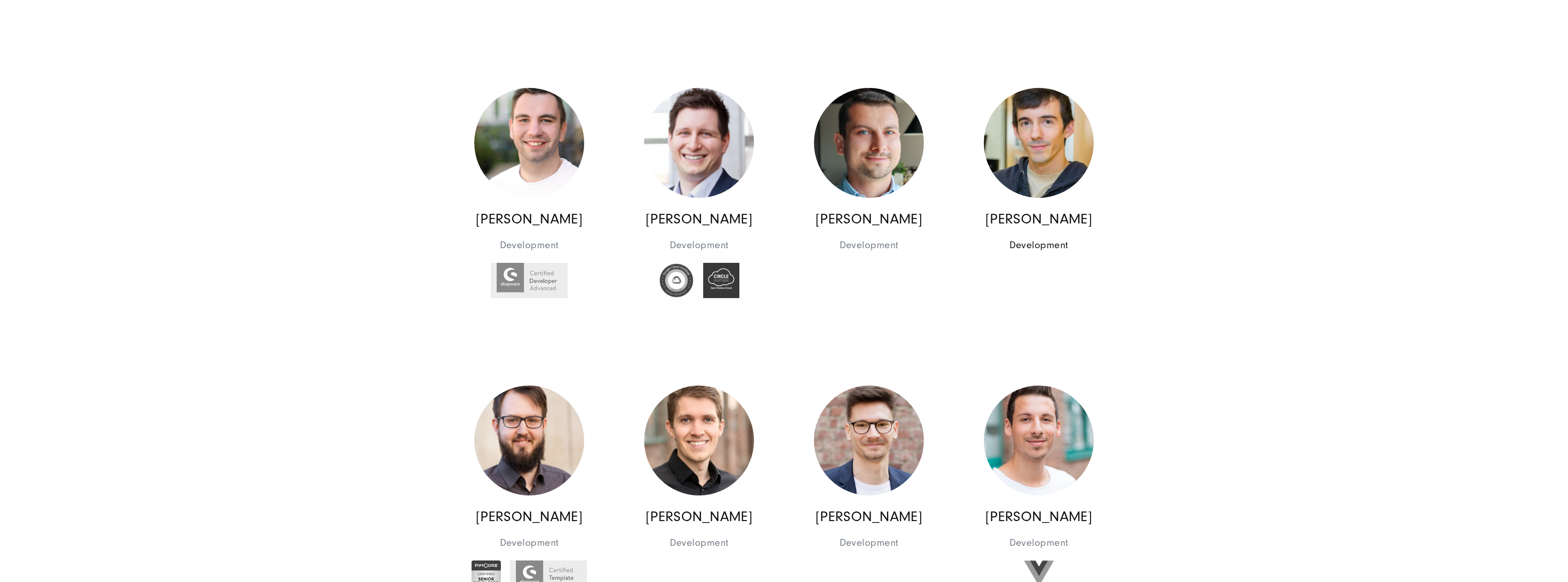
scroll to position [8470, 0]
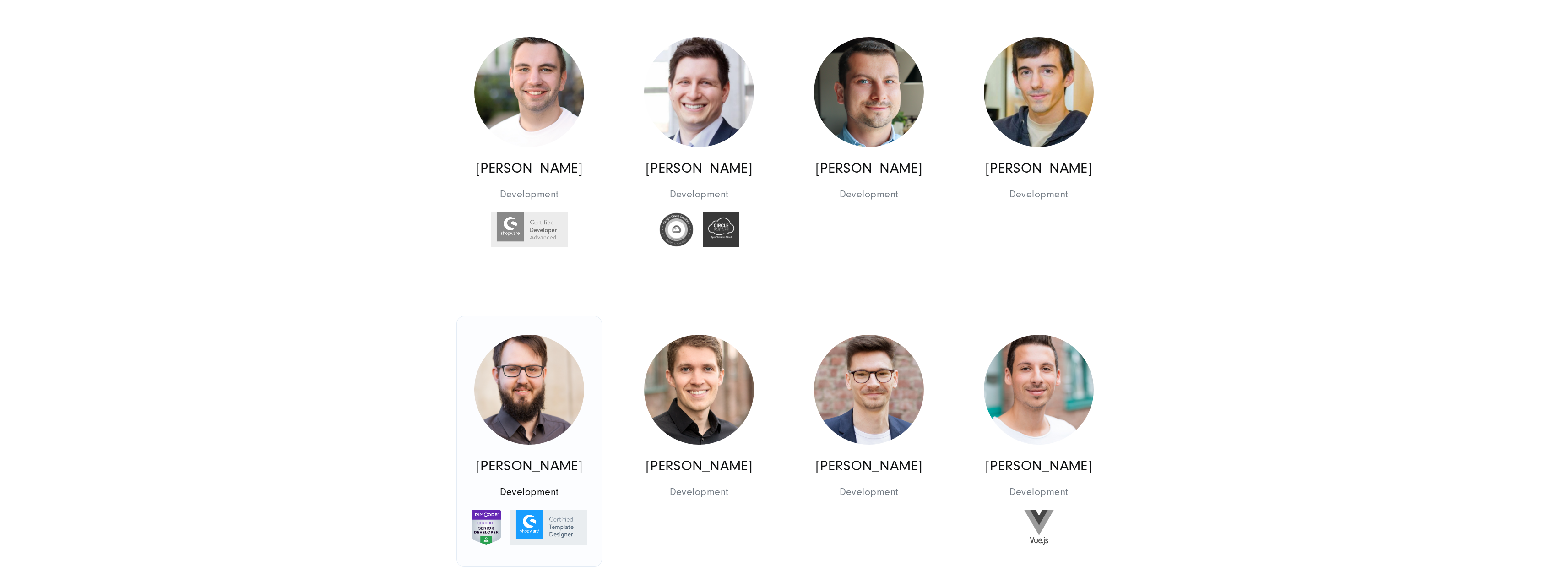
click at [555, 429] on img at bounding box center [529, 390] width 110 height 110
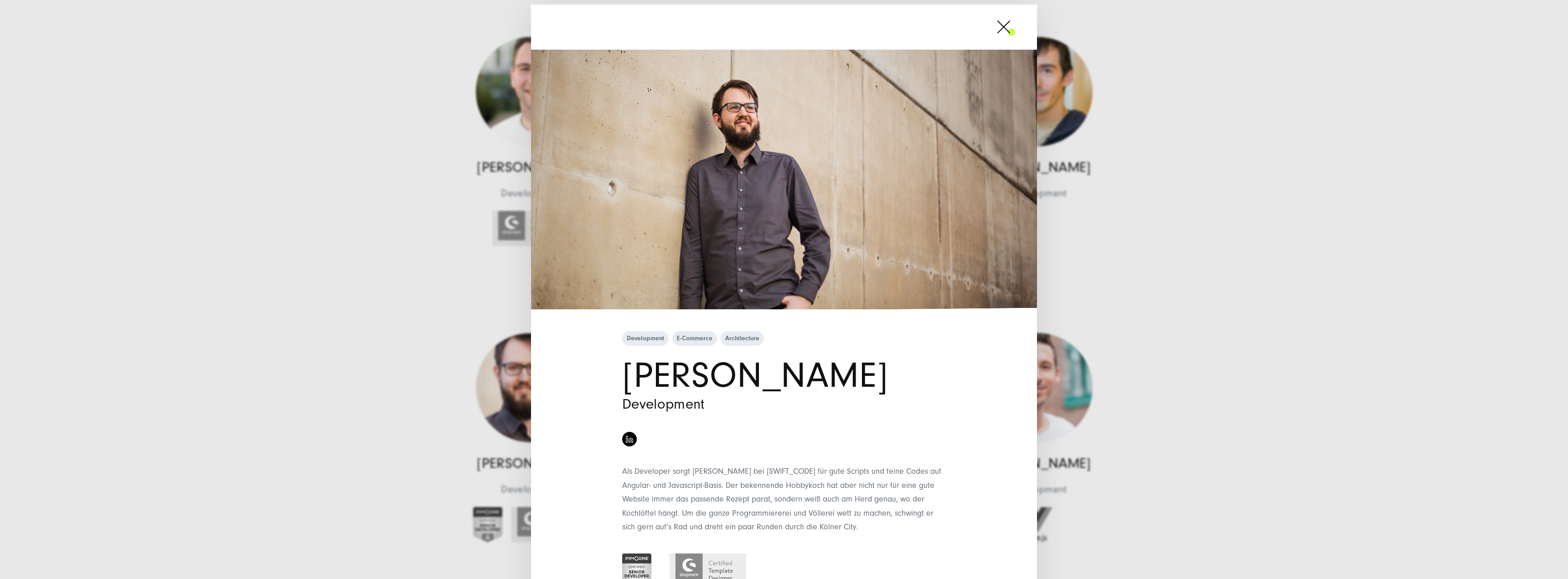
click at [391, 295] on div "Development E-Commerce Architecture [PERSON_NAME] Development" at bounding box center [784, 289] width 1568 height 579
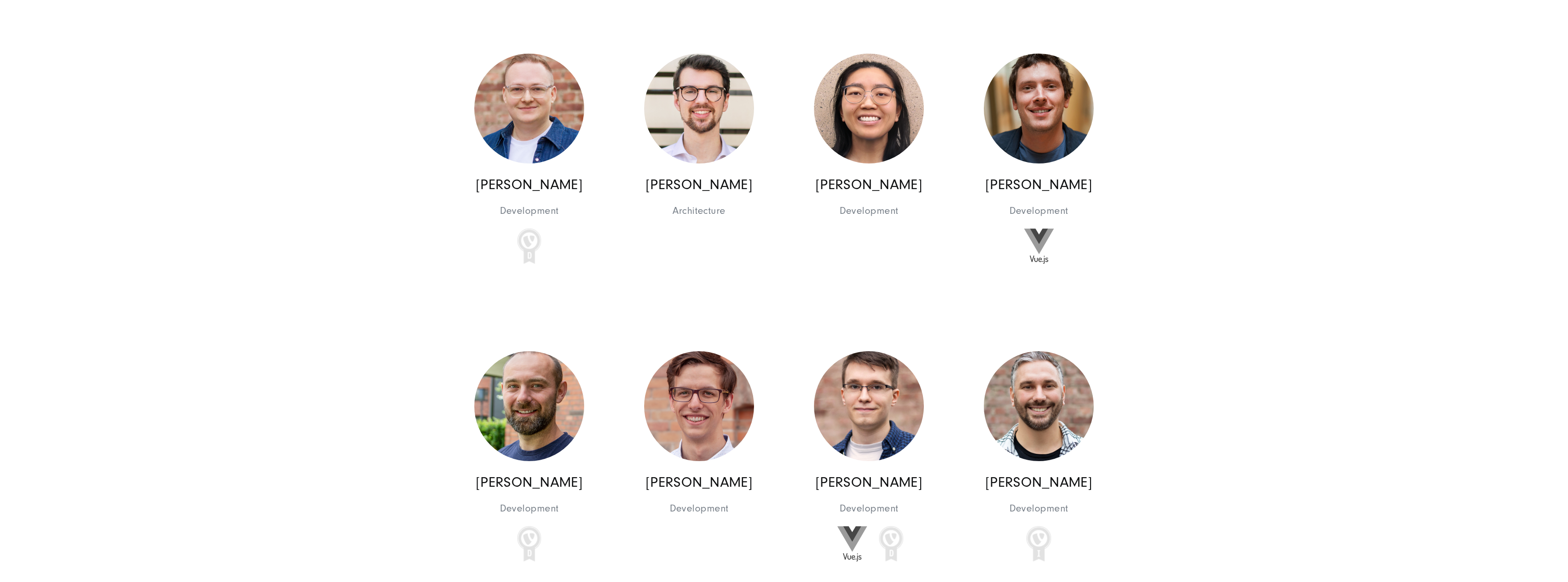
scroll to position [9111, 0]
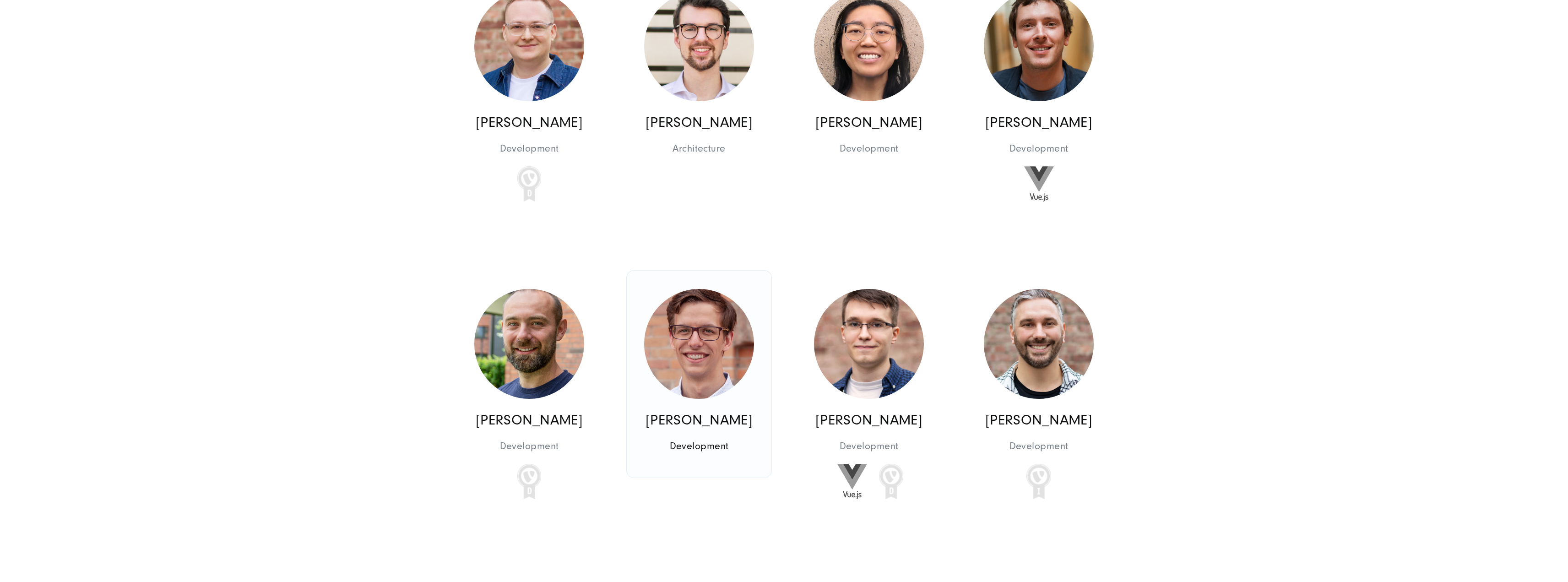
click at [648, 289] on link "[PERSON_NAME] Development Development" at bounding box center [699, 374] width 145 height 207
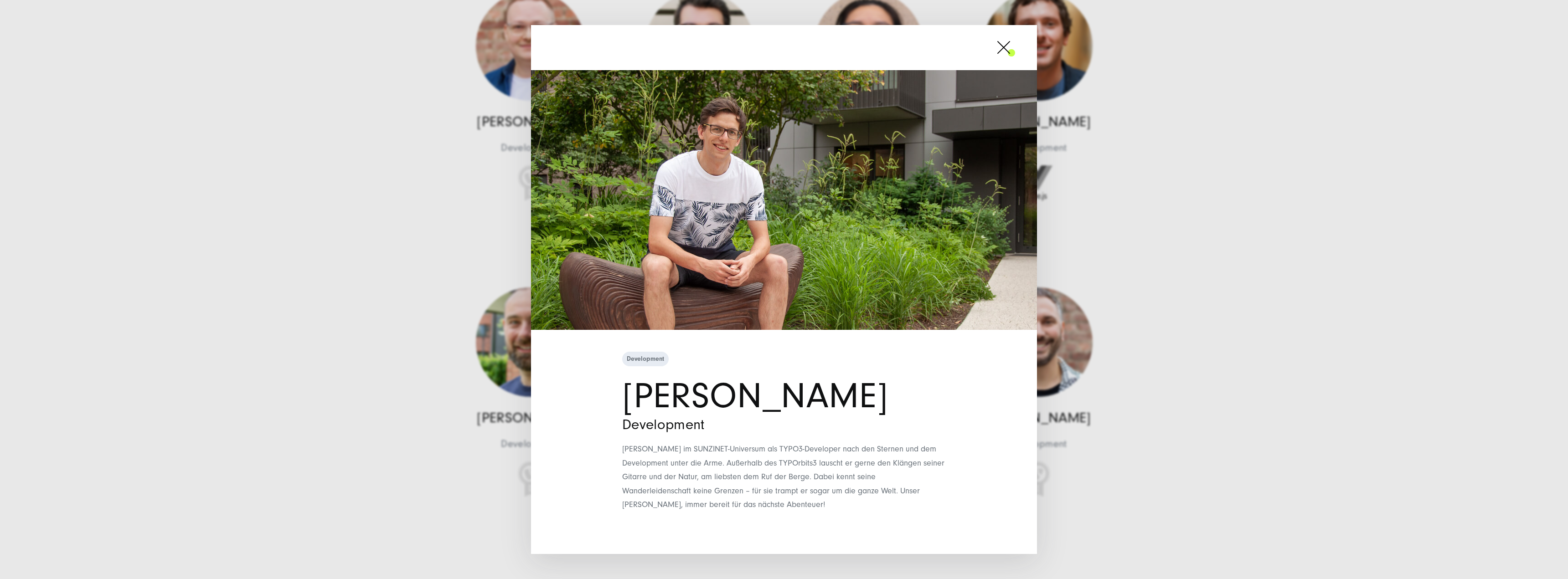
drag, startPoint x: 157, startPoint y: 208, endPoint x: 163, endPoint y: 205, distance: 6.7
click at [158, 207] on div "Development [PERSON_NAME] Development" at bounding box center [784, 289] width 1568 height 579
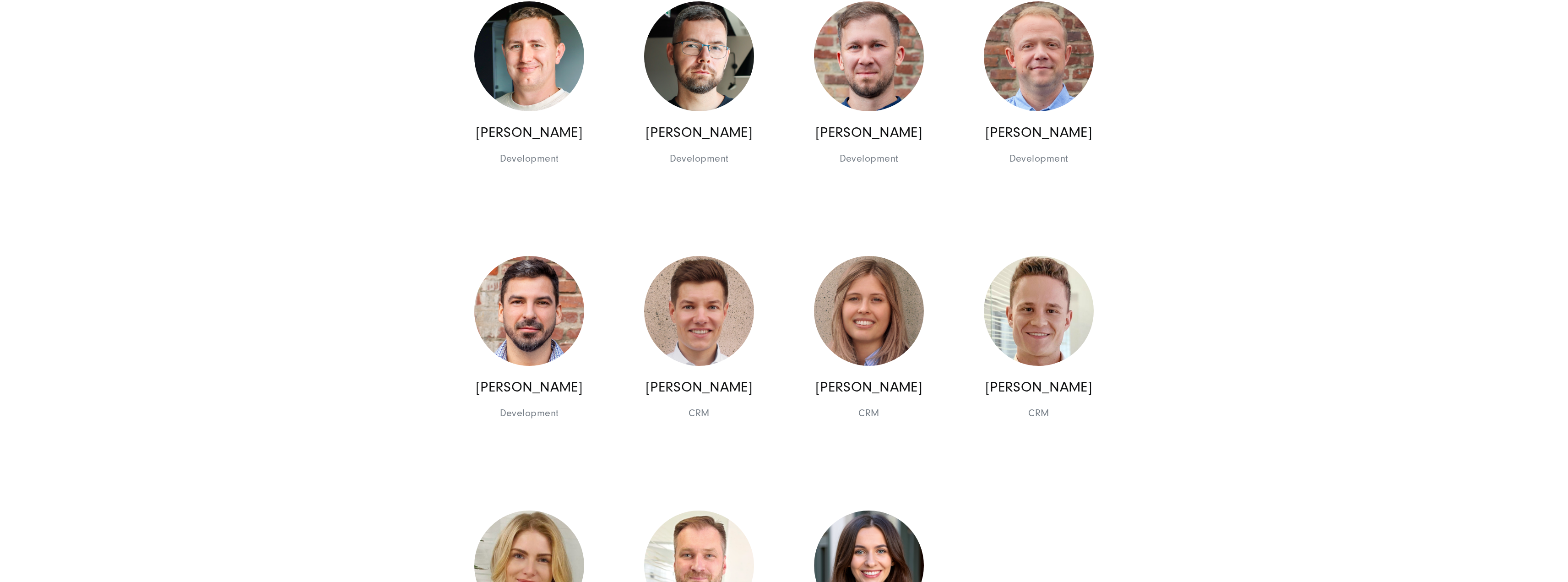
scroll to position [9981, 0]
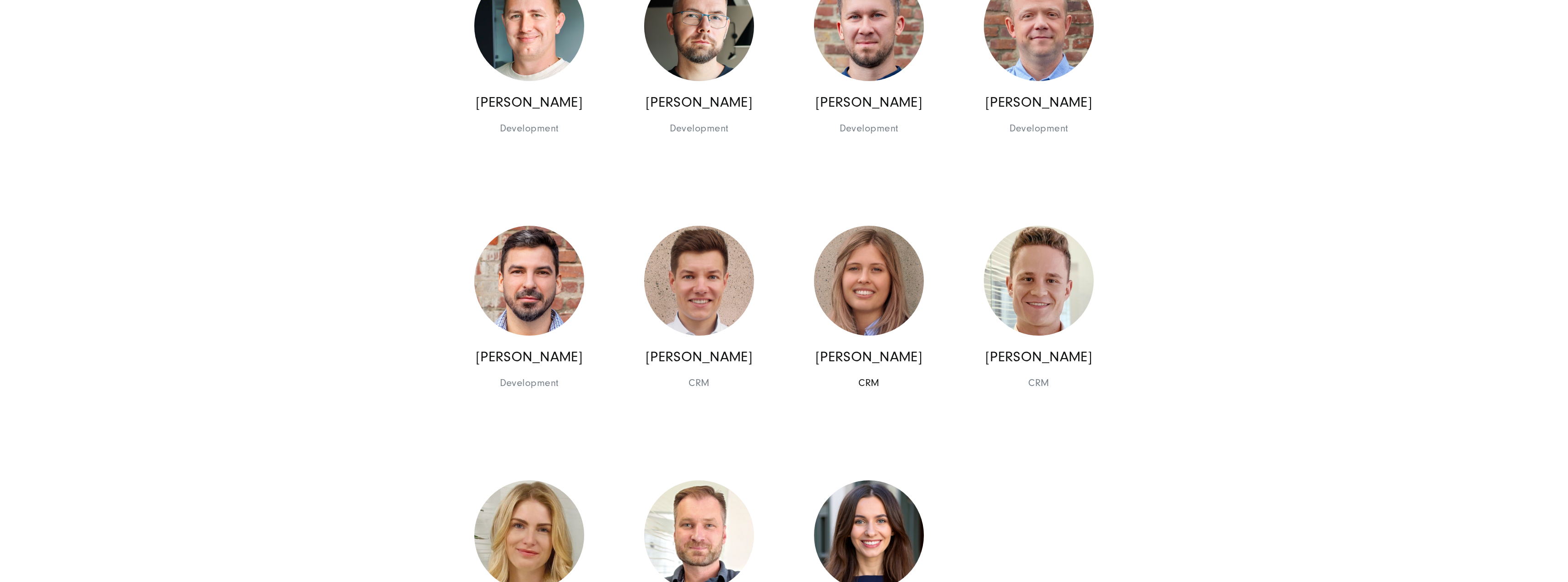
click at [931, 252] on link "[PERSON_NAME] CRM CRM Business Development Digital Marketing" at bounding box center [869, 311] width 145 height 207
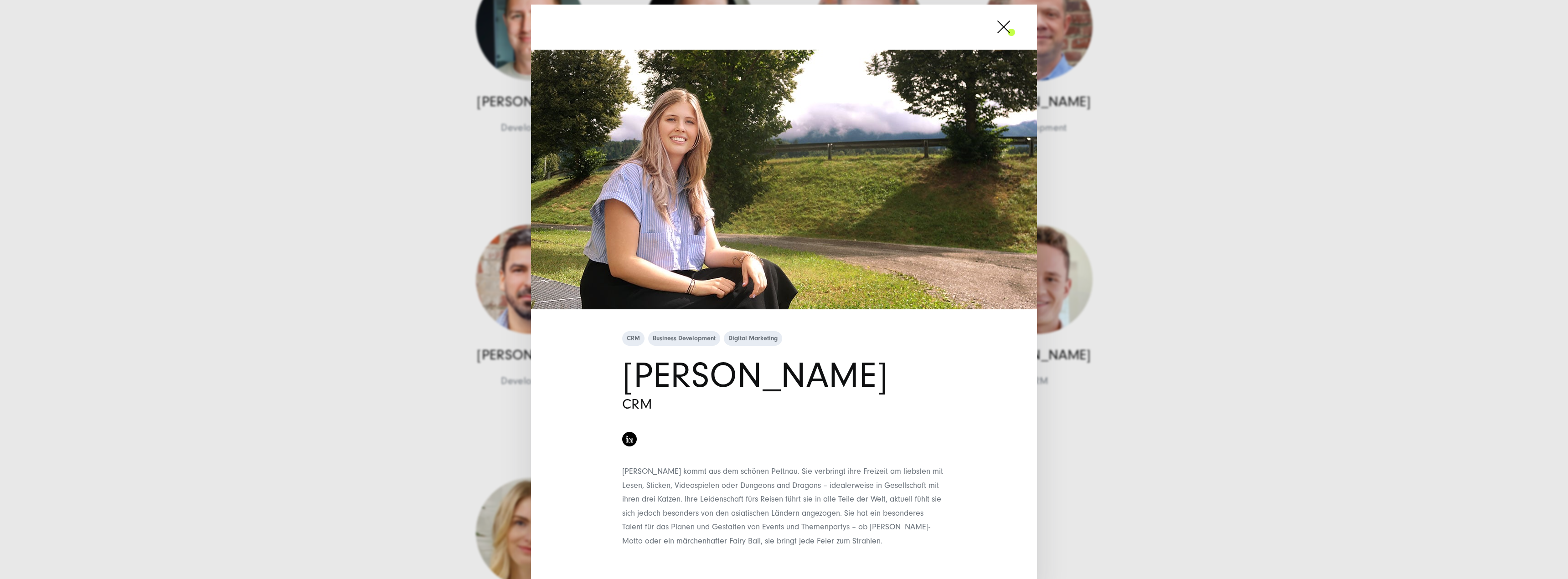
drag, startPoint x: 1072, startPoint y: 417, endPoint x: 1083, endPoint y: 410, distance: 13.0
click at [1083, 410] on div "CRM Business Development Digital Marketing [PERSON_NAME] CRM" at bounding box center [784, 289] width 1568 height 579
click at [1074, 411] on div "CRM Business Development Digital Marketing [PERSON_NAME] CRM" at bounding box center [784, 289] width 1568 height 579
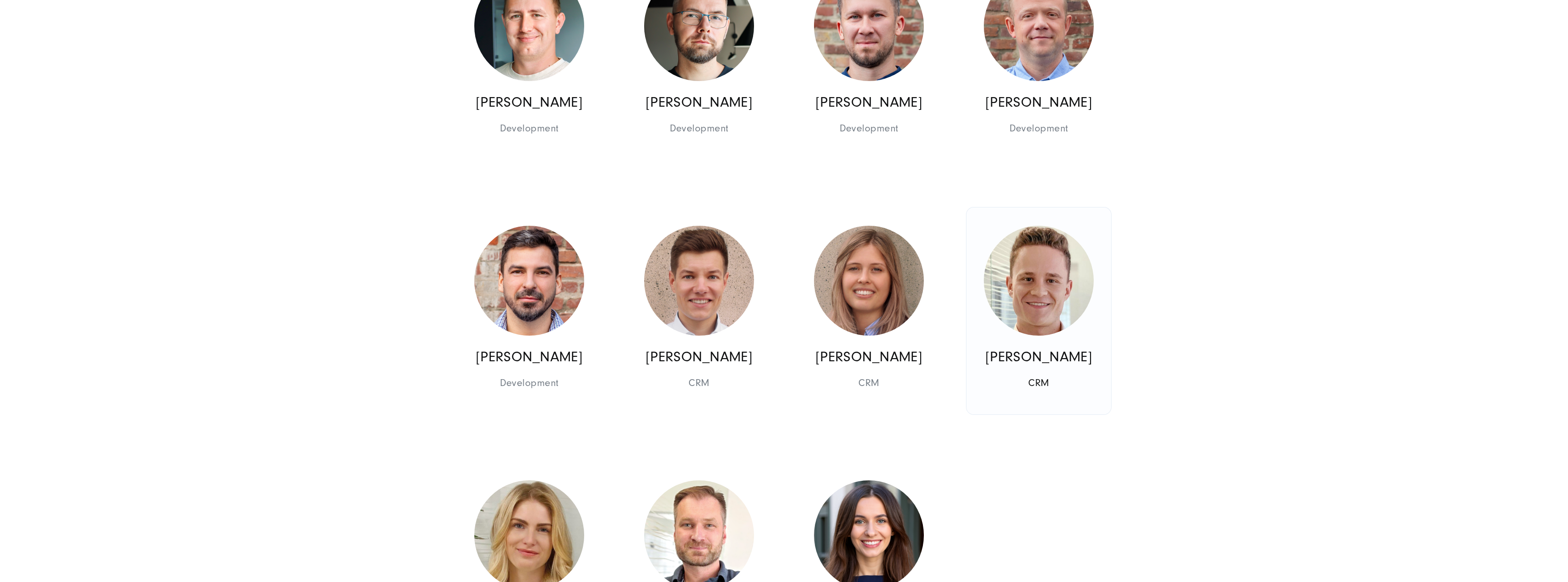
click at [1043, 348] on p "[PERSON_NAME]" at bounding box center [1038, 356] width 131 height 18
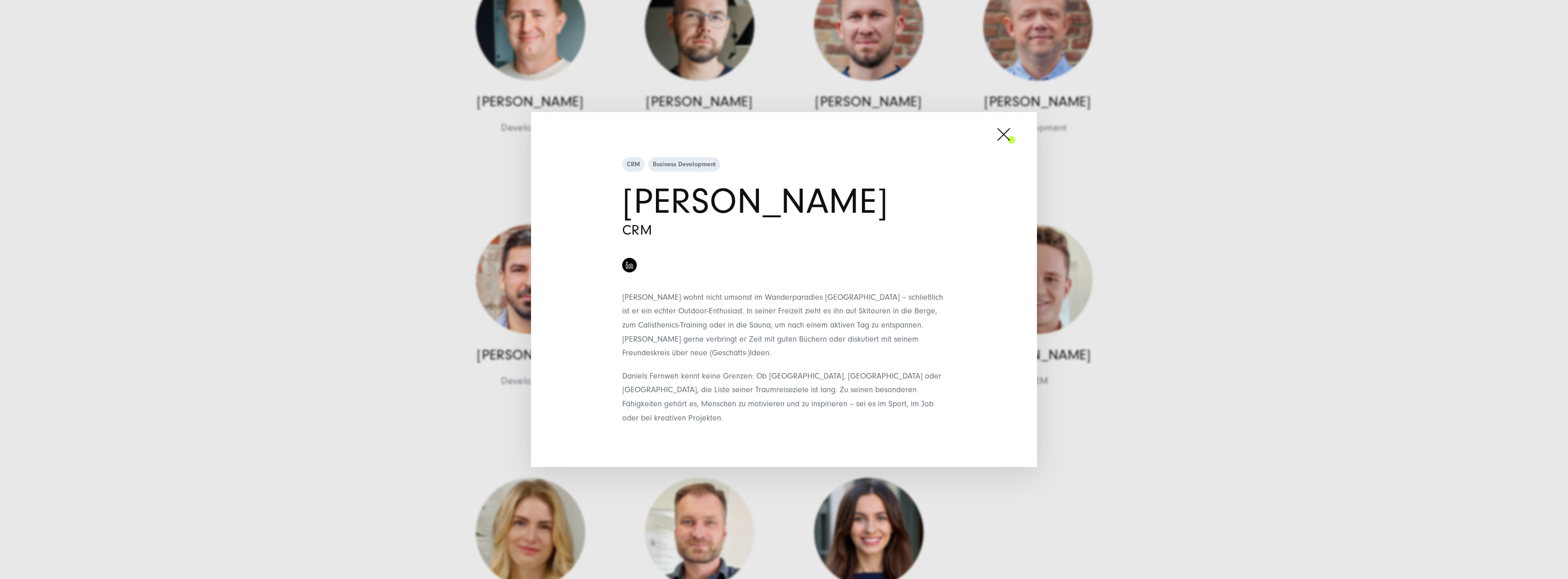
click at [1150, 289] on div "CRM Business Development [PERSON_NAME] CRM" at bounding box center [784, 289] width 1568 height 579
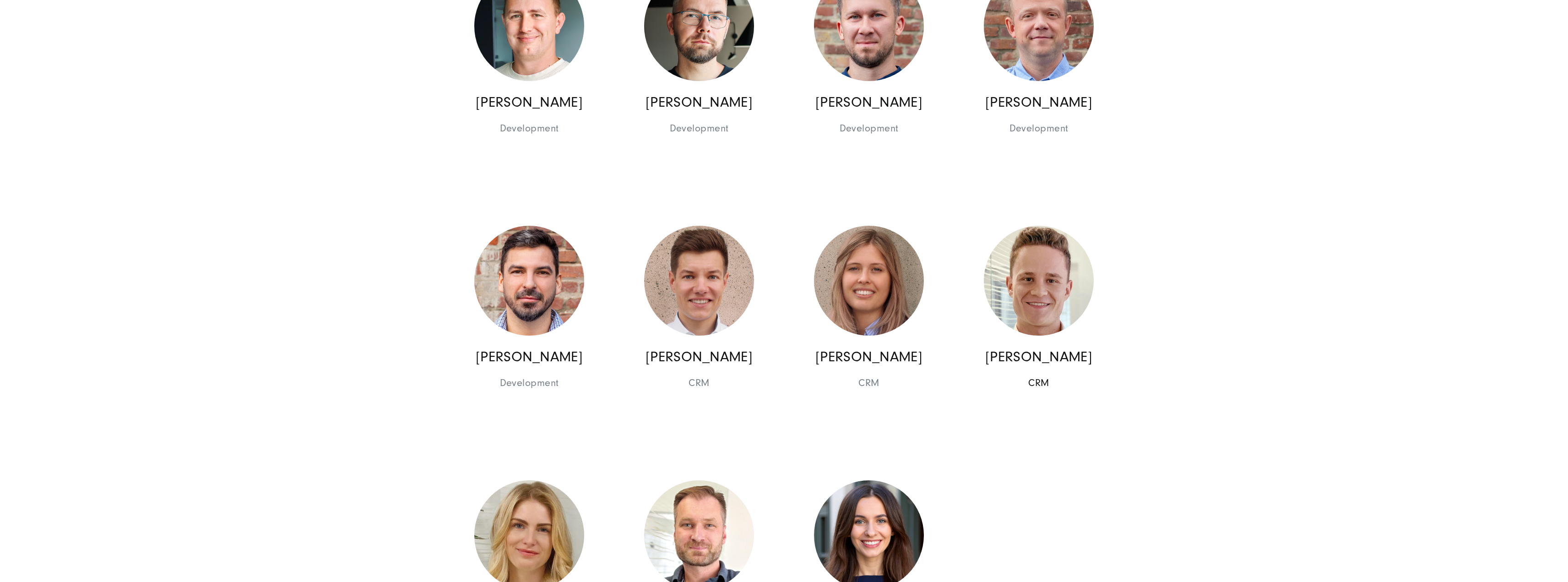
click at [1036, 274] on img at bounding box center [1039, 280] width 110 height 110
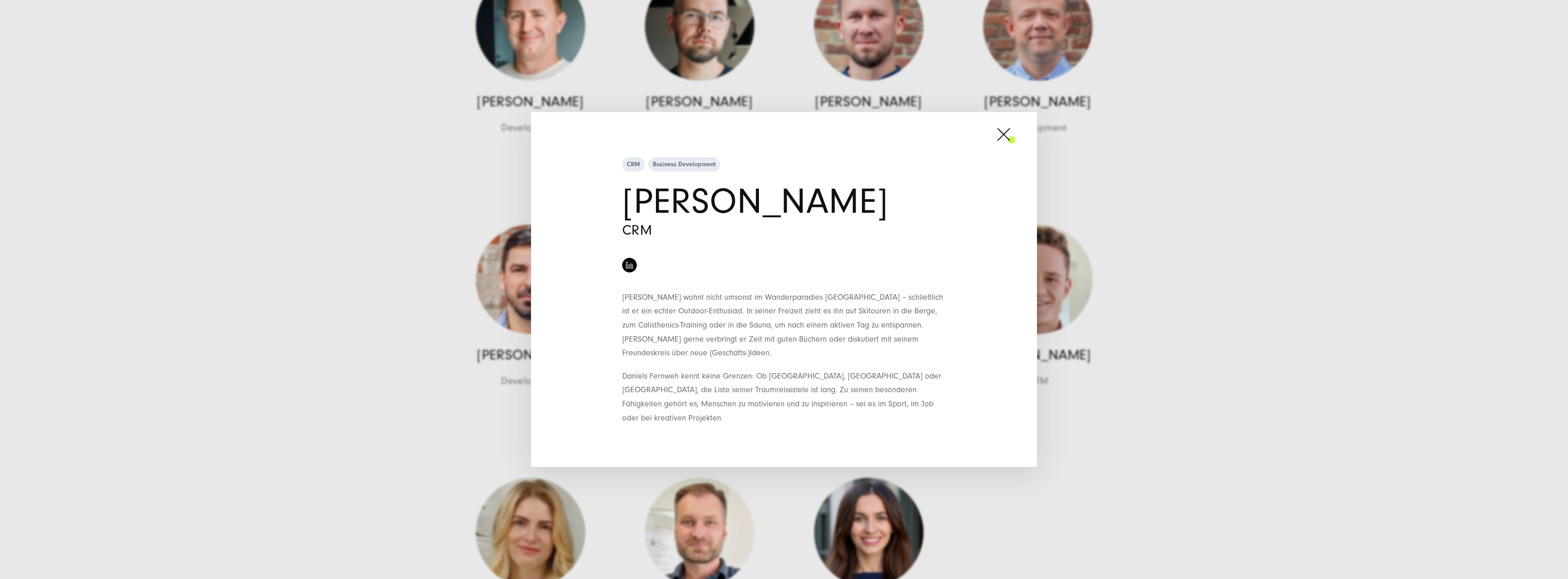
drag, startPoint x: 1348, startPoint y: 152, endPoint x: 1329, endPoint y: 156, distance: 19.4
click at [1335, 154] on div "CRM Business Development [PERSON_NAME] CRM" at bounding box center [784, 289] width 1568 height 579
click at [1090, 342] on div "CRM Business Development [PERSON_NAME] CRM" at bounding box center [784, 289] width 1568 height 579
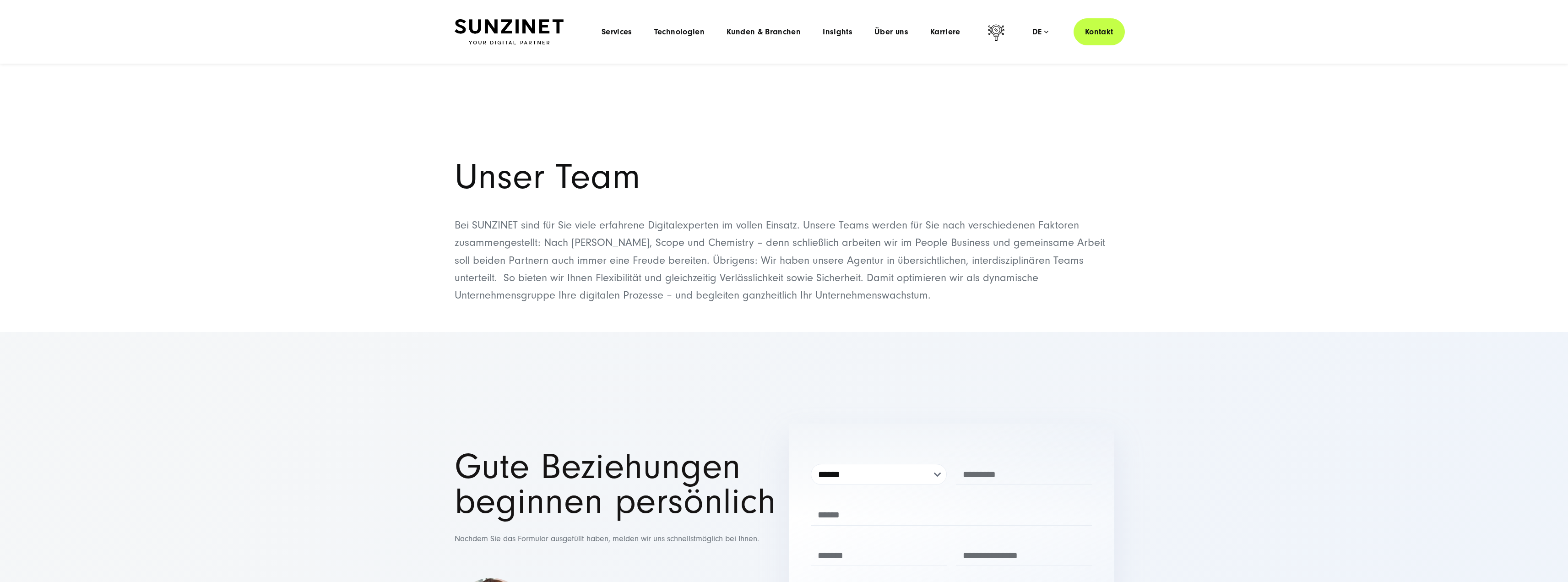
scroll to position [10576, 0]
